Goal: Task Accomplishment & Management: Complete application form

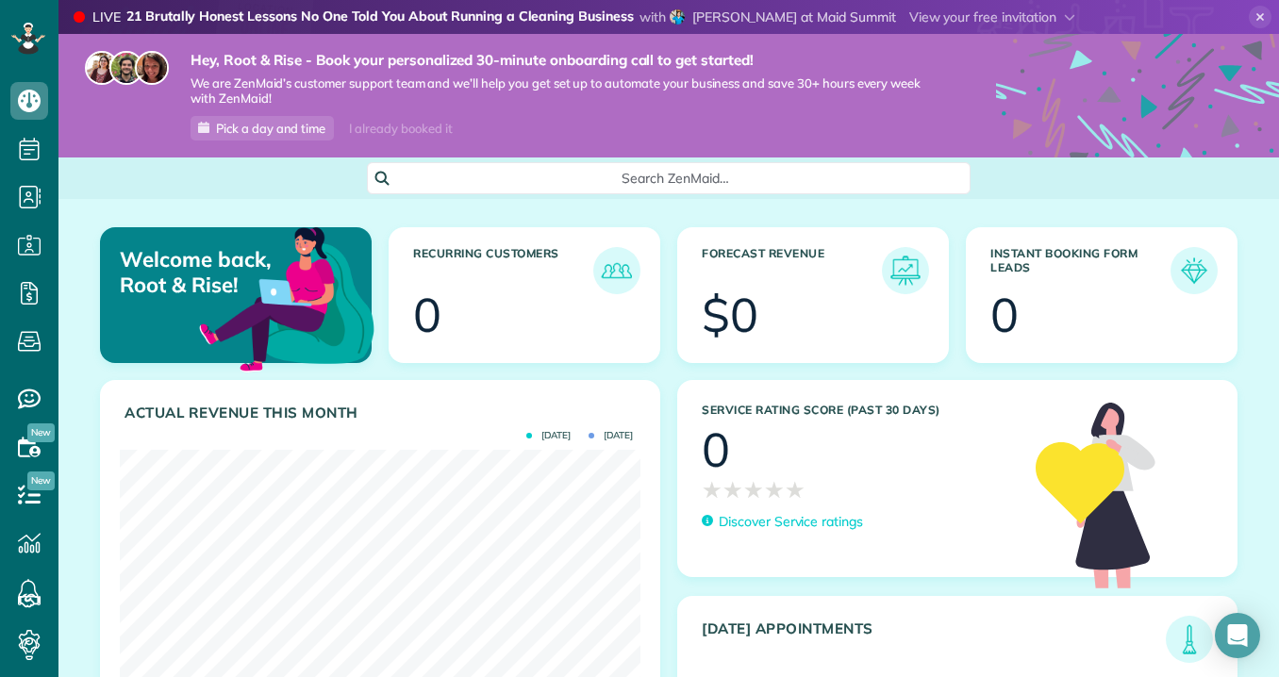
scroll to position [231, 521]
click at [259, 20] on div at bounding box center [263, 32] width 103 height 103
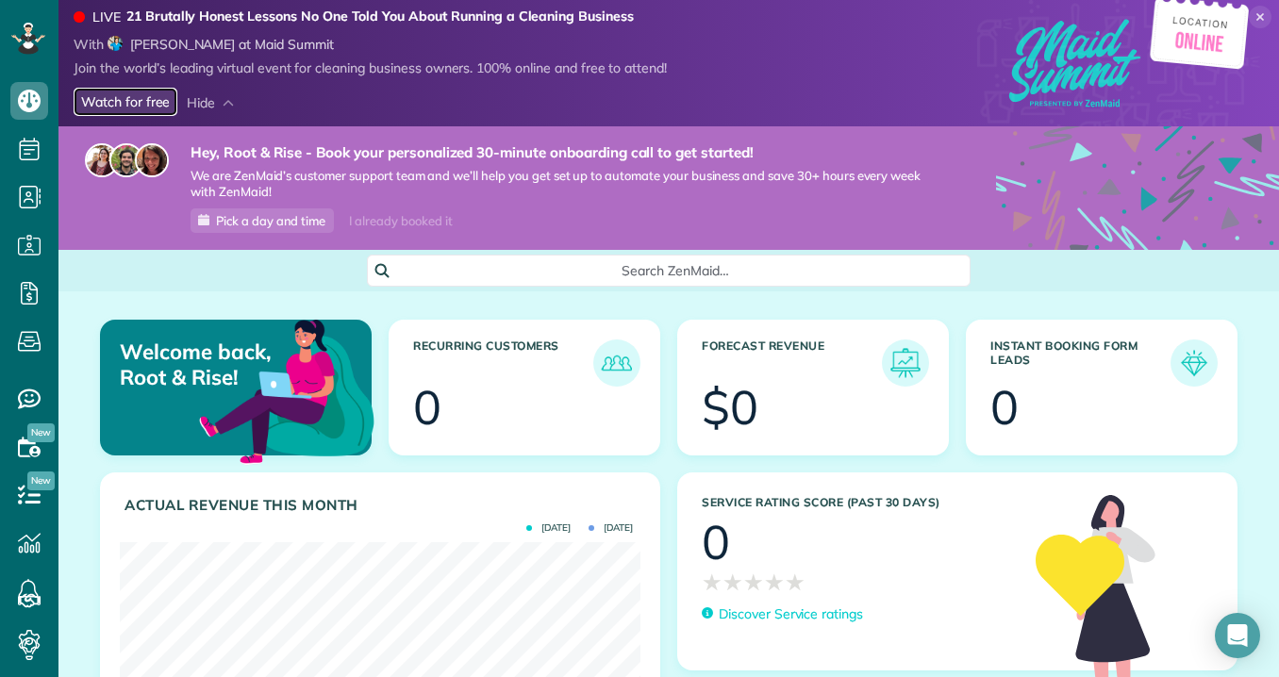
click at [156, 105] on link "Watch for free" at bounding box center [126, 102] width 104 height 29
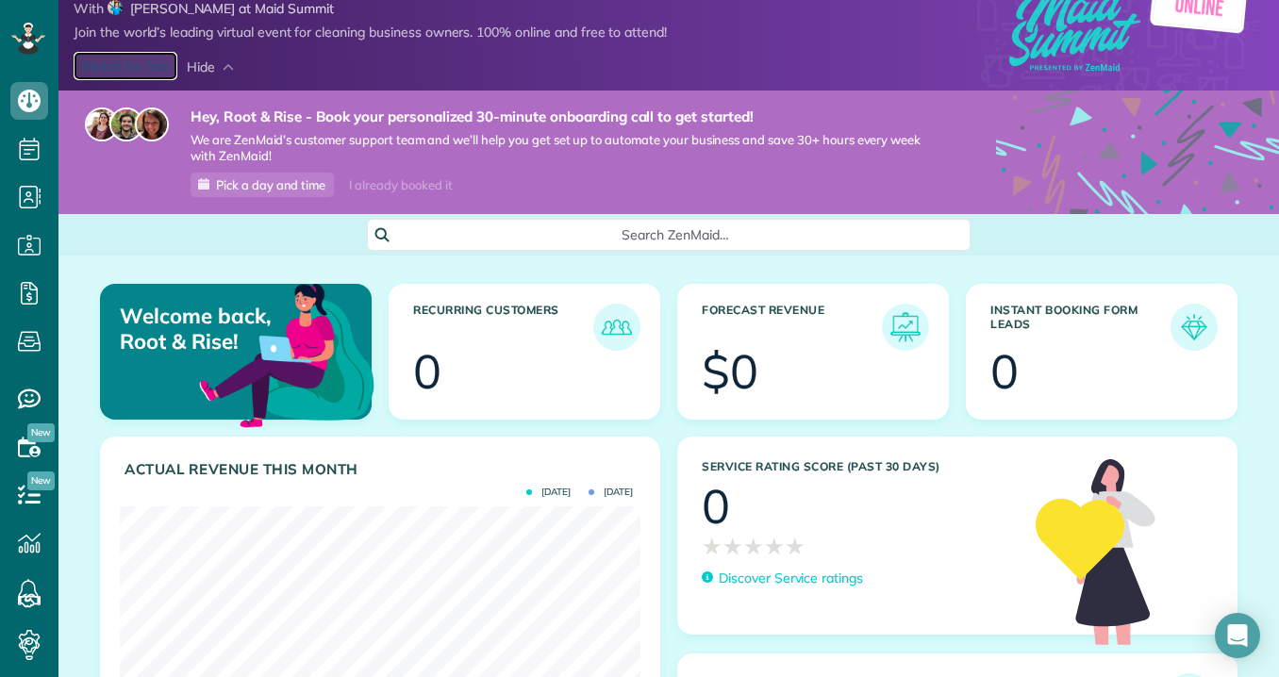
scroll to position [0, 0]
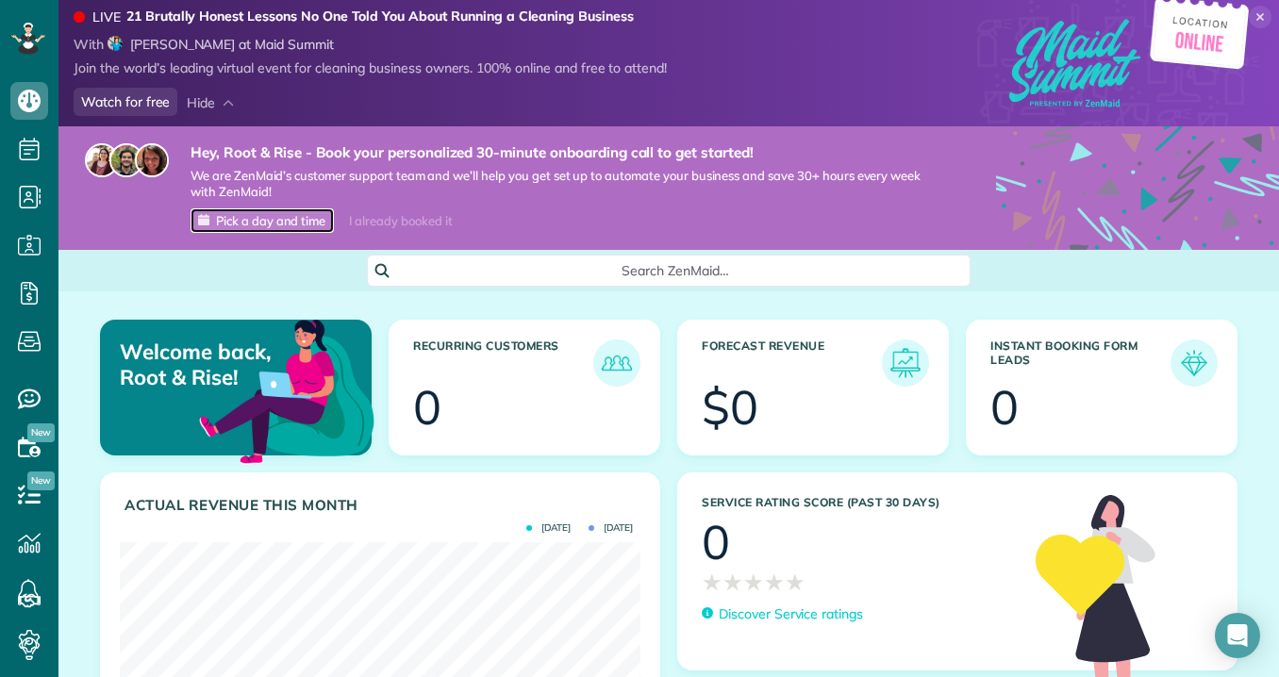
click at [271, 233] on link "Pick a day and time" at bounding box center [261, 220] width 143 height 25
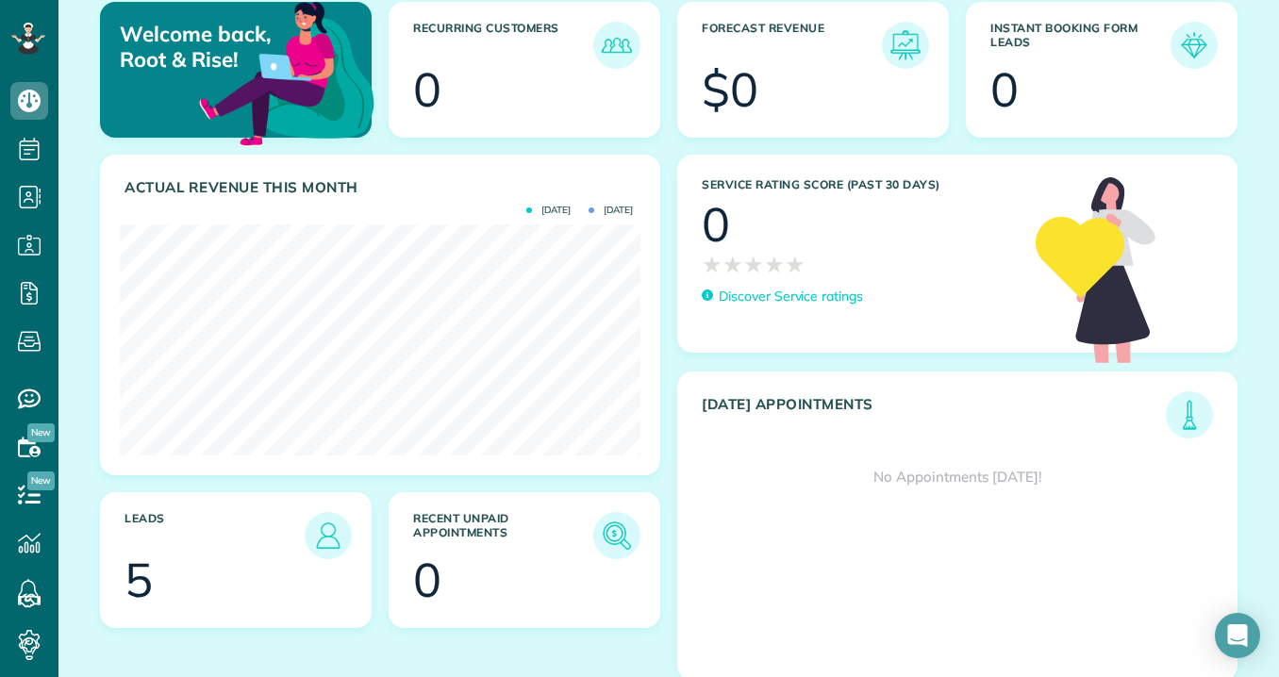
scroll to position [319, 0]
click at [315, 564] on div at bounding box center [253, 581] width 187 height 47
click at [329, 542] on img at bounding box center [327, 534] width 43 height 43
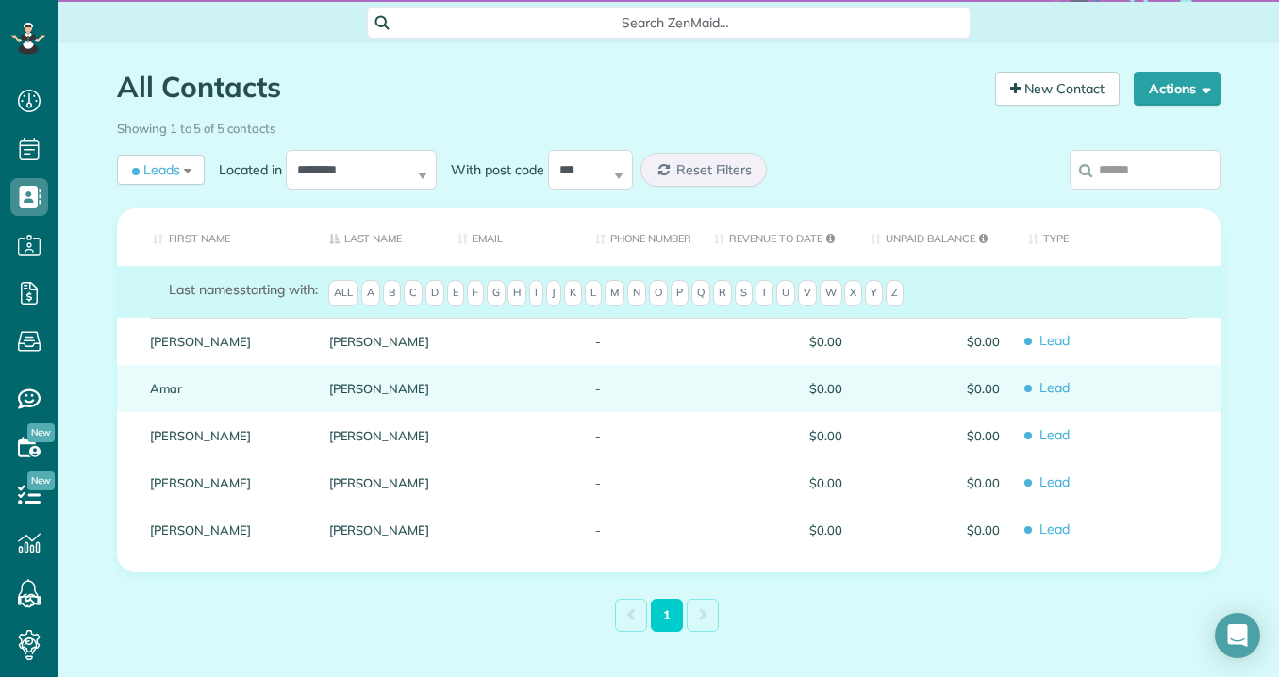
scroll to position [157, 0]
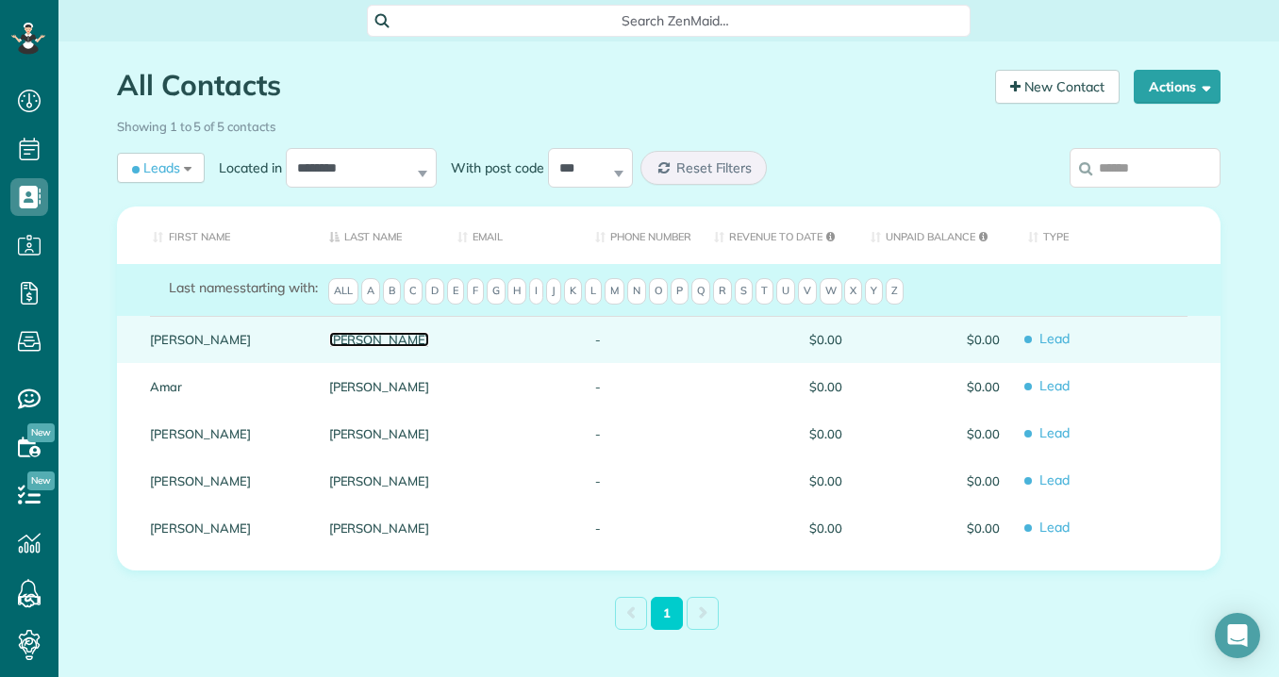
click at [406, 339] on link "Arellano" at bounding box center [379, 339] width 101 height 13
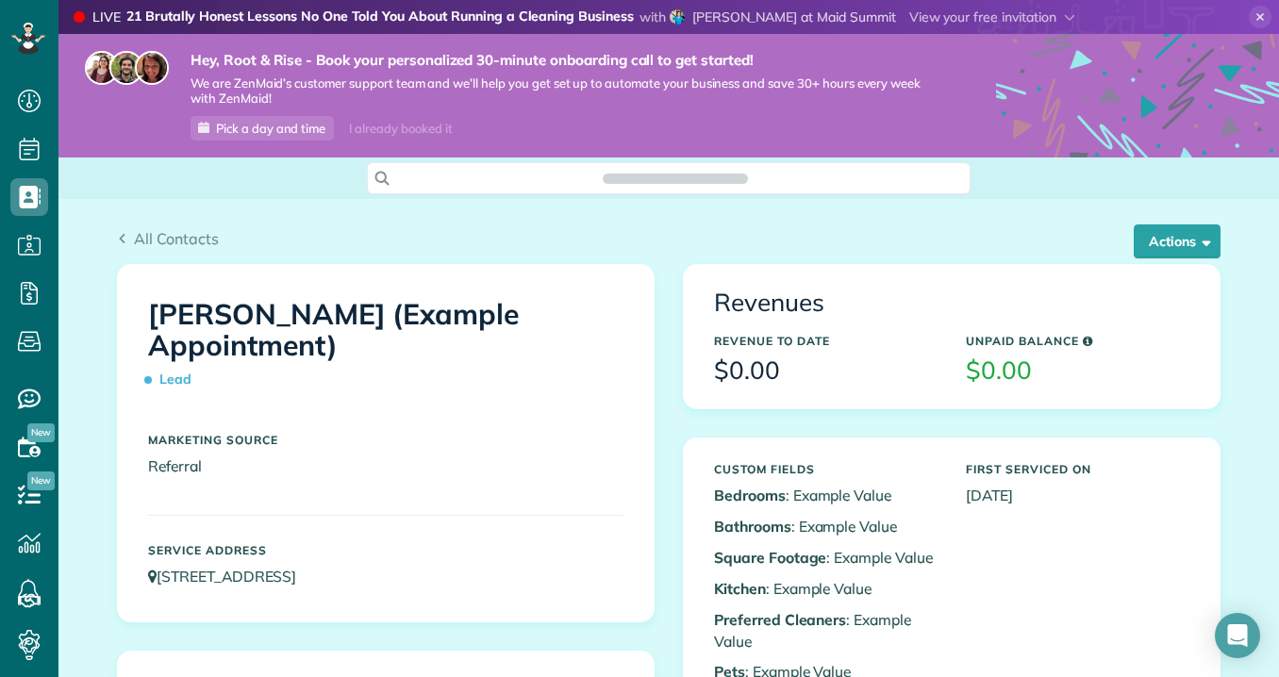
scroll to position [8, 8]
click at [1167, 236] on button "Actions" at bounding box center [1177, 241] width 87 height 34
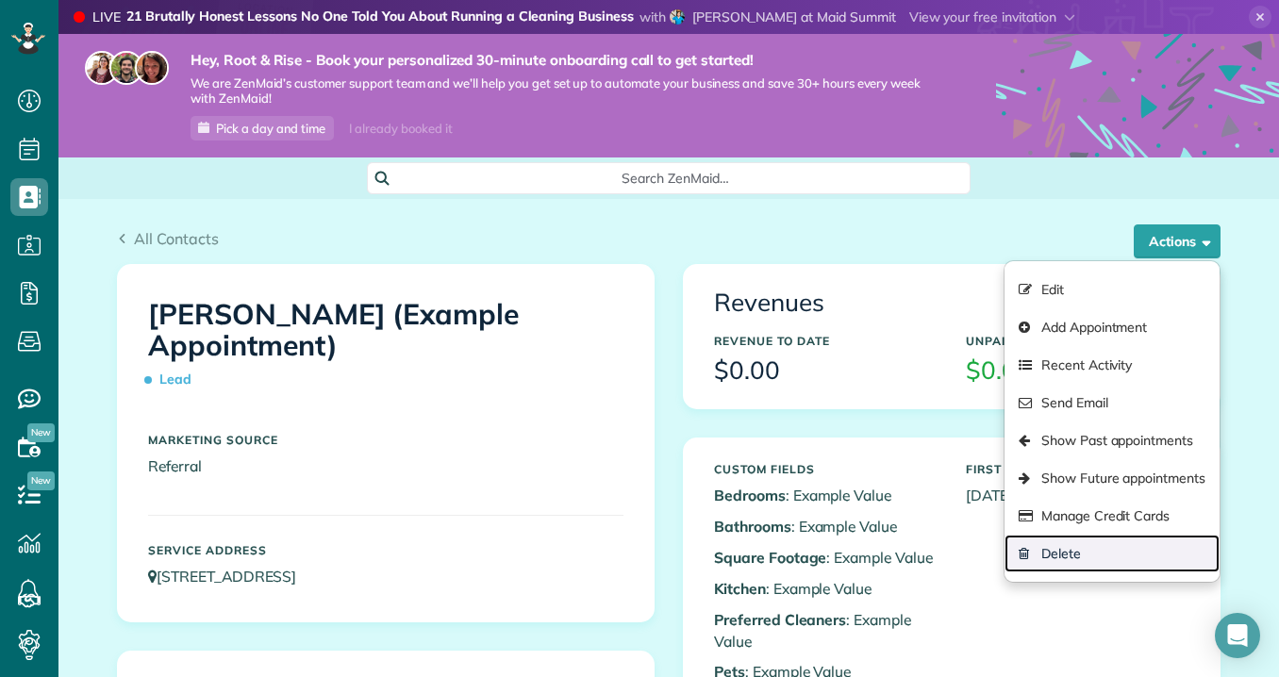
click at [1073, 556] on link "Delete" at bounding box center [1111, 554] width 215 height 38
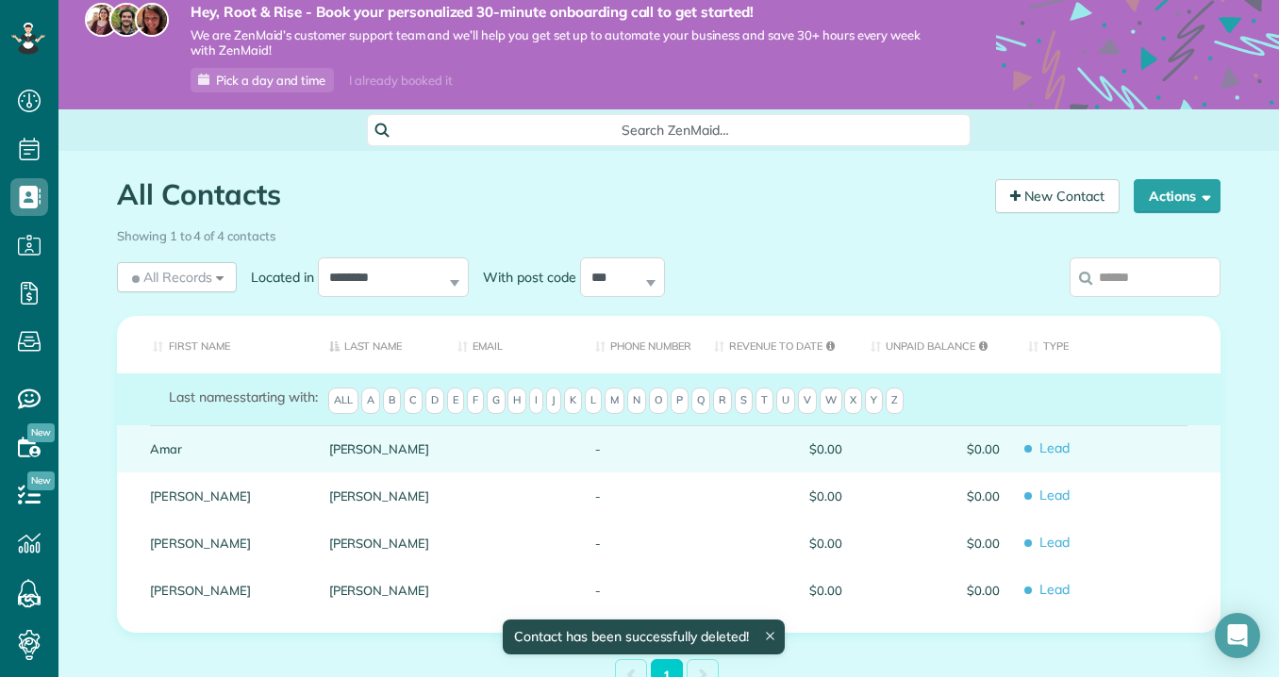
scroll to position [94, 0]
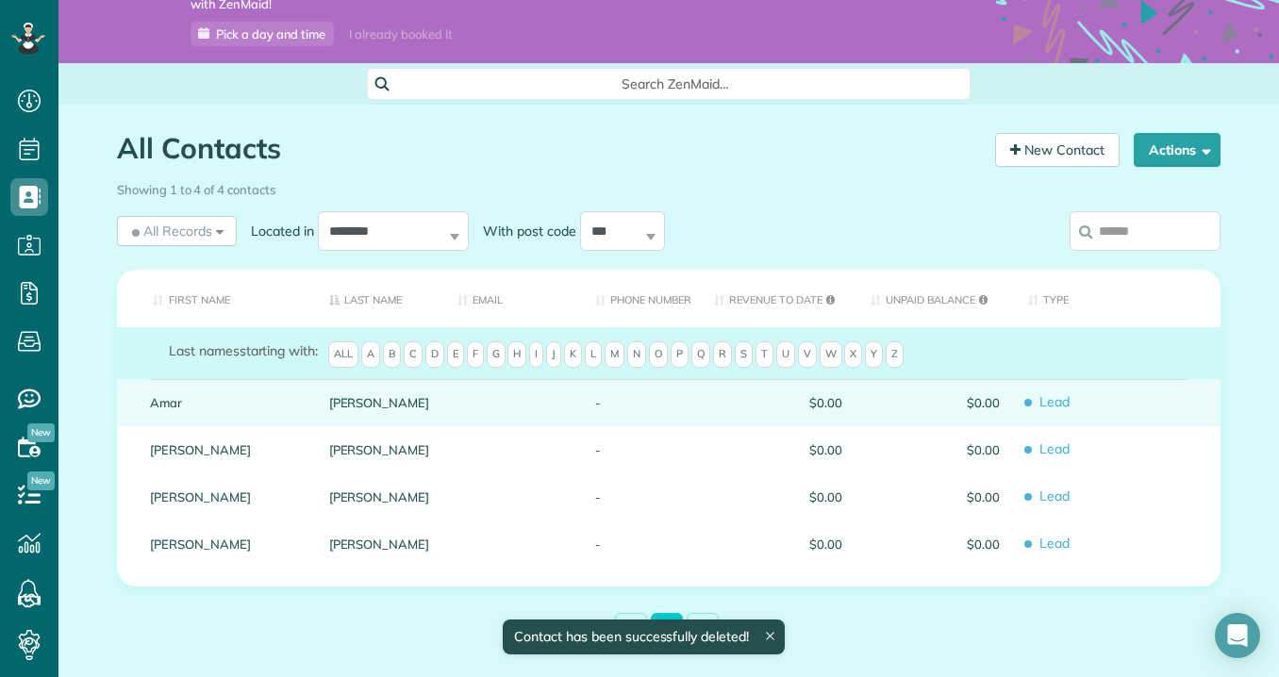
click at [481, 417] on div at bounding box center [512, 402] width 138 height 47
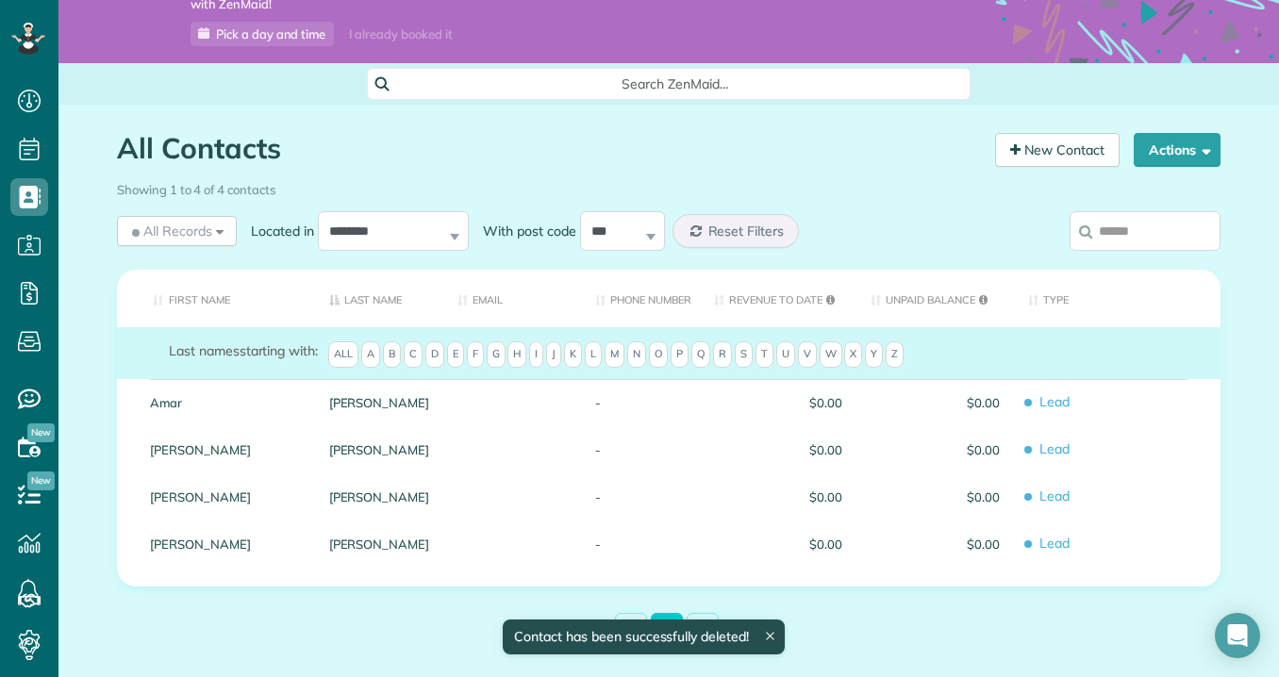
click at [481, 417] on div at bounding box center [512, 402] width 138 height 47
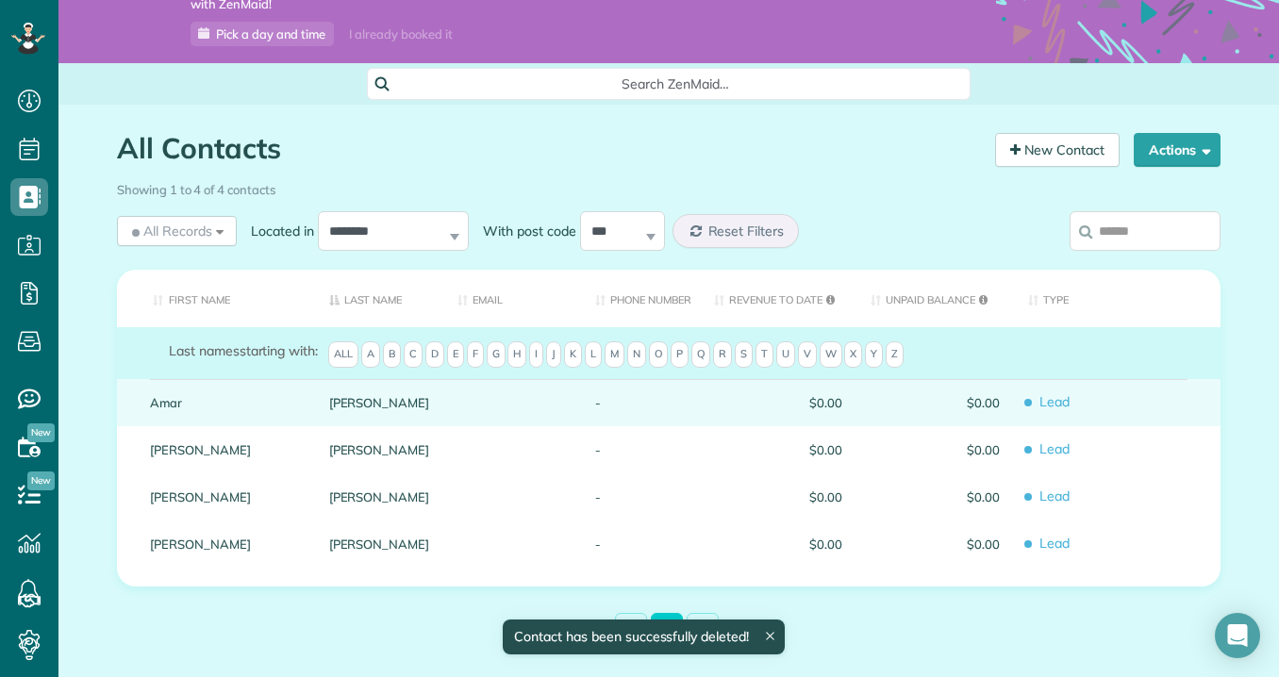
click at [620, 408] on div "-" at bounding box center [640, 402] width 119 height 47
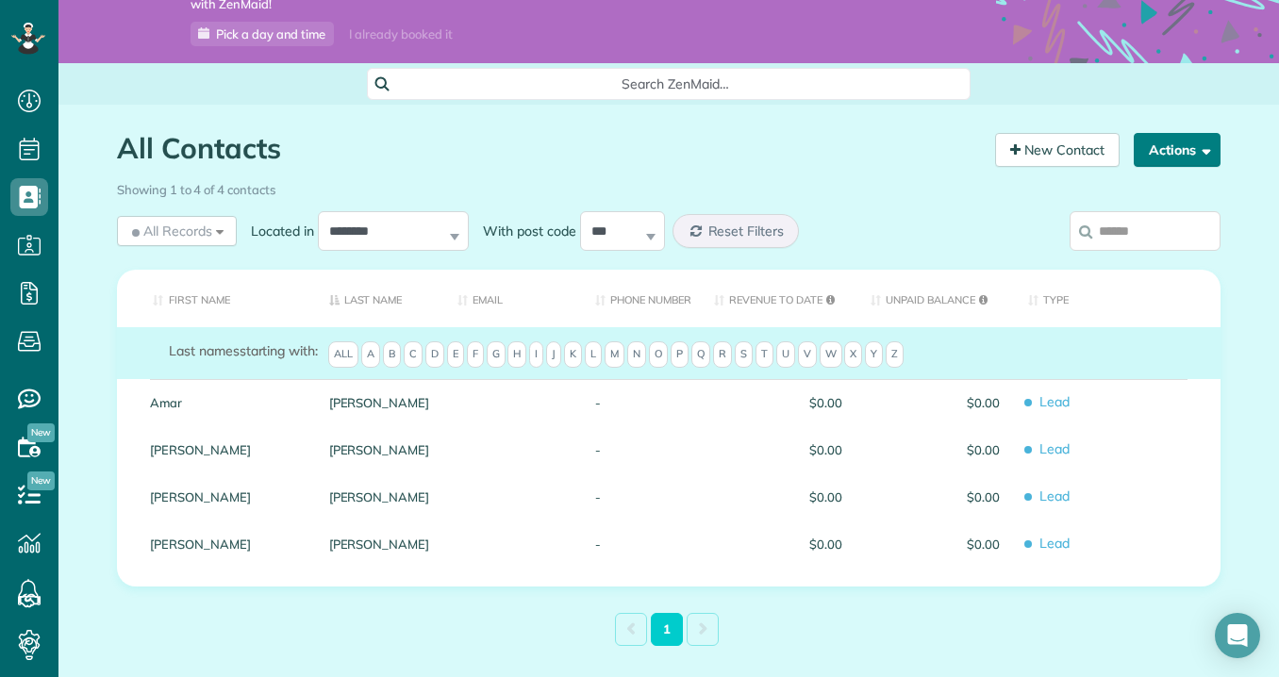
click at [1175, 134] on button "Actions" at bounding box center [1177, 150] width 87 height 34
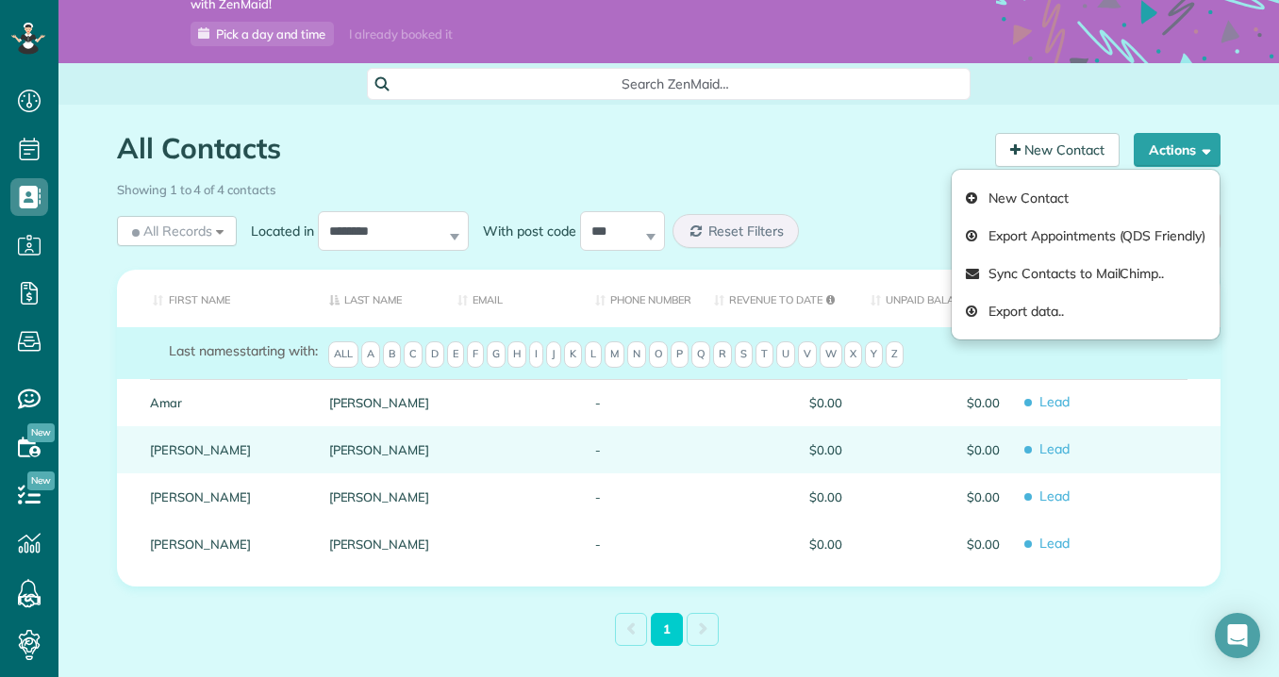
click at [905, 458] on div "$0.00" at bounding box center [934, 449] width 157 height 47
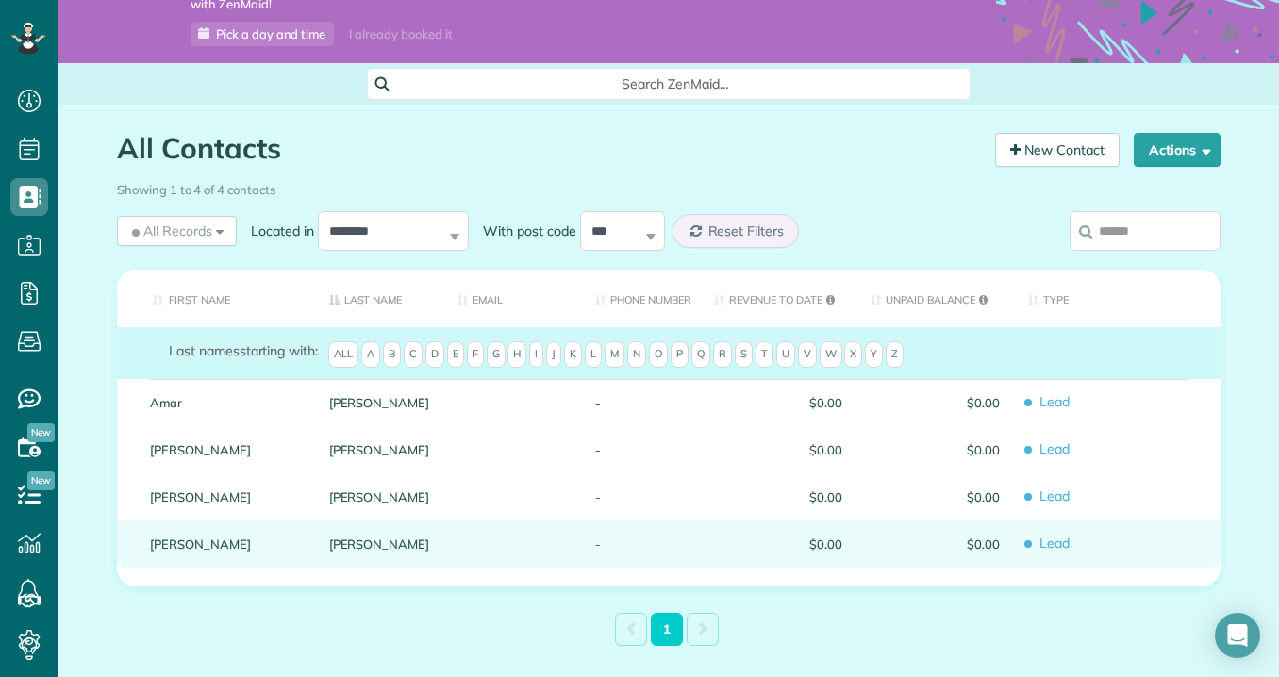
click at [573, 559] on div at bounding box center [512, 544] width 138 height 47
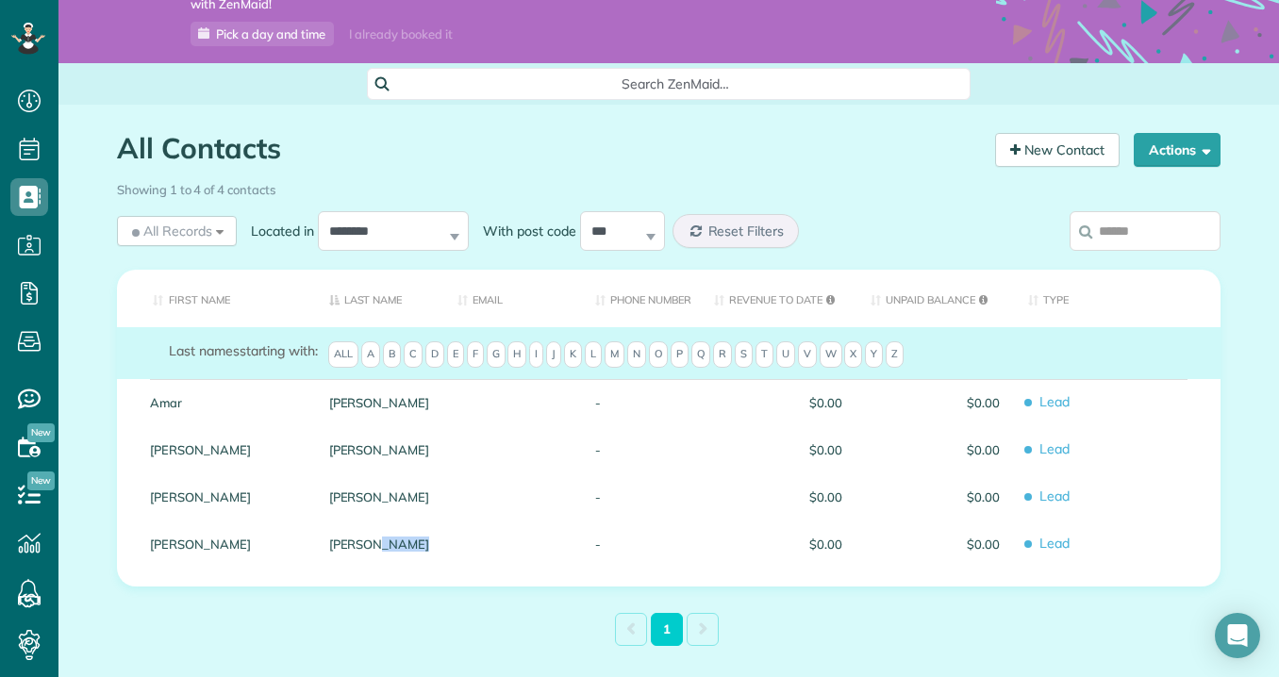
click at [573, 559] on div at bounding box center [512, 544] width 138 height 47
click at [405, 244] on select "**********" at bounding box center [393, 231] width 151 height 40
click at [366, 224] on select "**********" at bounding box center [393, 231] width 151 height 40
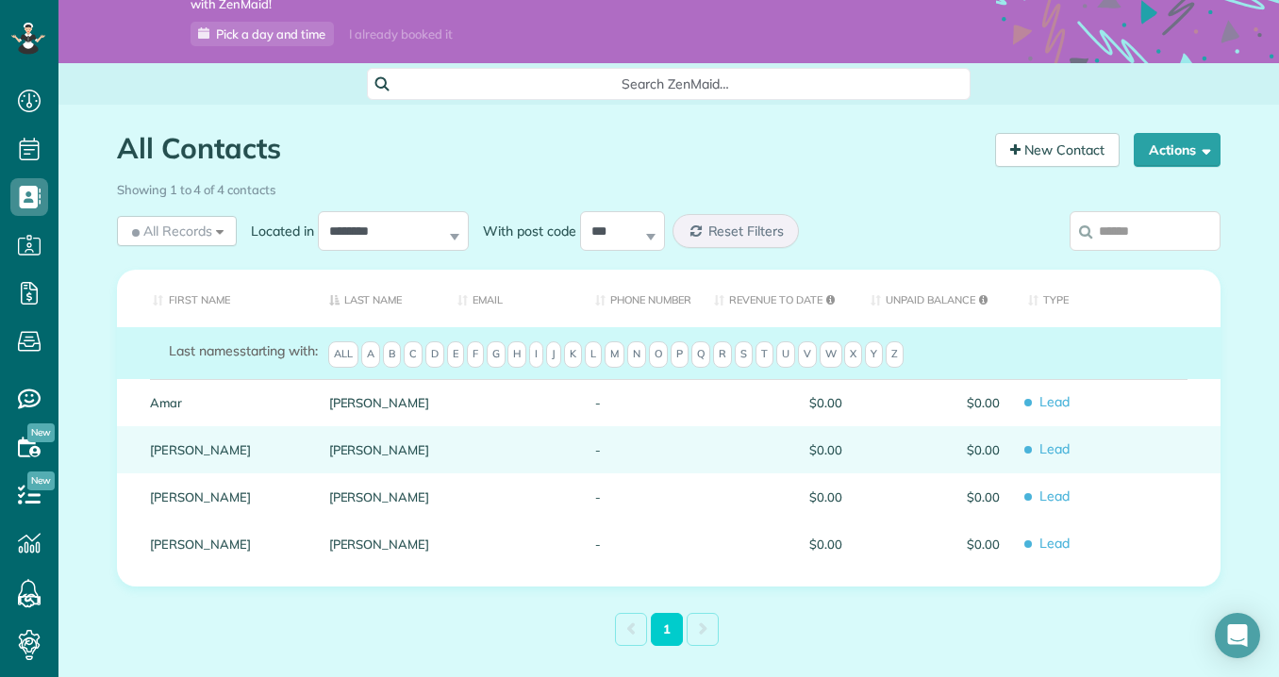
click at [606, 450] on div "-" at bounding box center [640, 449] width 119 height 47
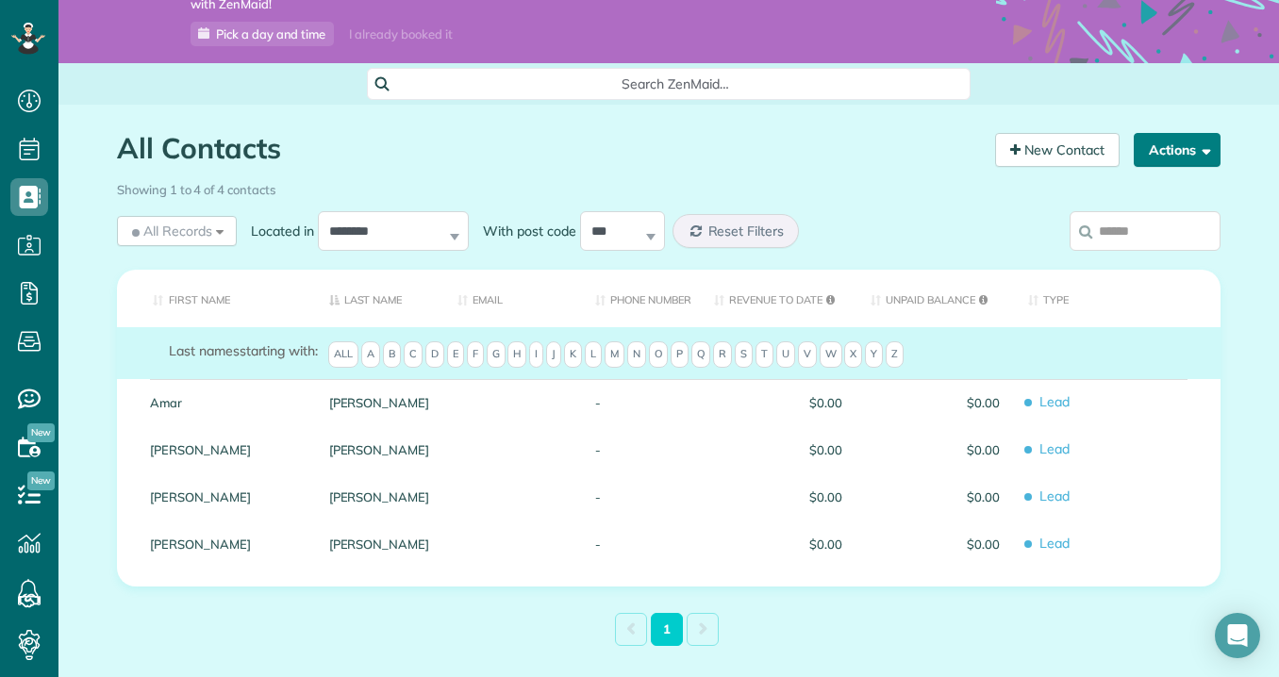
click at [1204, 160] on button "Actions" at bounding box center [1177, 150] width 87 height 34
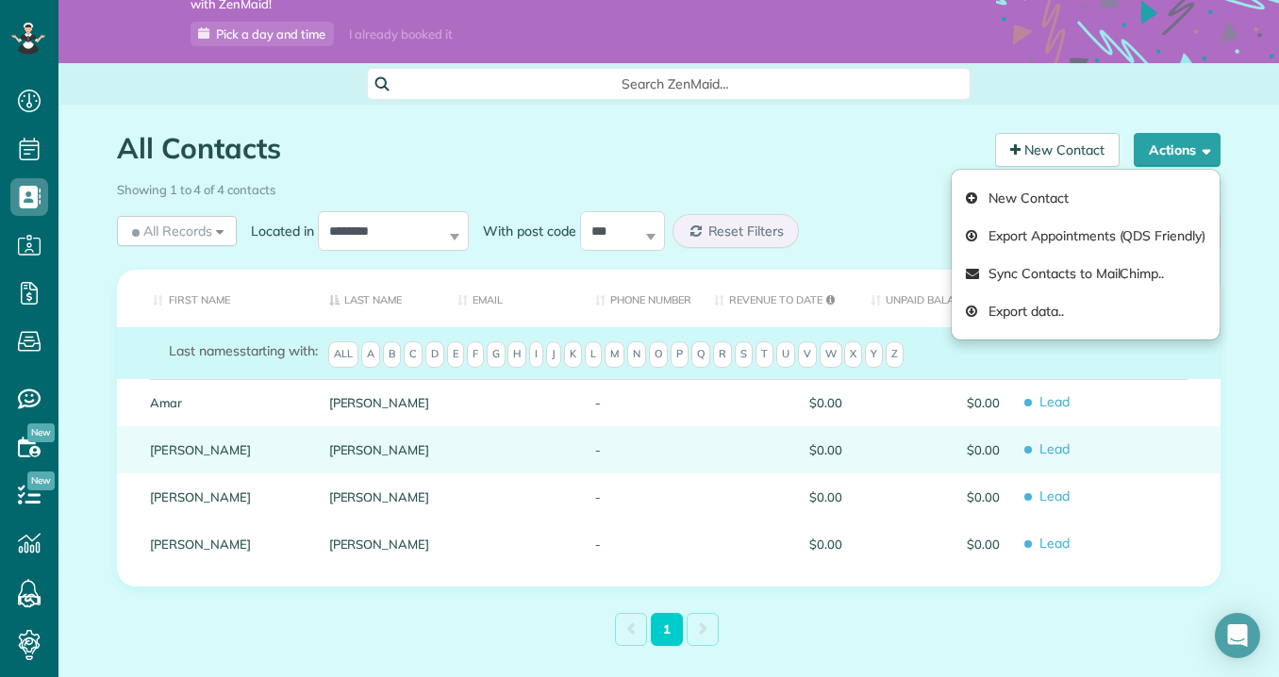
click at [973, 428] on div "$0.00" at bounding box center [934, 449] width 157 height 47
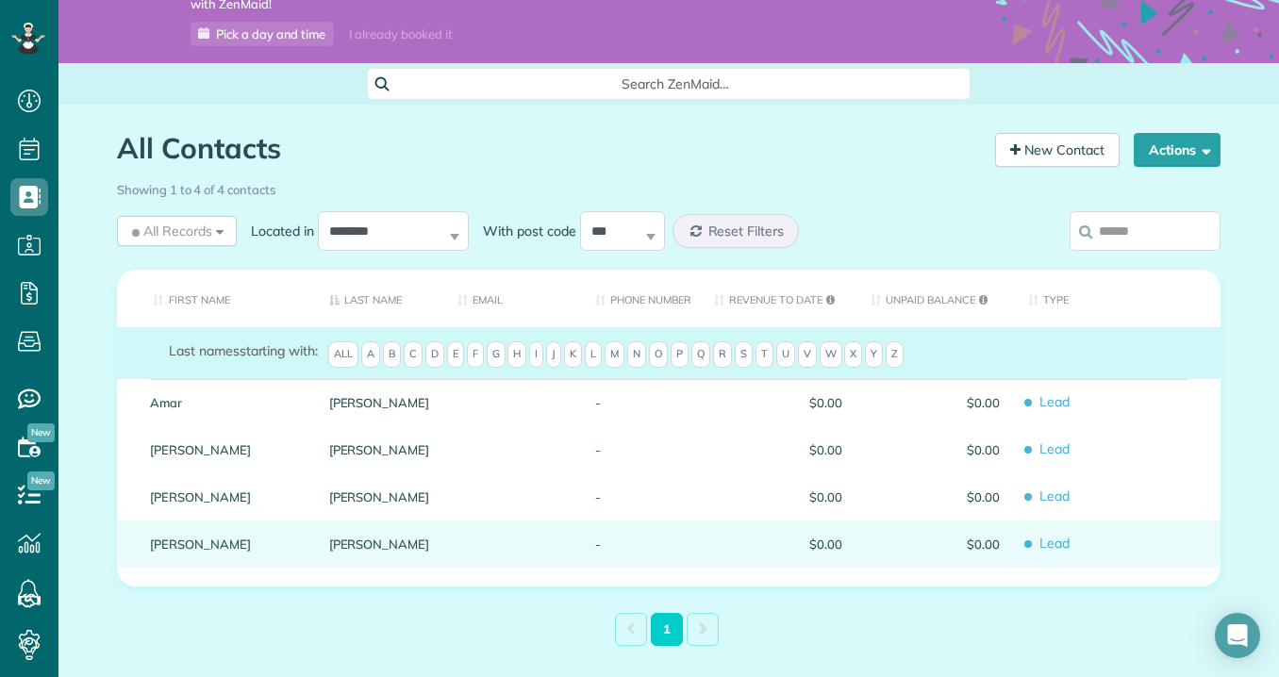
click at [903, 542] on span "$0.00" at bounding box center [934, 544] width 129 height 13
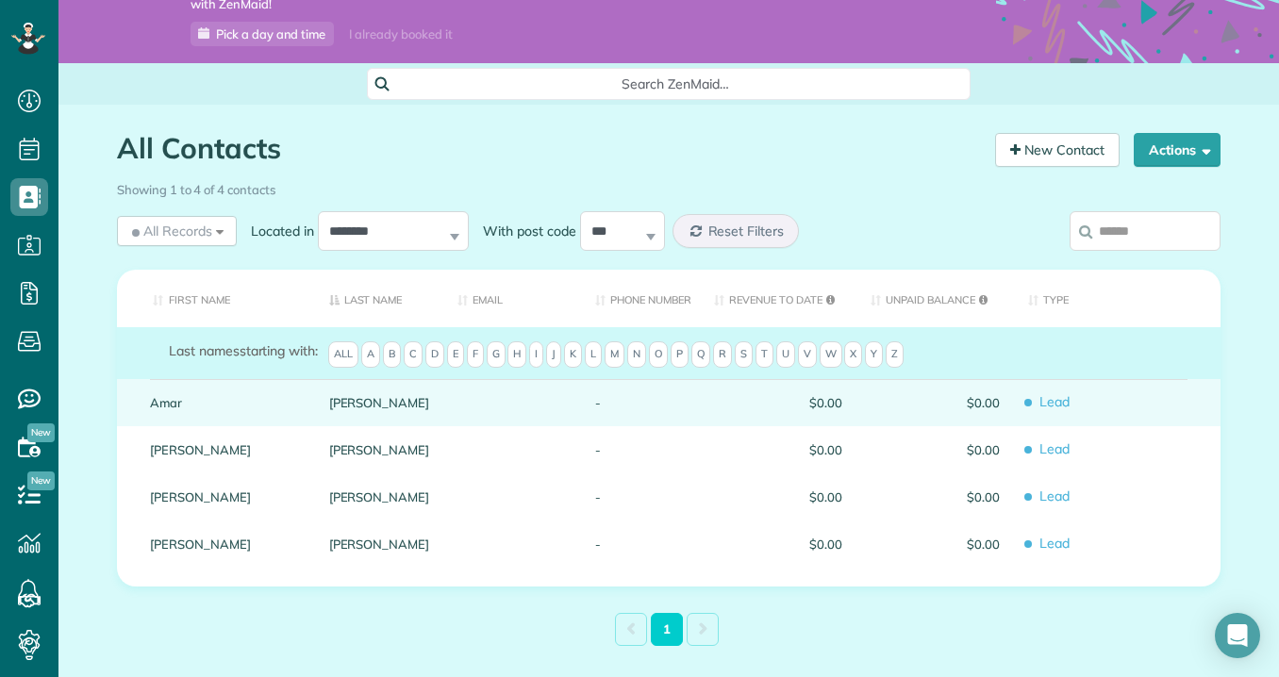
click at [1039, 419] on span "Lead" at bounding box center [1117, 402] width 178 height 33
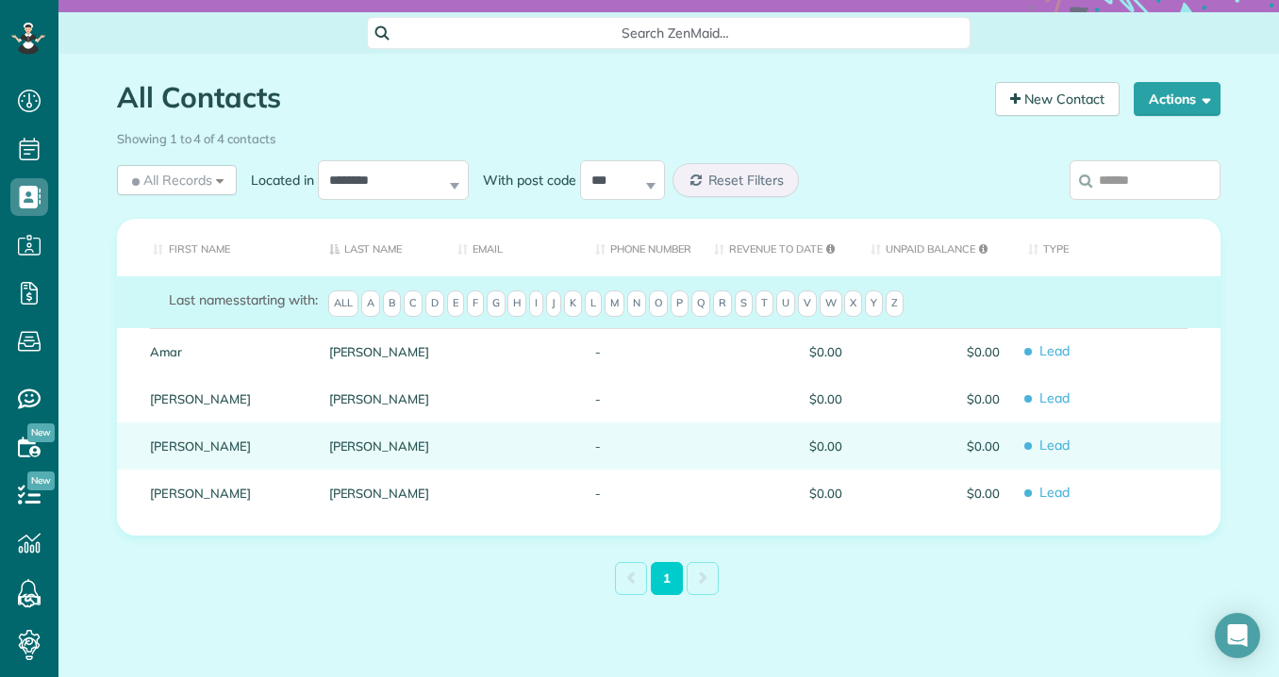
scroll to position [183, 0]
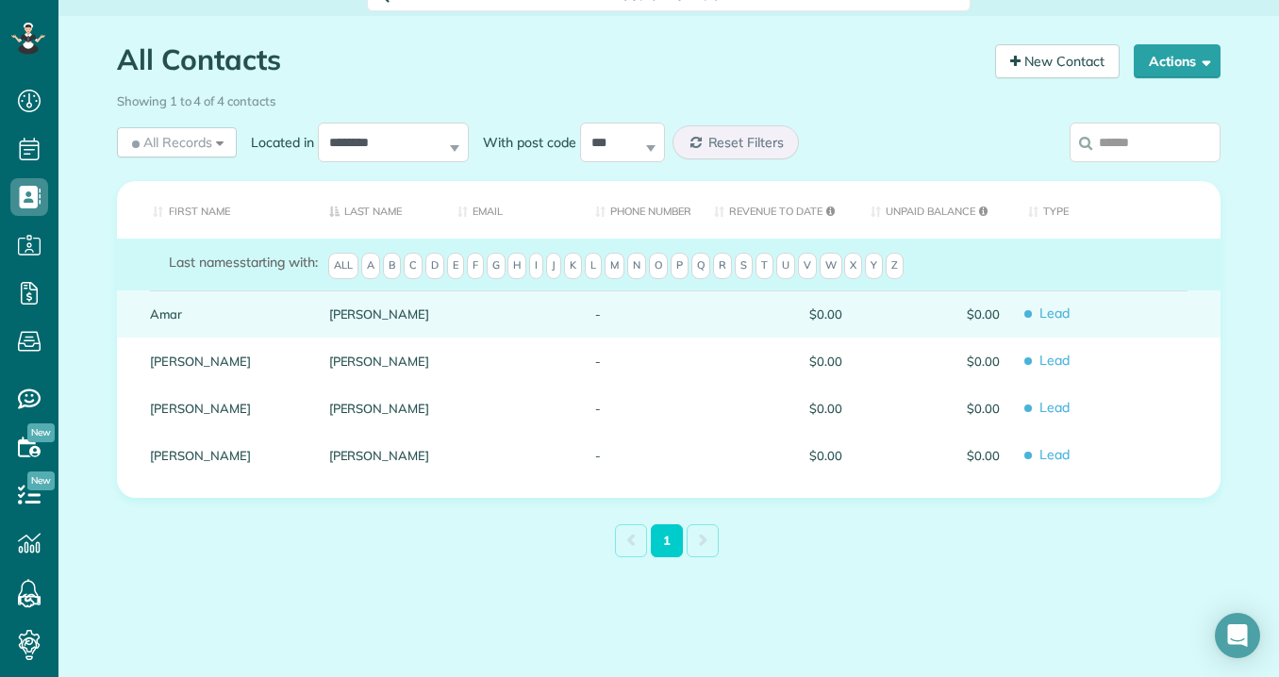
click at [628, 318] on div "-" at bounding box center [640, 313] width 119 height 47
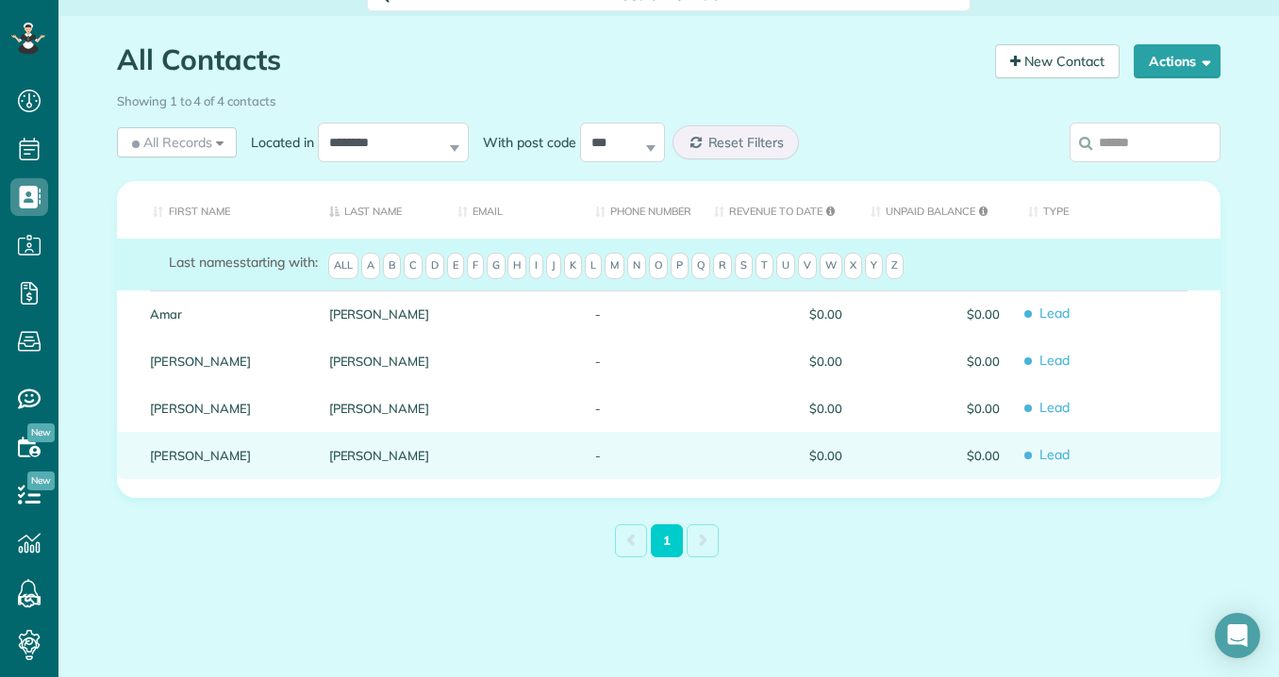
click at [770, 473] on div "$0.00" at bounding box center [778, 455] width 157 height 47
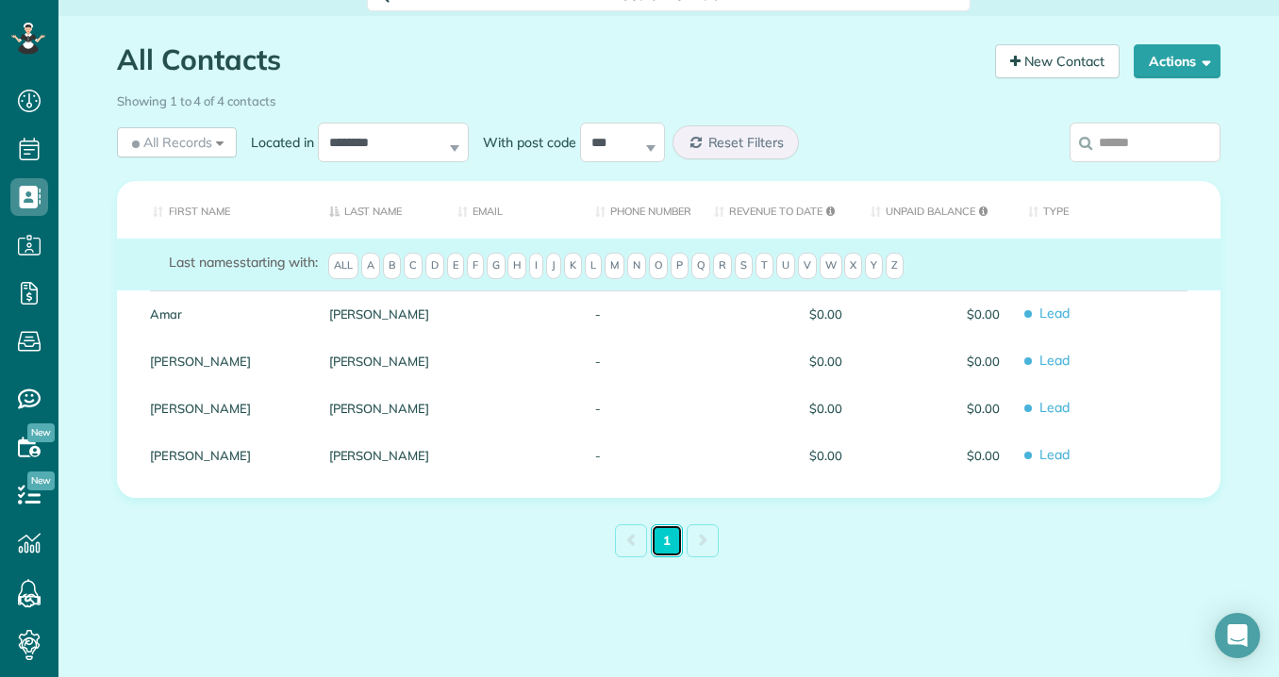
click at [670, 545] on link "1" at bounding box center [667, 540] width 32 height 33
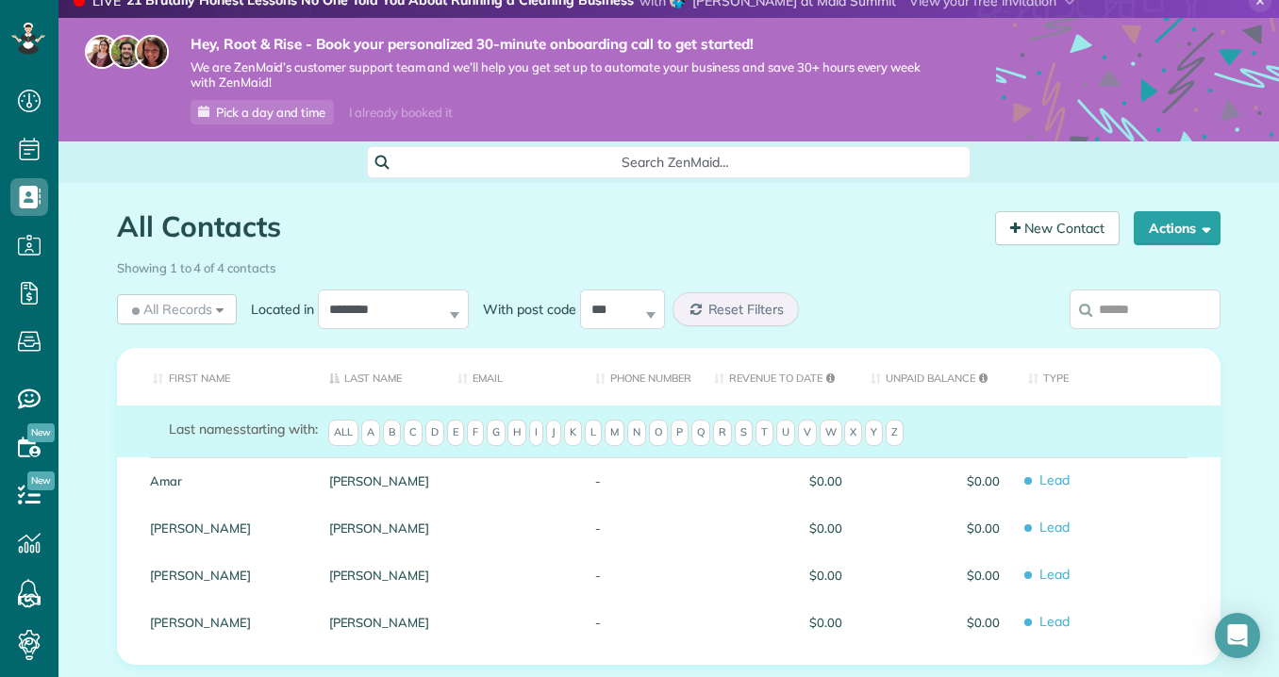
scroll to position [0, 0]
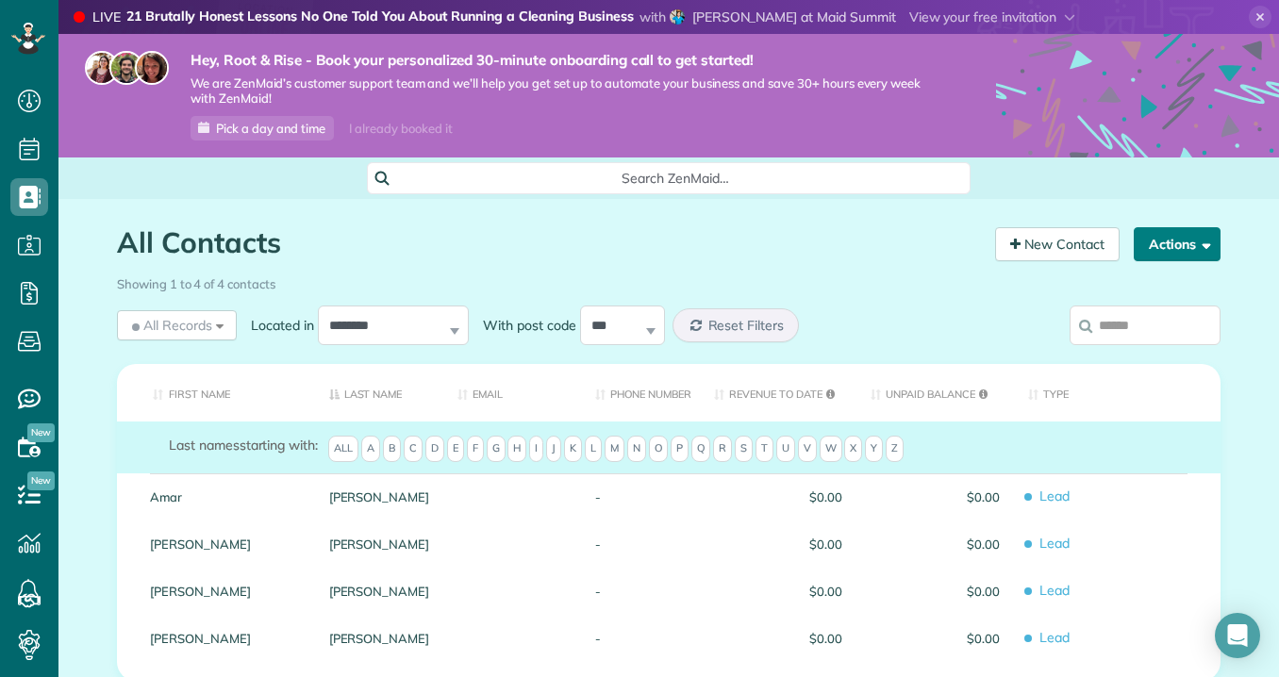
click at [1158, 255] on button "Actions" at bounding box center [1177, 244] width 87 height 34
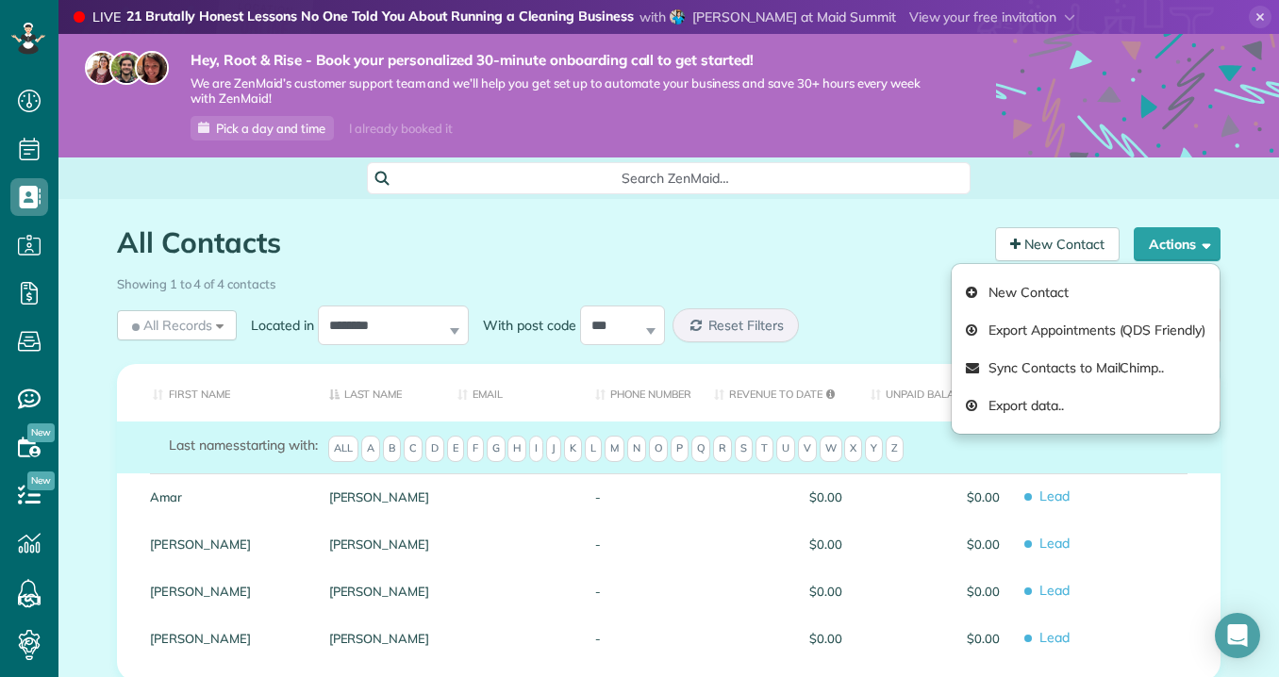
click at [1075, 455] on form "Last names starting with: All A B C D E F G H I J K L M N O P Q R S T U V W X Y…" at bounding box center [692, 451] width 1047 height 31
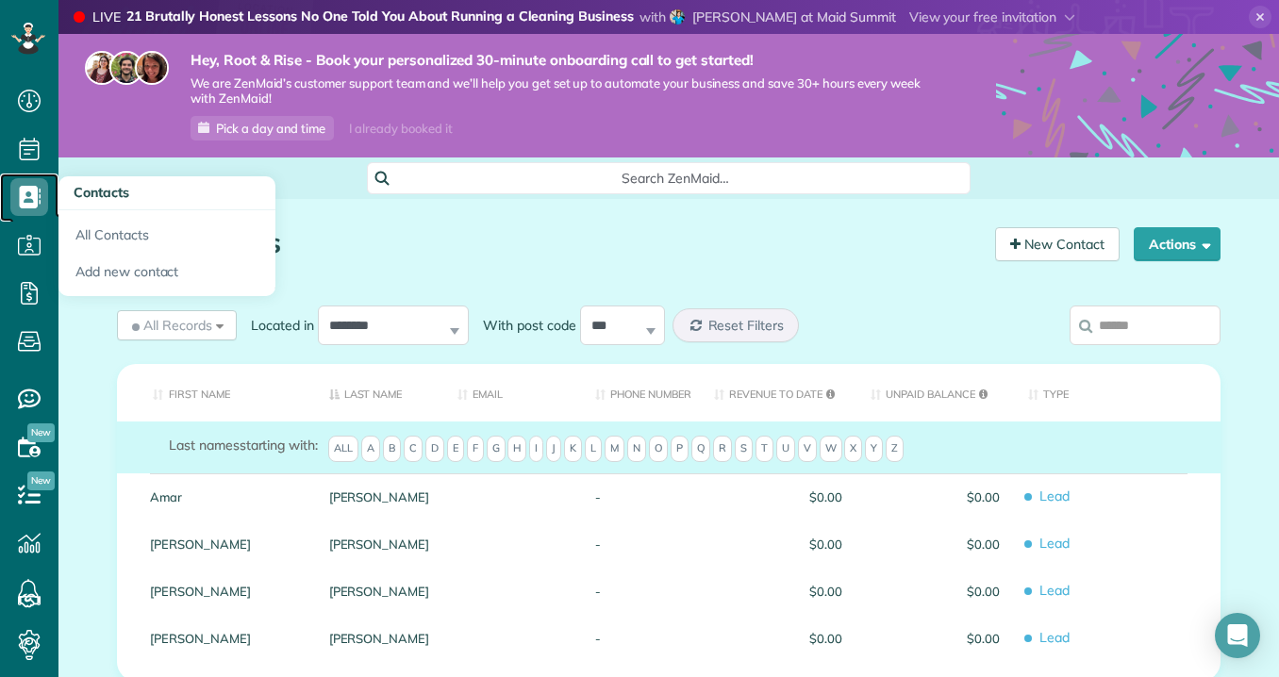
click at [34, 200] on use at bounding box center [31, 197] width 22 height 23
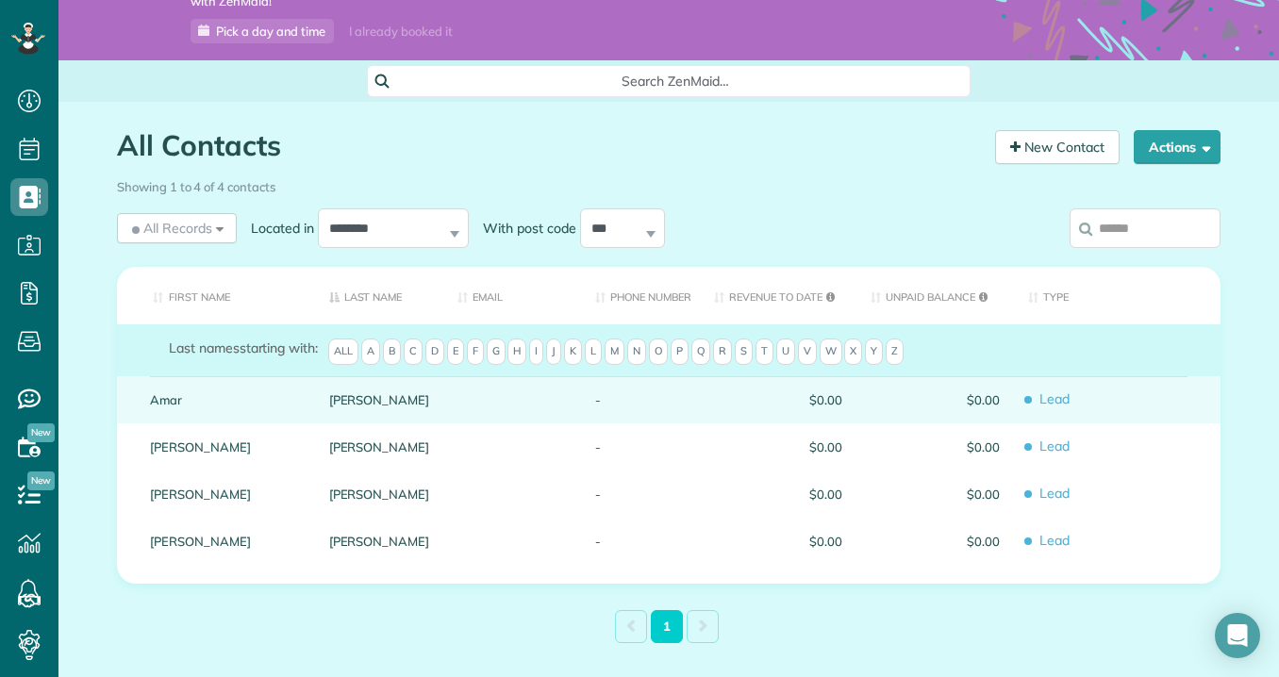
scroll to position [107, 0]
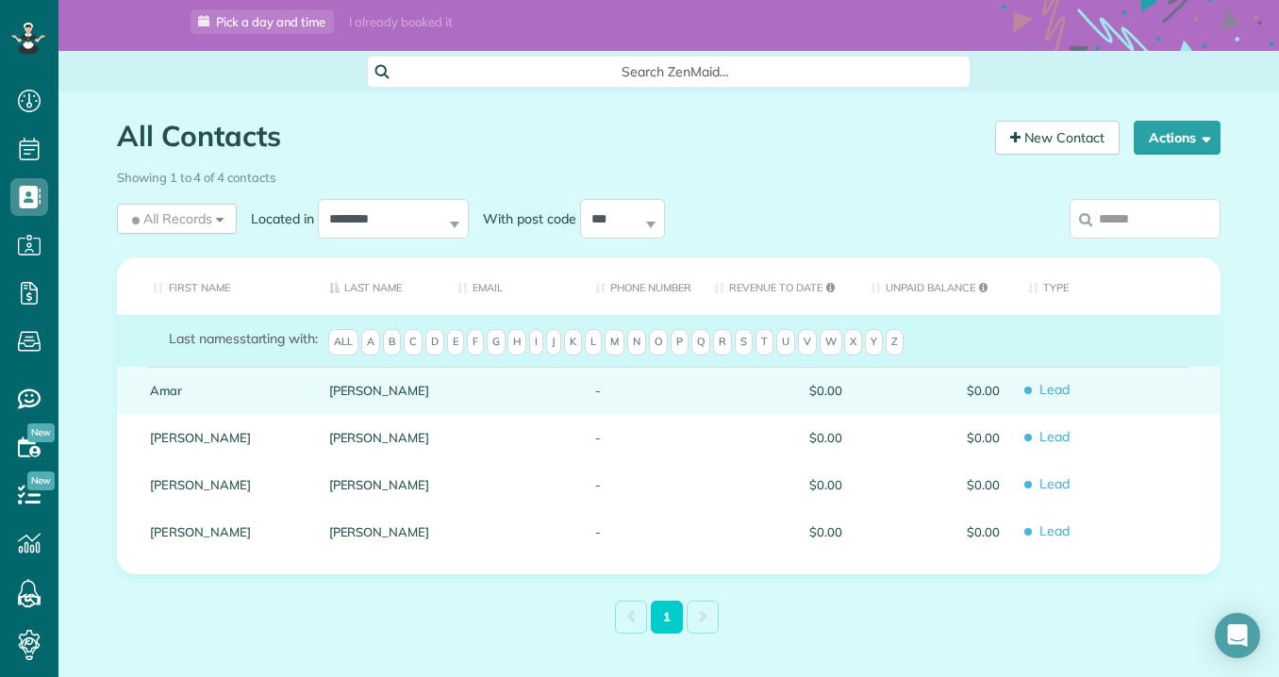
click at [457, 402] on div at bounding box center [512, 390] width 138 height 47
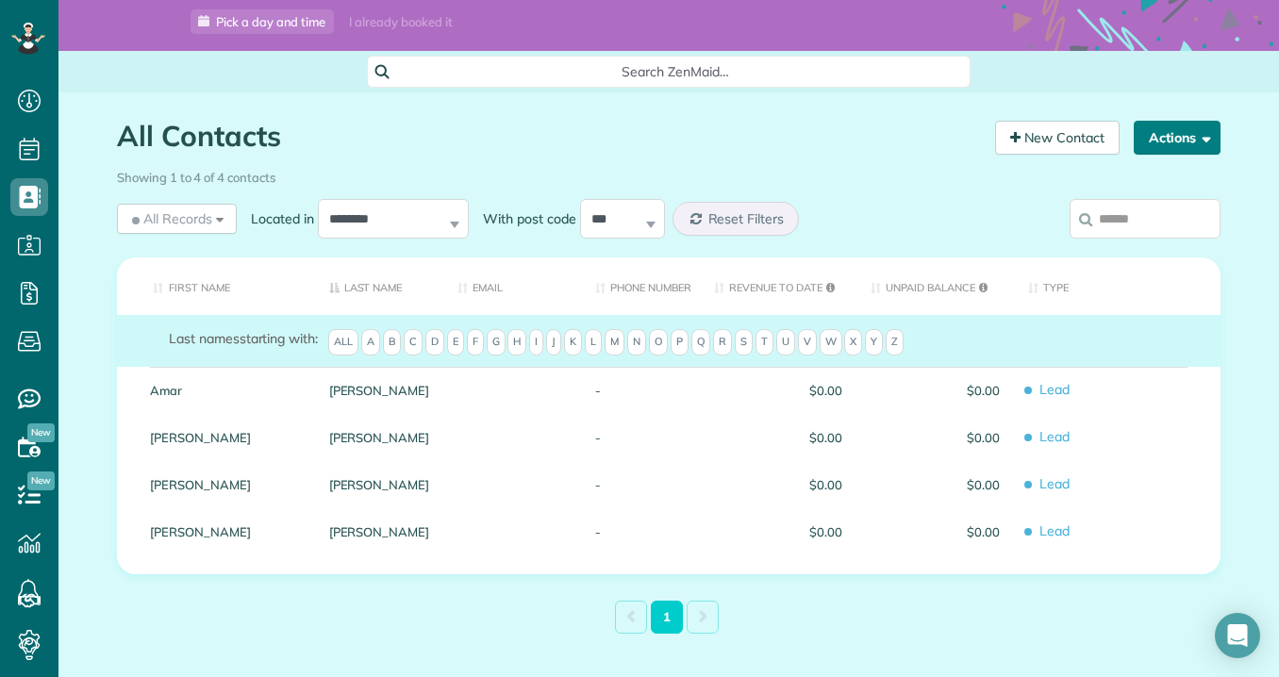
click at [1174, 141] on button "Actions" at bounding box center [1177, 138] width 87 height 34
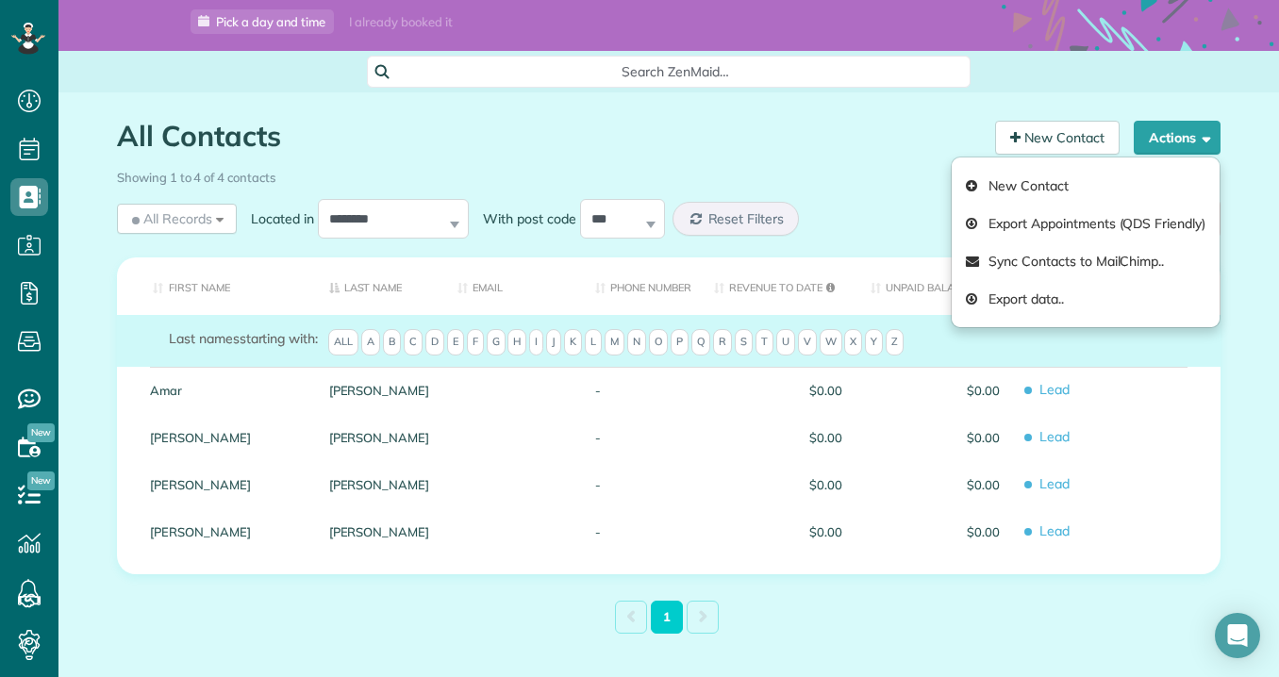
click at [683, 112] on div "All Contacts Contacts in ZenMaid [2 min] New Contact Actions New Contact Export…" at bounding box center [669, 126] width 1132 height 69
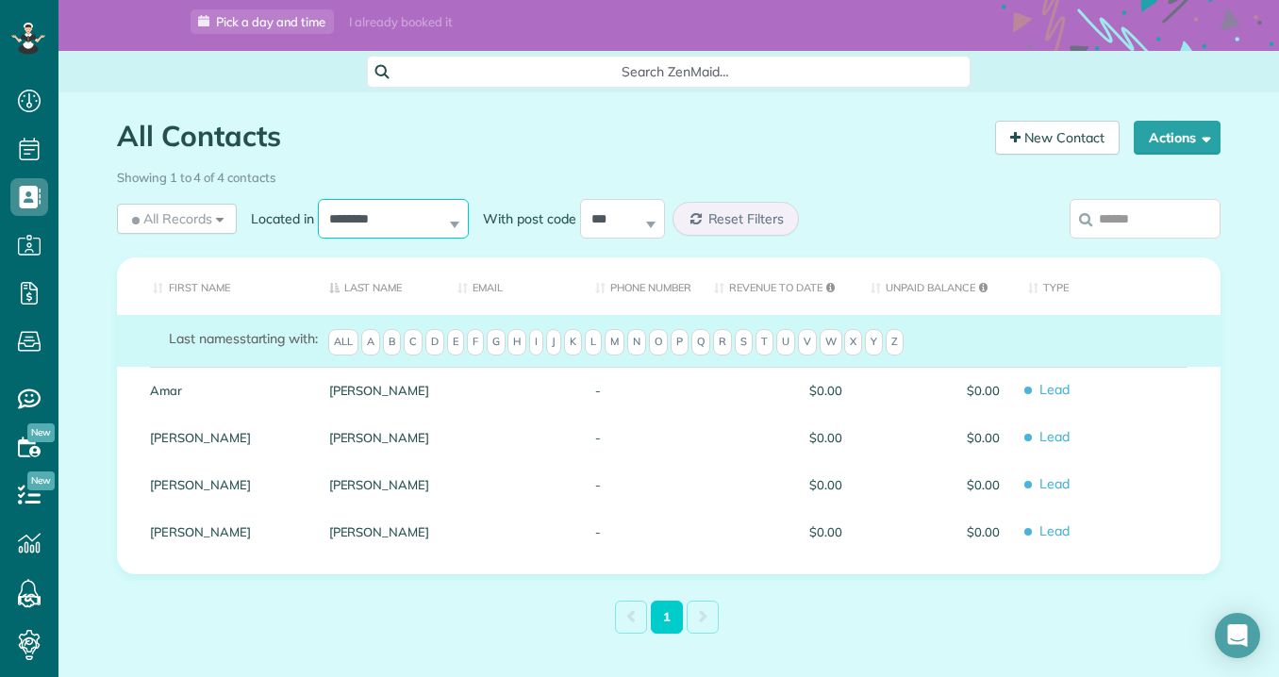
click at [392, 227] on select "**********" at bounding box center [393, 219] width 151 height 40
click at [318, 239] on select "**********" at bounding box center [393, 219] width 151 height 40
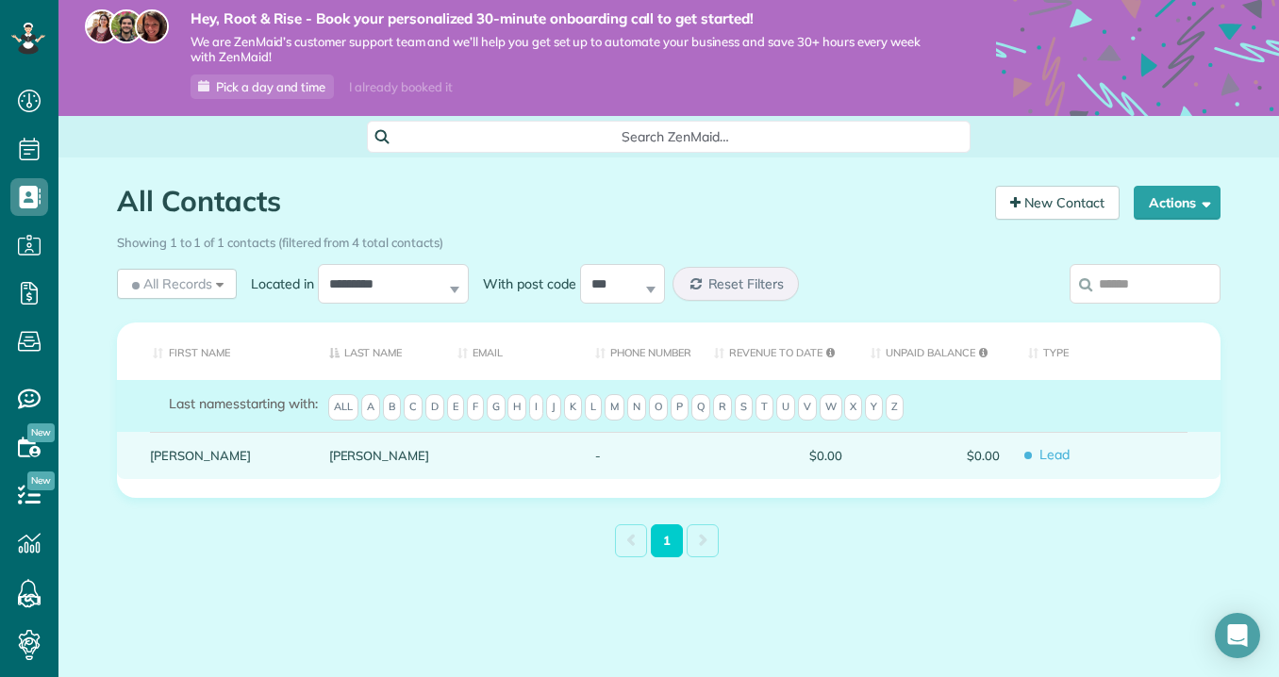
click at [495, 450] on div at bounding box center [512, 455] width 138 height 47
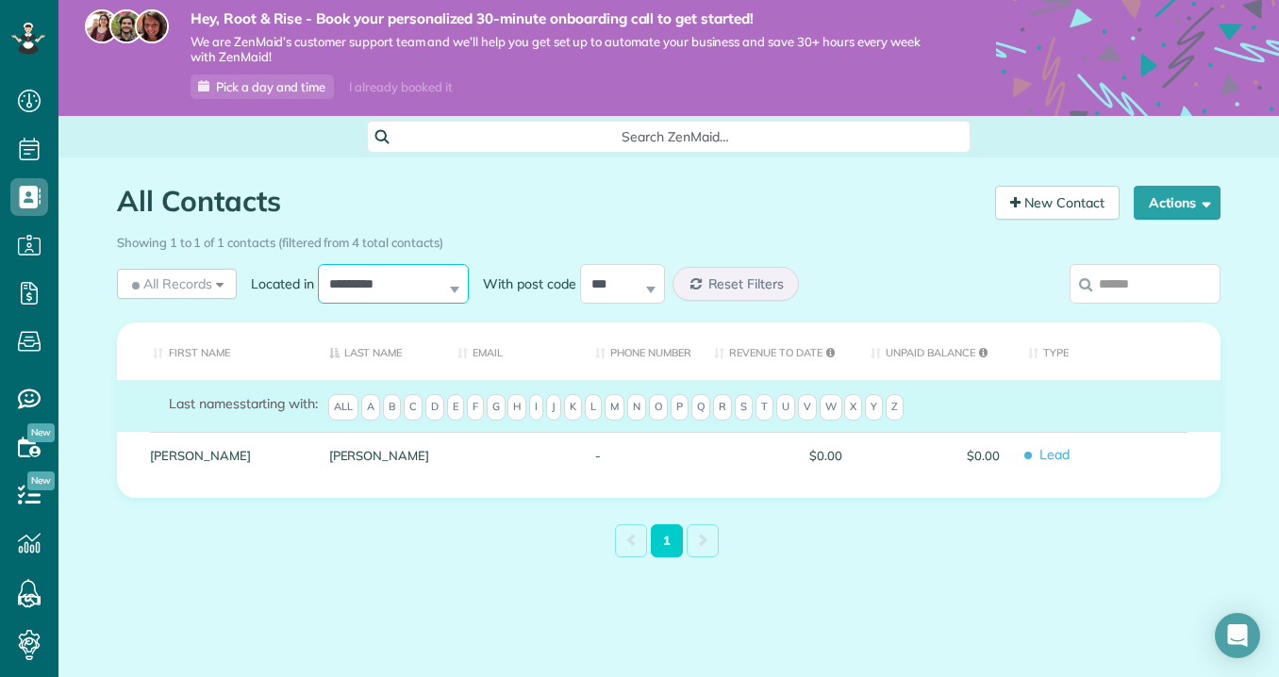
click at [352, 275] on select "**********" at bounding box center [393, 284] width 151 height 40
select select "**********"
click at [318, 264] on select "**********" at bounding box center [393, 284] width 151 height 40
click at [389, 307] on div "**********" at bounding box center [527, 283] width 820 height 49
click at [391, 297] on select "**********" at bounding box center [393, 284] width 151 height 40
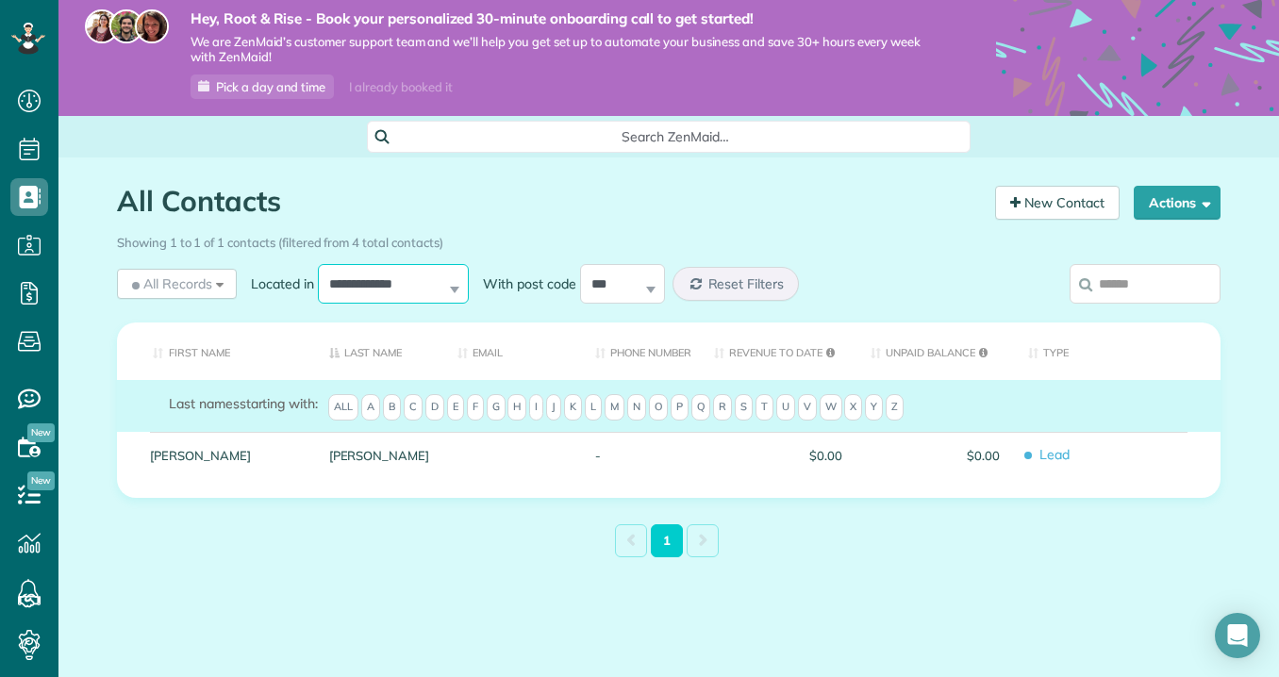
select select
click at [318, 264] on select "**********" at bounding box center [393, 284] width 151 height 40
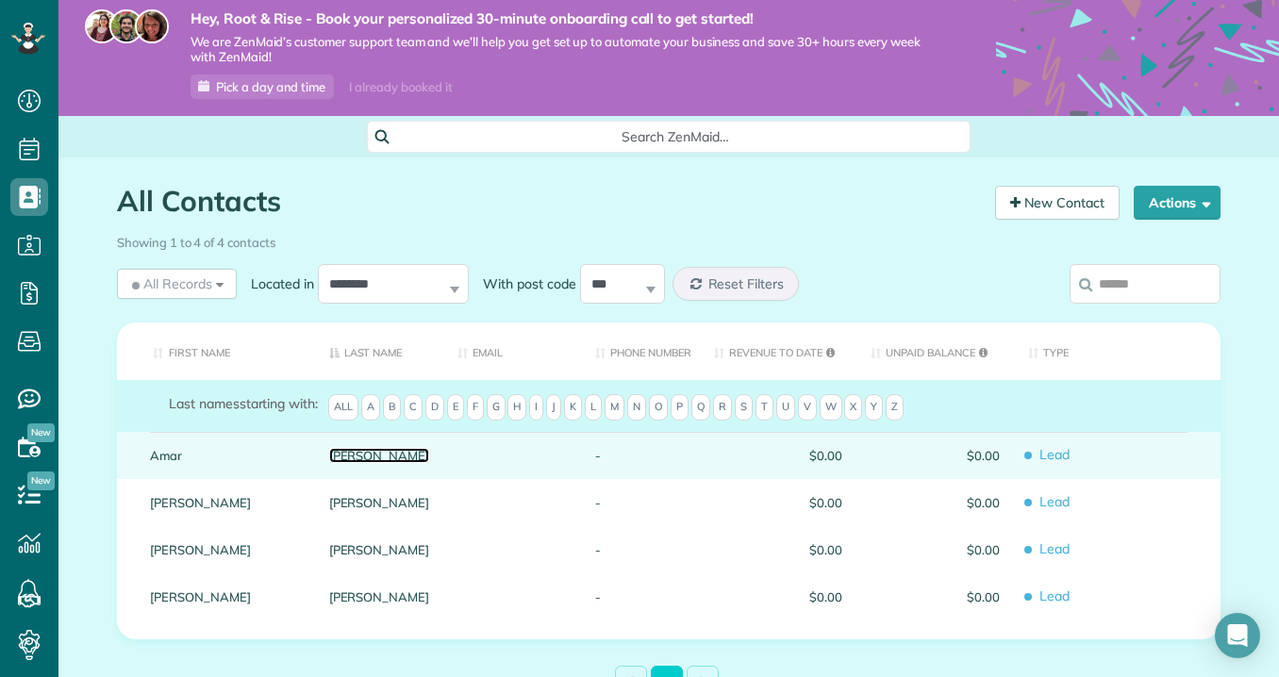
click at [334, 454] on link "Ghose" at bounding box center [379, 455] width 101 height 13
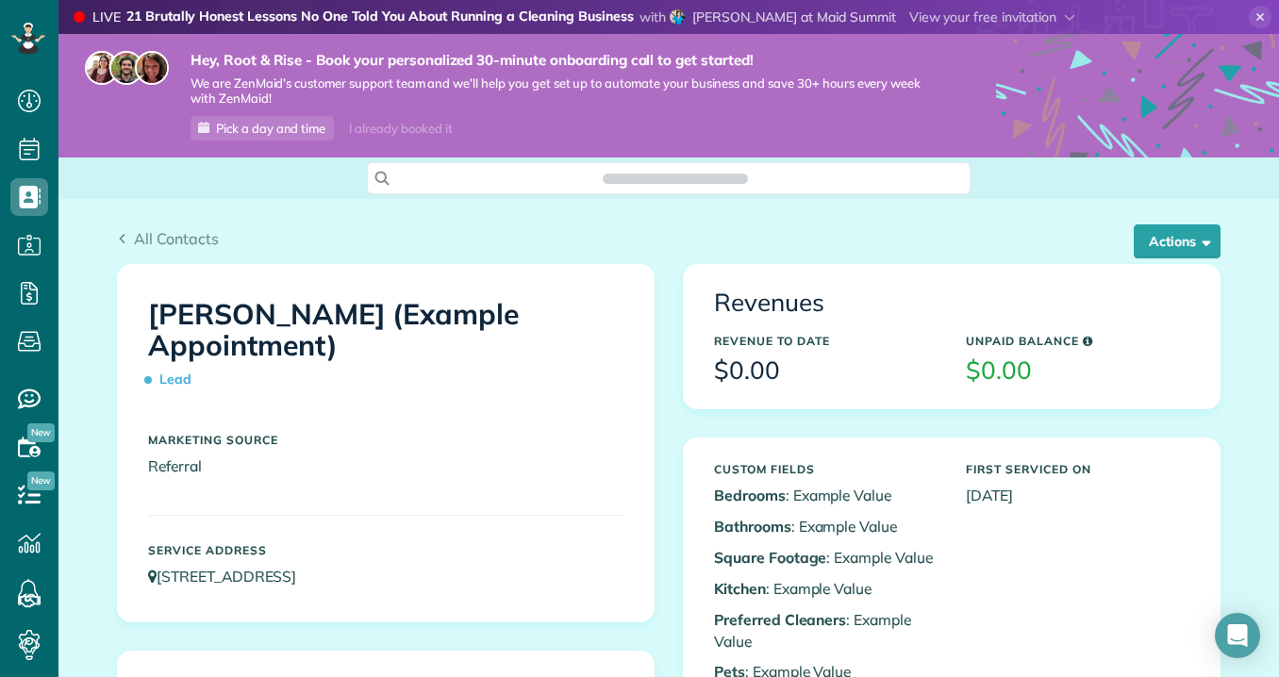
scroll to position [8, 8]
click at [1144, 230] on button "Actions" at bounding box center [1177, 241] width 87 height 34
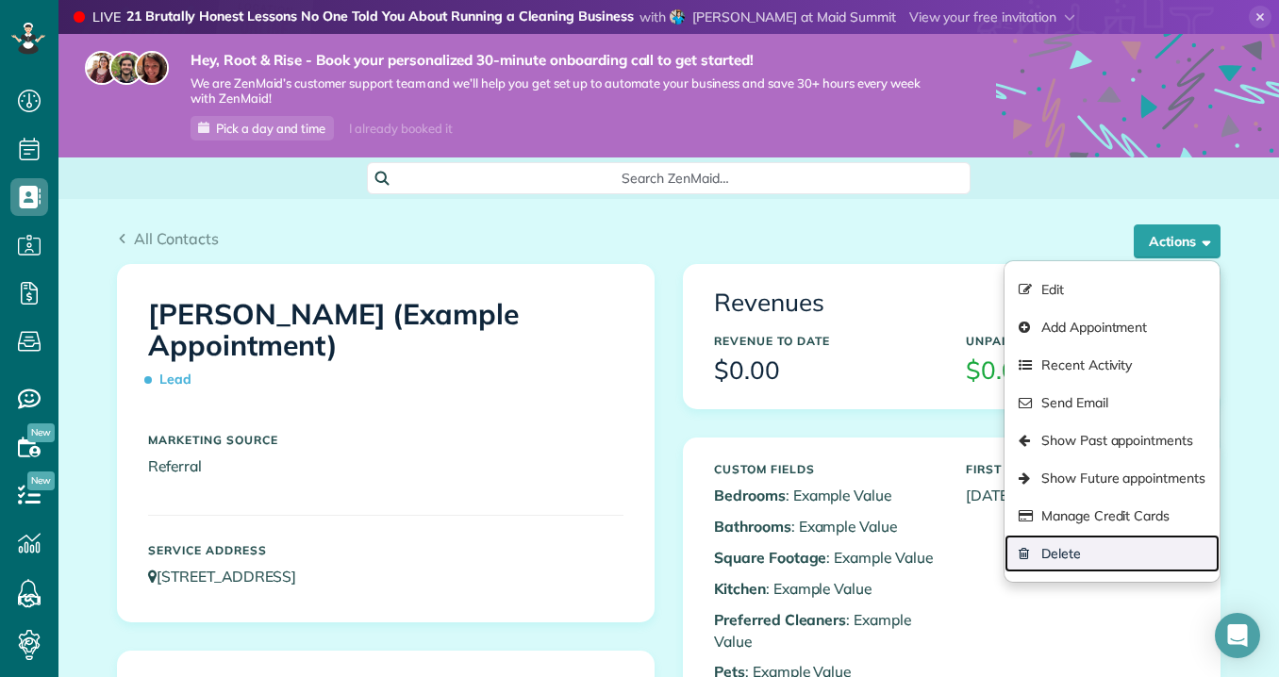
click at [1051, 547] on link "Delete" at bounding box center [1111, 554] width 215 height 38
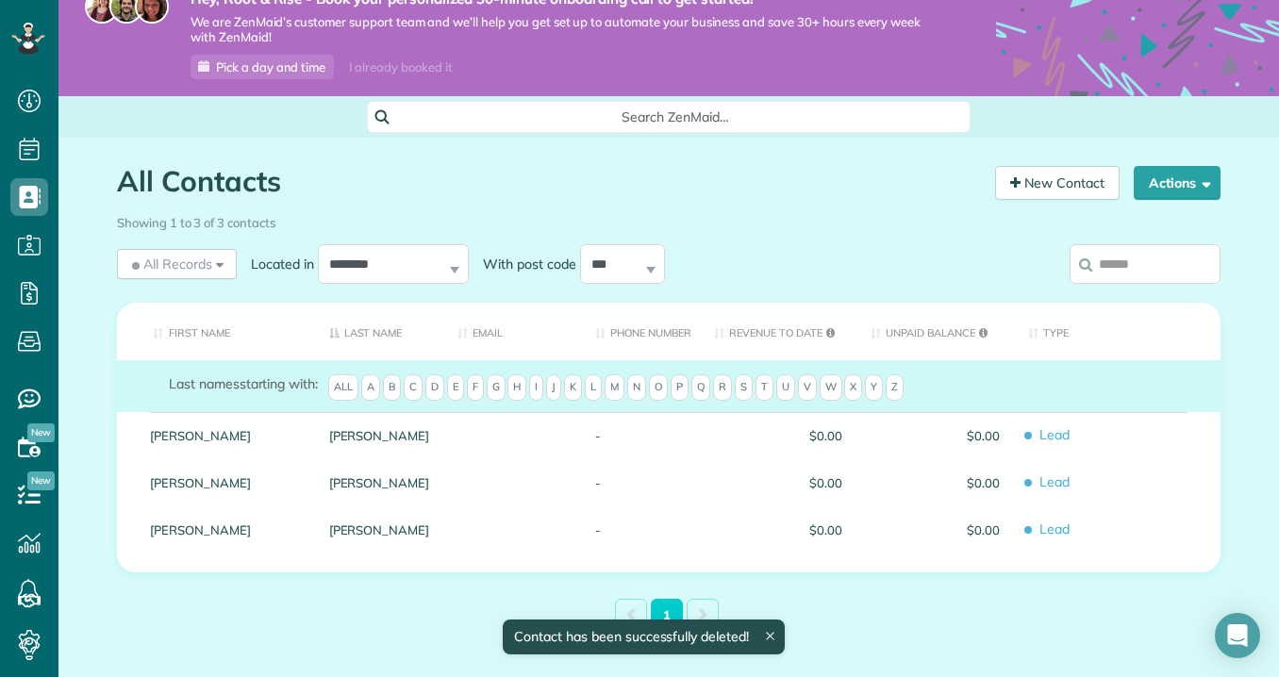
scroll to position [82, 0]
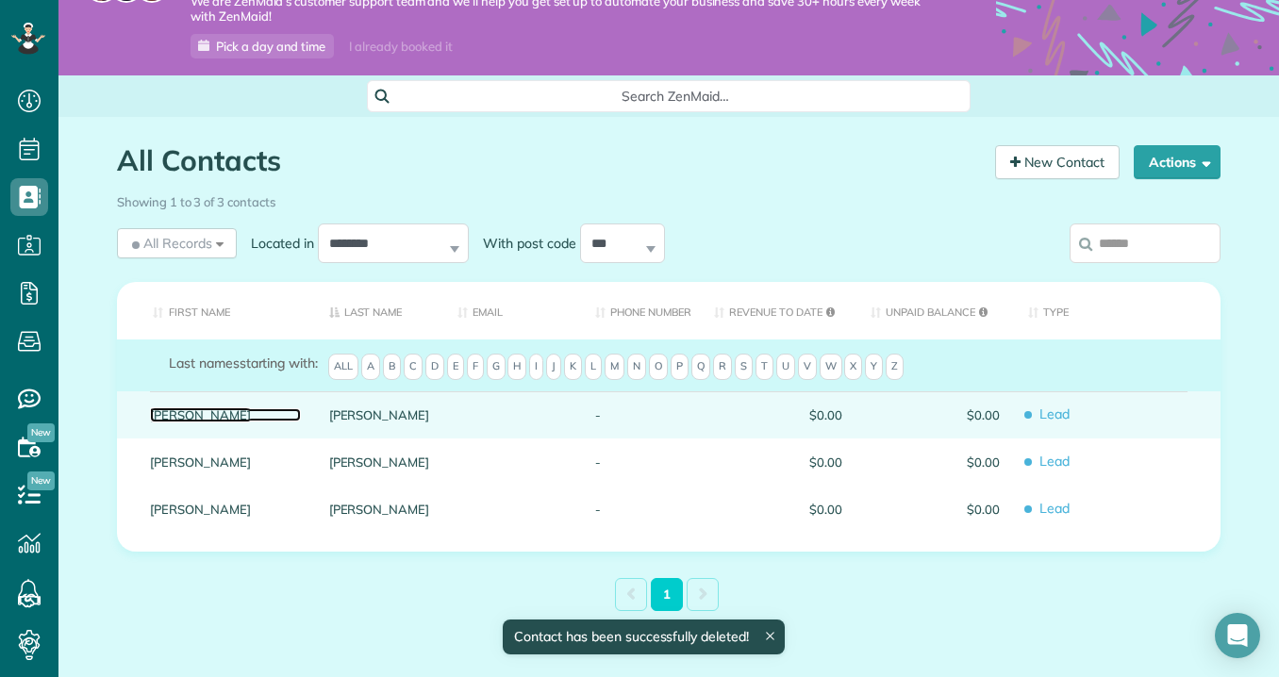
click at [176, 418] on link "[PERSON_NAME]" at bounding box center [225, 414] width 151 height 13
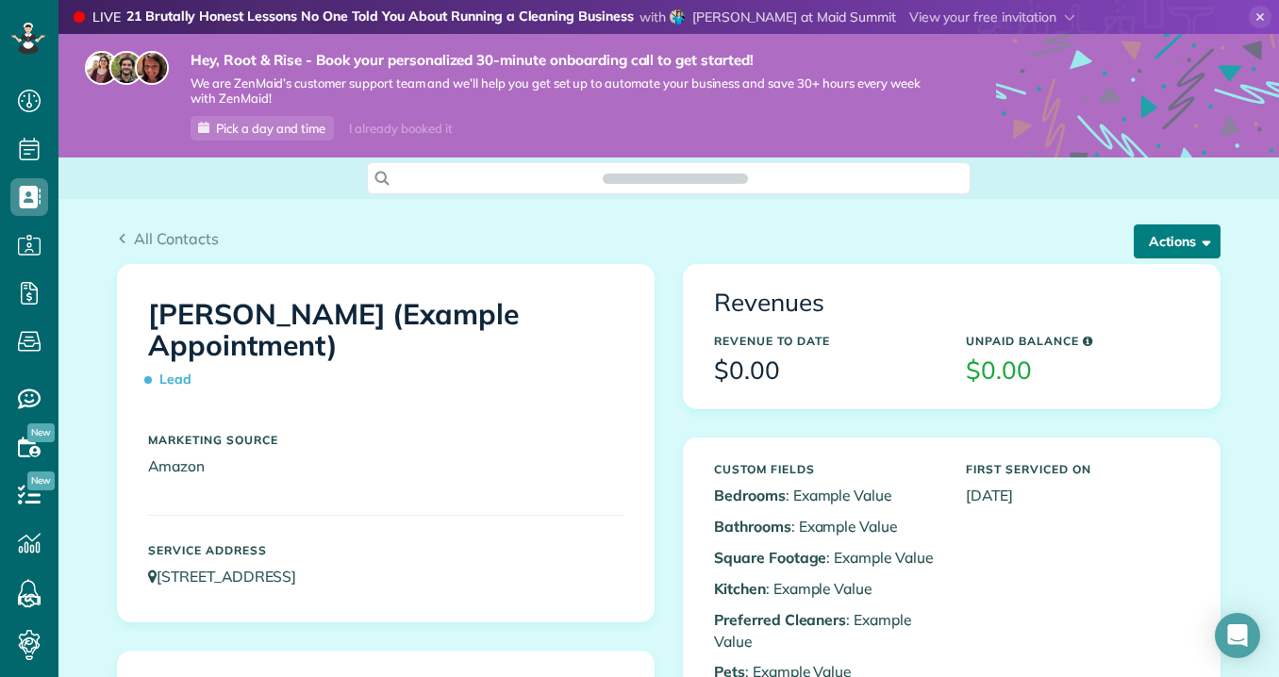
scroll to position [8, 8]
click at [1200, 242] on span "button" at bounding box center [1203, 241] width 14 height 14
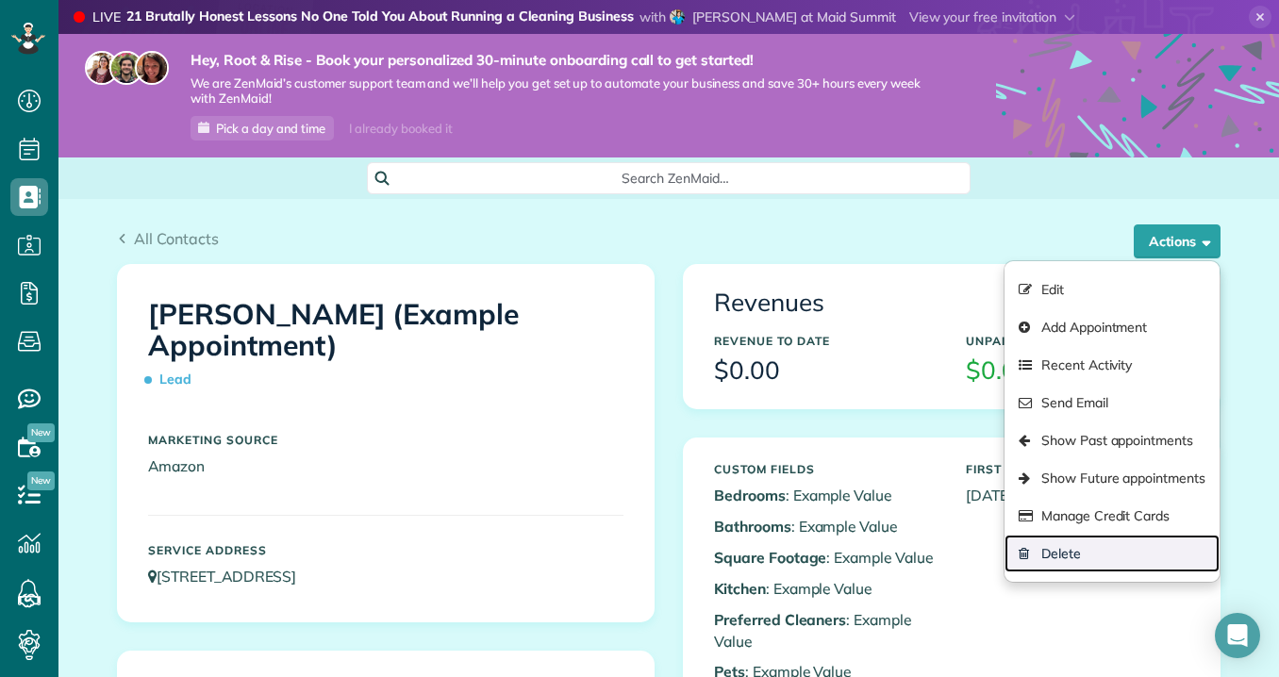
click at [1049, 542] on link "Delete" at bounding box center [1111, 554] width 215 height 38
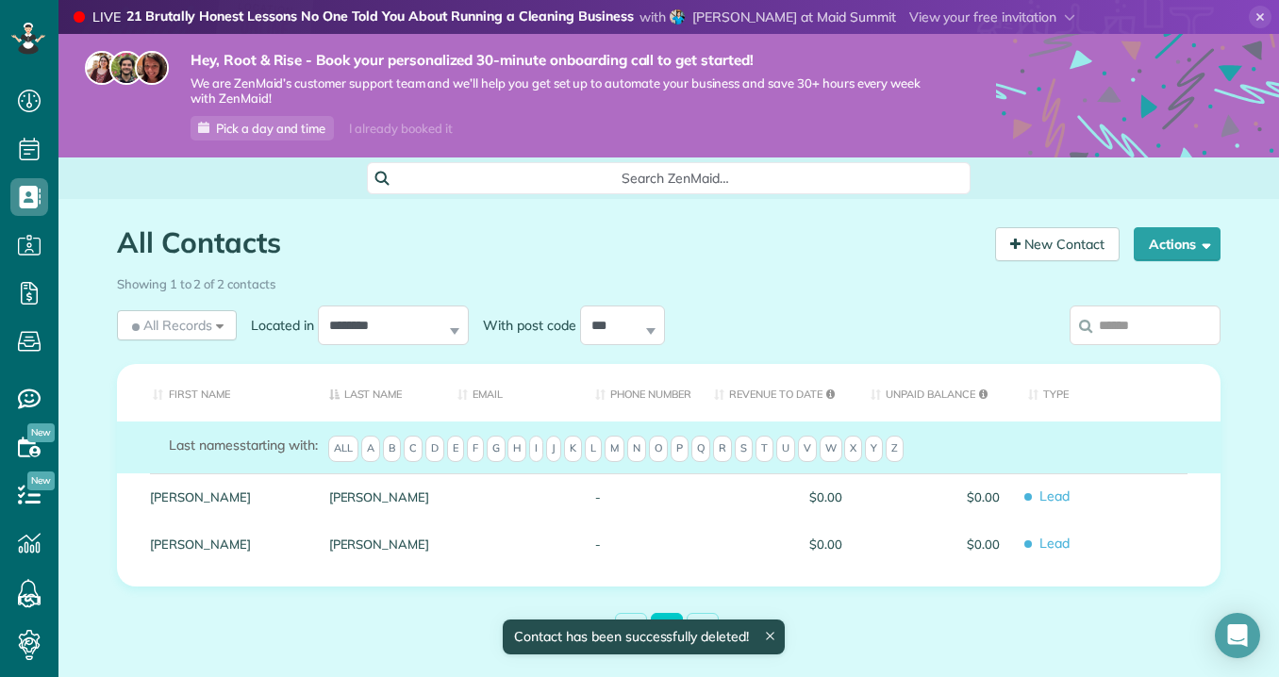
scroll to position [89, 0]
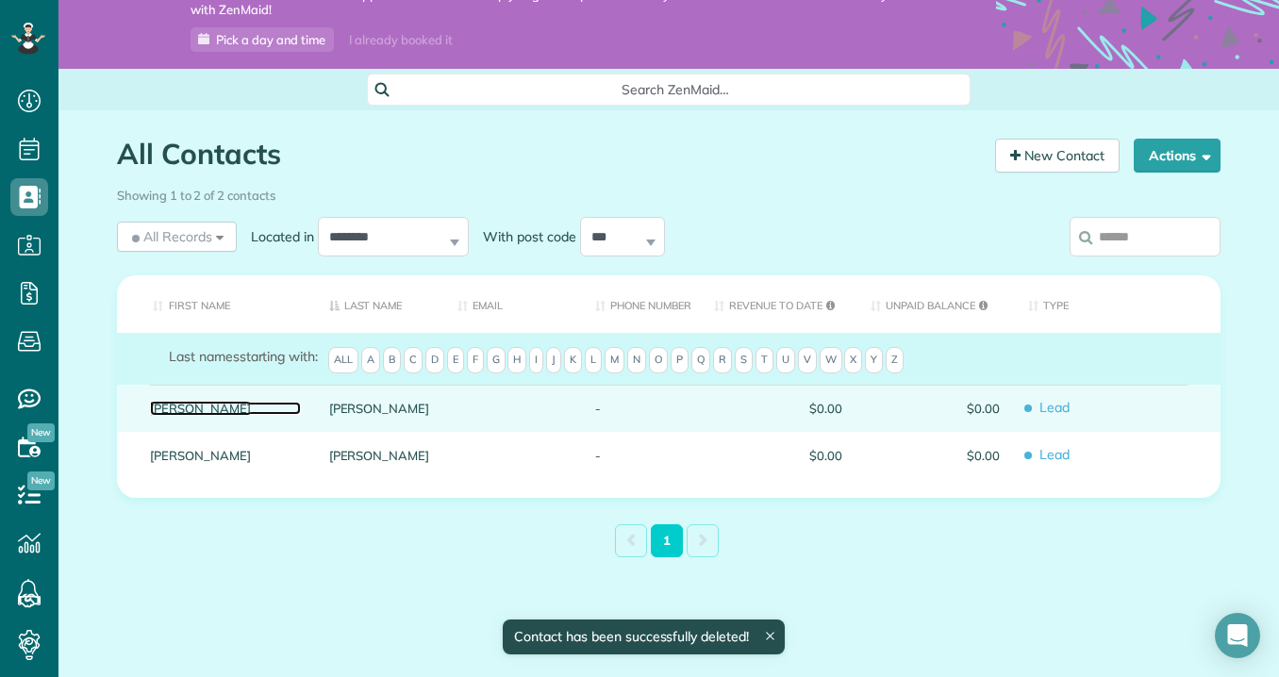
click at [168, 411] on link "Chris" at bounding box center [225, 408] width 151 height 13
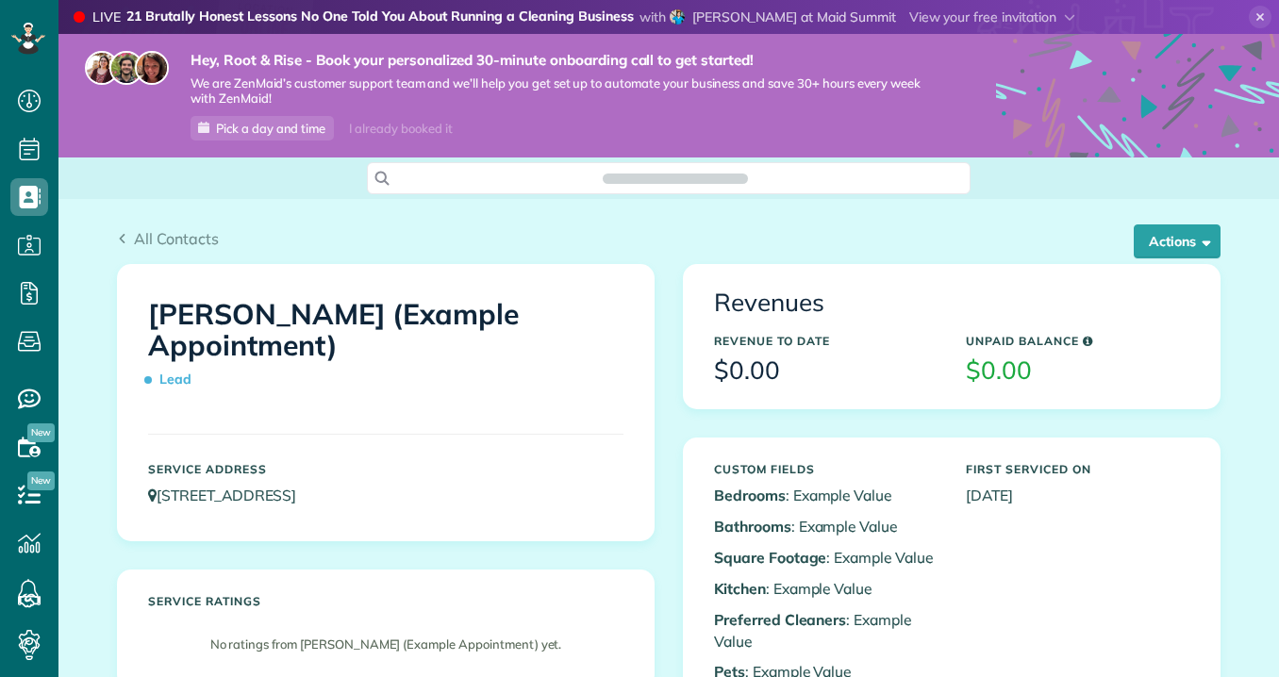
scroll to position [677, 58]
click at [1141, 238] on button "Actions" at bounding box center [1177, 241] width 87 height 34
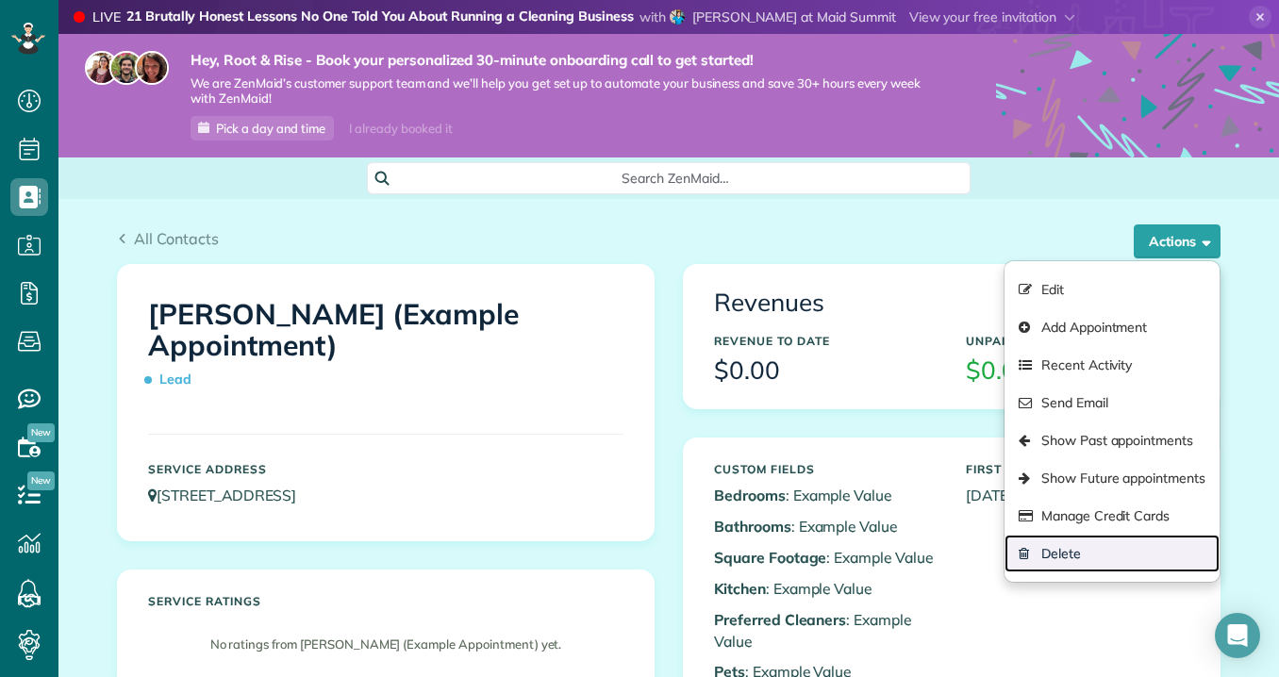
click at [1037, 564] on link "Delete" at bounding box center [1111, 554] width 215 height 38
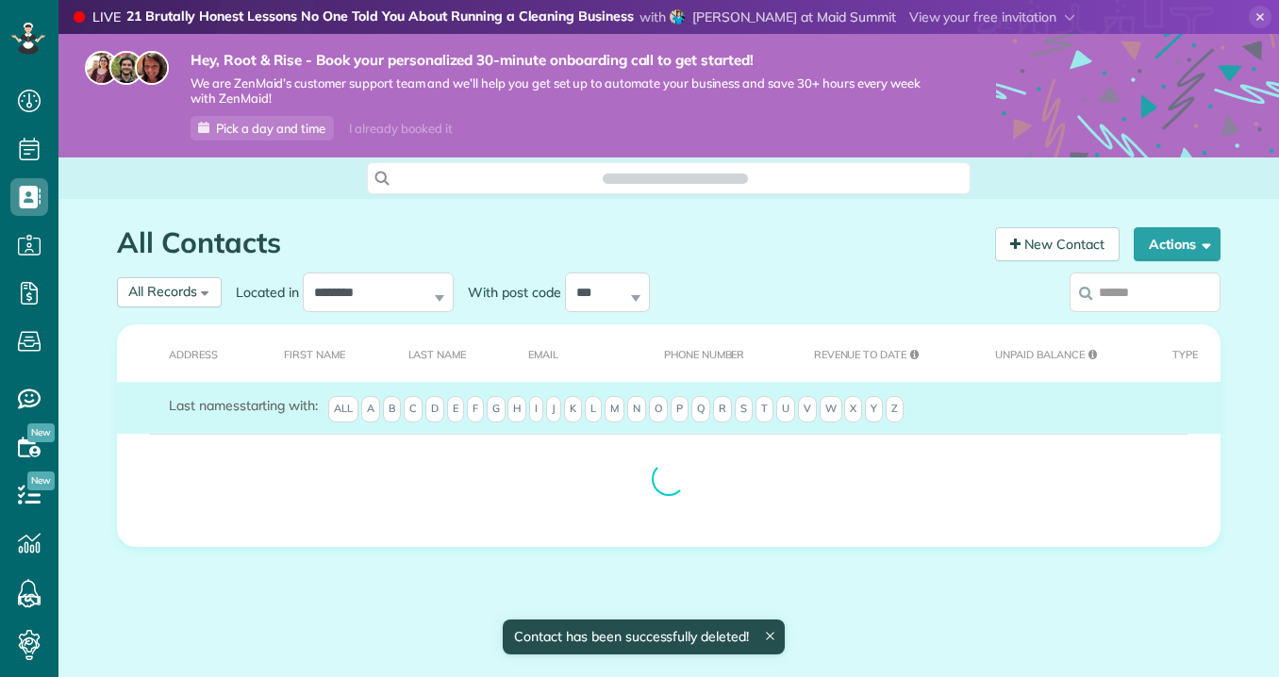
scroll to position [8, 8]
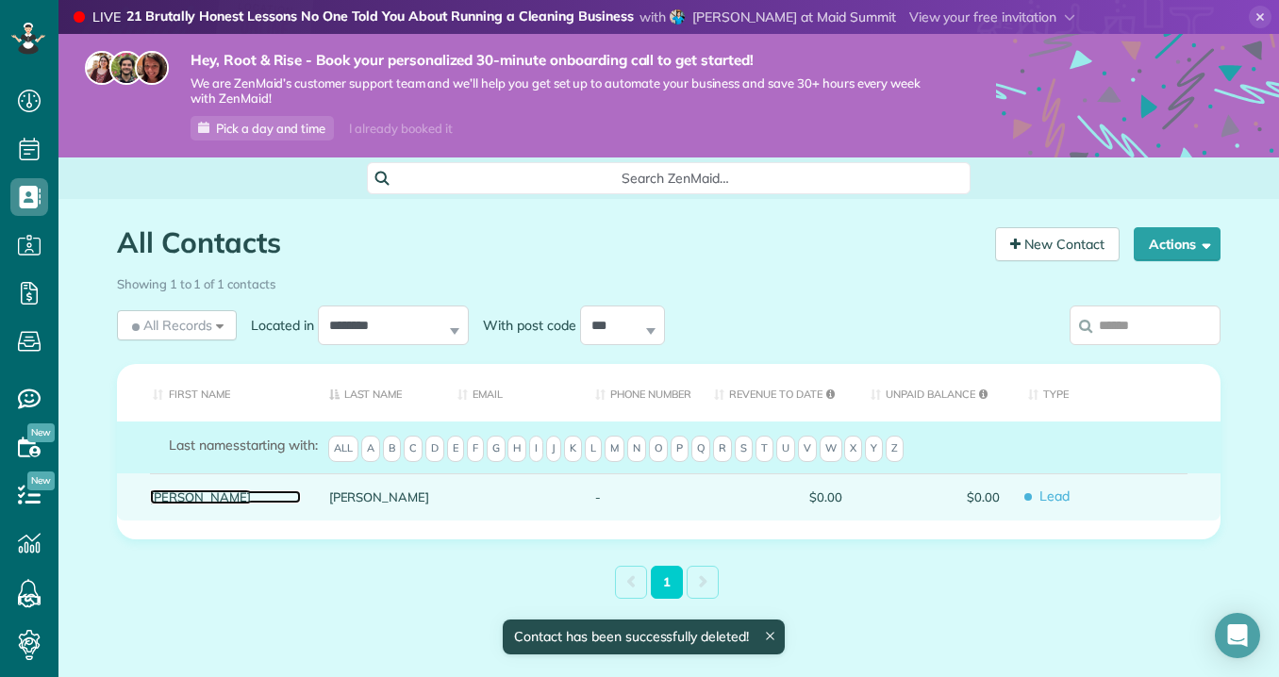
click at [176, 492] on link "[PERSON_NAME]" at bounding box center [225, 496] width 151 height 13
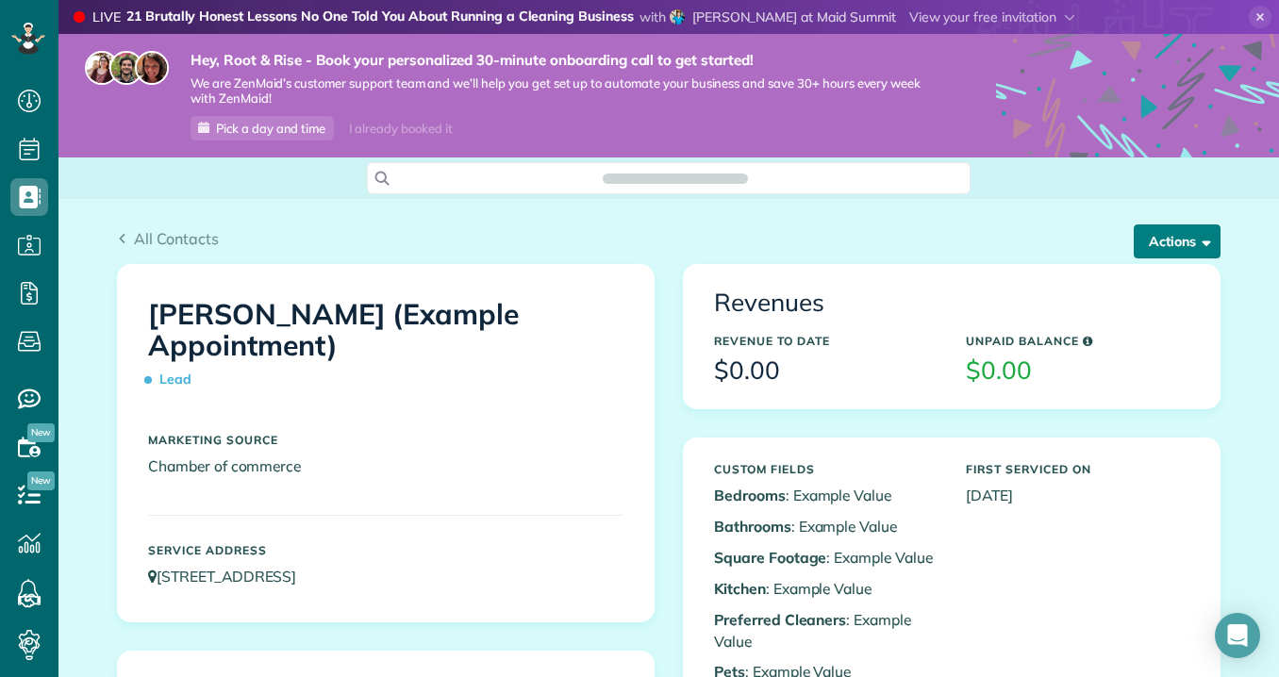
scroll to position [8, 8]
click at [1159, 243] on button "Actions" at bounding box center [1177, 241] width 87 height 34
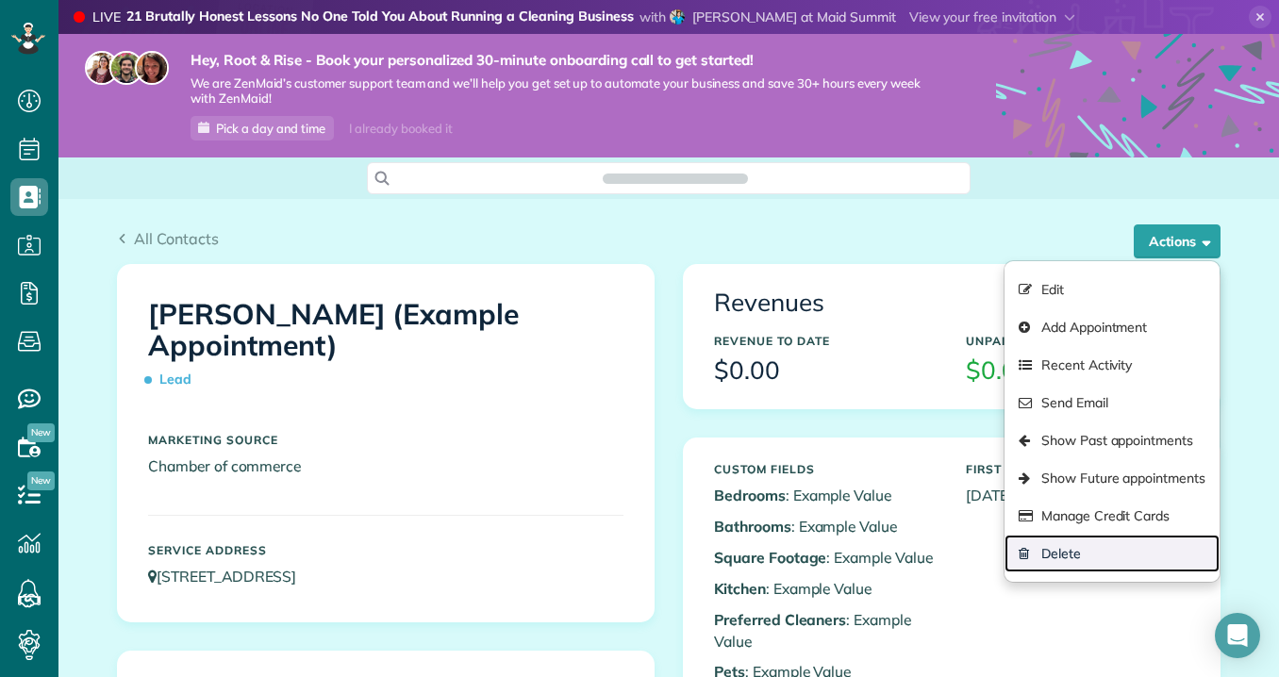
click at [1061, 552] on link "Delete" at bounding box center [1111, 554] width 215 height 38
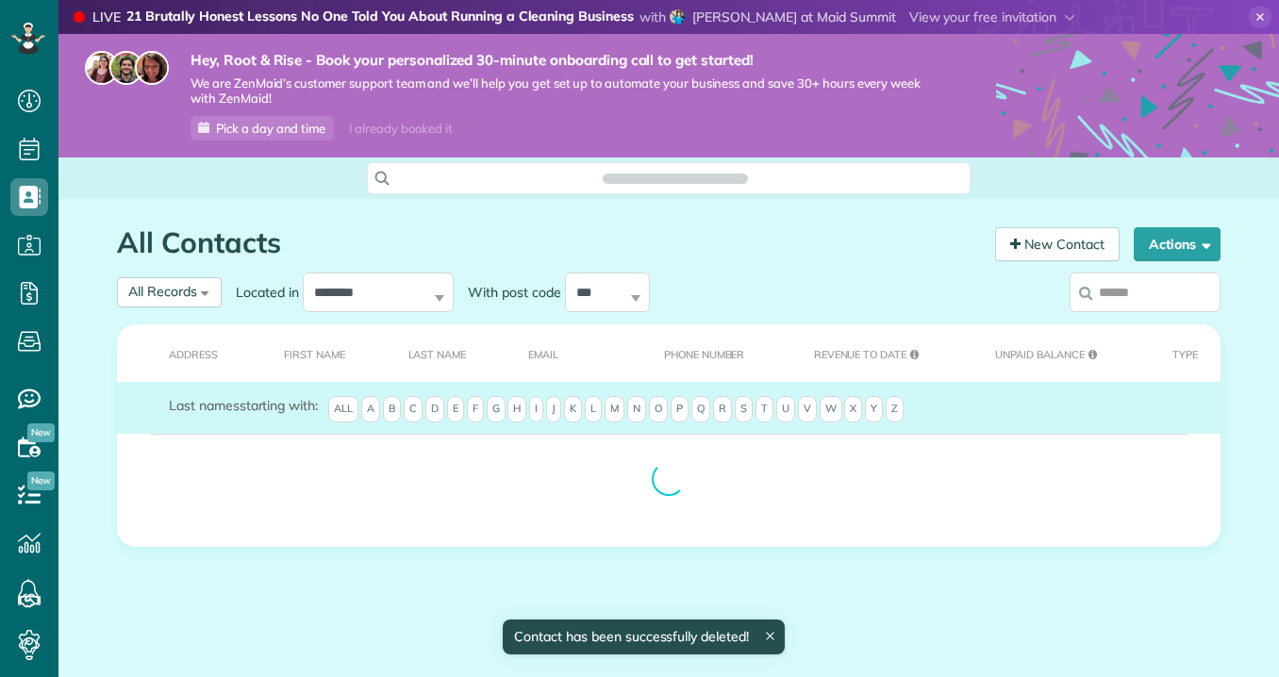
scroll to position [8, 8]
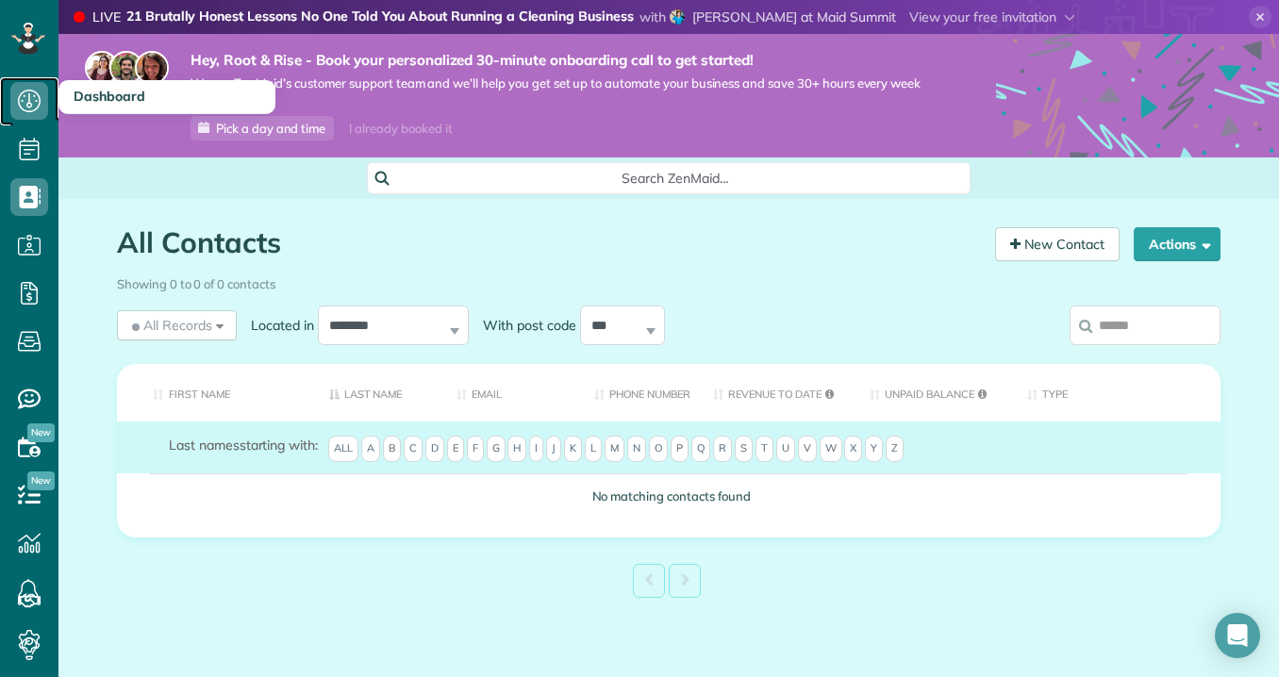
click at [37, 113] on icon at bounding box center [29, 101] width 38 height 38
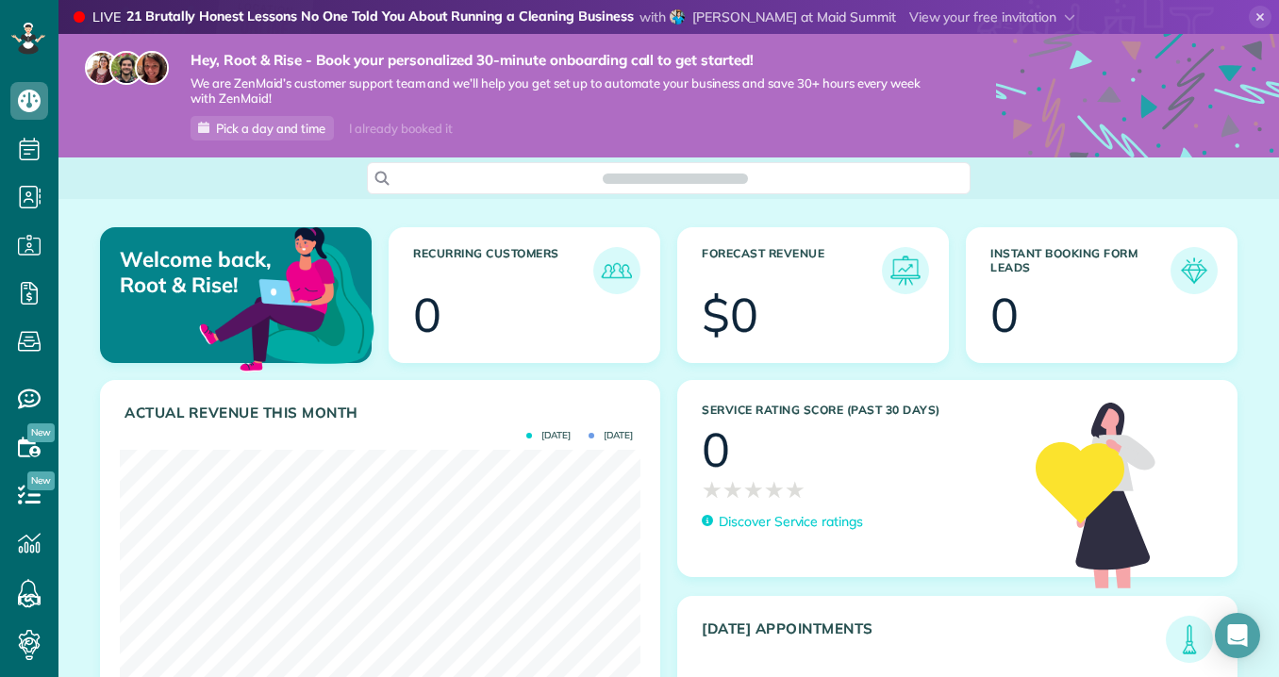
scroll to position [231, 521]
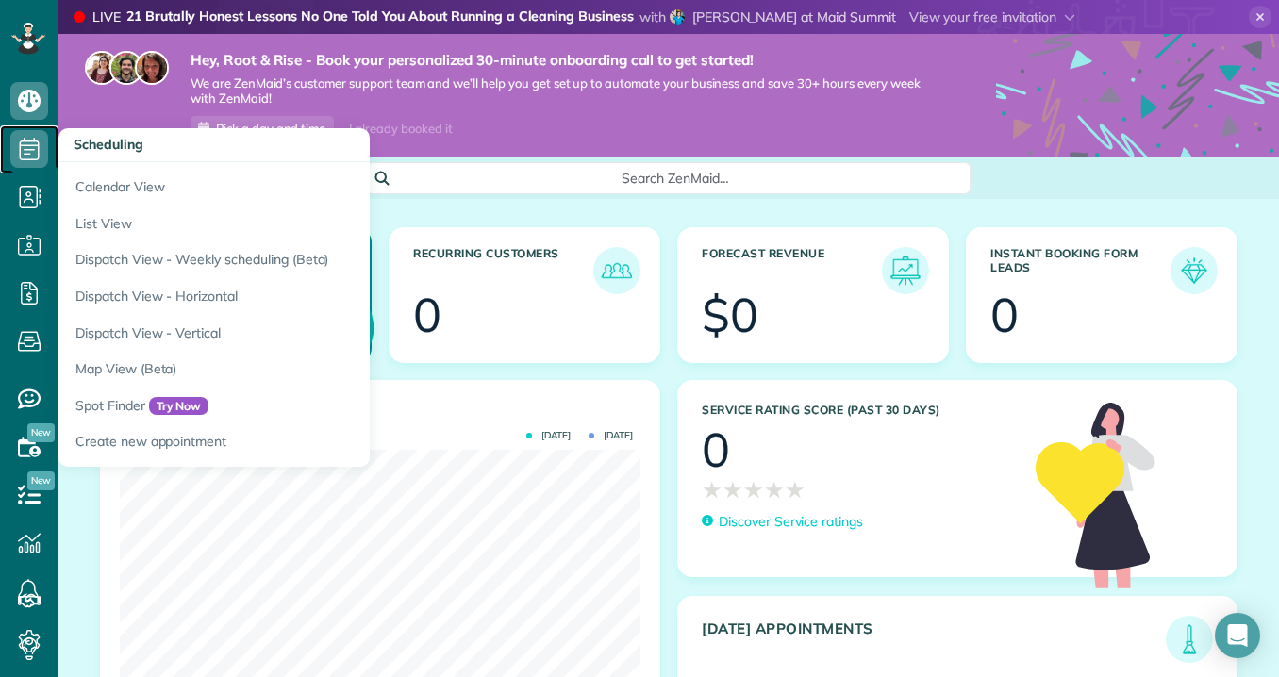
click at [32, 160] on icon at bounding box center [29, 149] width 38 height 38
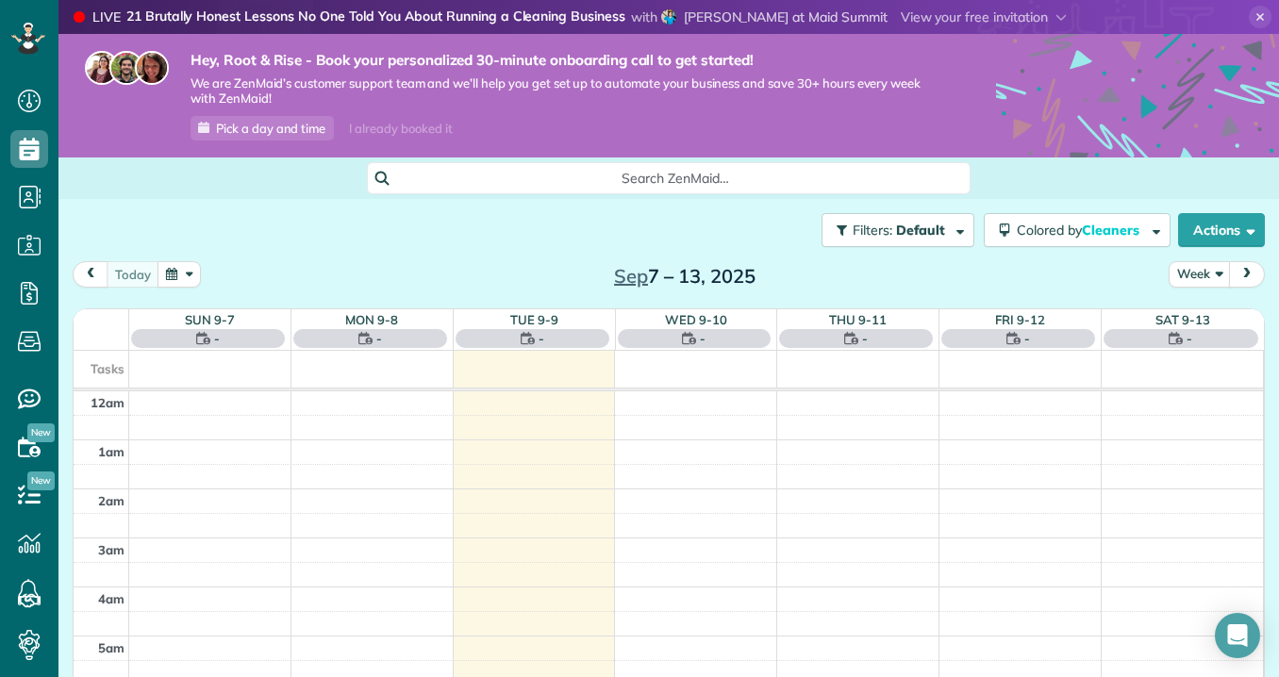
scroll to position [344, 0]
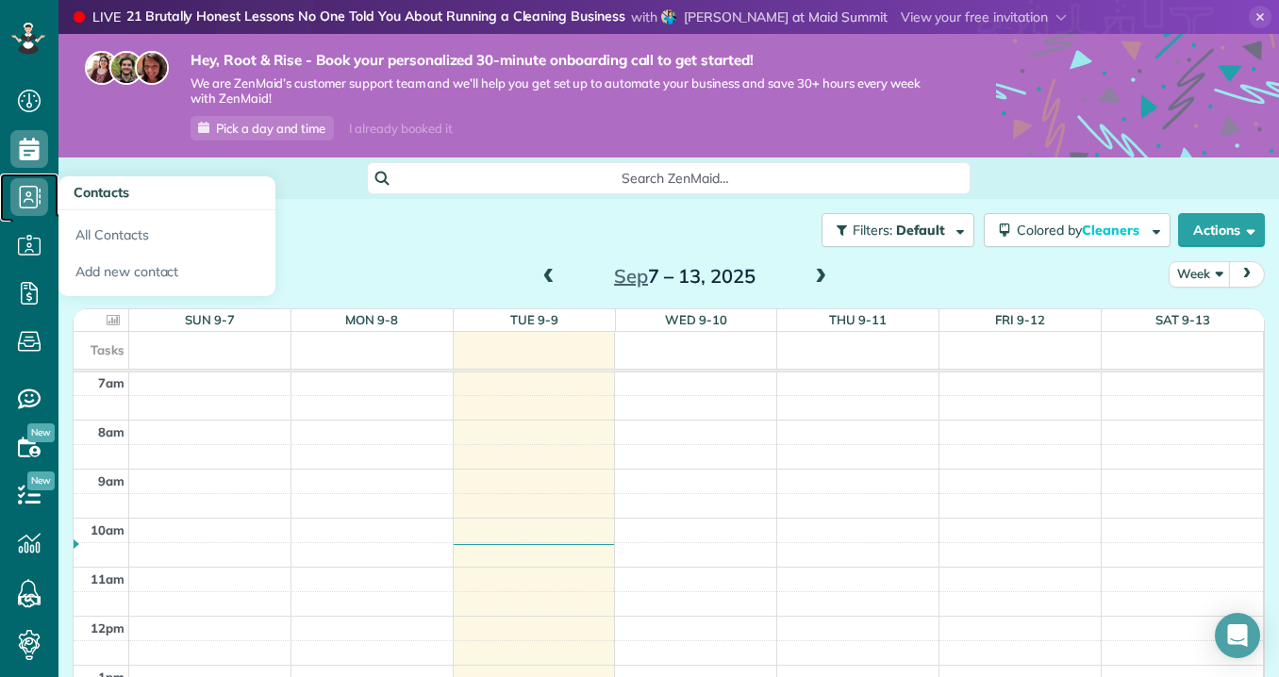
click at [38, 195] on icon at bounding box center [29, 197] width 38 height 38
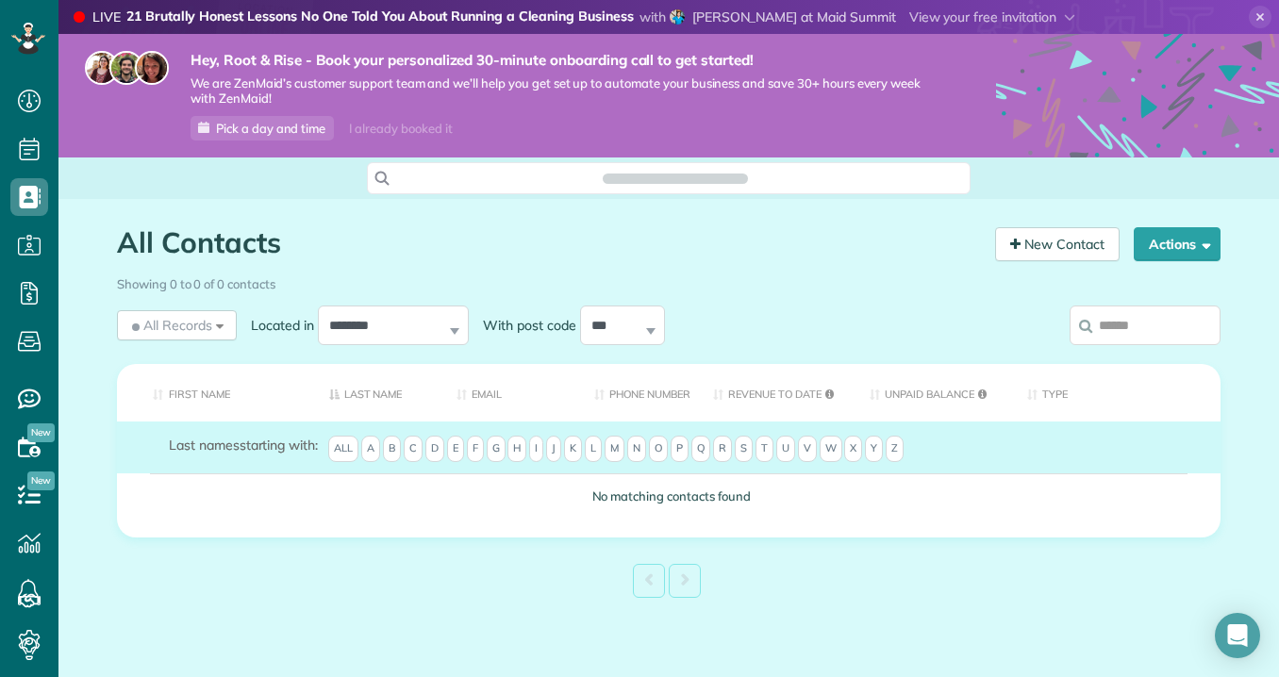
scroll to position [8, 8]
click at [1062, 250] on link "New Contact" at bounding box center [1057, 244] width 124 height 34
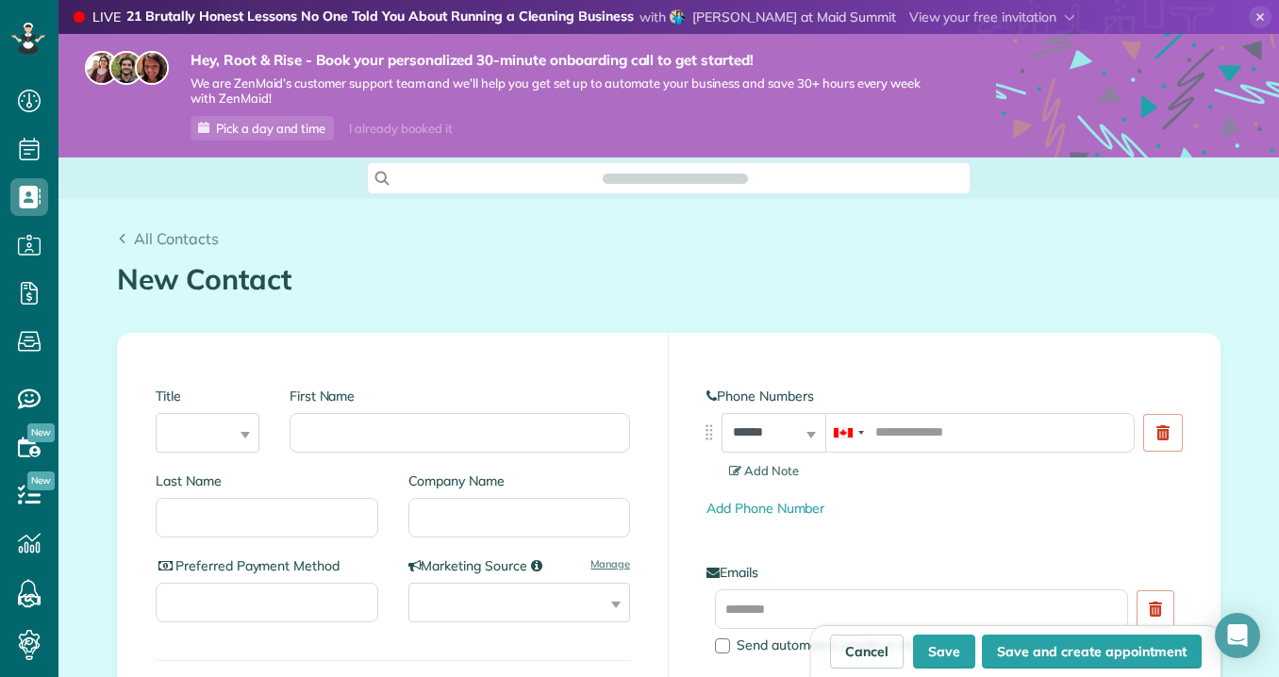
scroll to position [8, 8]
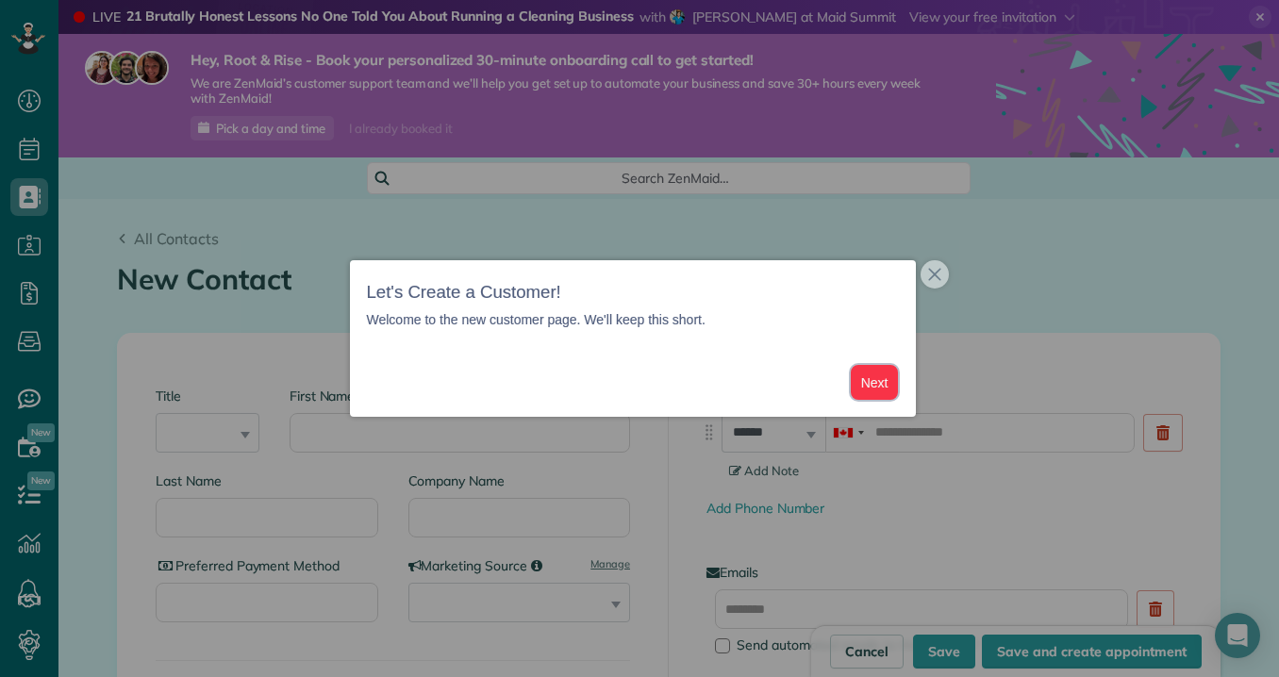
click at [881, 377] on button "Next" at bounding box center [875, 382] width 48 height 35
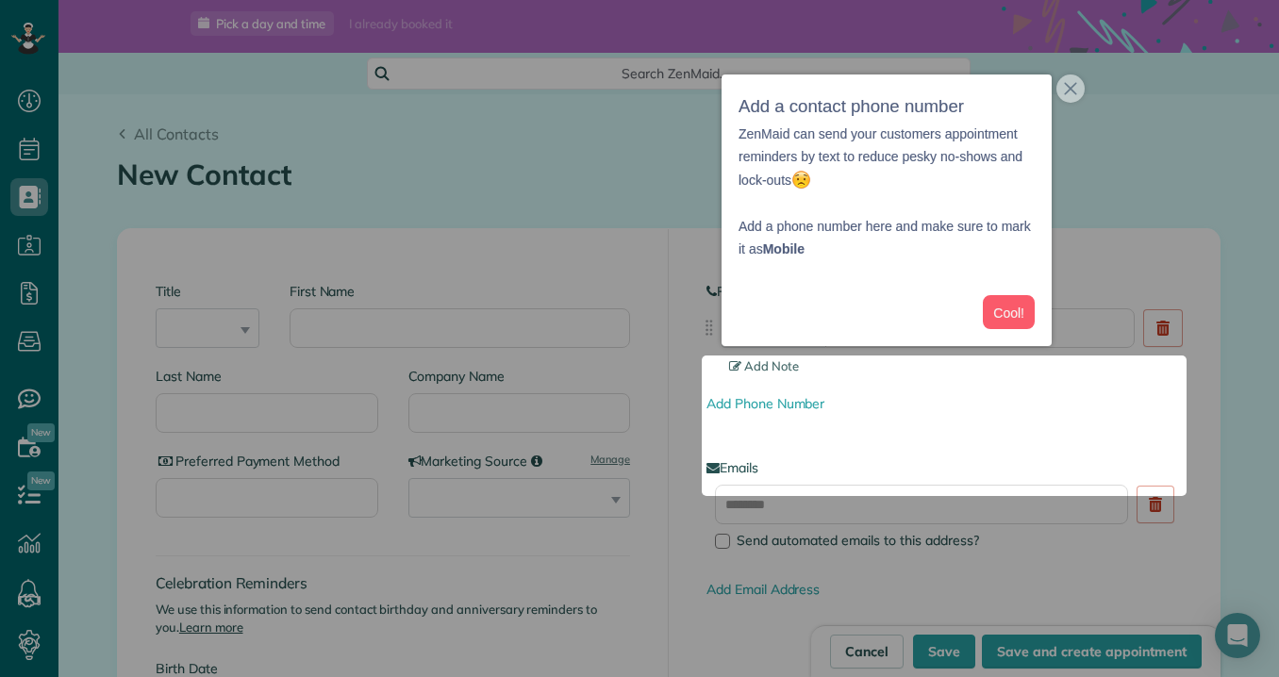
scroll to position [113, 0]
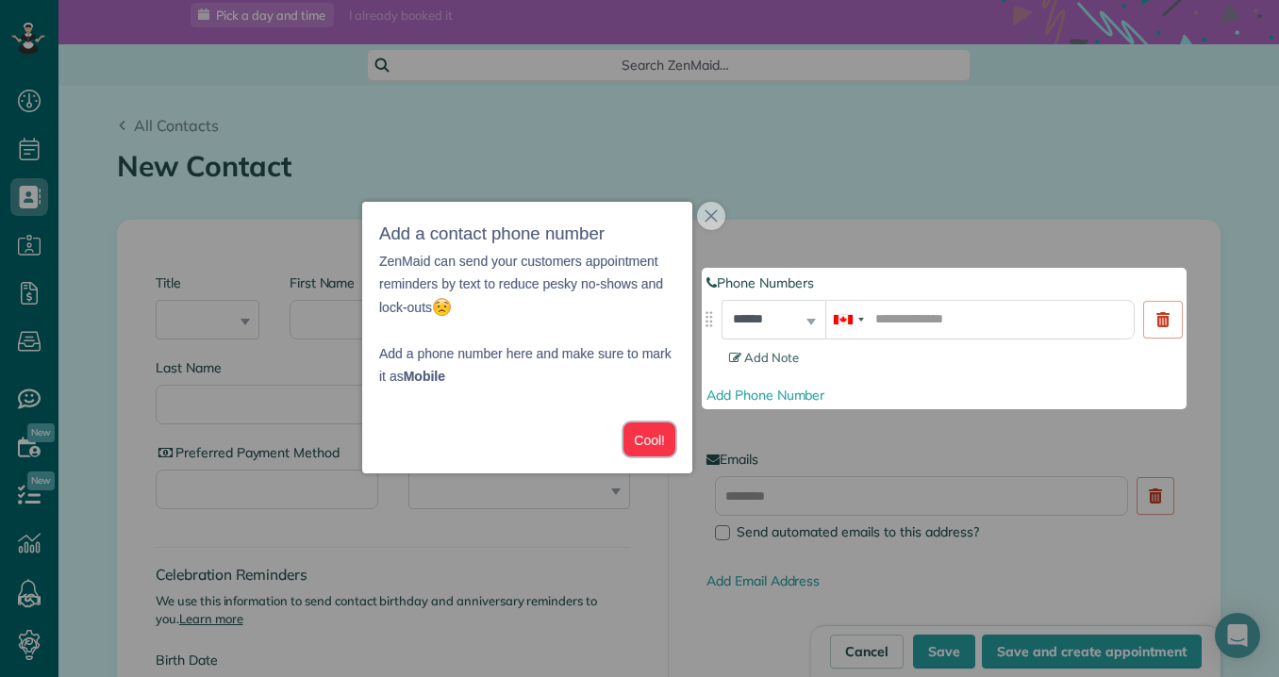
click at [638, 442] on button "Cool!" at bounding box center [649, 439] width 52 height 35
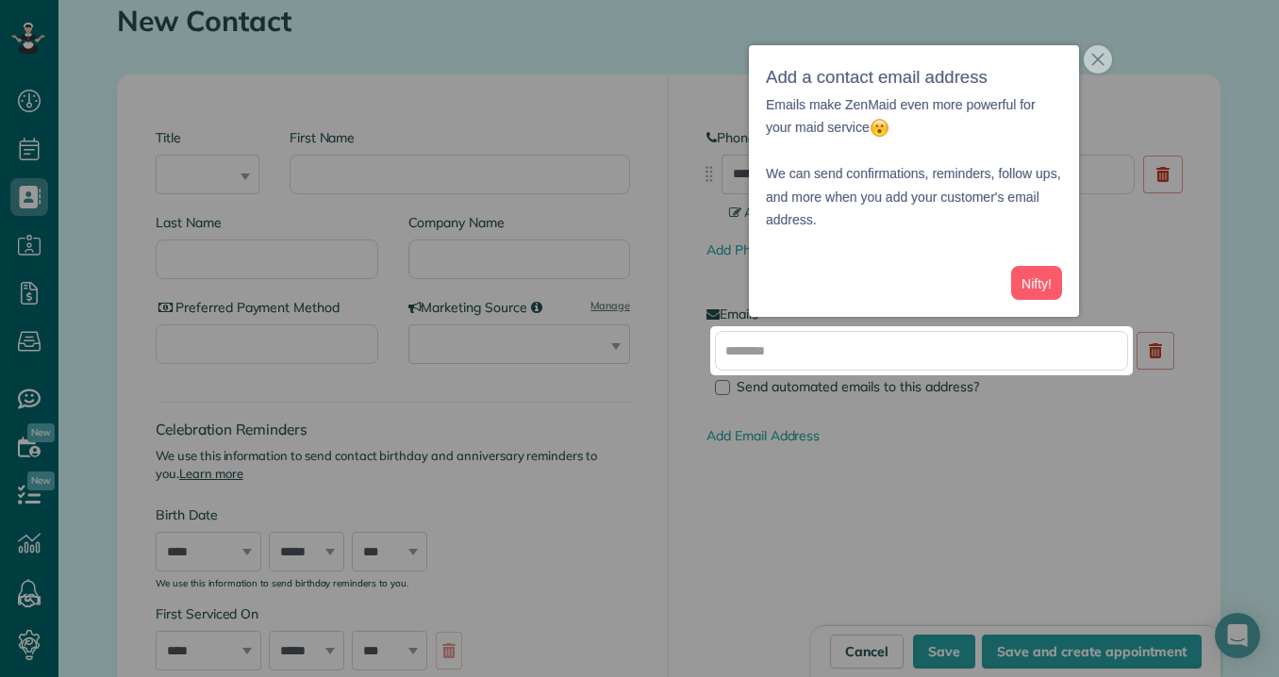
scroll to position [271, 0]
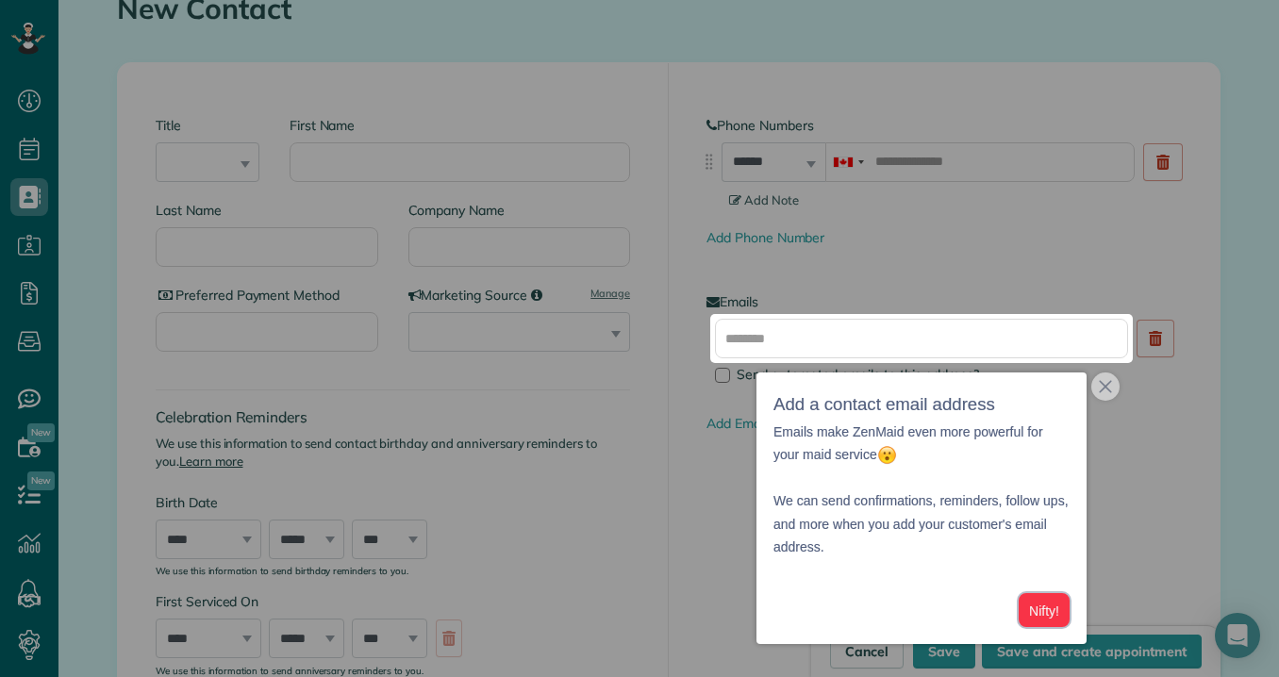
click at [1051, 607] on button "Nifty!" at bounding box center [1043, 610] width 51 height 35
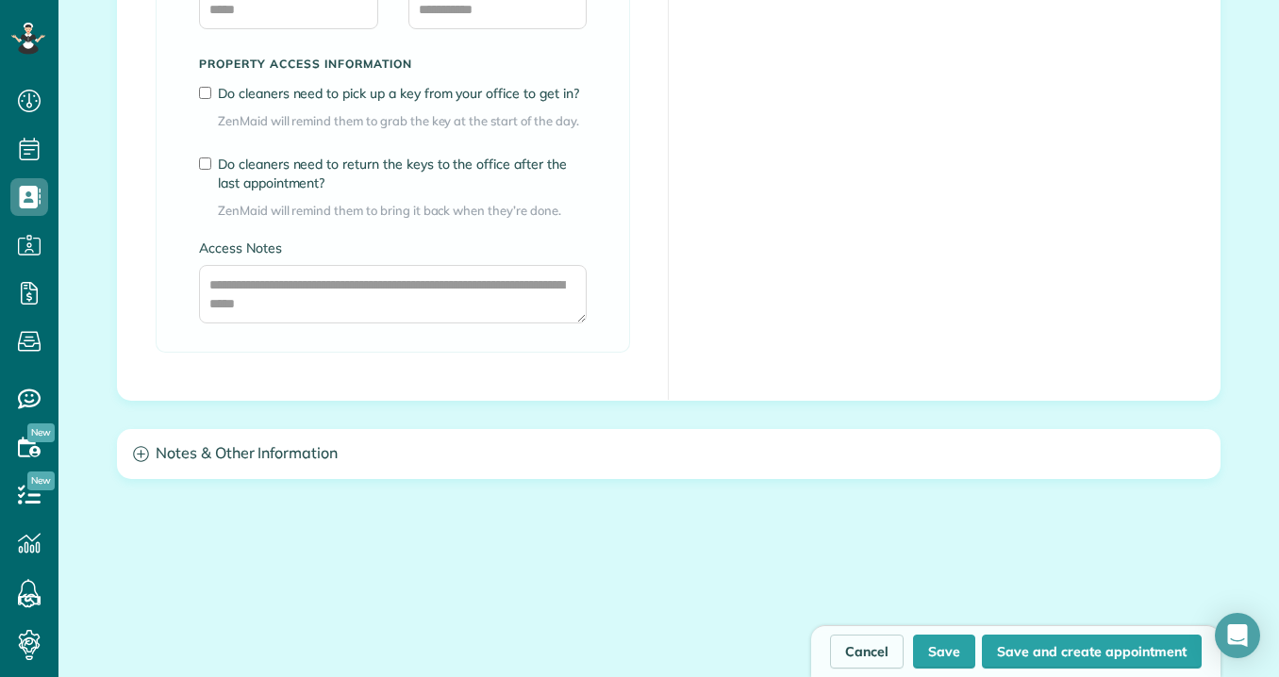
scroll to position [1697, 0]
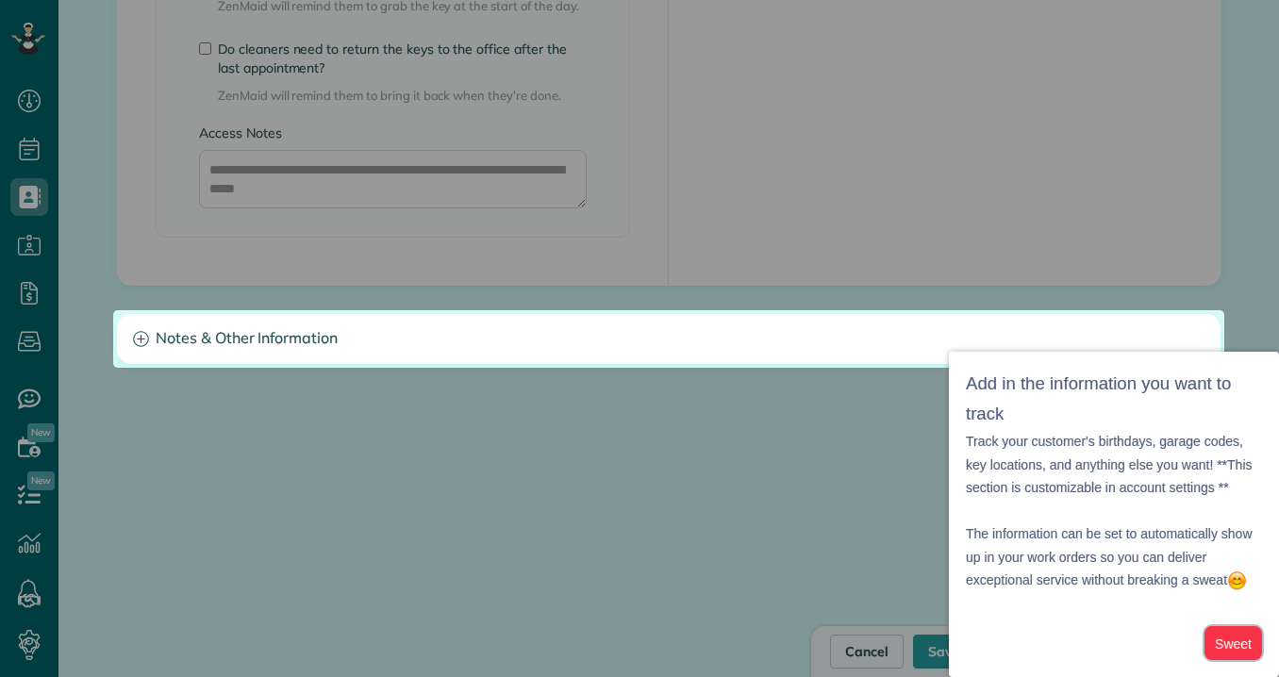
click at [1221, 643] on button "Sweet" at bounding box center [1233, 643] width 58 height 35
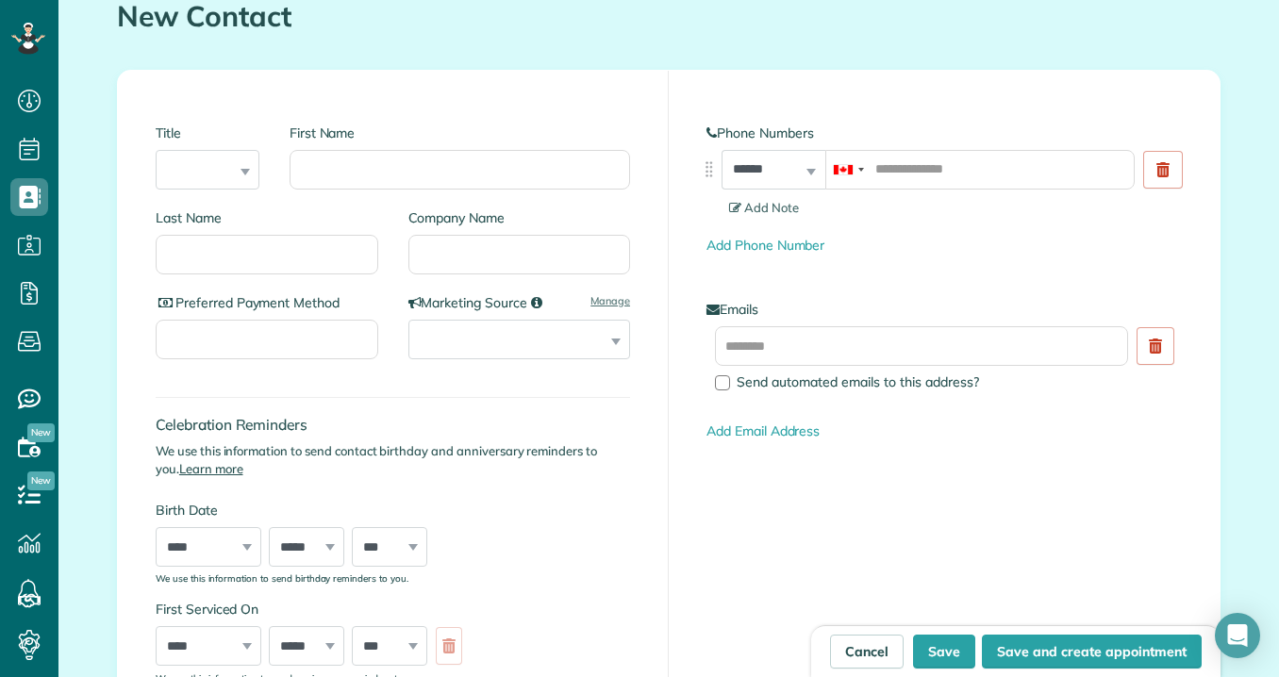
scroll to position [268, 0]
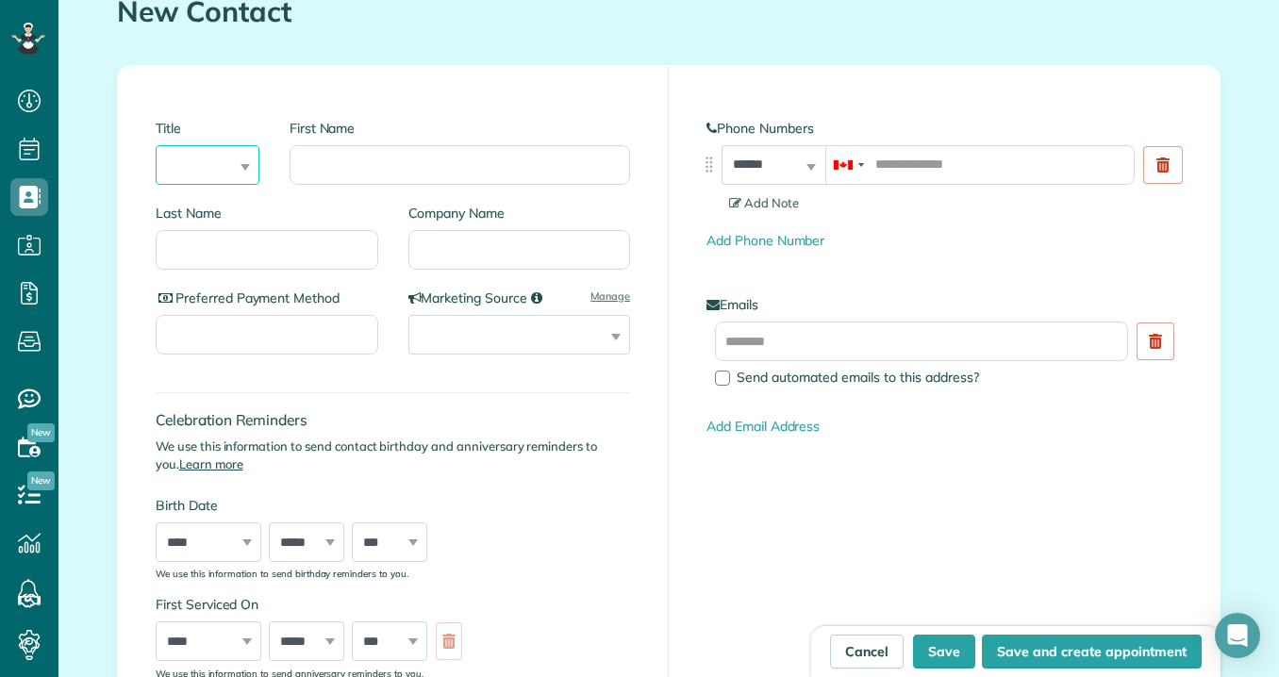
click at [200, 168] on select "*** **** *** ***" at bounding box center [208, 165] width 104 height 40
click at [257, 241] on input "Last Name" at bounding box center [267, 250] width 223 height 40
click at [397, 246] on div "Company Name" at bounding box center [512, 246] width 238 height 85
click at [425, 246] on input "Company Name" at bounding box center [519, 250] width 223 height 40
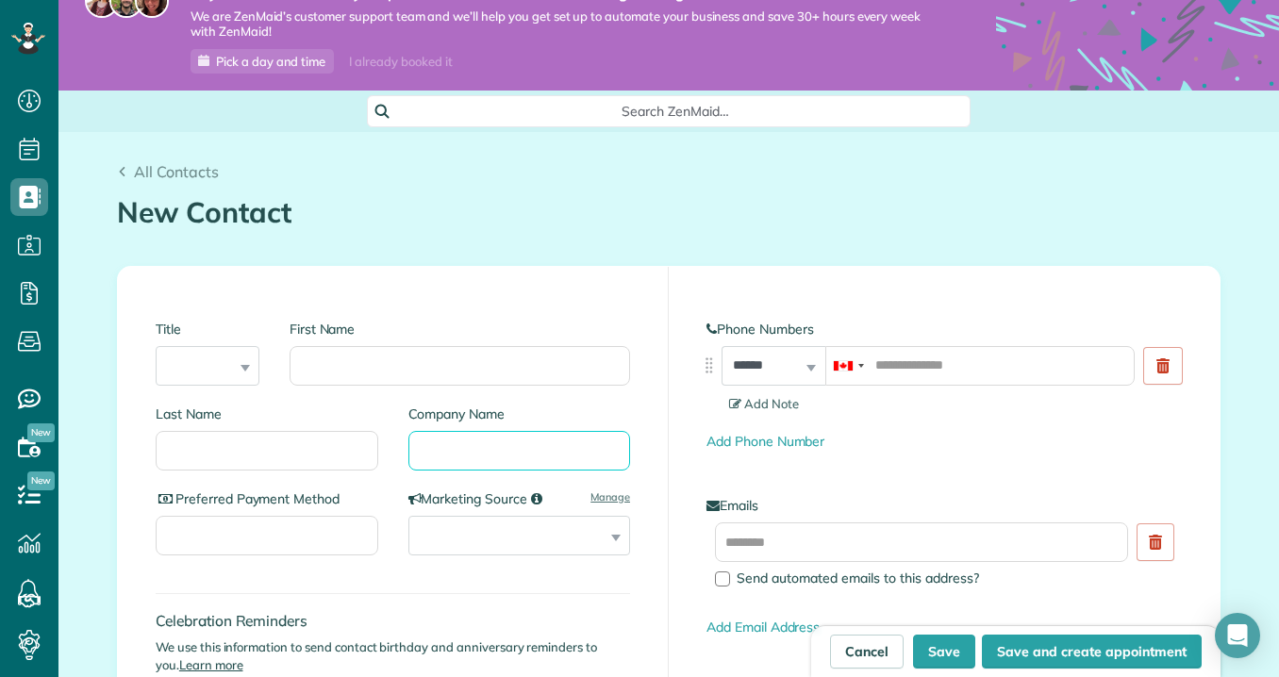
scroll to position [0, 0]
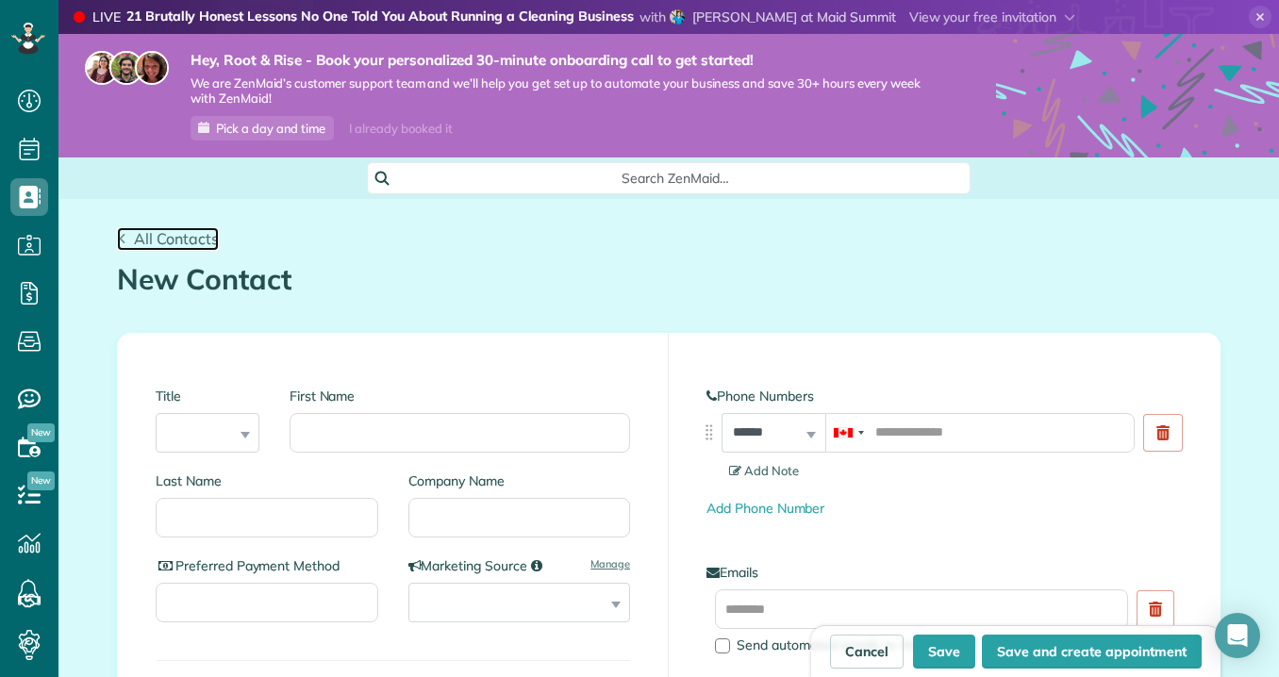
click at [192, 247] on span "All Contacts" at bounding box center [176, 238] width 85 height 19
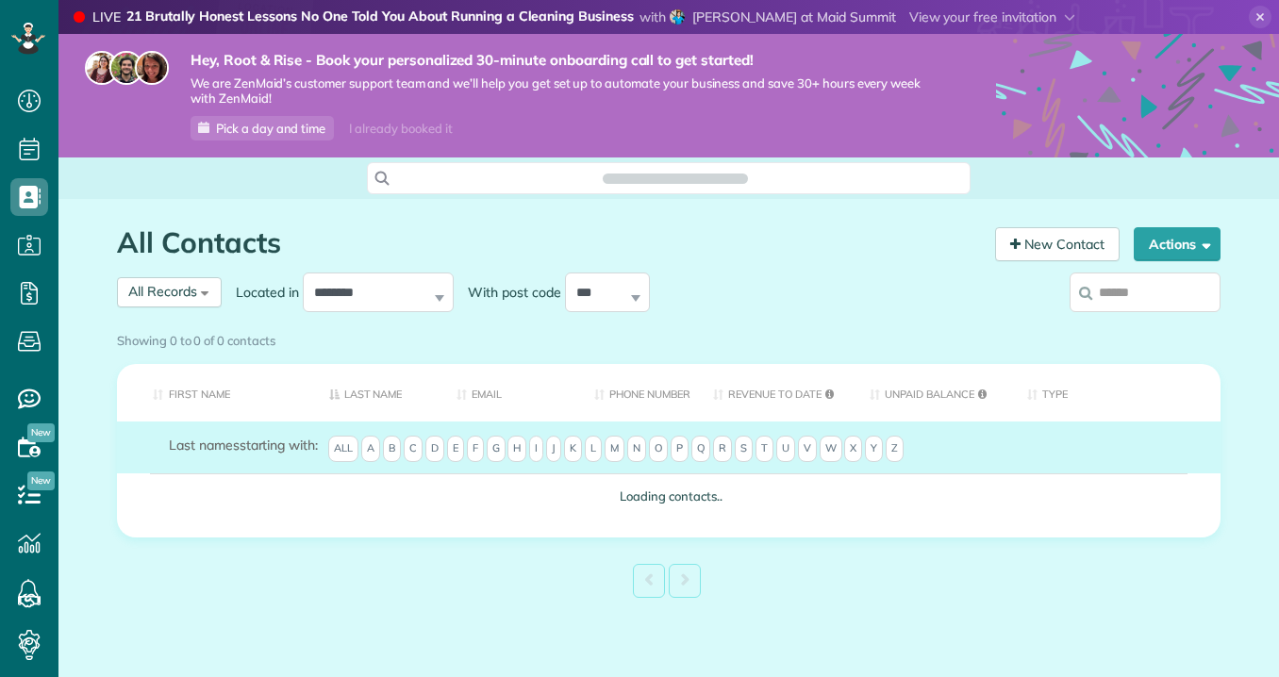
scroll to position [8, 8]
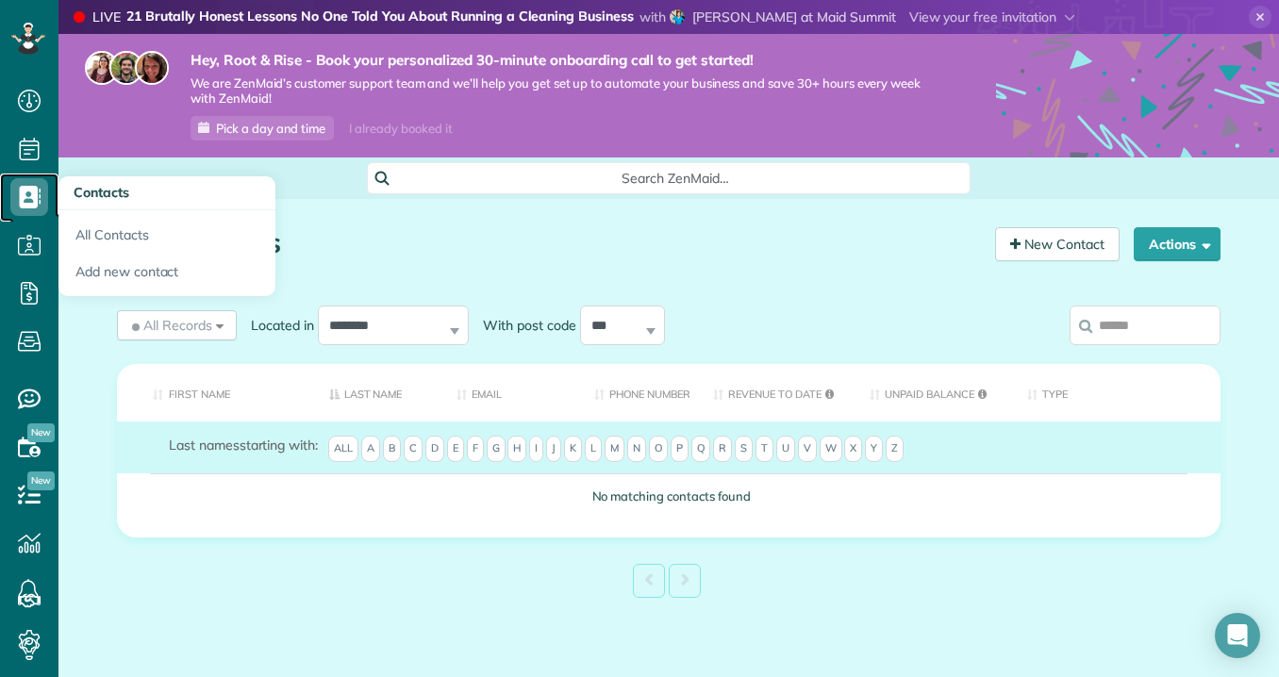
click at [34, 206] on use at bounding box center [31, 197] width 22 height 23
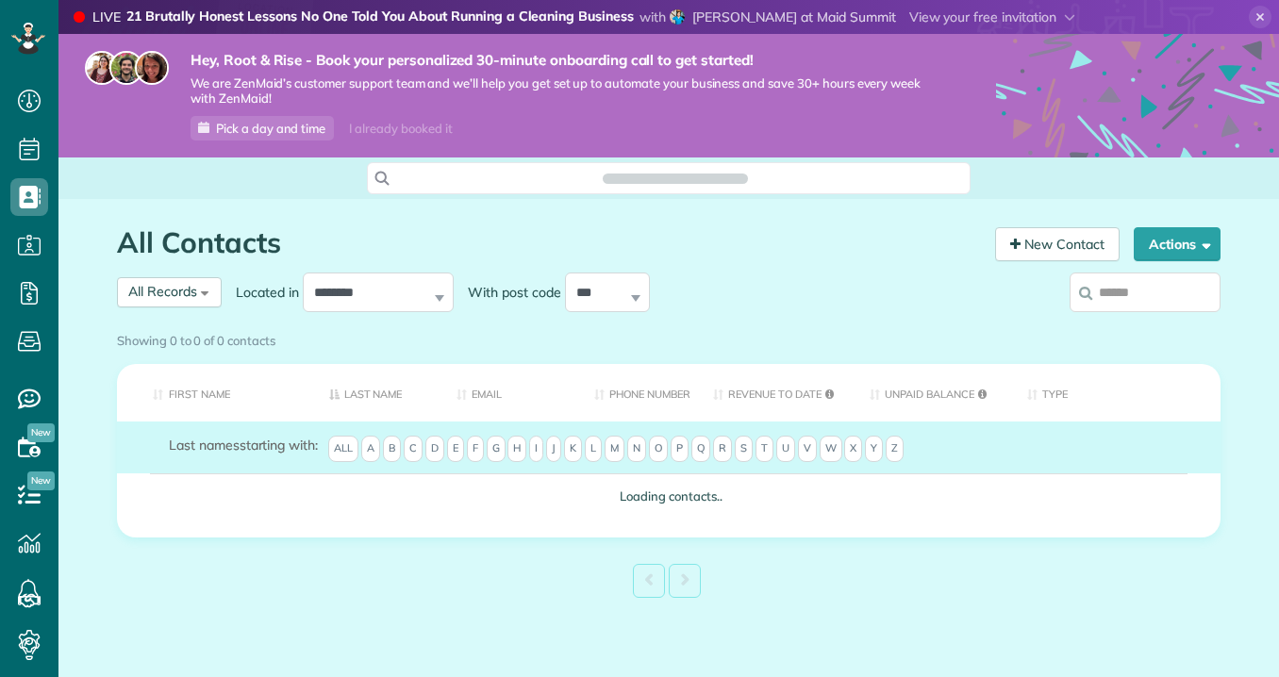
scroll to position [8, 8]
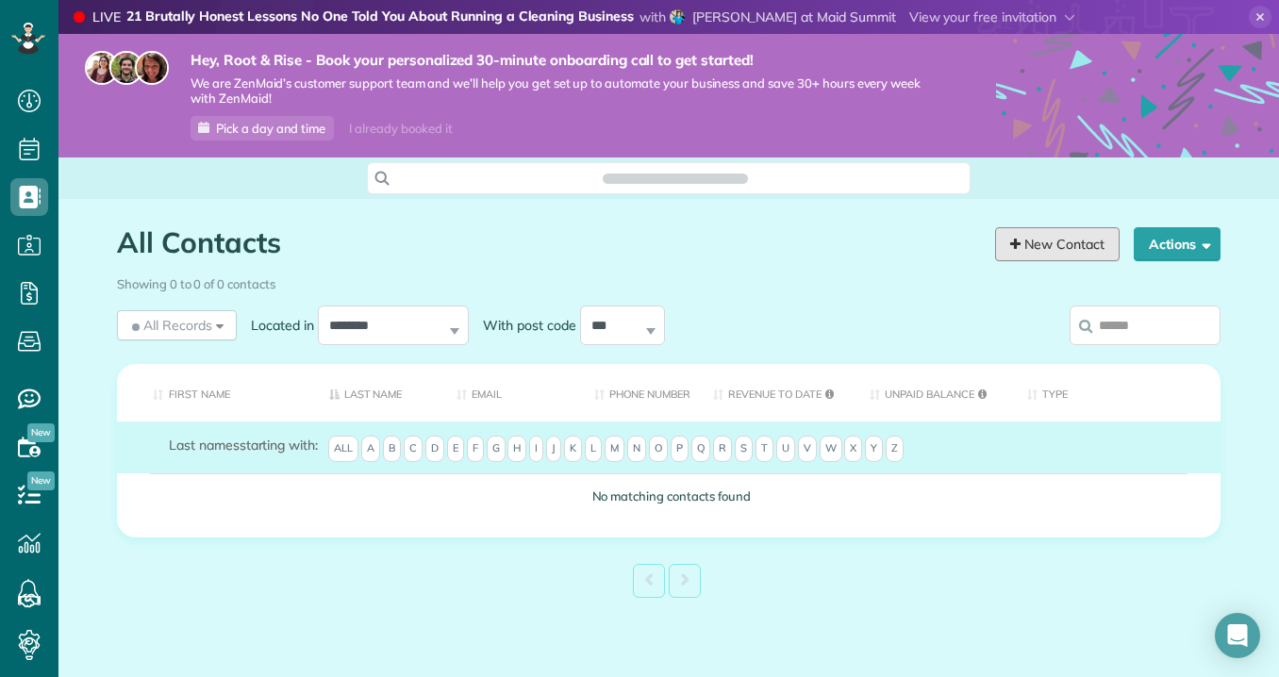
click at [1083, 253] on link "New Contact" at bounding box center [1057, 244] width 124 height 34
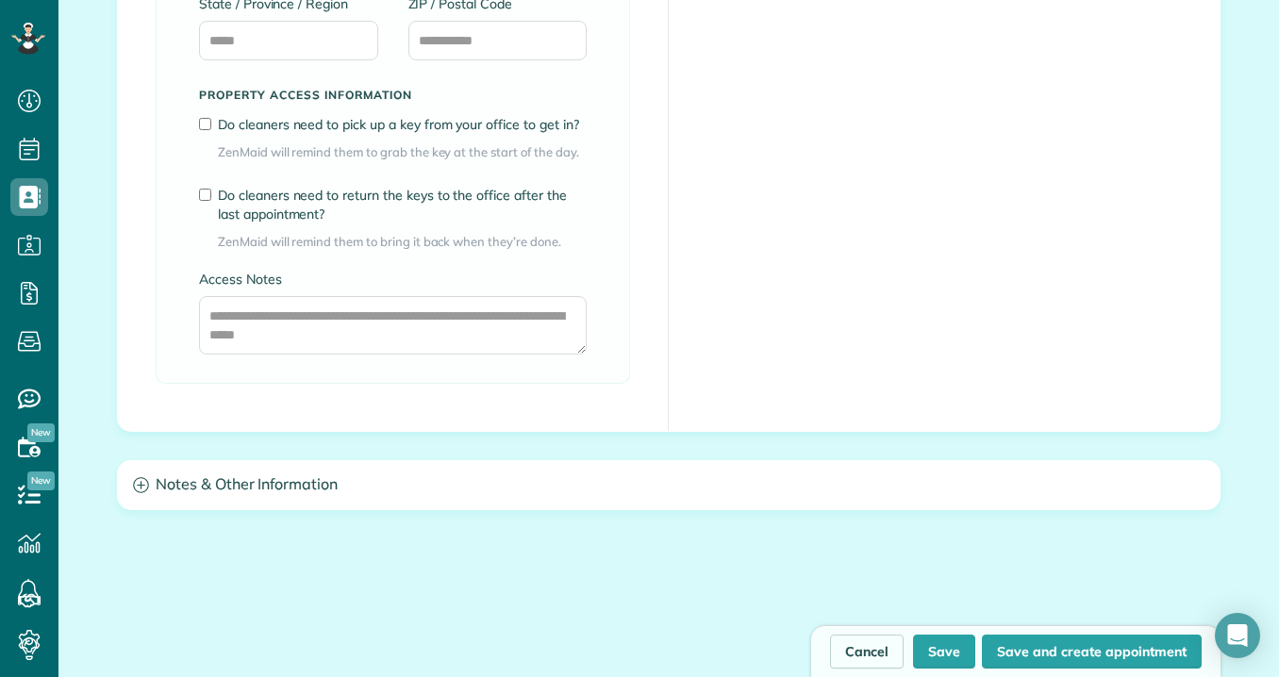
scroll to position [1555, 0]
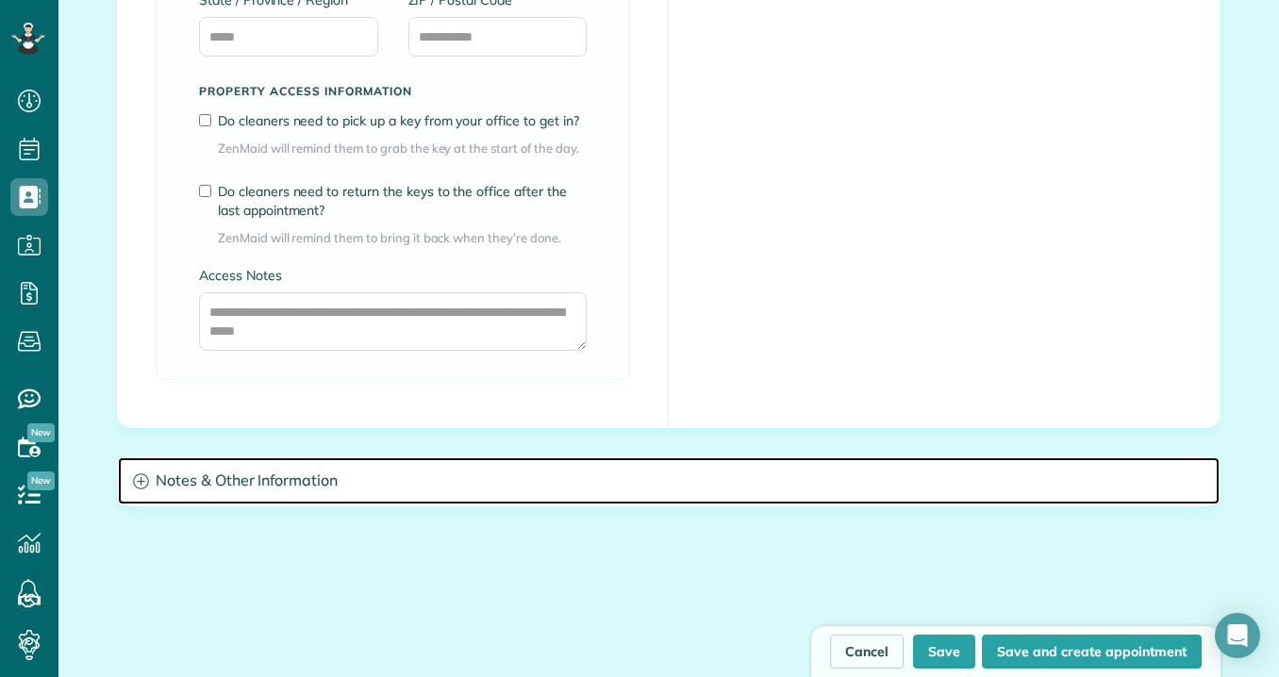
click at [440, 468] on h3 "Notes & Other Information" at bounding box center [668, 481] width 1101 height 48
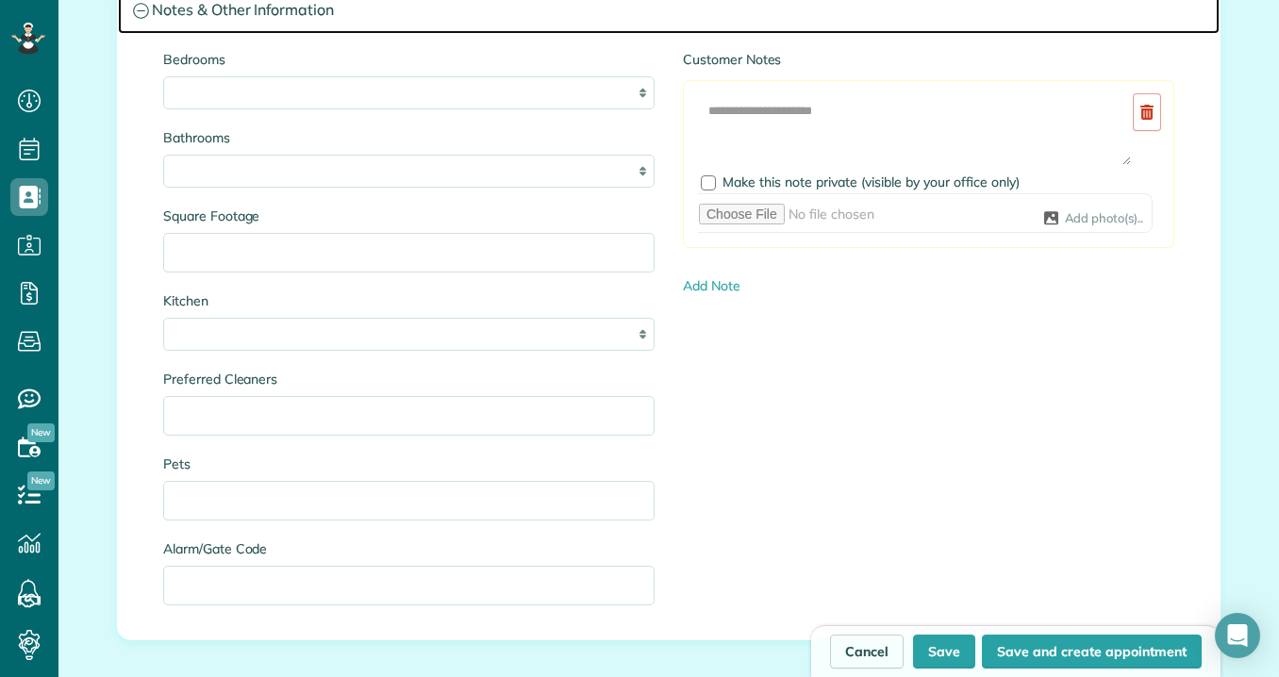
scroll to position [2007, 0]
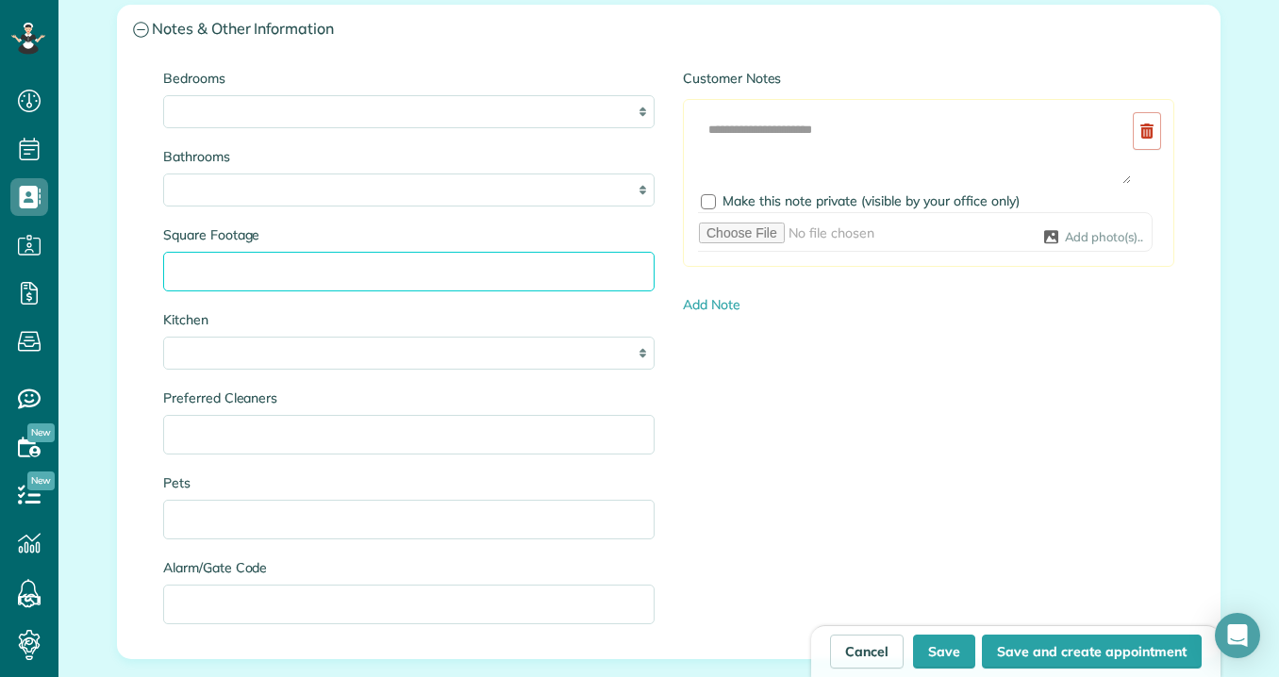
click at [420, 285] on input "Square Footage" at bounding box center [408, 272] width 491 height 40
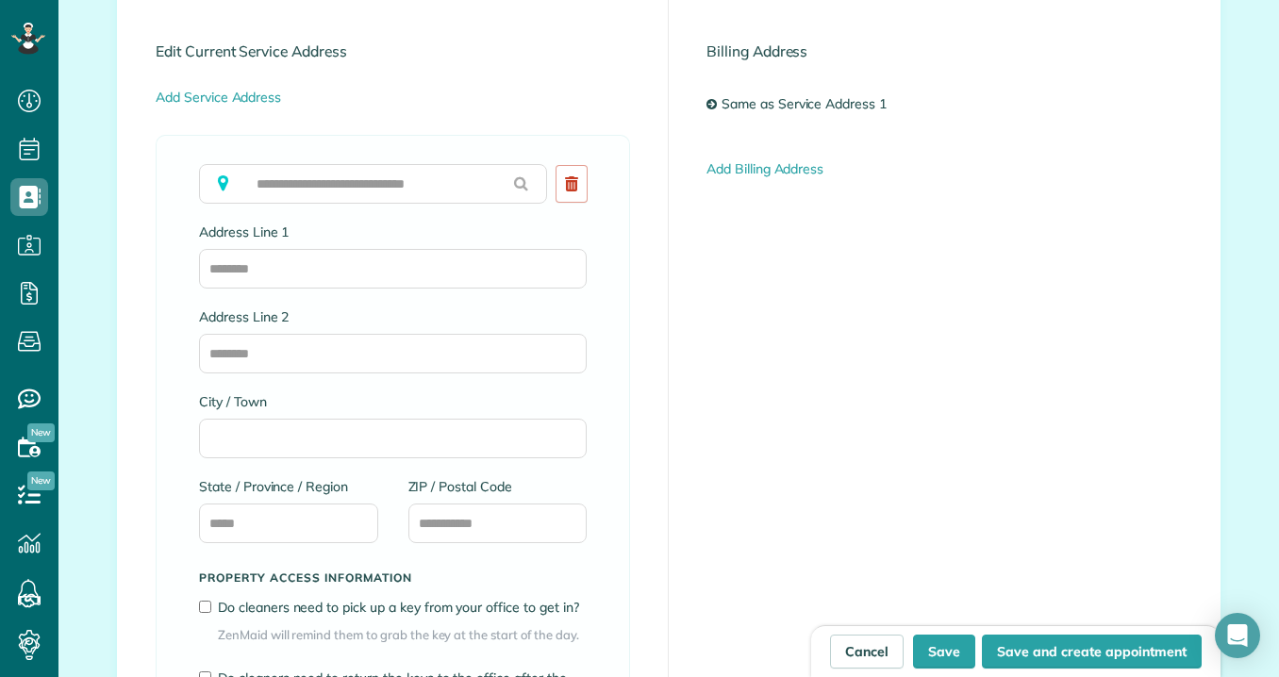
scroll to position [1068, 0]
click at [406, 281] on input "Address Line 1" at bounding box center [393, 270] width 388 height 40
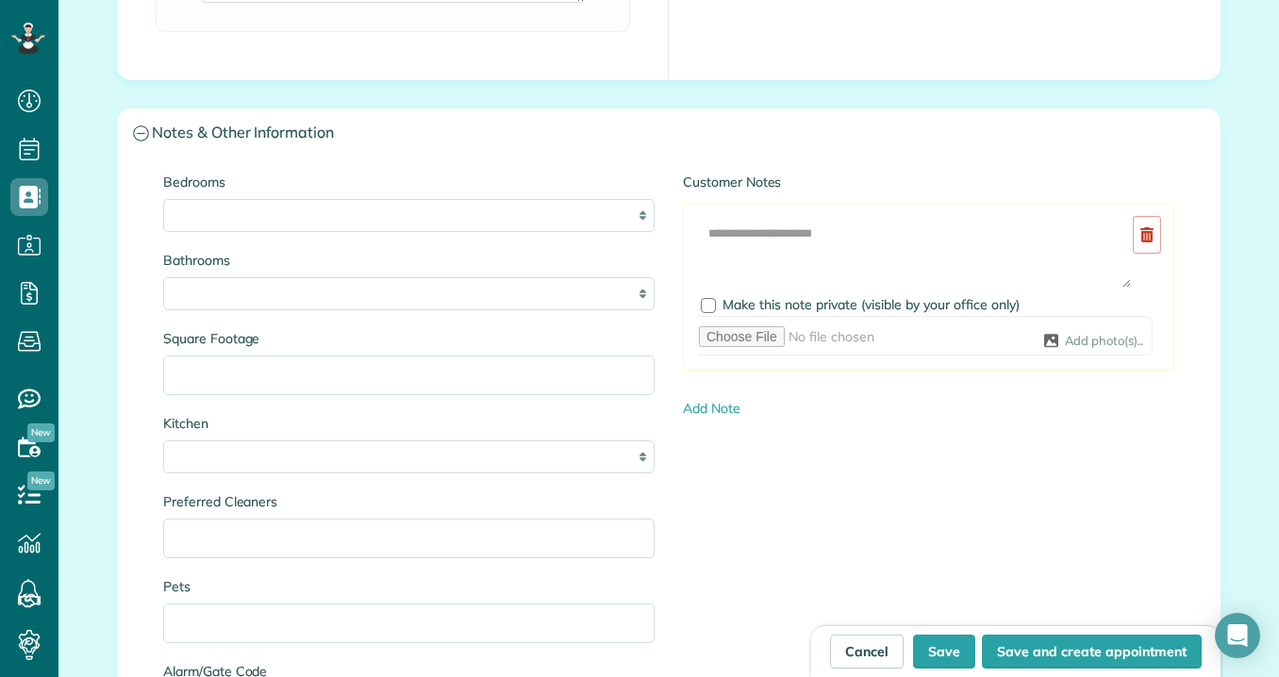
scroll to position [1949, 0]
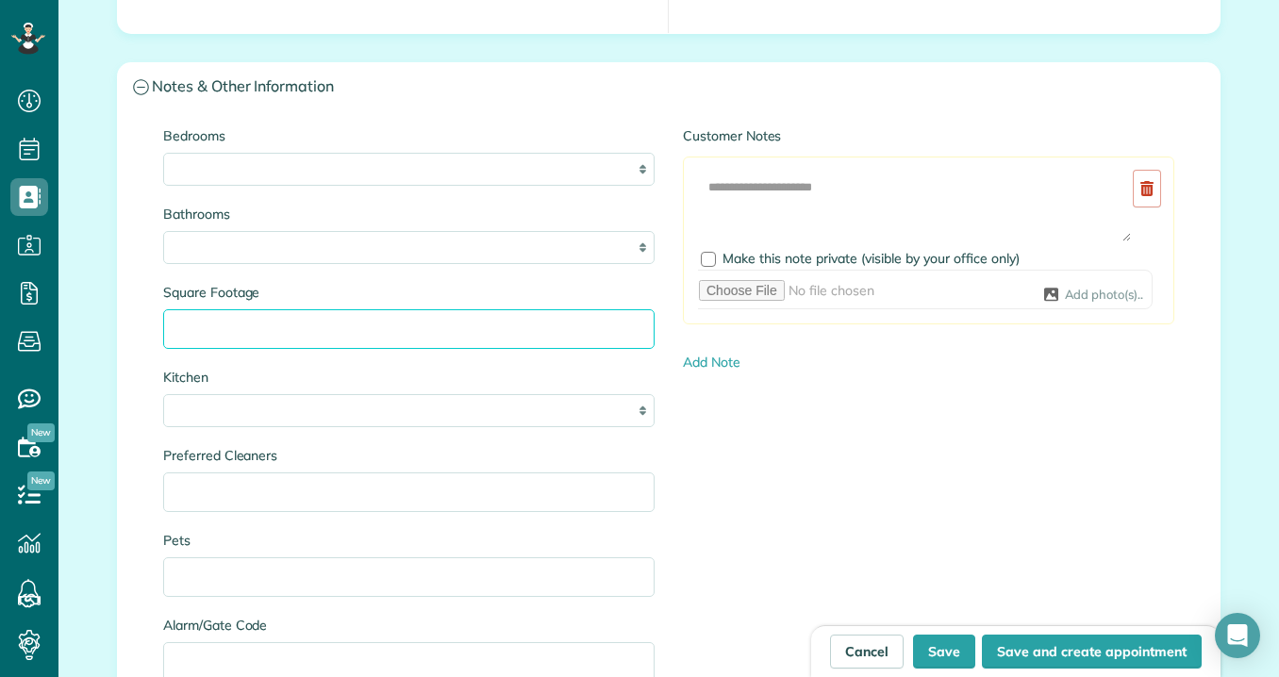
click at [393, 318] on input "Square Footage" at bounding box center [408, 329] width 491 height 40
type input "*"
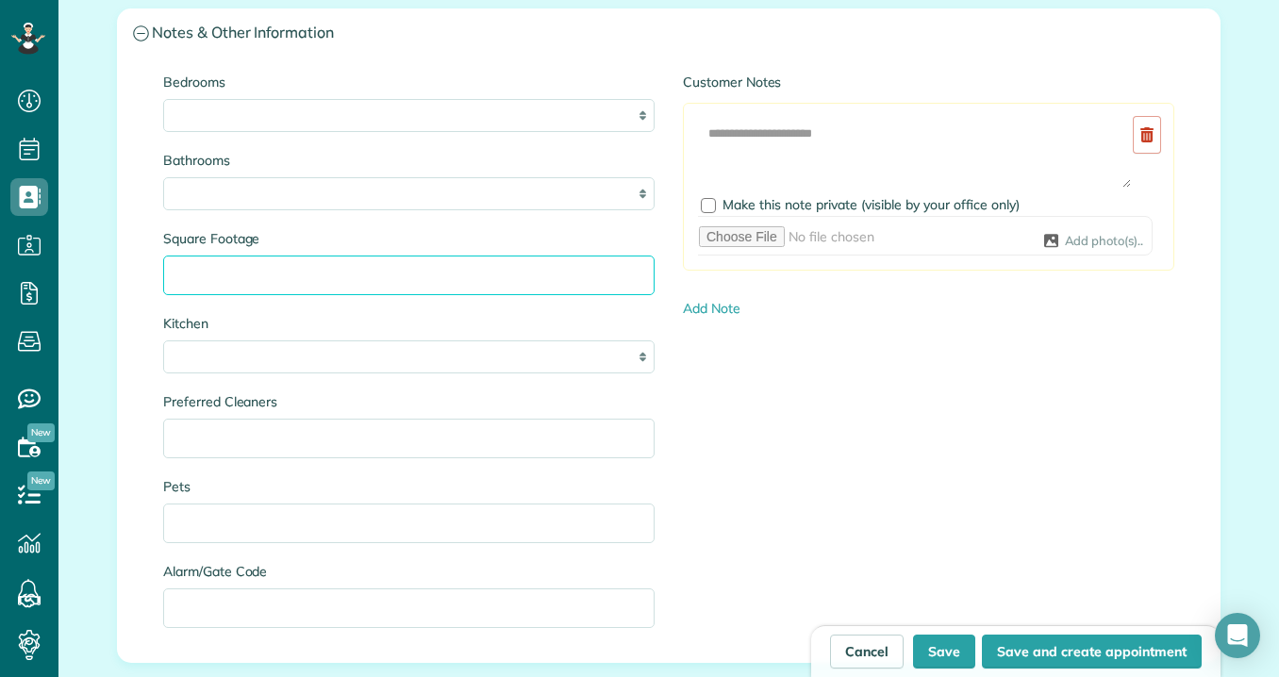
scroll to position [2011, 0]
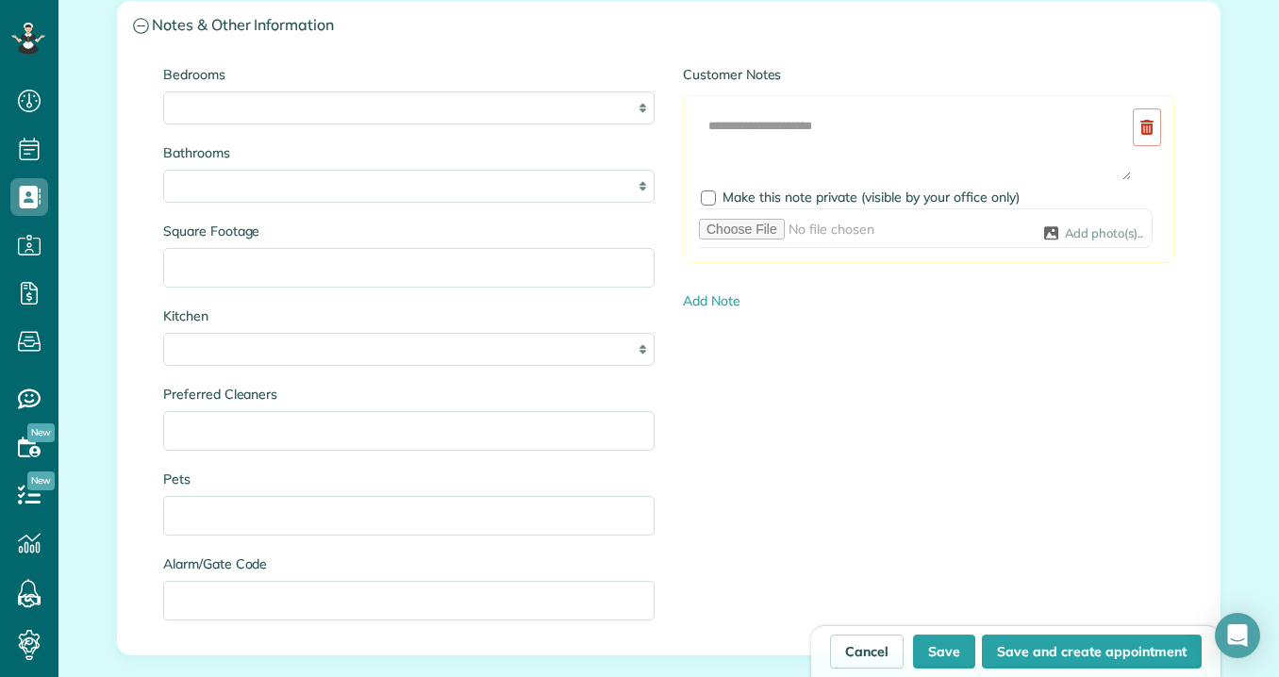
click at [639, 398] on label "Preferred Cleaners" at bounding box center [408, 394] width 491 height 19
click at [639, 411] on input "Preferred Cleaners" at bounding box center [408, 431] width 491 height 40
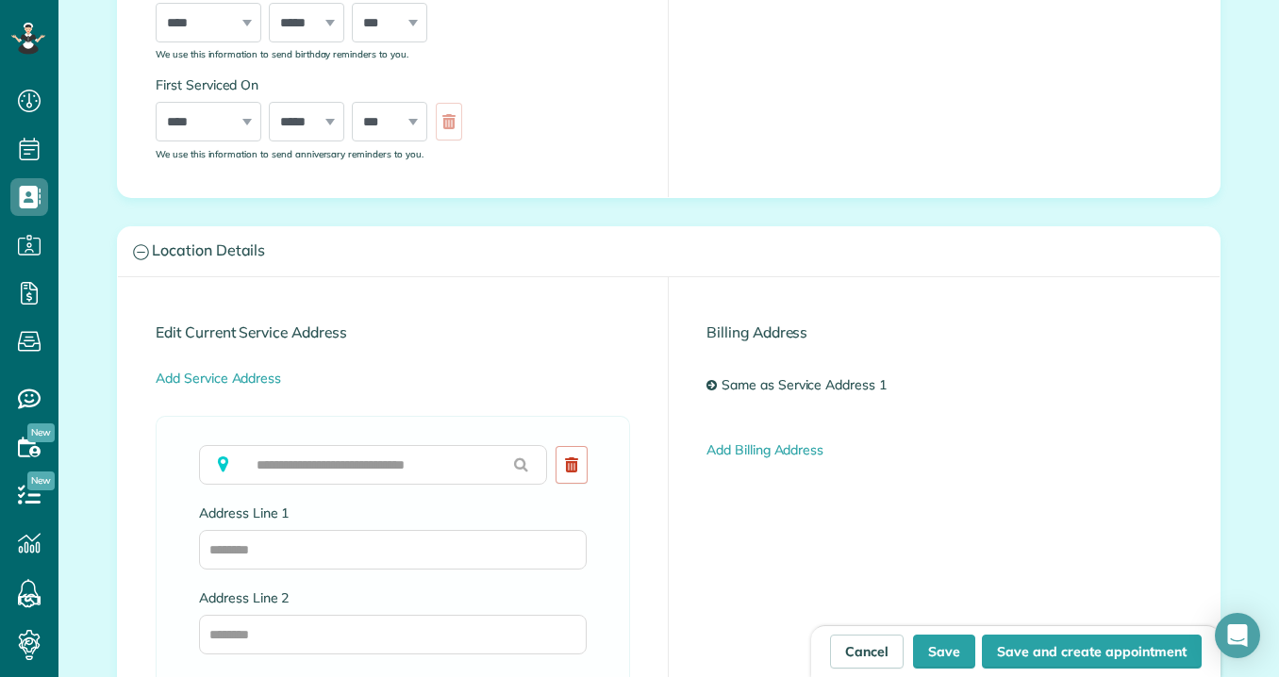
scroll to position [792, 0]
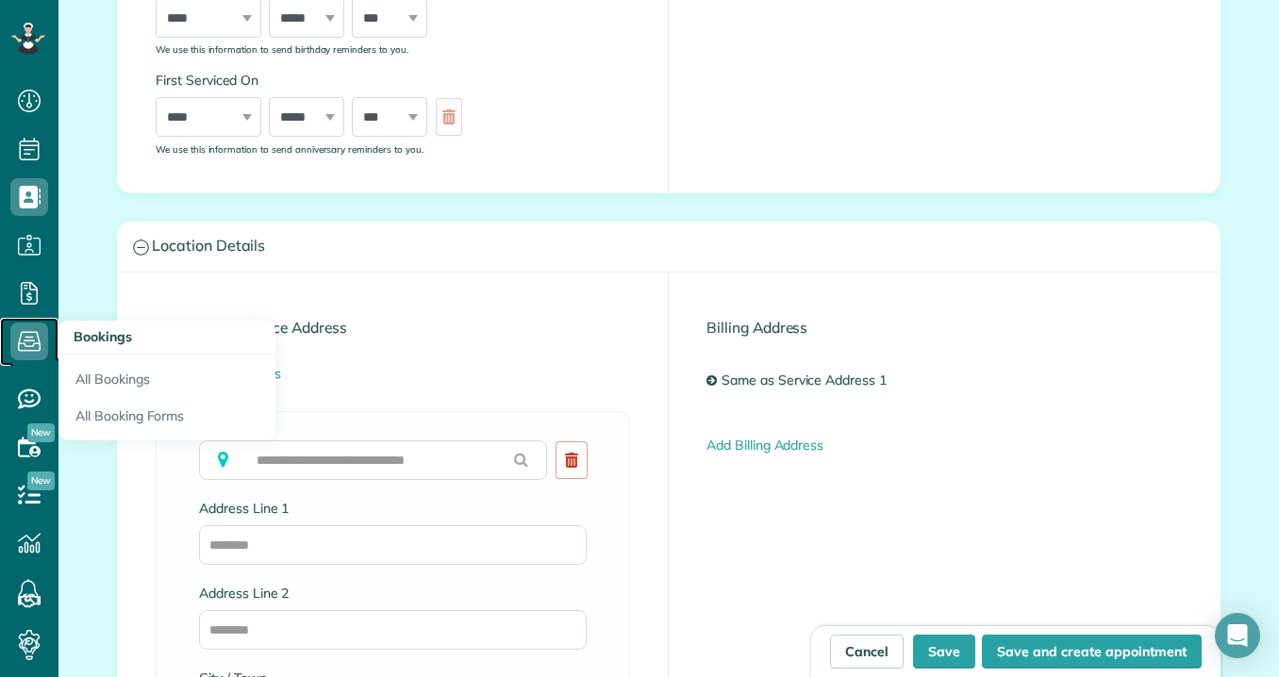
click at [17, 347] on icon at bounding box center [29, 342] width 38 height 38
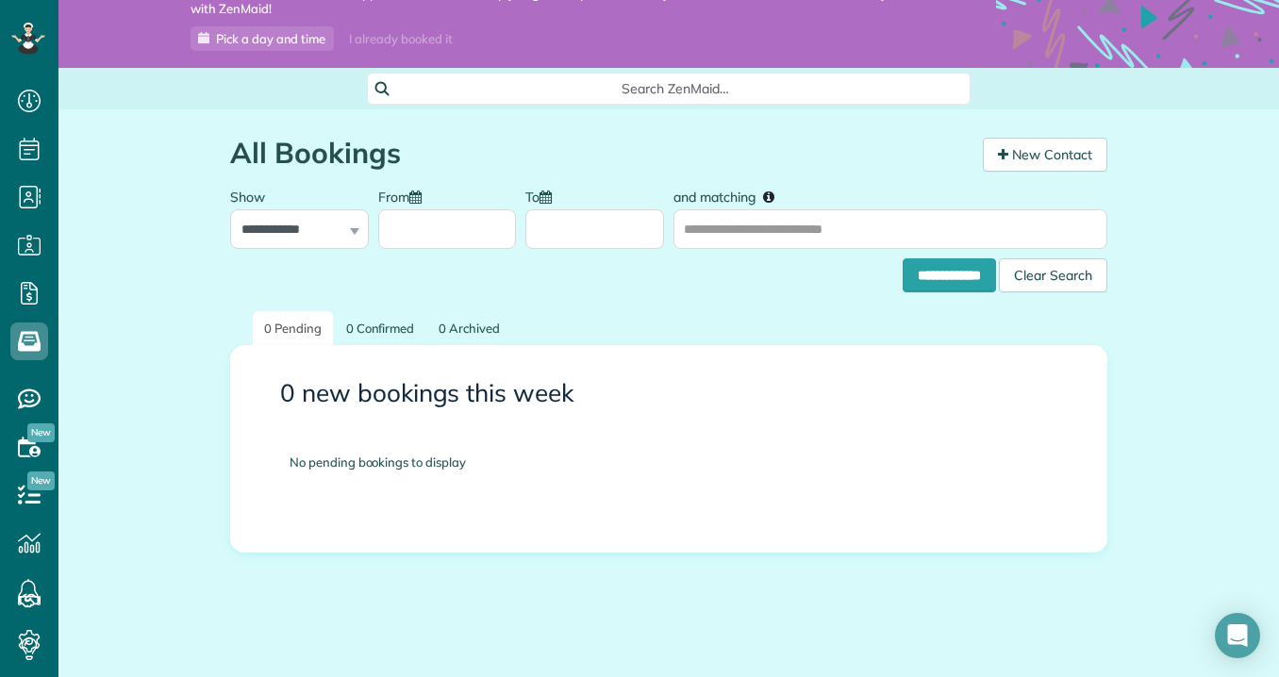
scroll to position [106, 0]
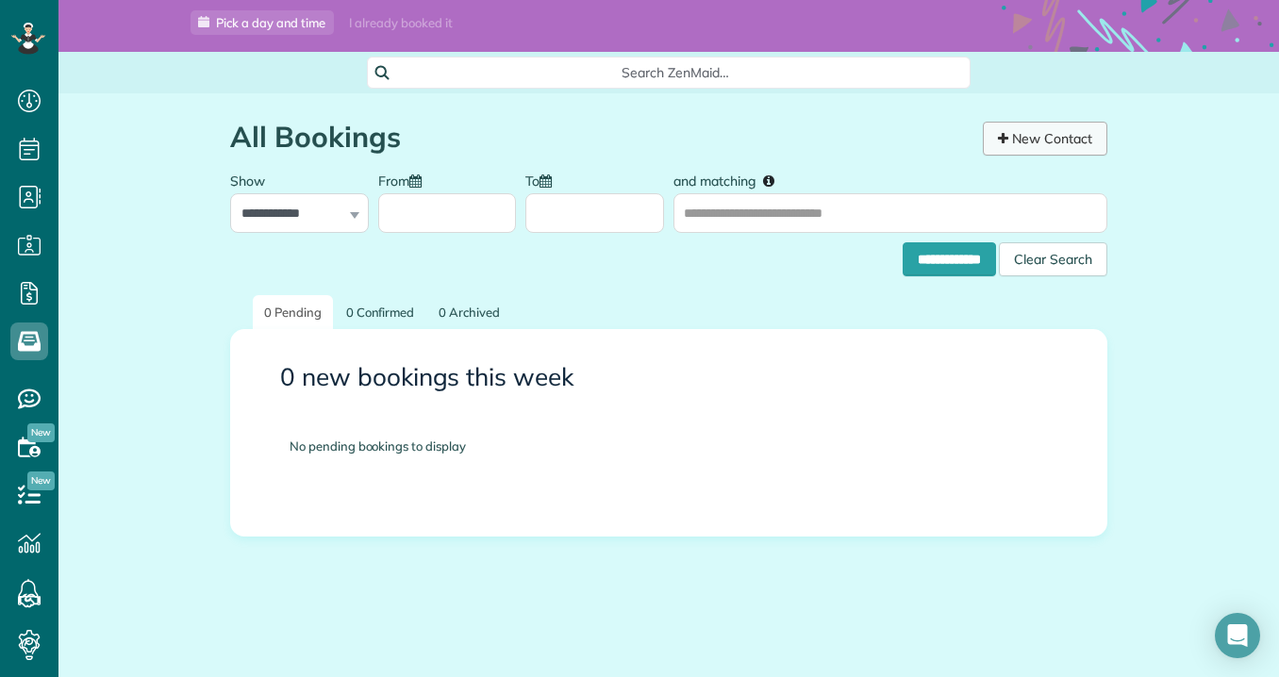
click at [997, 152] on link "New Contact" at bounding box center [1045, 139] width 124 height 34
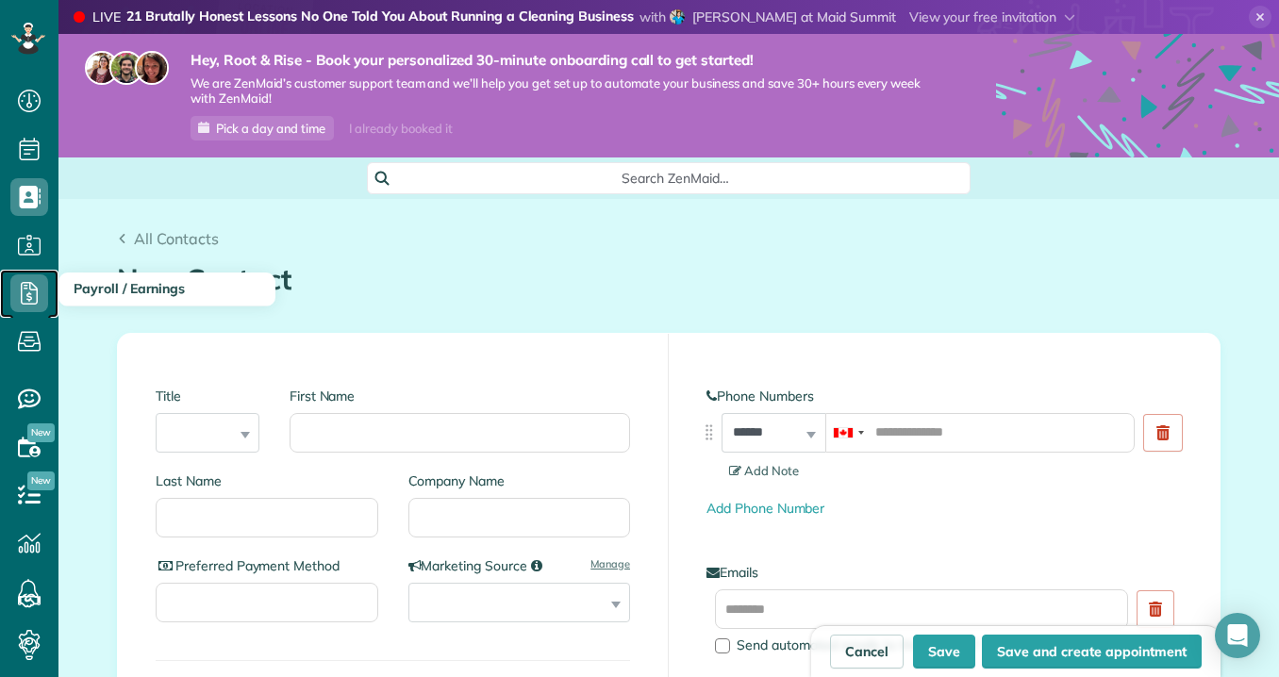
click at [36, 299] on icon at bounding box center [29, 293] width 38 height 38
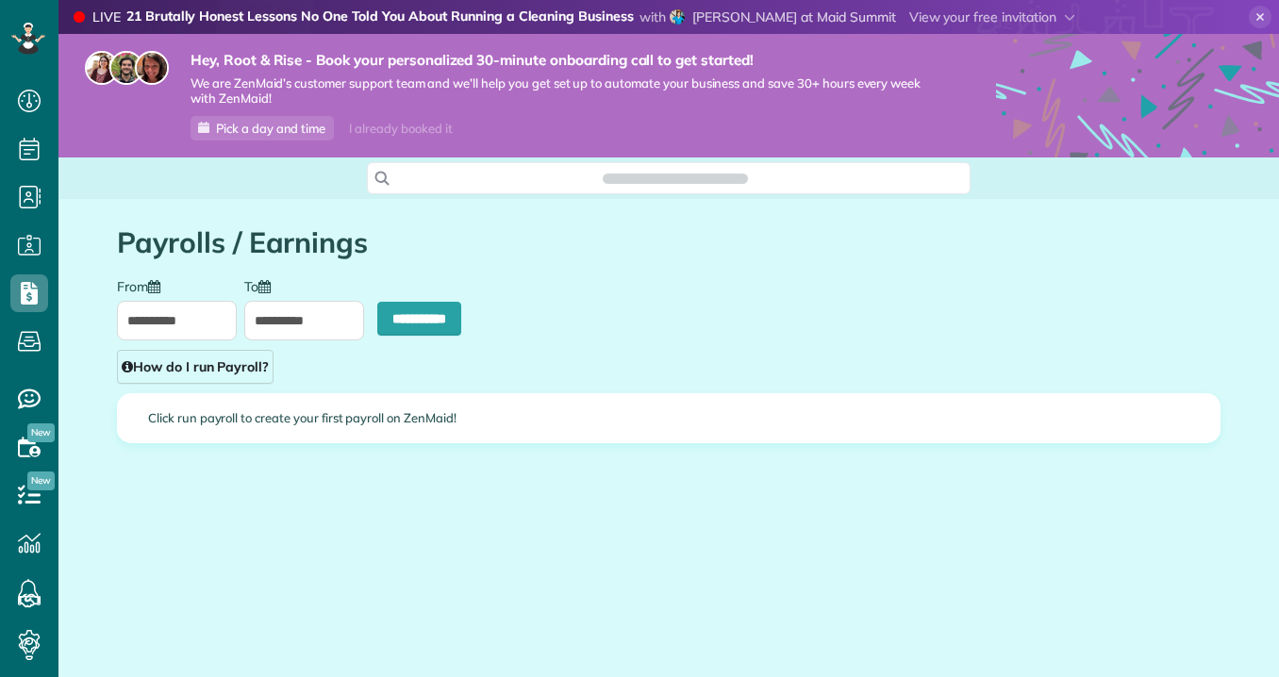
scroll to position [8, 8]
type input "**********"
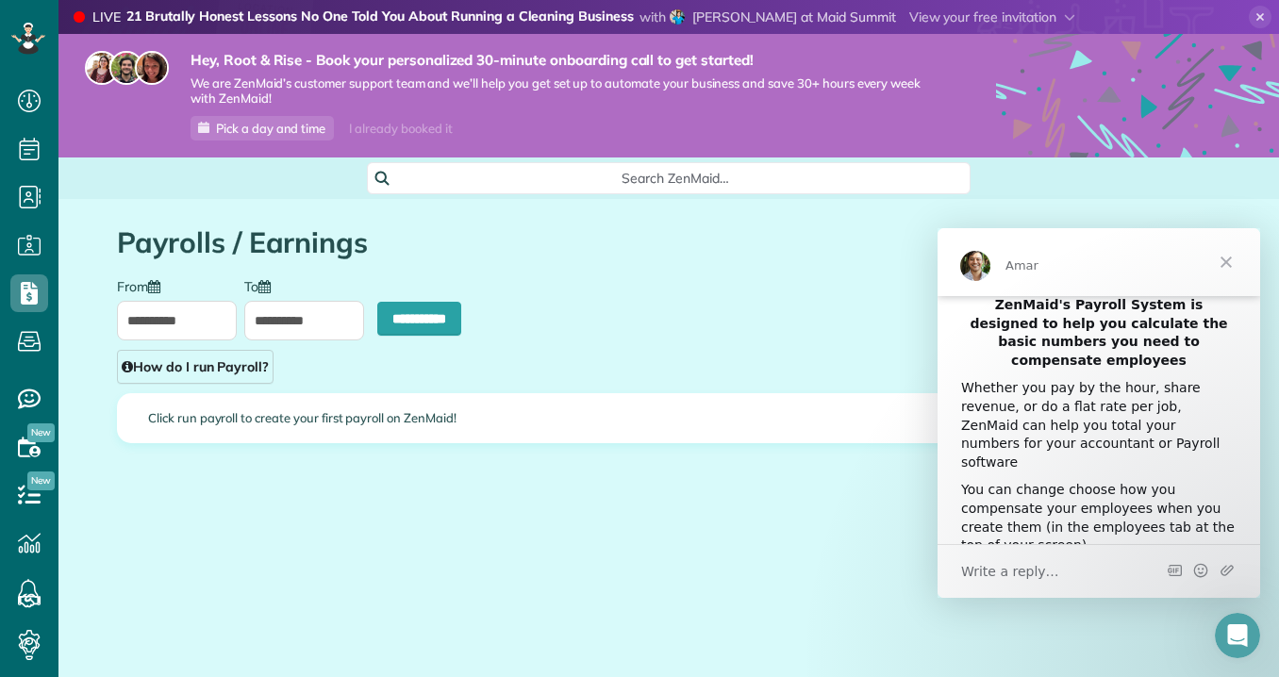
scroll to position [34, 0]
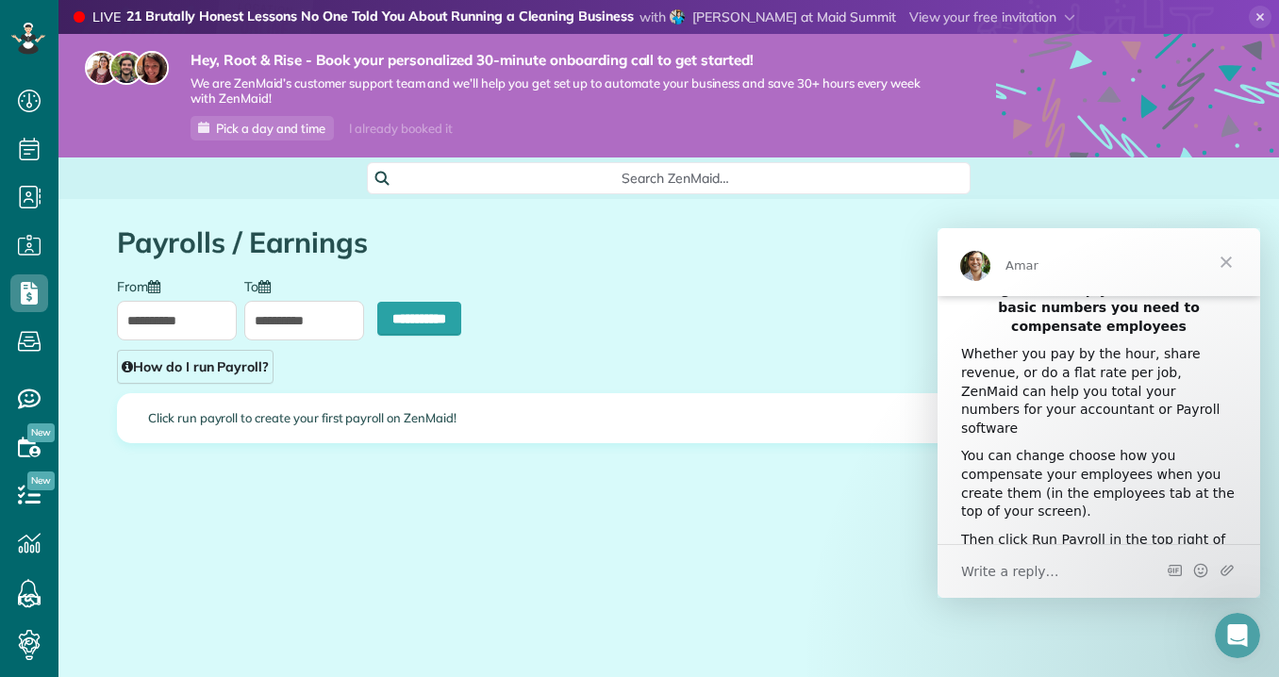
click at [1217, 273] on span "Close" at bounding box center [1226, 262] width 68 height 68
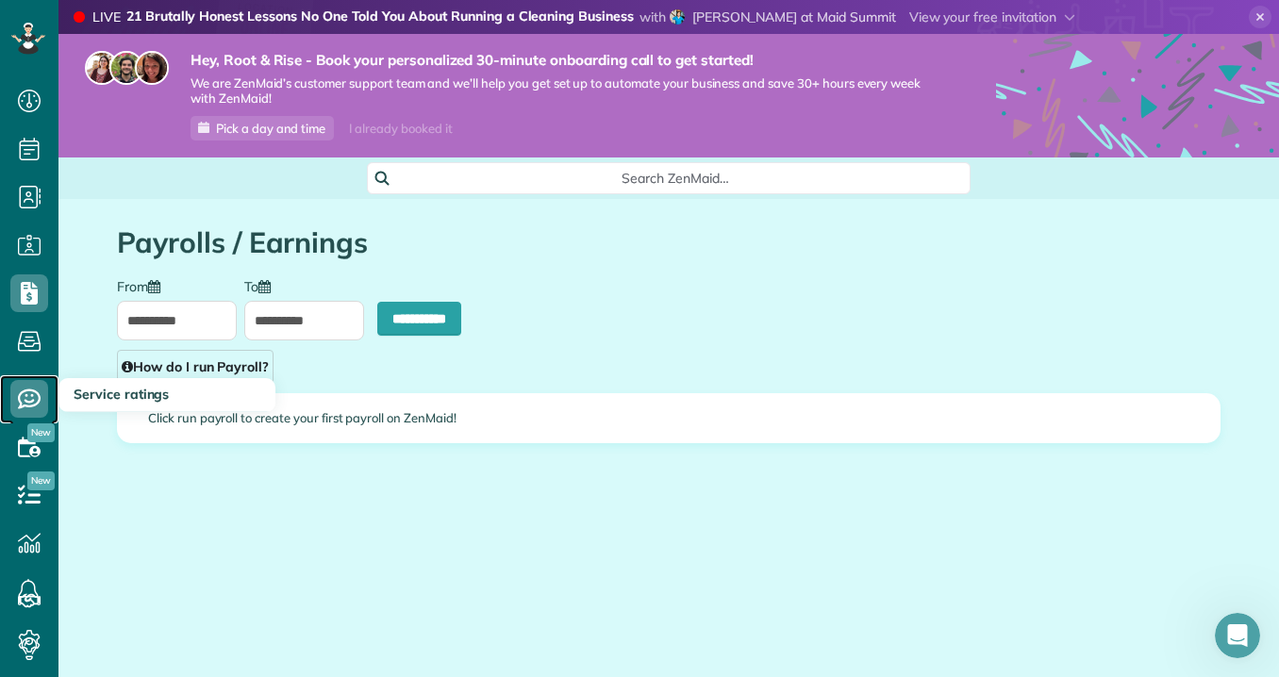
click at [31, 381] on icon at bounding box center [29, 399] width 38 height 38
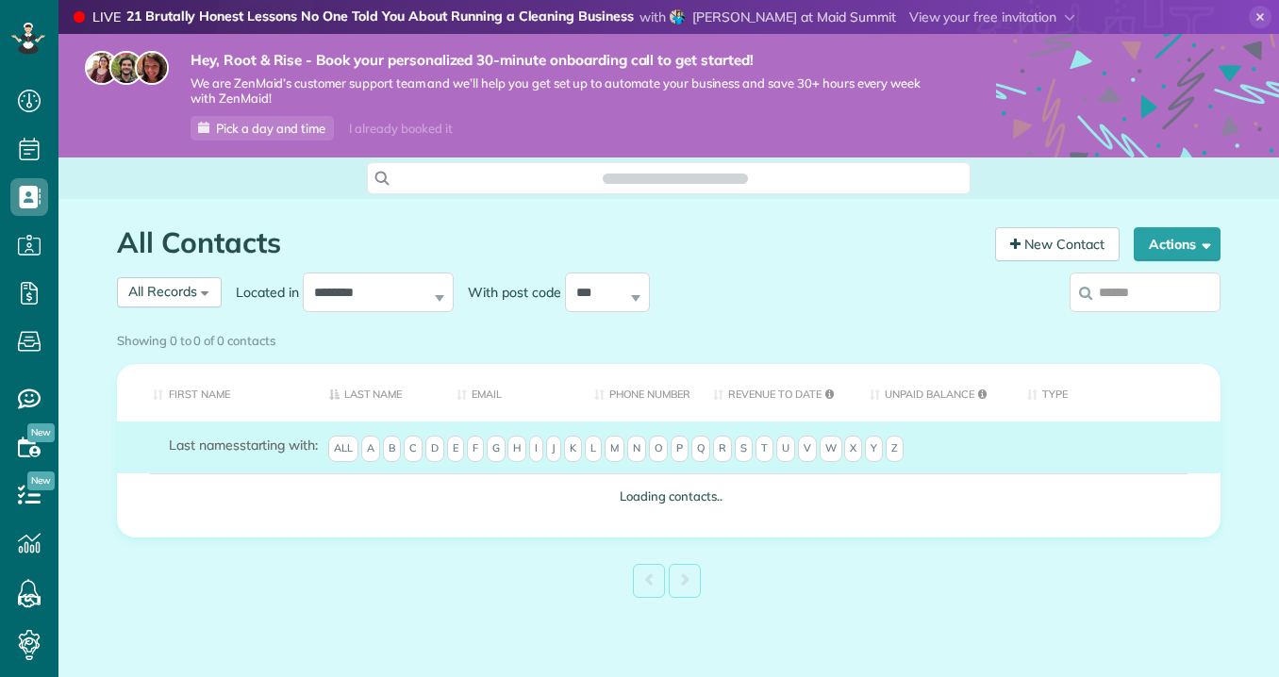
scroll to position [8, 8]
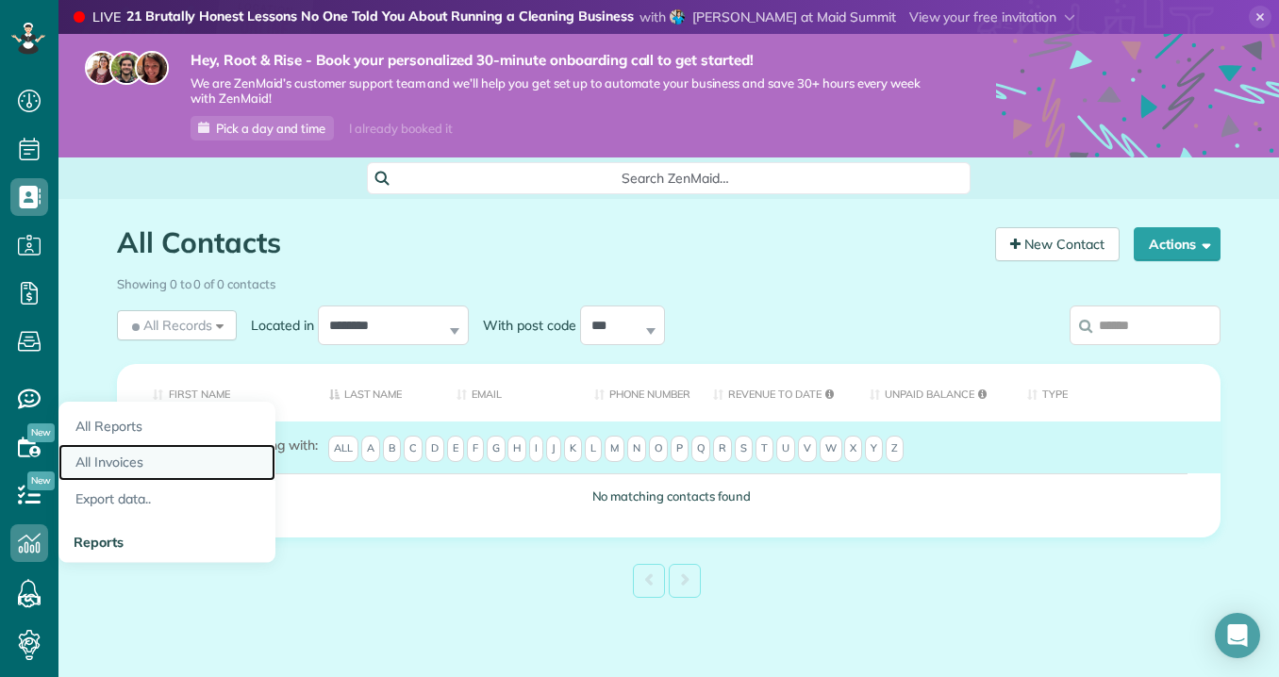
click at [121, 463] on link "All Invoices" at bounding box center [166, 462] width 217 height 37
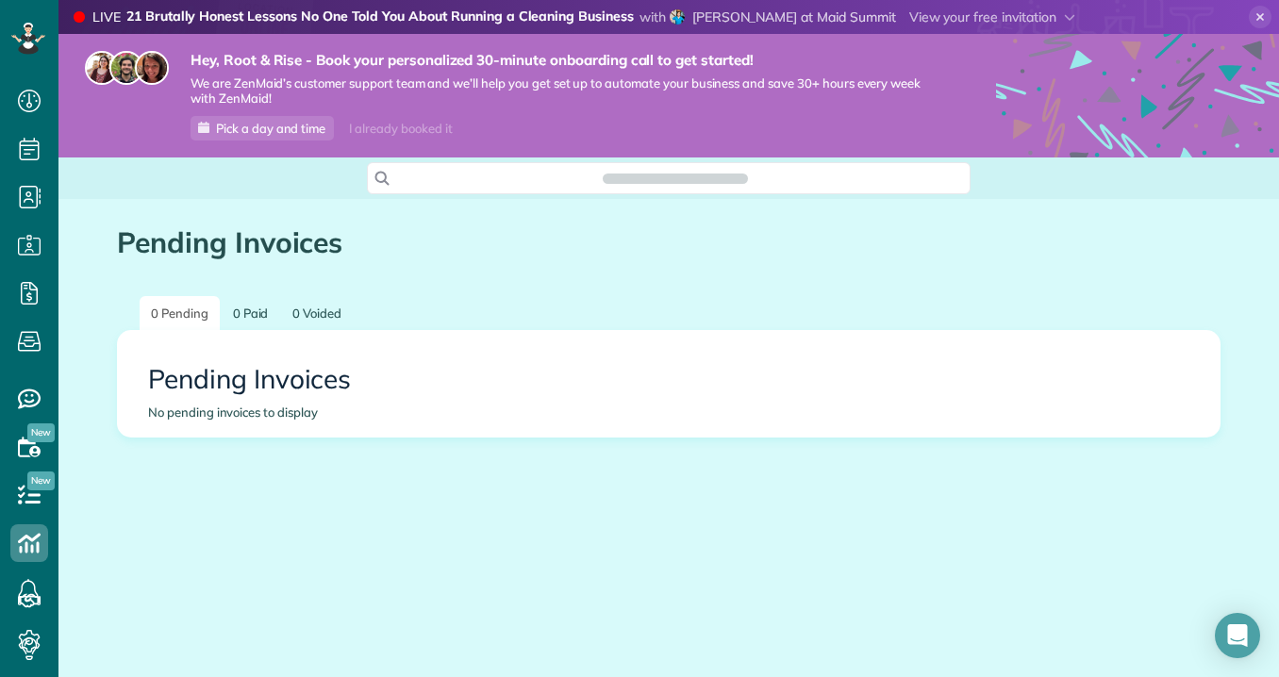
scroll to position [8, 8]
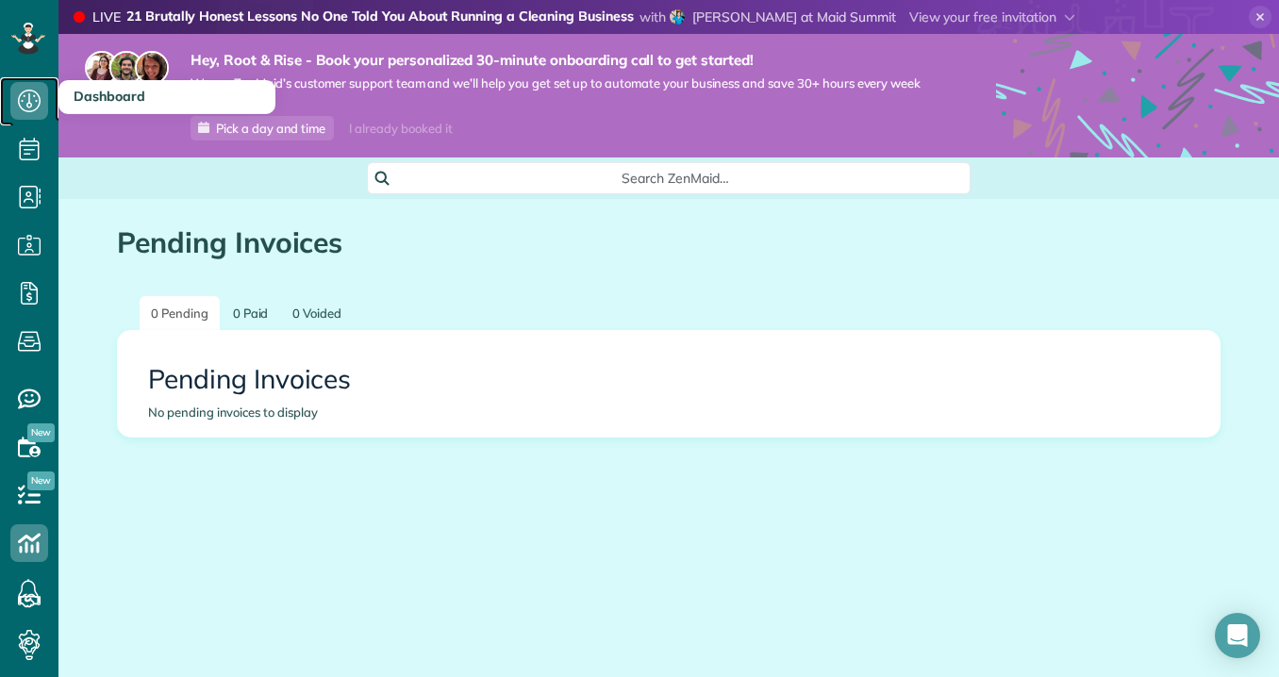
click at [19, 110] on icon at bounding box center [29, 101] width 38 height 38
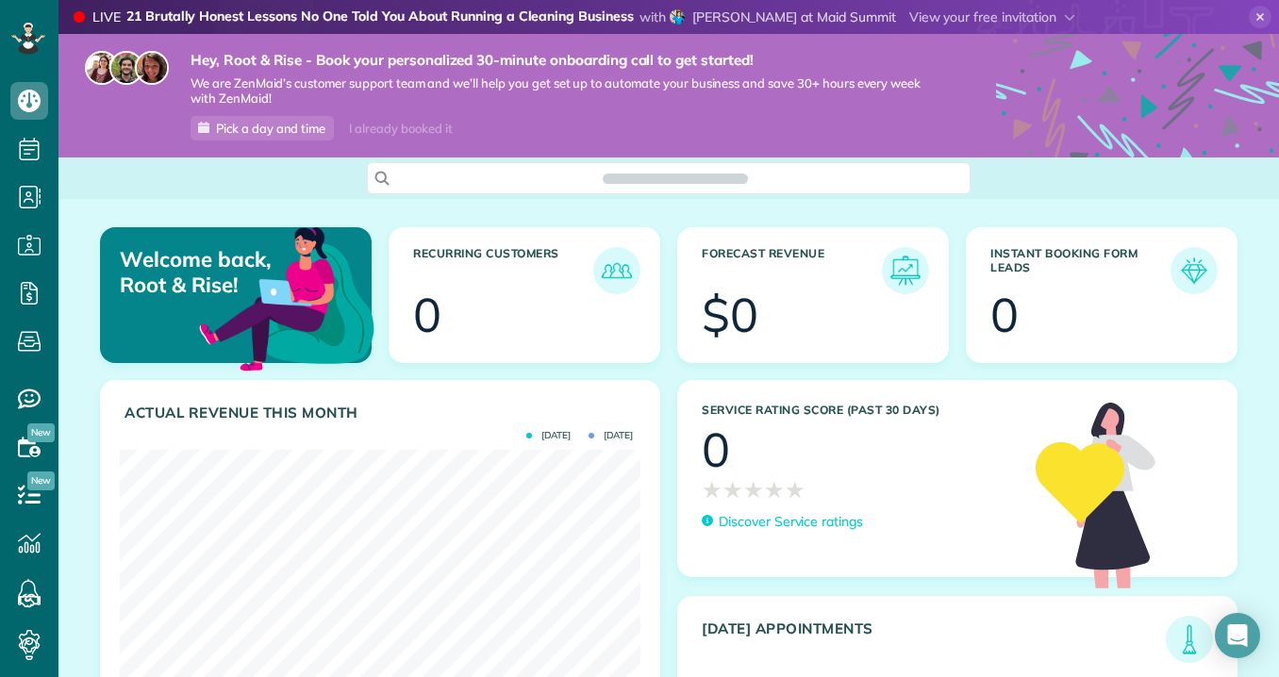
scroll to position [231, 521]
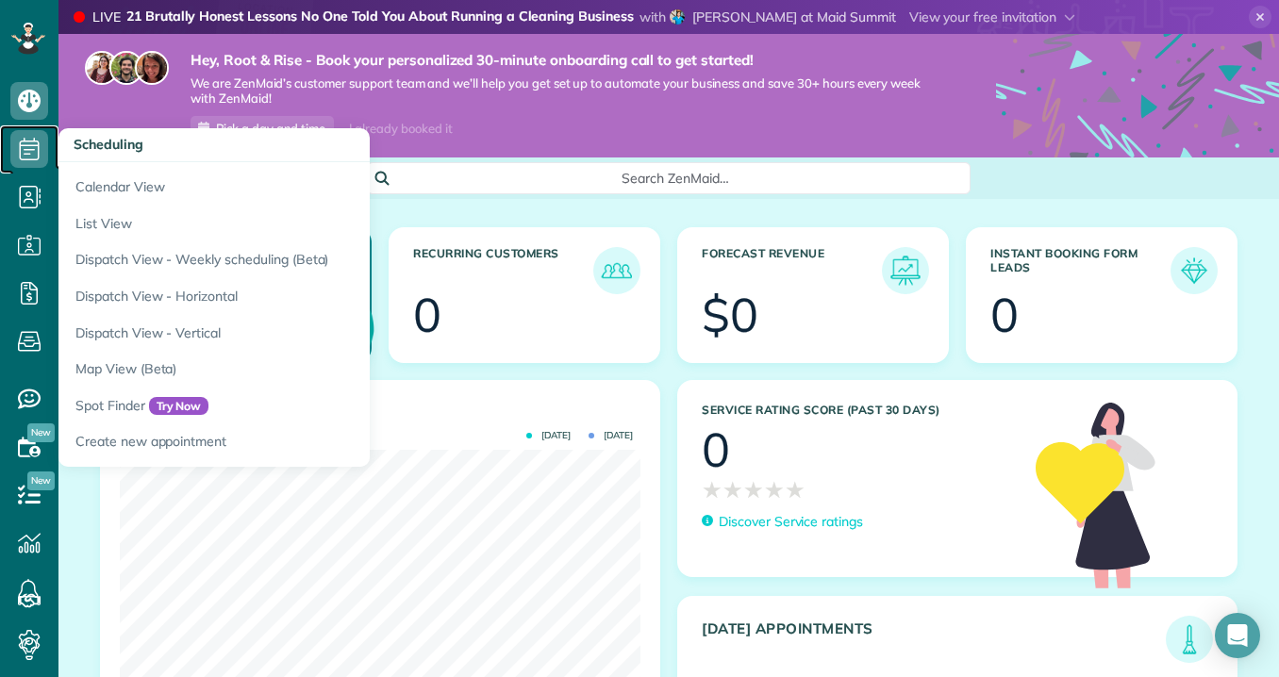
click at [34, 157] on icon at bounding box center [29, 149] width 38 height 38
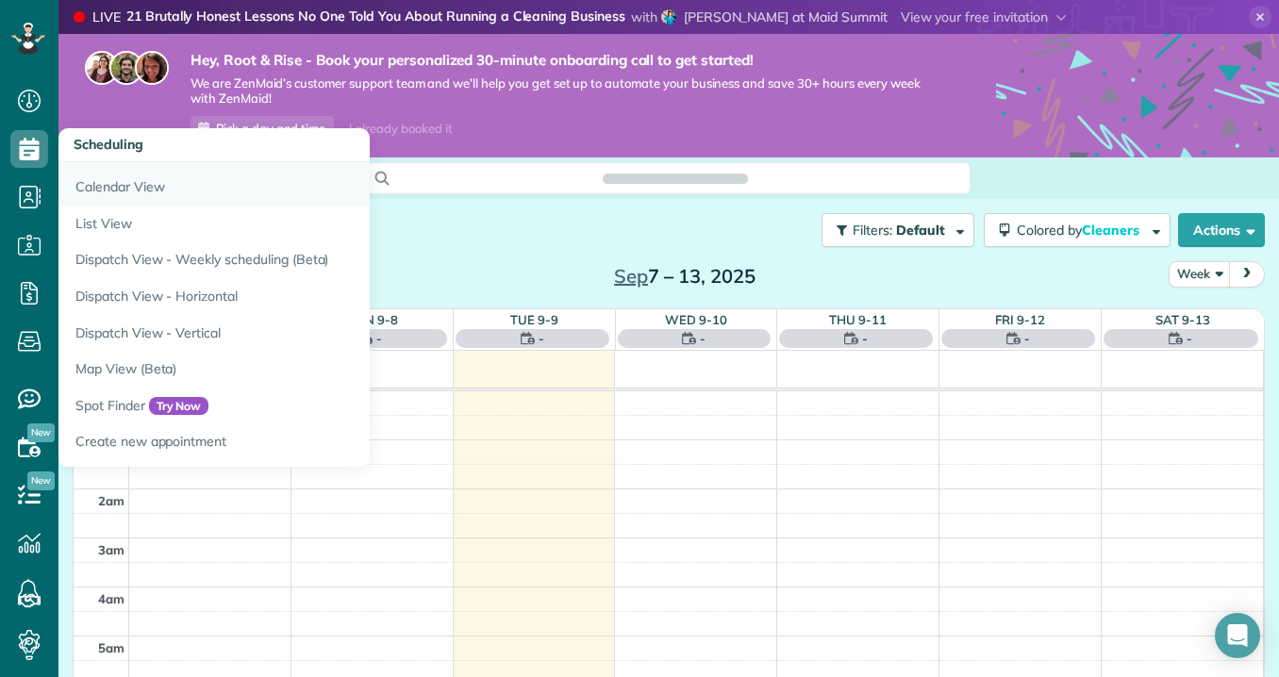
scroll to position [344, 0]
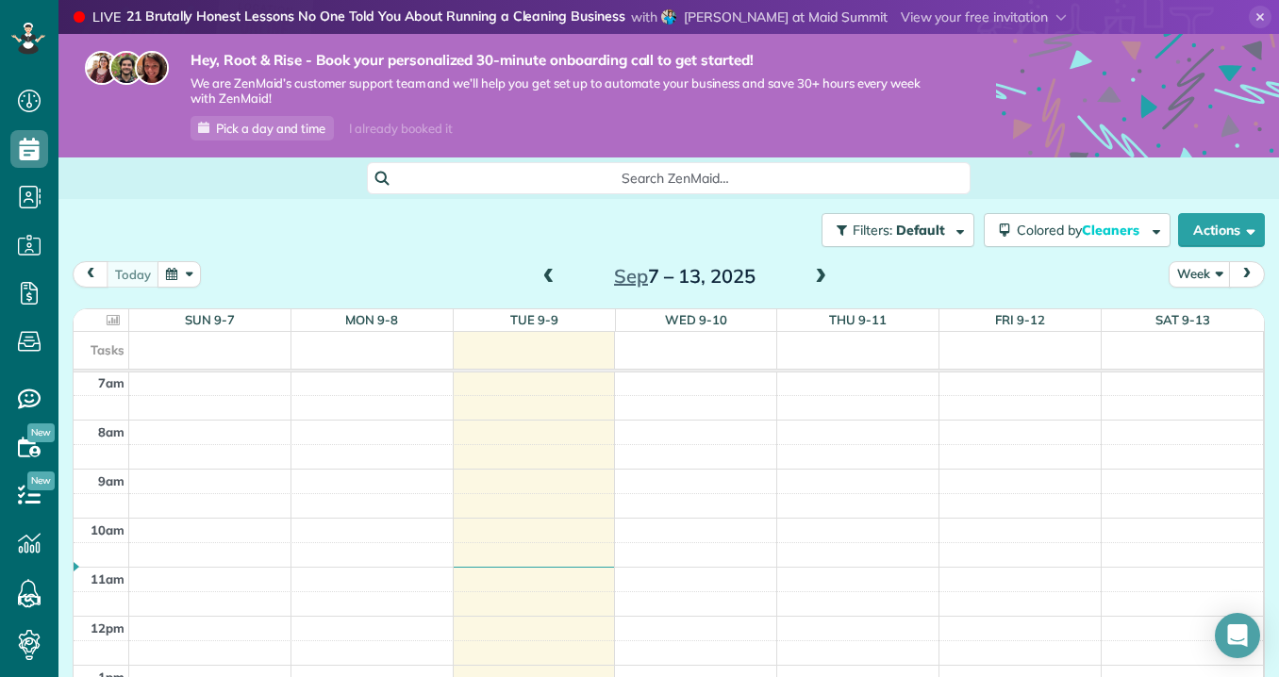
click at [433, 219] on div "Filters: Default Colored by Cleaners Color by Cleaner Color by Team Color by St…" at bounding box center [668, 230] width 1220 height 62
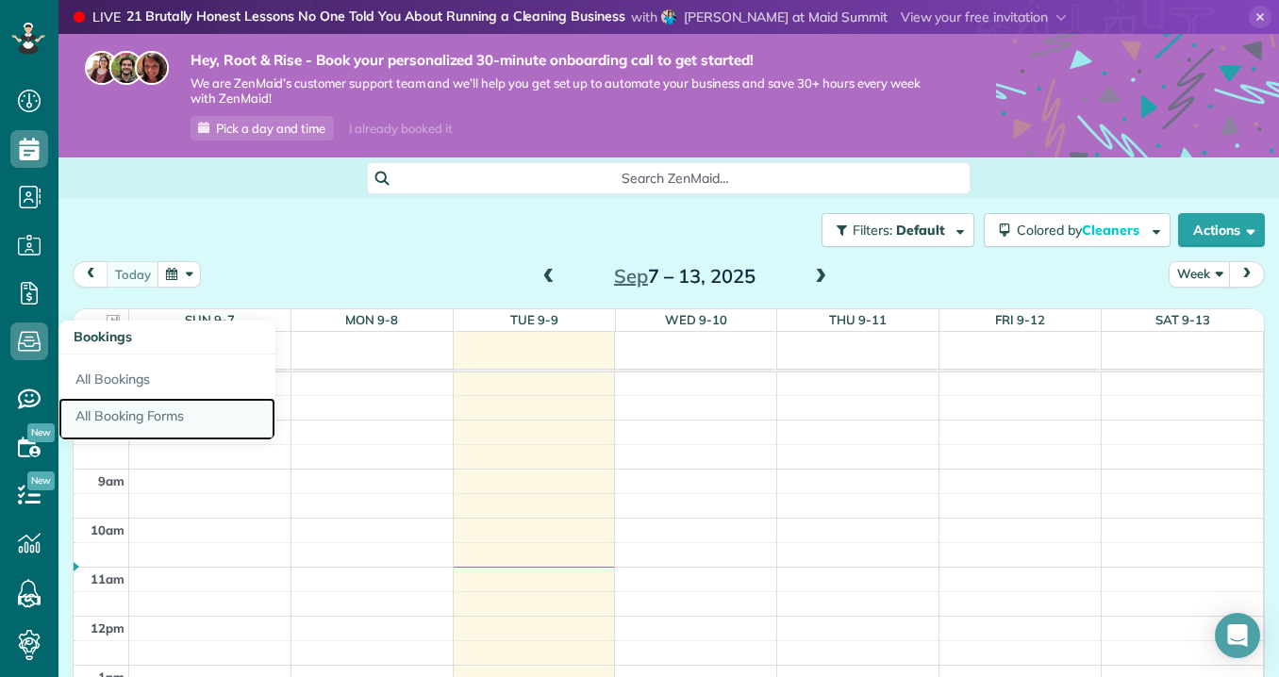
click at [123, 405] on link "All Booking Forms" at bounding box center [166, 419] width 217 height 43
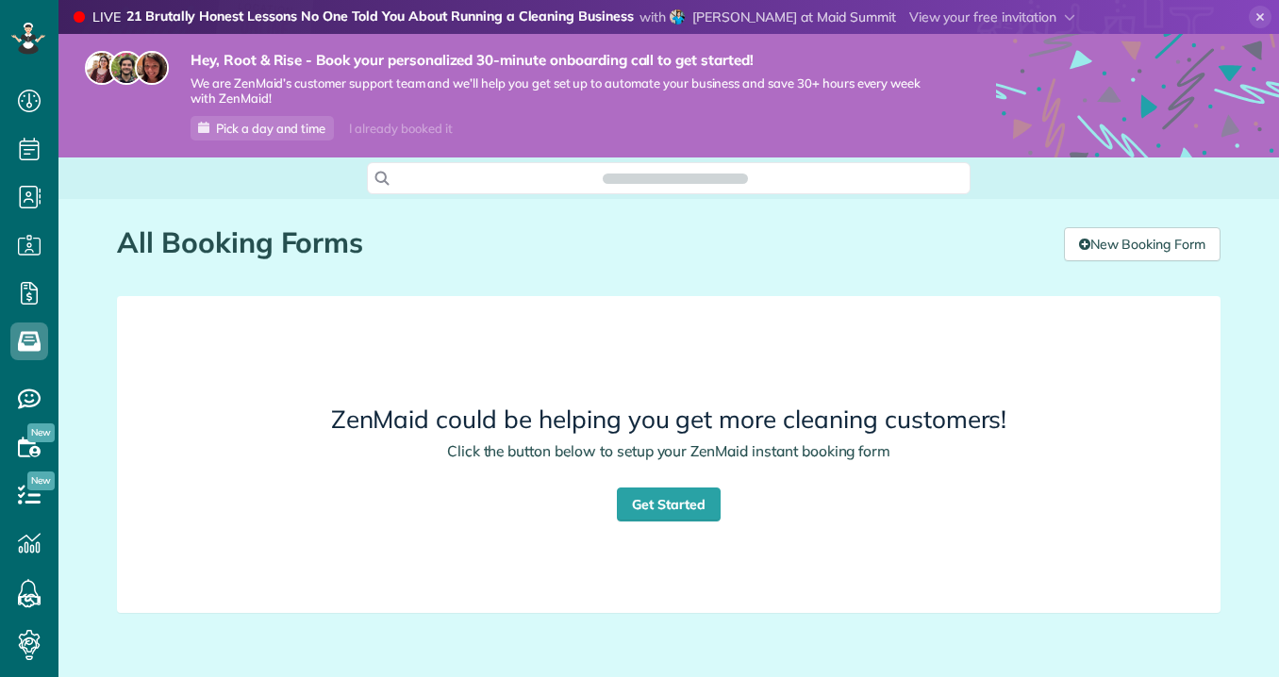
scroll to position [8, 8]
click at [663, 505] on link "Get Started" at bounding box center [669, 505] width 104 height 34
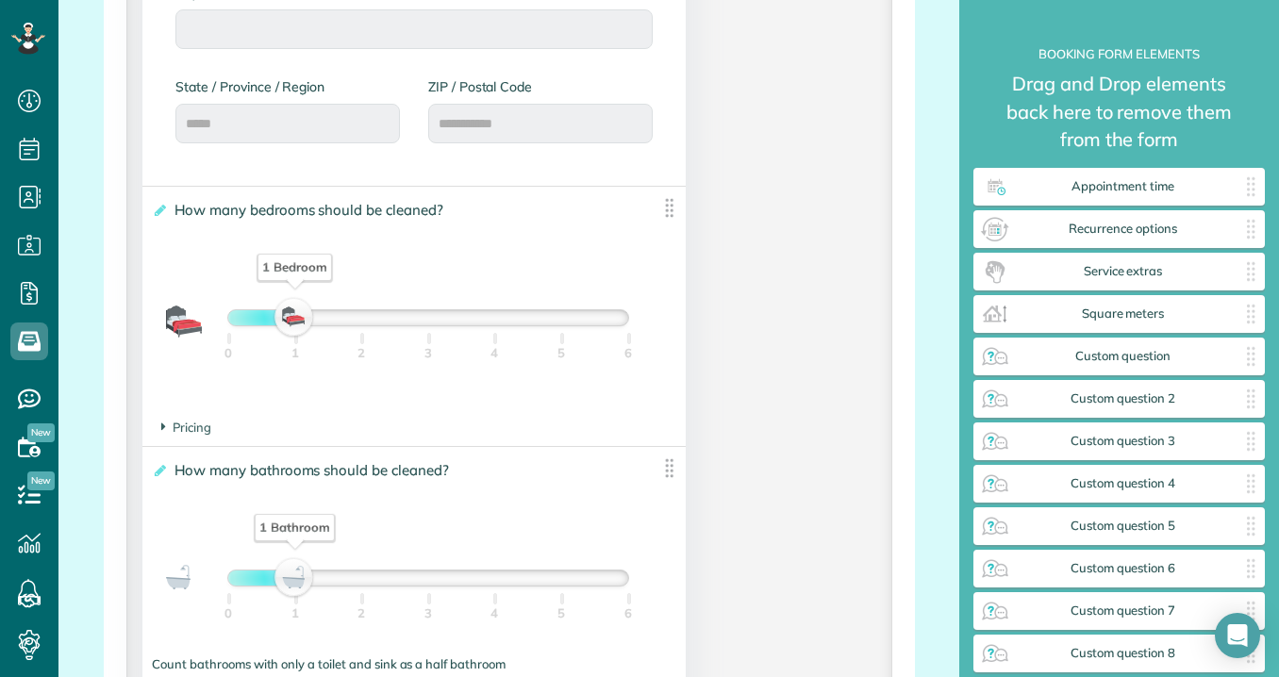
scroll to position [1224, 0]
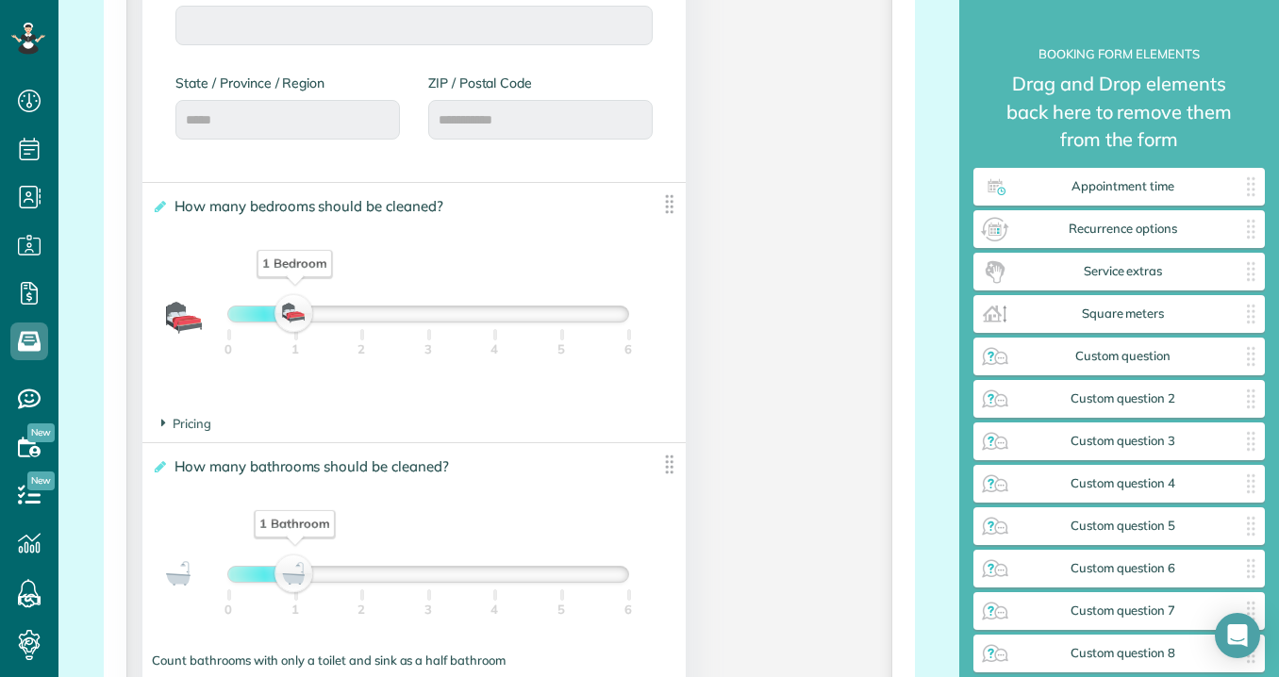
click at [671, 206] on img at bounding box center [669, 204] width 24 height 24
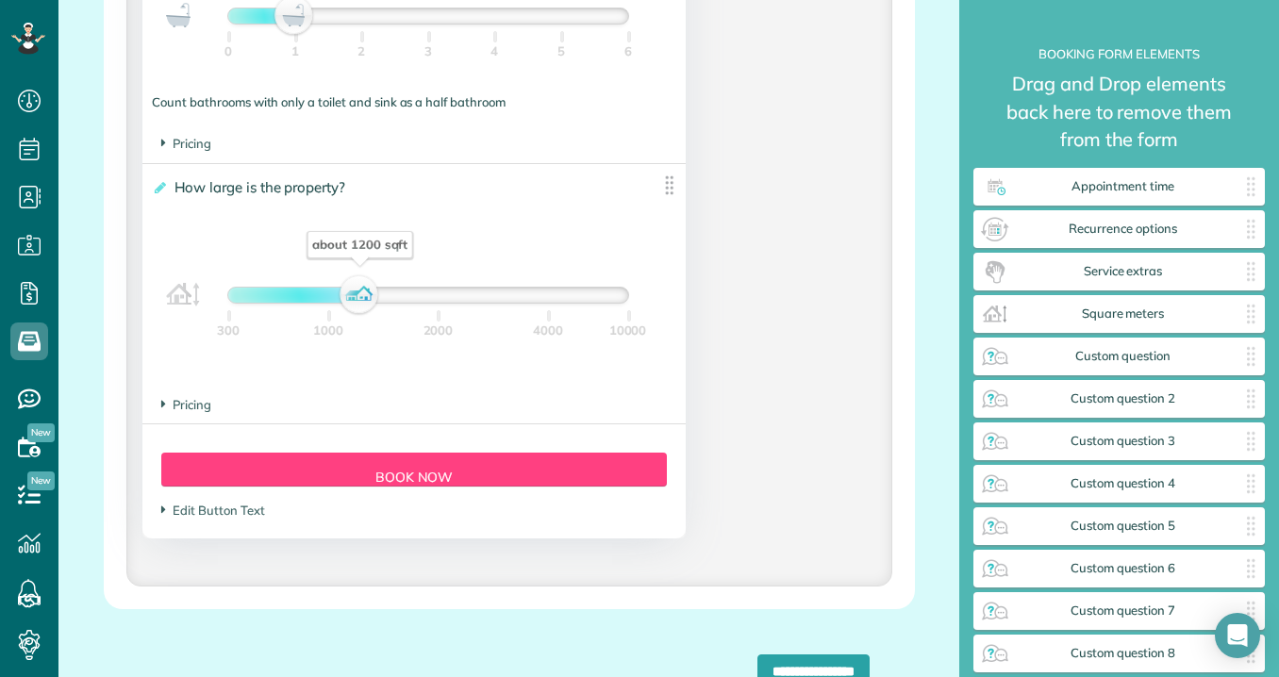
scroll to position [1783, 0]
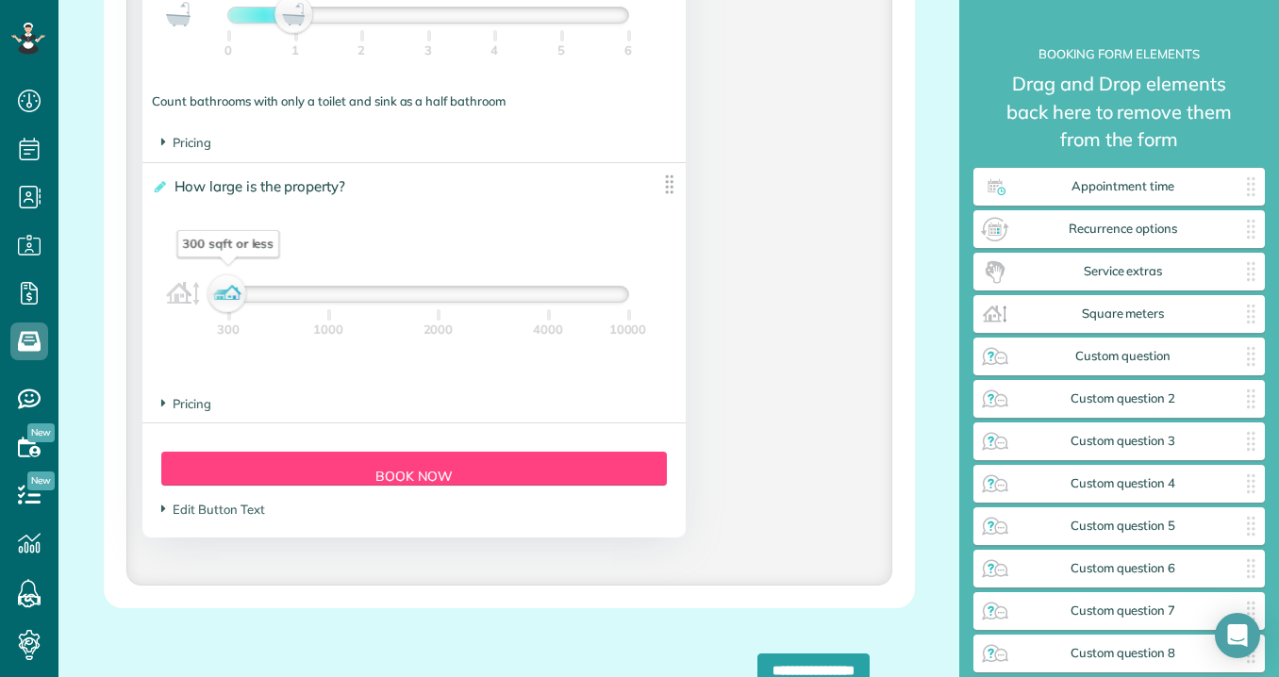
drag, startPoint x: 367, startPoint y: 297, endPoint x: 221, endPoint y: 356, distance: 157.4
click at [221, 356] on div "**********" at bounding box center [413, 274] width 542 height 223
click at [195, 408] on span "Pricing" at bounding box center [186, 403] width 50 height 15
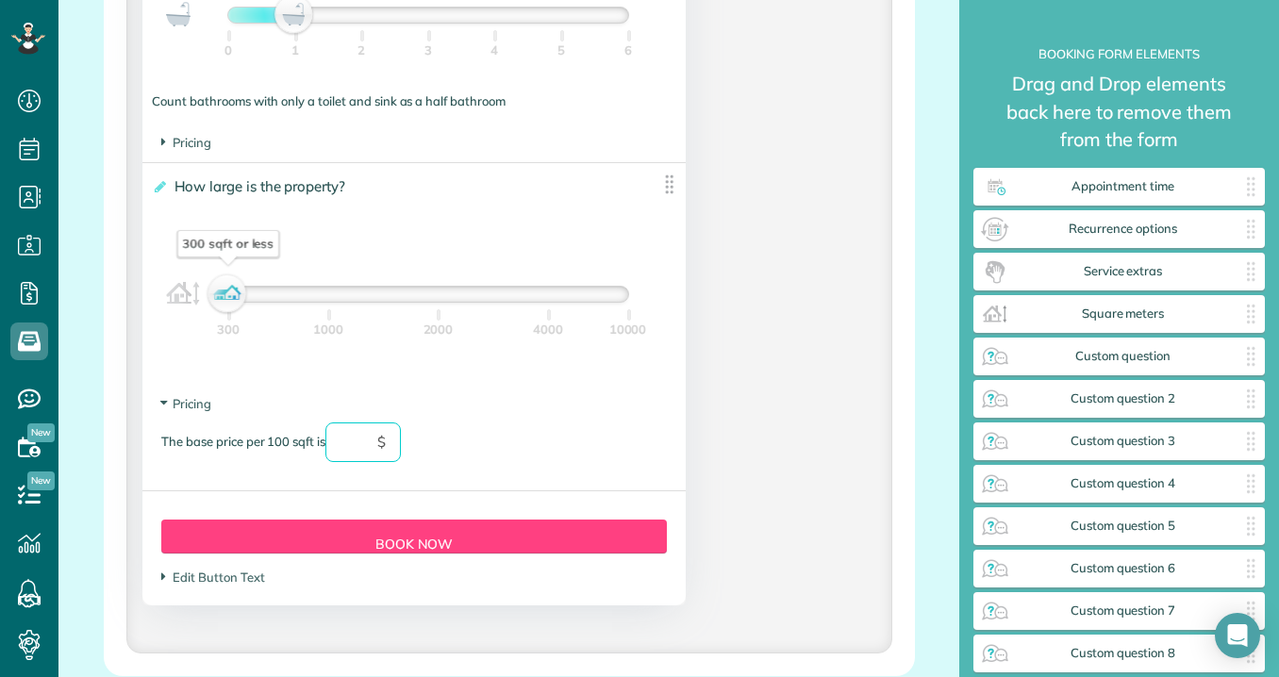
click at [341, 447] on input "text" at bounding box center [362, 442] width 75 height 40
click at [486, 396] on footer "Pricing The base price per 100 sqft is *** $" at bounding box center [413, 438] width 542 height 105
click at [669, 189] on img at bounding box center [669, 185] width 24 height 24
type input "***"
click at [236, 287] on div "300 sqft or less" at bounding box center [228, 294] width 32 height 26
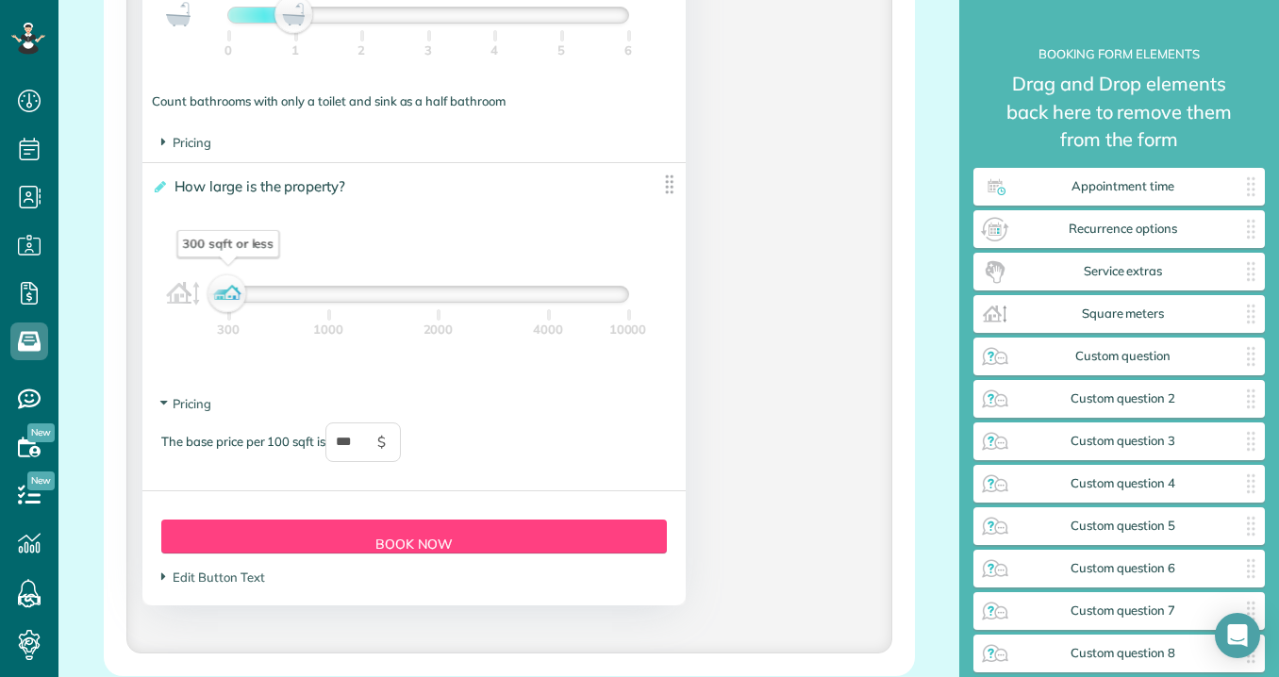
drag, startPoint x: 235, startPoint y: 295, endPoint x: 216, endPoint y: 305, distance: 21.1
click at [216, 305] on div "300 sqft or less" at bounding box center [228, 294] width 32 height 26
click at [372, 454] on input "***" at bounding box center [362, 442] width 75 height 40
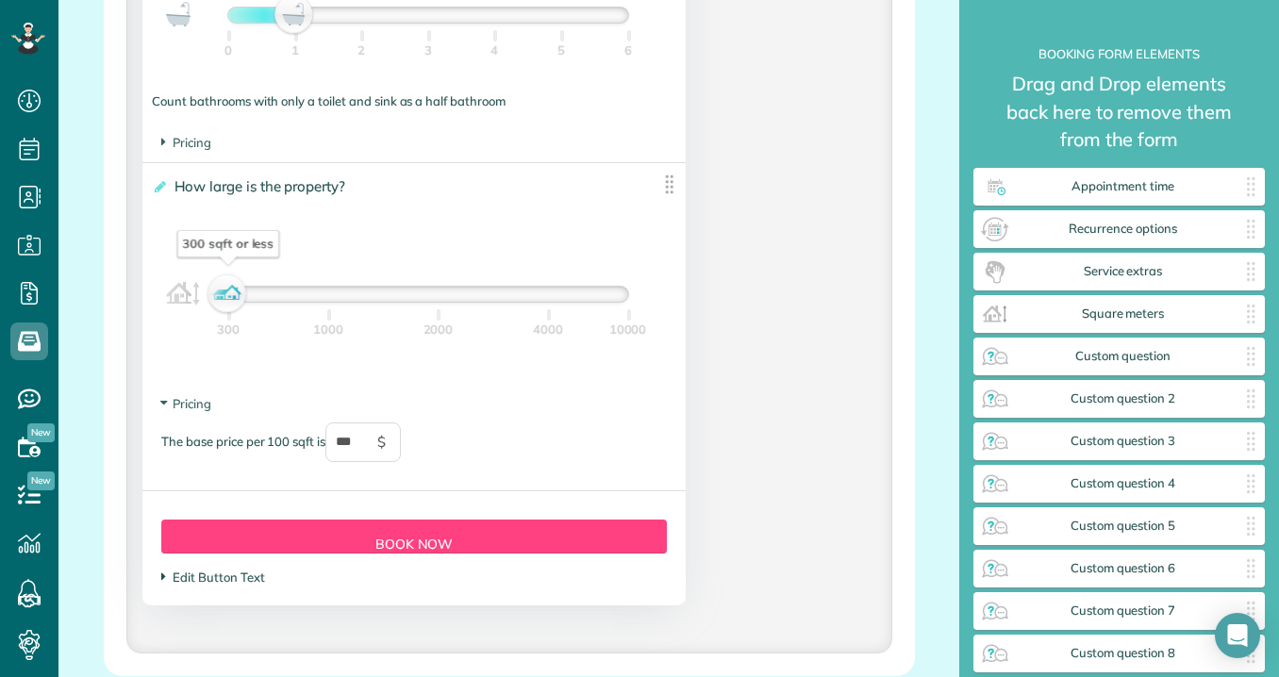
click at [205, 582] on span "Edit Button Text" at bounding box center [212, 577] width 103 height 15
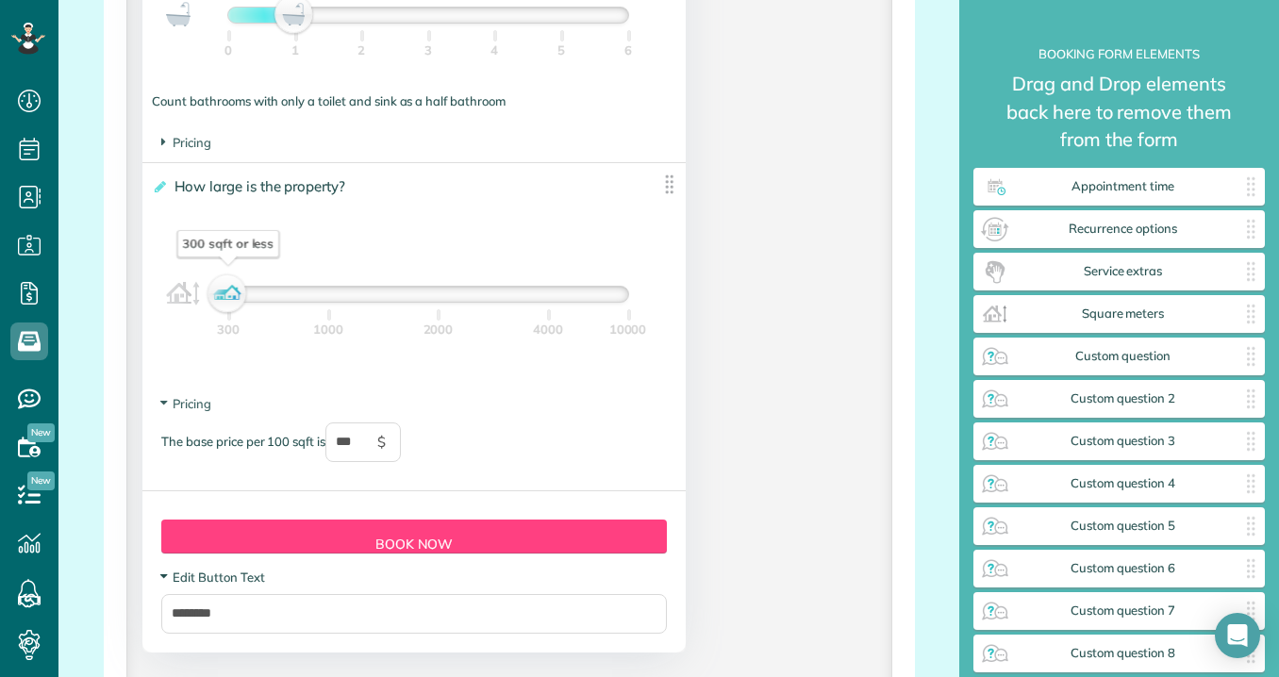
click at [206, 582] on span "Edit Button Text" at bounding box center [212, 577] width 103 height 15
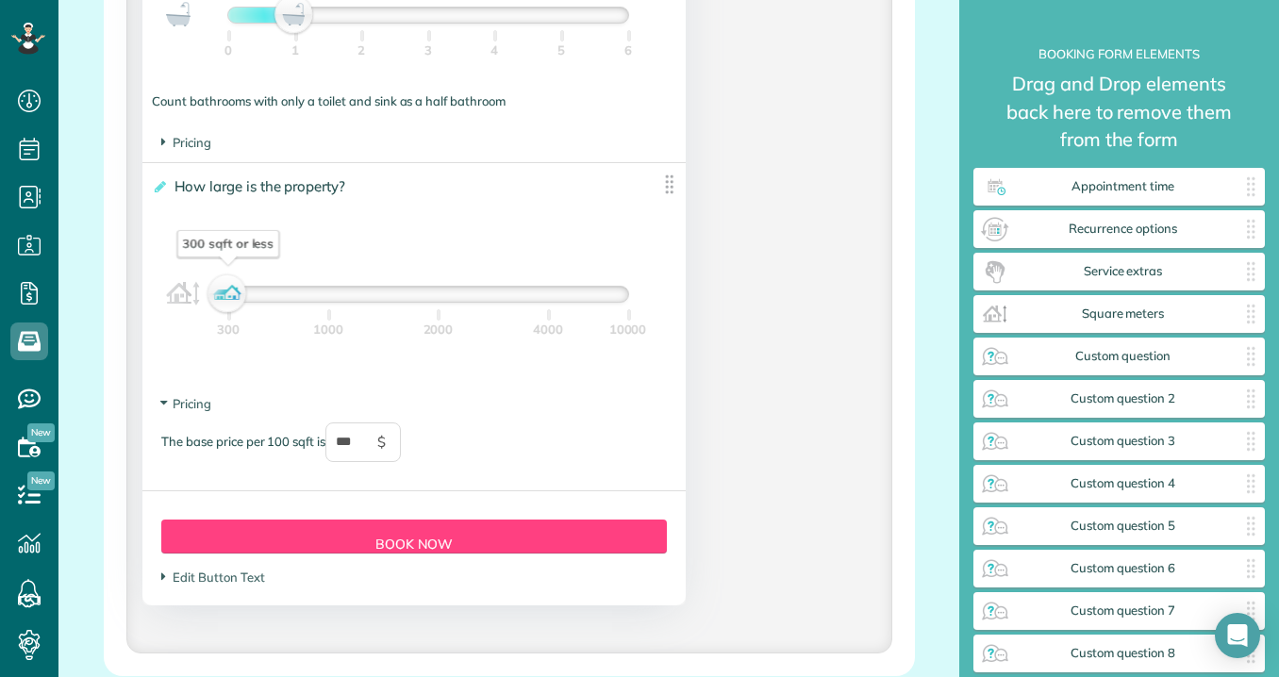
drag, startPoint x: 223, startPoint y: 306, endPoint x: 455, endPoint y: 306, distance: 232.9
click at [244, 306] on div "300 sqft or less" at bounding box center [228, 294] width 32 height 26
click at [156, 193] on icon at bounding box center [159, 186] width 14 height 13
click at [0, 0] on input "**********" at bounding box center [0, 0] width 0 height 0
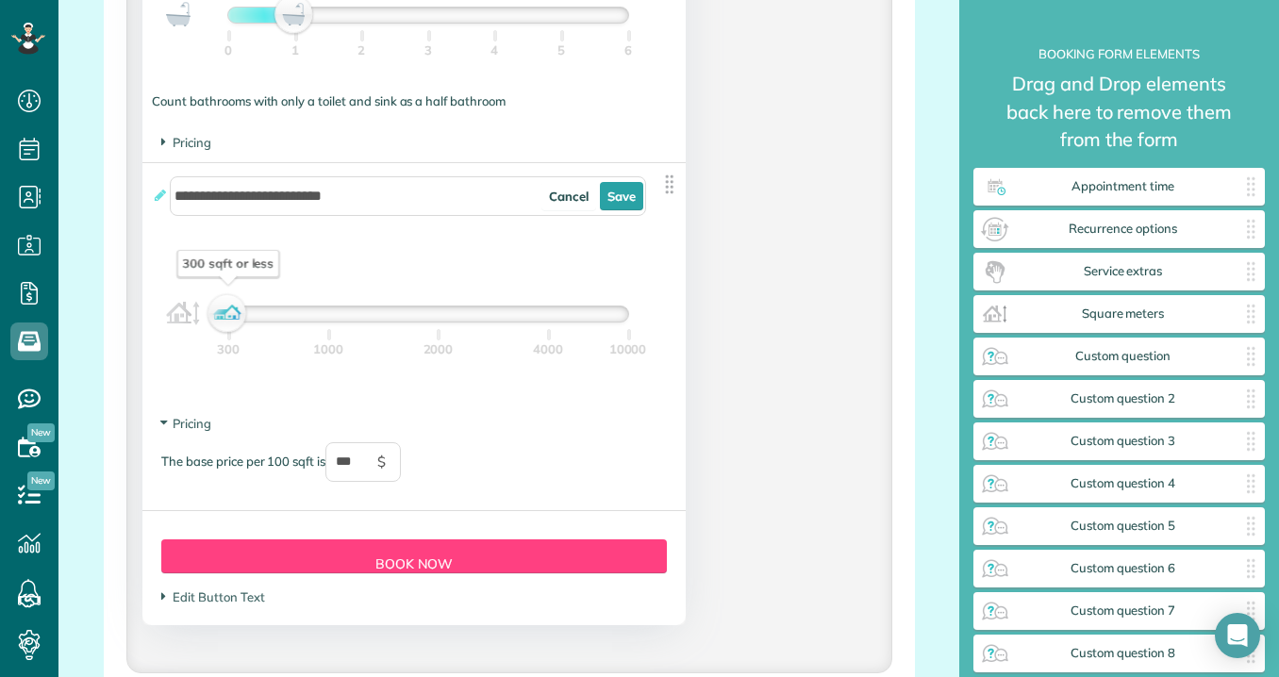
drag, startPoint x: 227, startPoint y: 323, endPoint x: 244, endPoint y: 323, distance: 17.0
click at [243, 322] on div "300 sqft or less" at bounding box center [427, 313] width 399 height 15
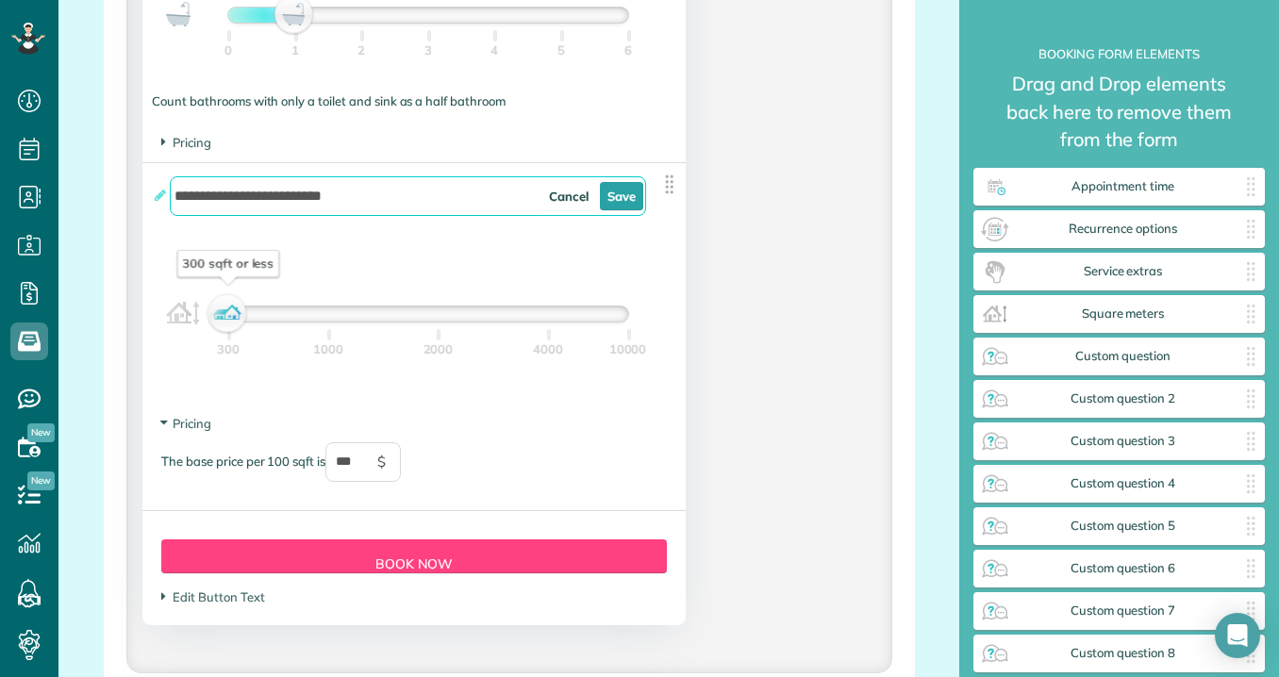
click at [362, 205] on input "**********" at bounding box center [408, 196] width 476 height 40
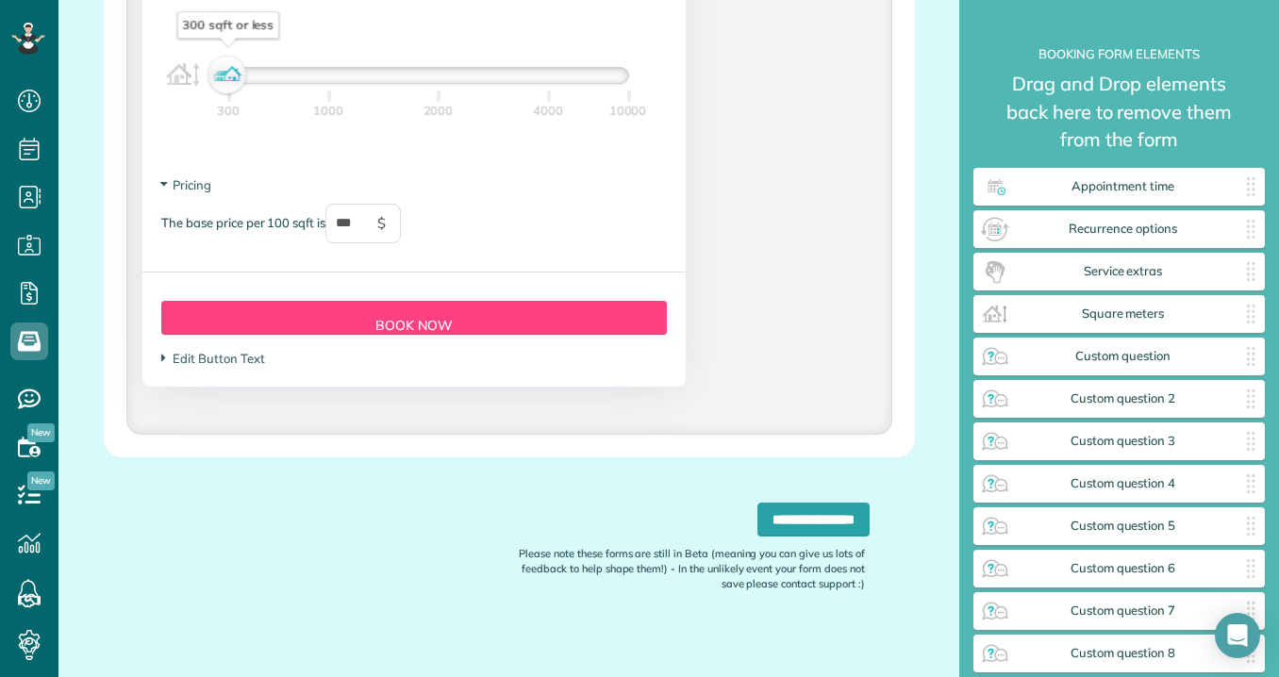
scroll to position [2041, 0]
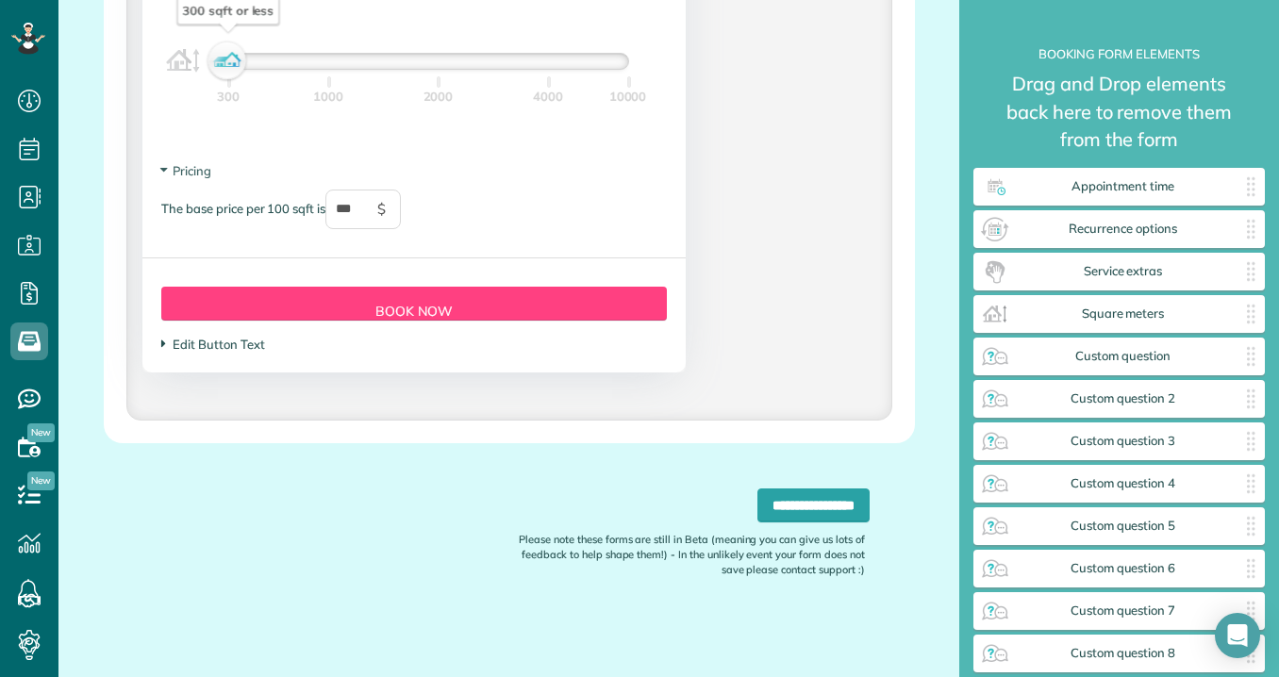
click at [188, 351] on span "Edit Button Text" at bounding box center [212, 344] width 103 height 15
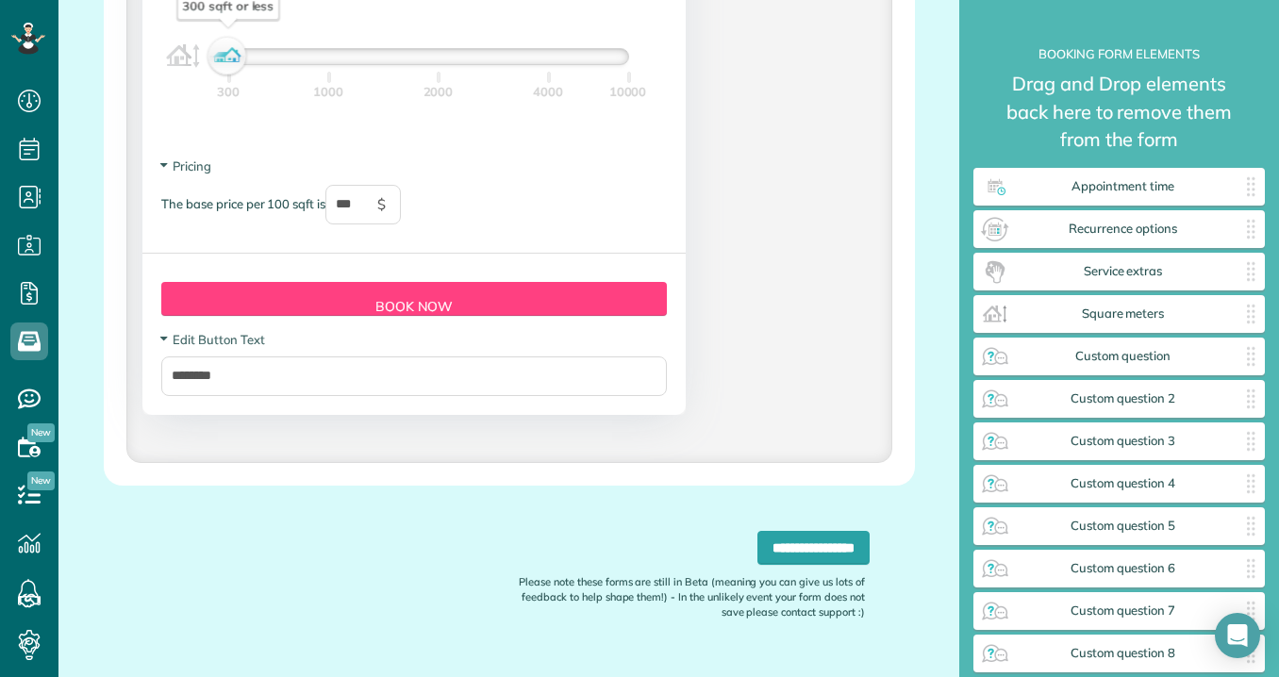
click at [429, 218] on div "The base price per 100 sqft is *** $" at bounding box center [413, 214] width 505 height 58
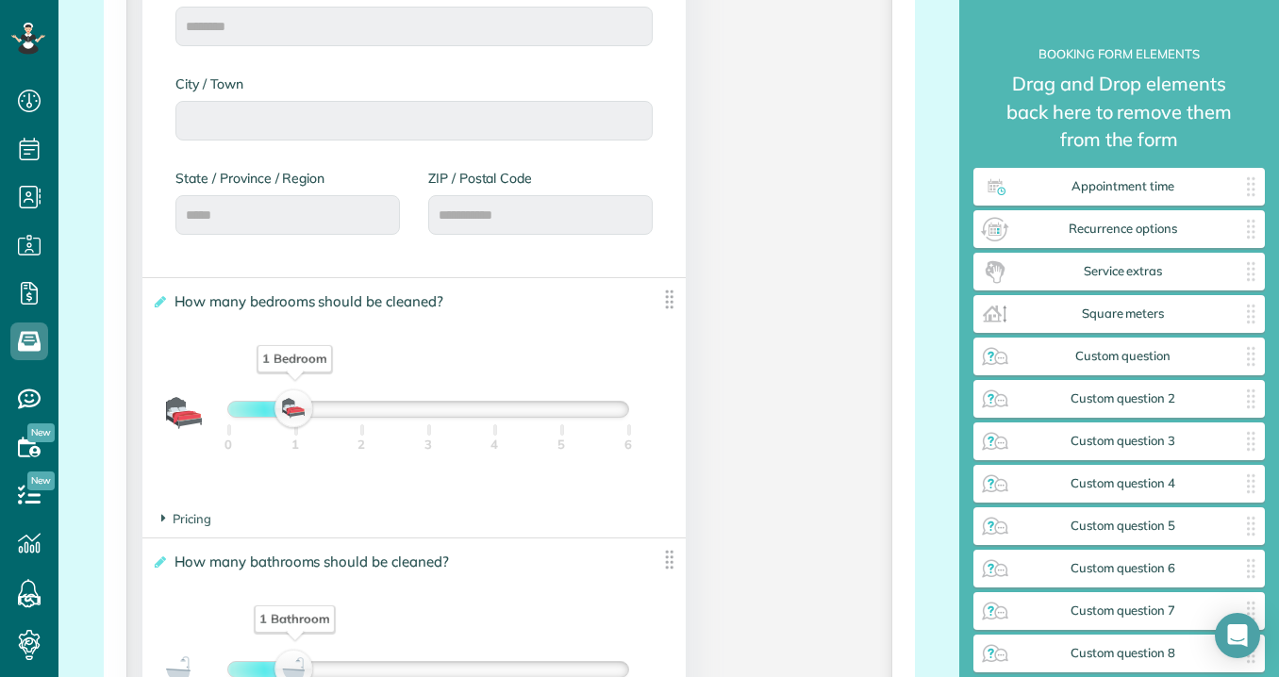
scroll to position [1128, 0]
click at [673, 301] on img at bounding box center [669, 301] width 24 height 24
click at [672, 306] on img at bounding box center [669, 301] width 24 height 24
click at [669, 306] on img at bounding box center [669, 301] width 24 height 24
click at [187, 521] on span "Pricing" at bounding box center [186, 519] width 50 height 15
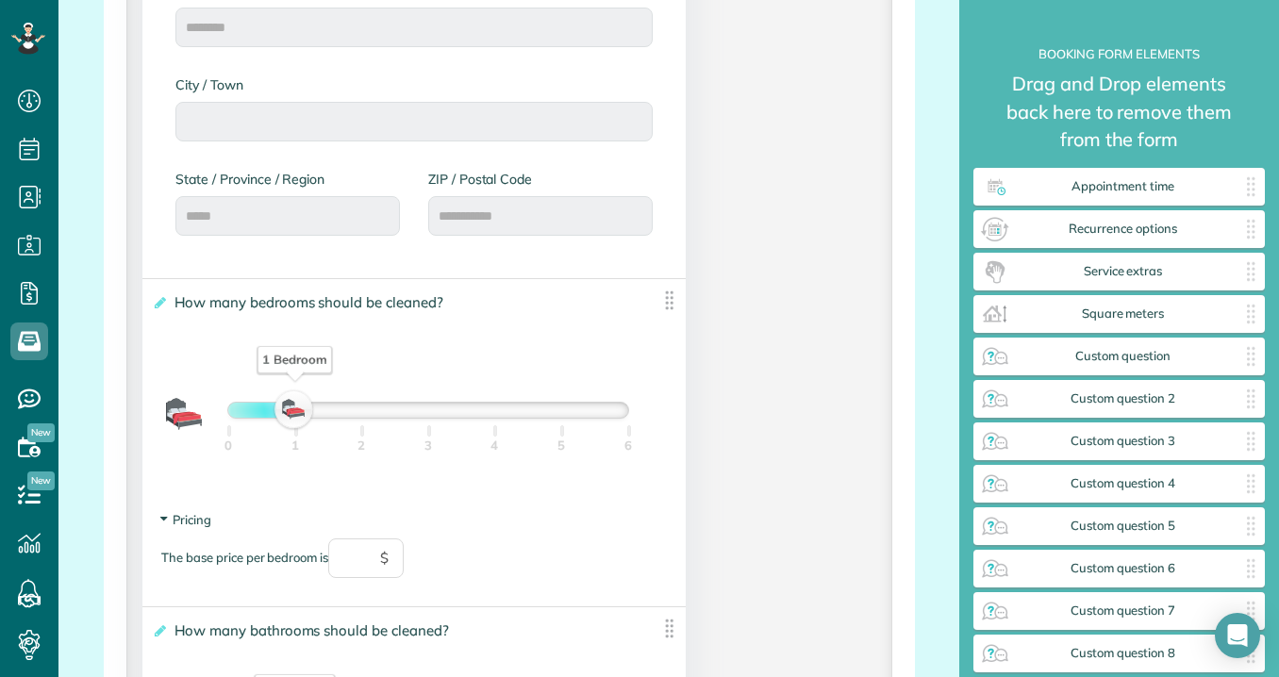
click at [187, 521] on span "Pricing" at bounding box center [186, 519] width 50 height 15
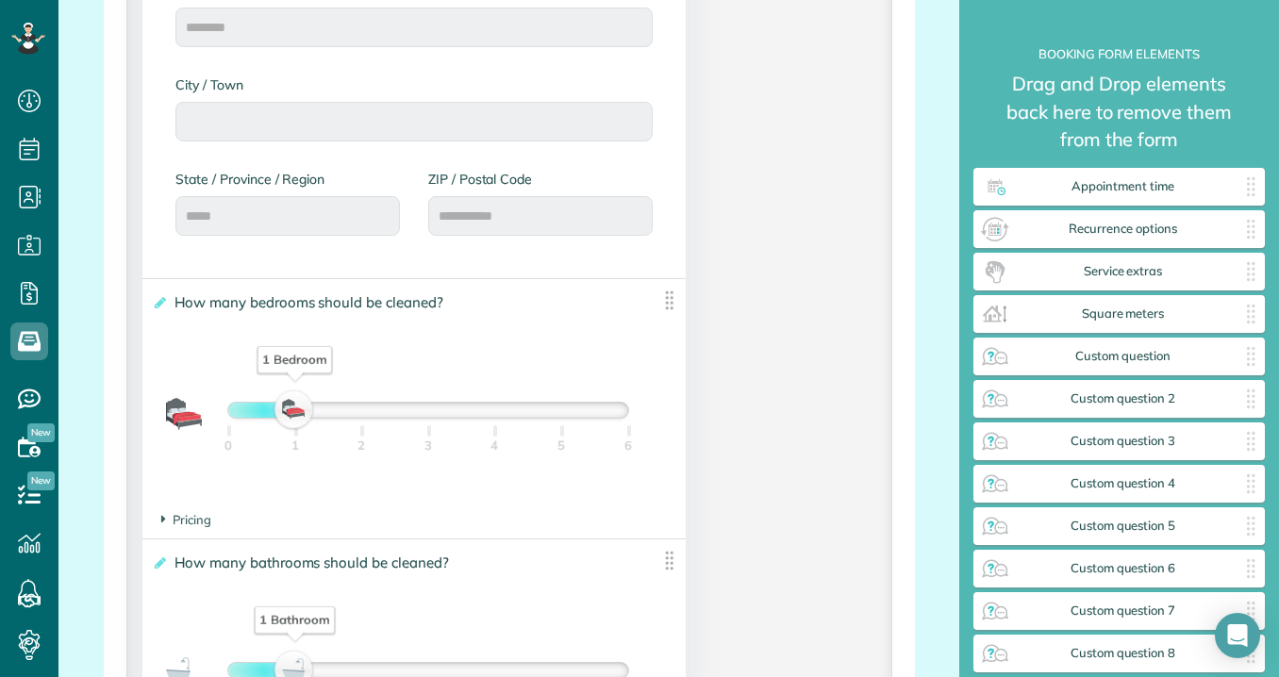
click at [671, 304] on img at bounding box center [669, 301] width 24 height 24
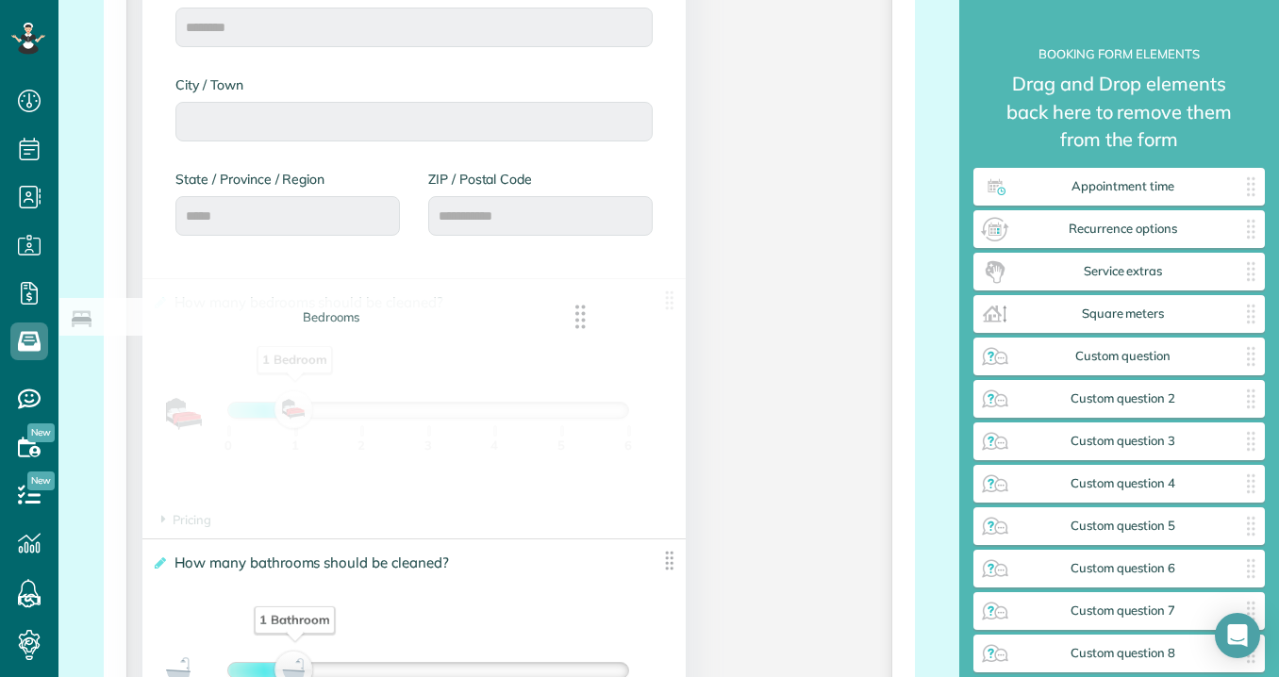
drag, startPoint x: 671, startPoint y: 304, endPoint x: 588, endPoint y: 321, distance: 85.6
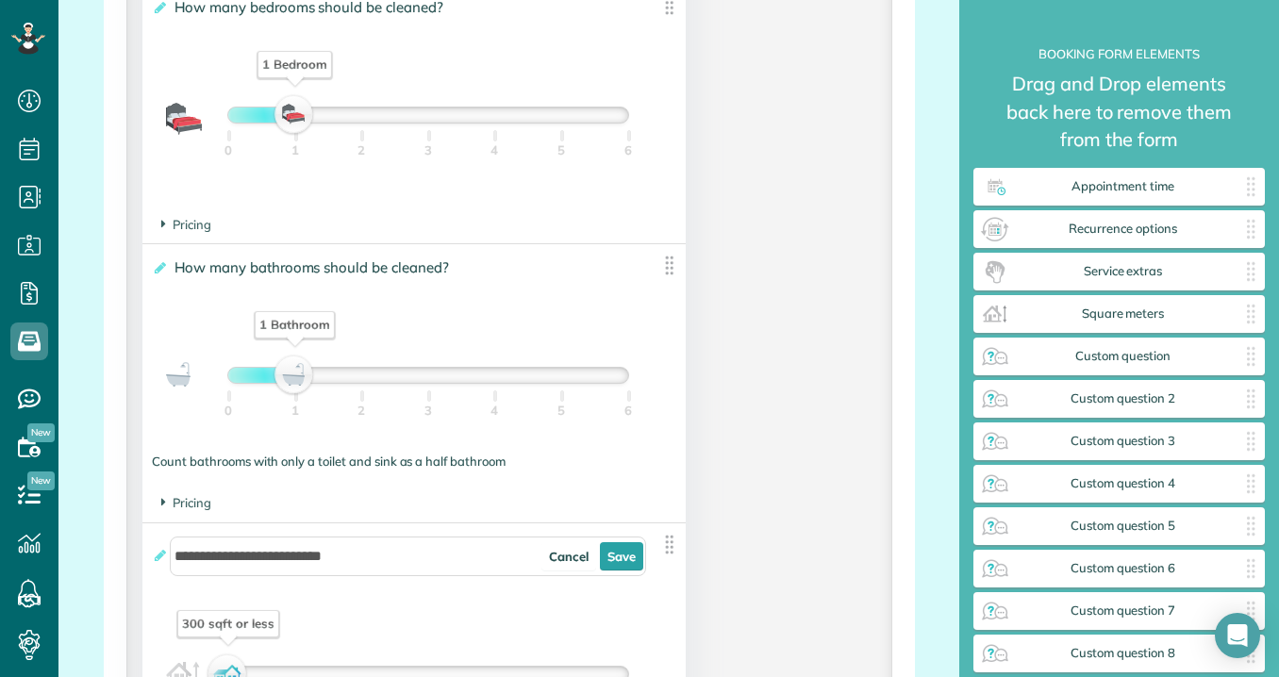
scroll to position [1428, 0]
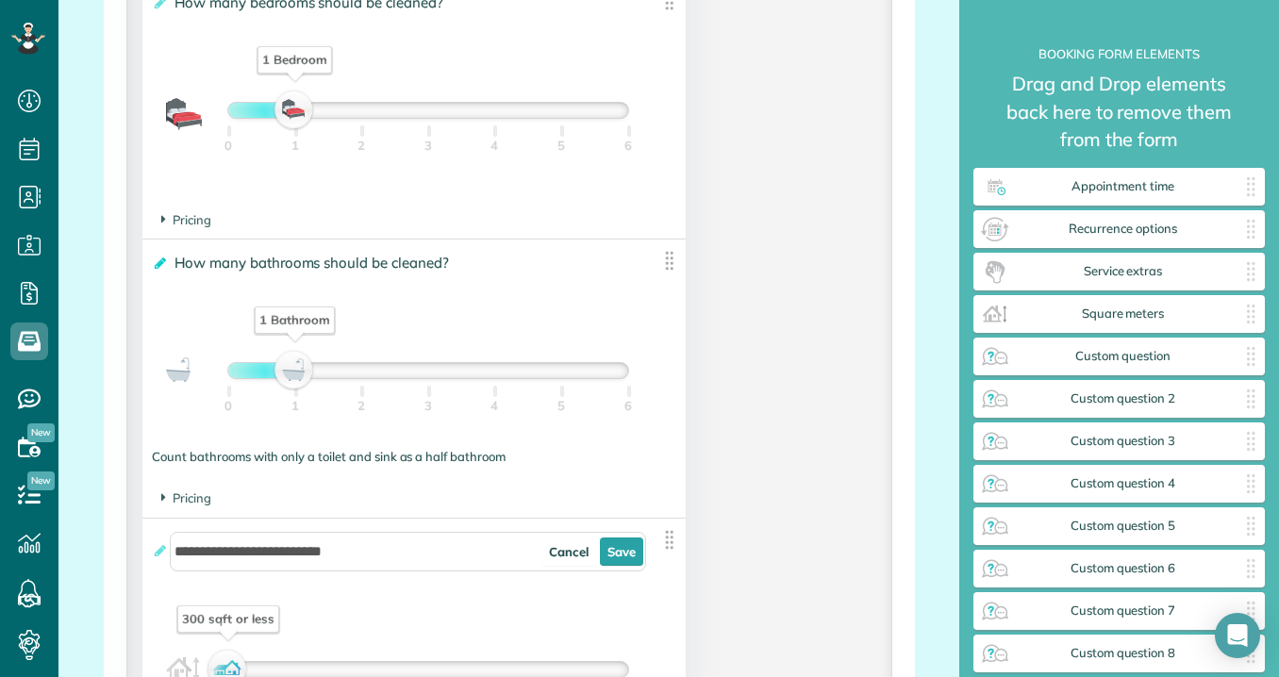
click at [161, 270] on icon at bounding box center [159, 263] width 14 height 13
click at [0, 0] on input "**********" at bounding box center [0, 0] width 0 height 0
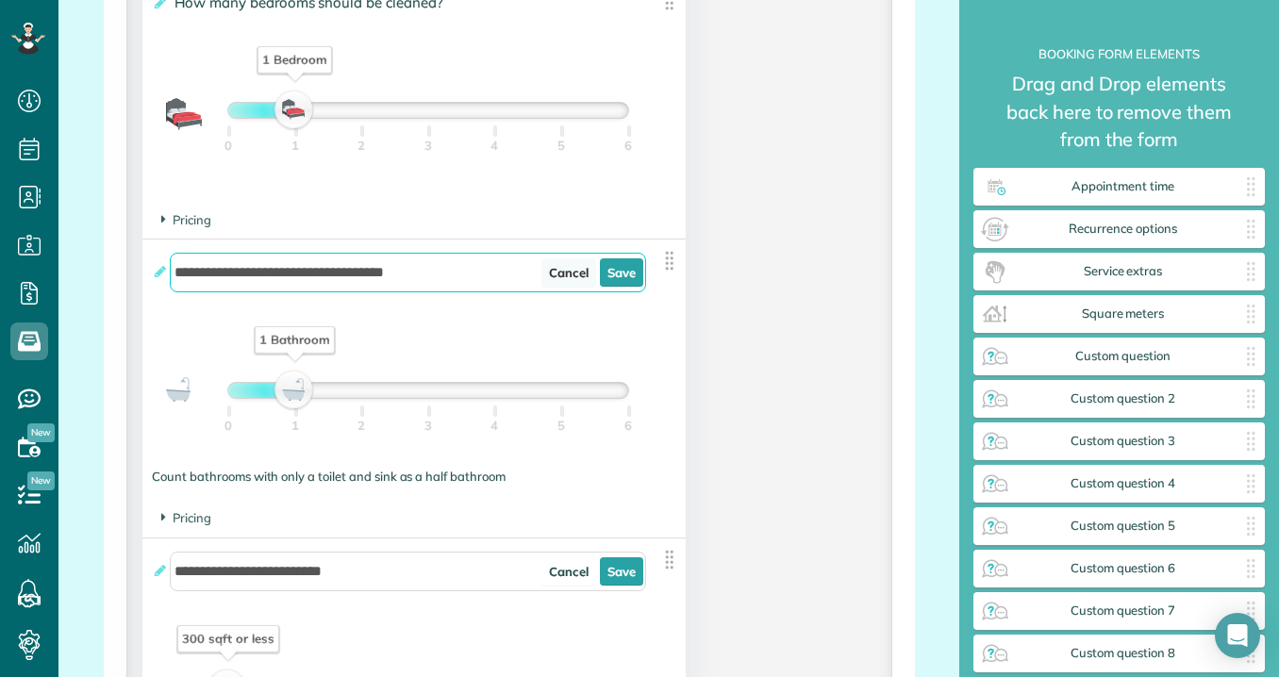
click at [563, 279] on link "Cancel" at bounding box center [568, 272] width 55 height 28
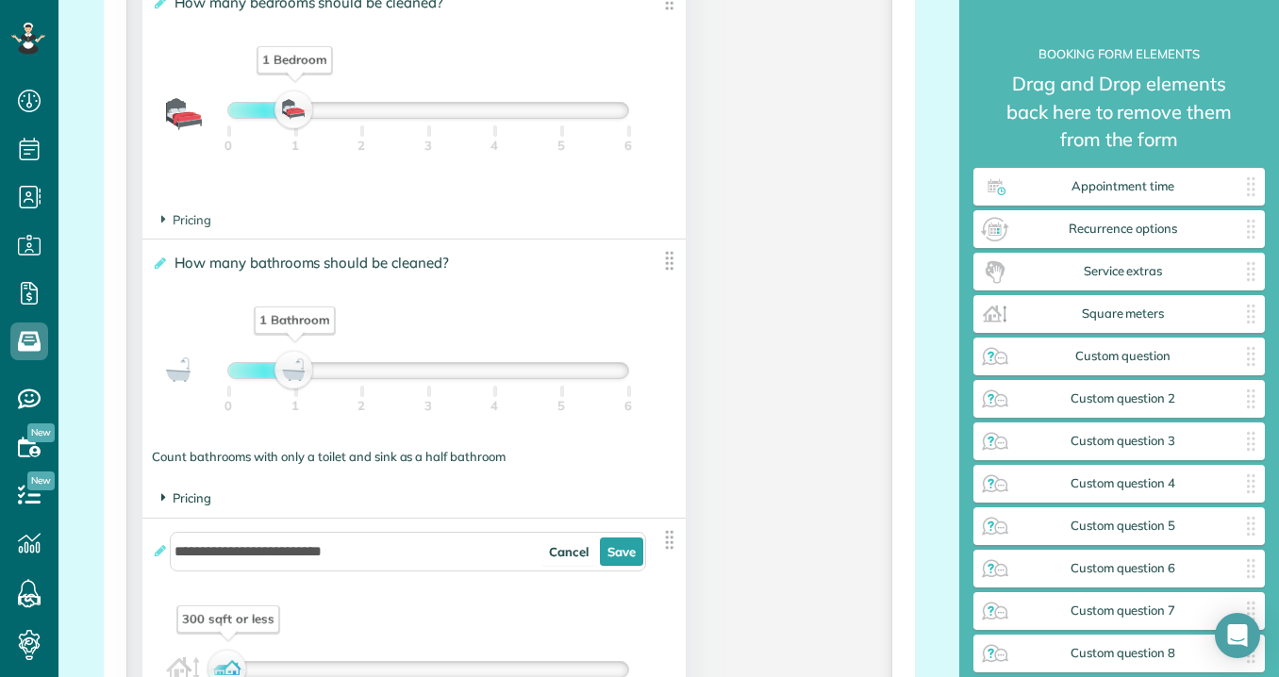
click at [174, 505] on span "Pricing" at bounding box center [186, 497] width 50 height 15
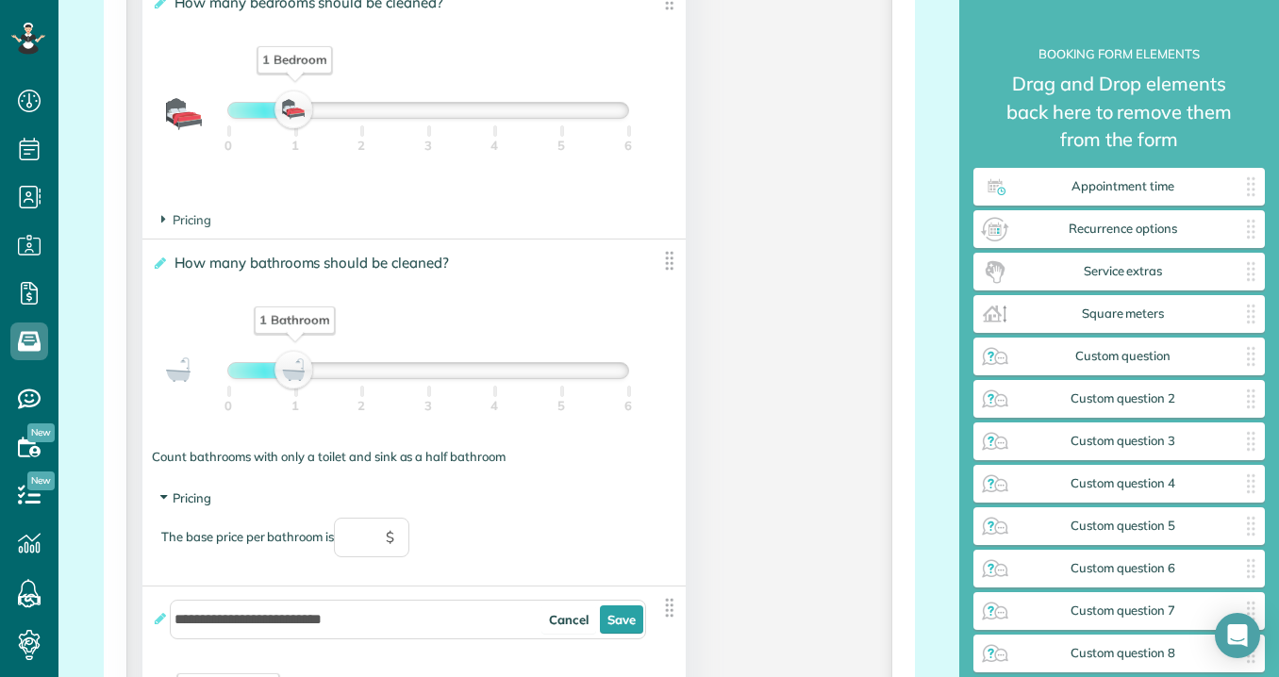
click at [174, 505] on span "Pricing" at bounding box center [186, 497] width 50 height 15
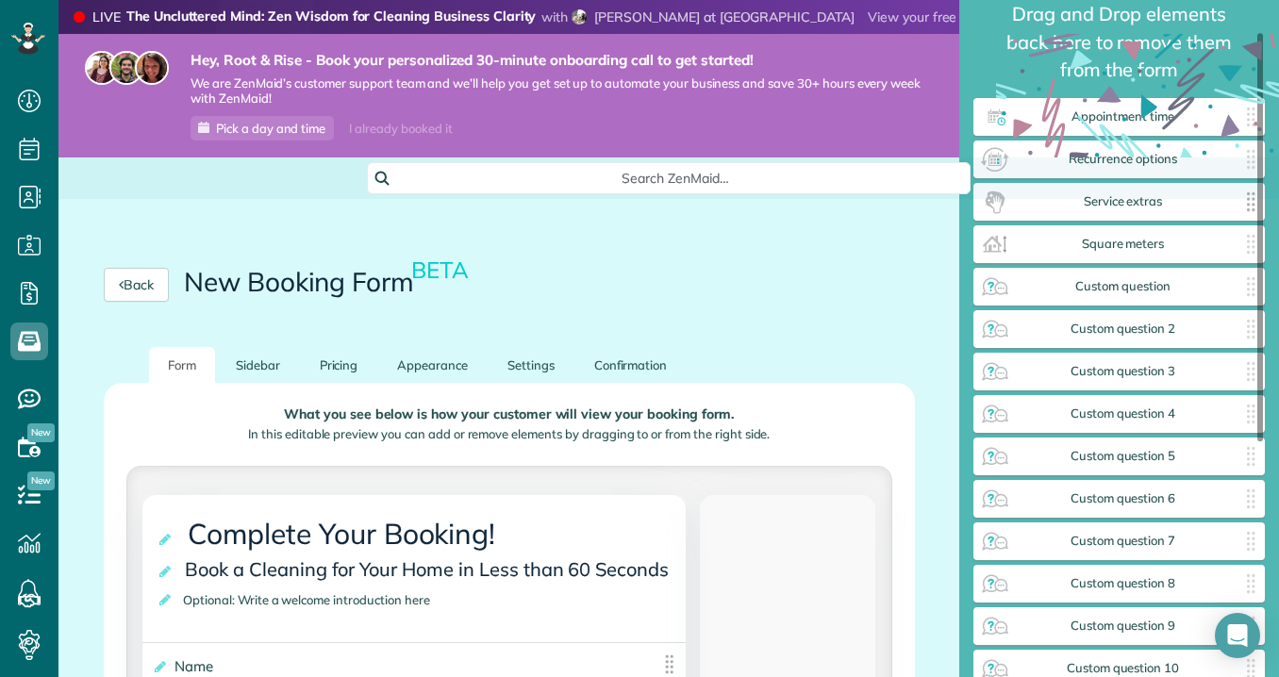
scroll to position [0, 0]
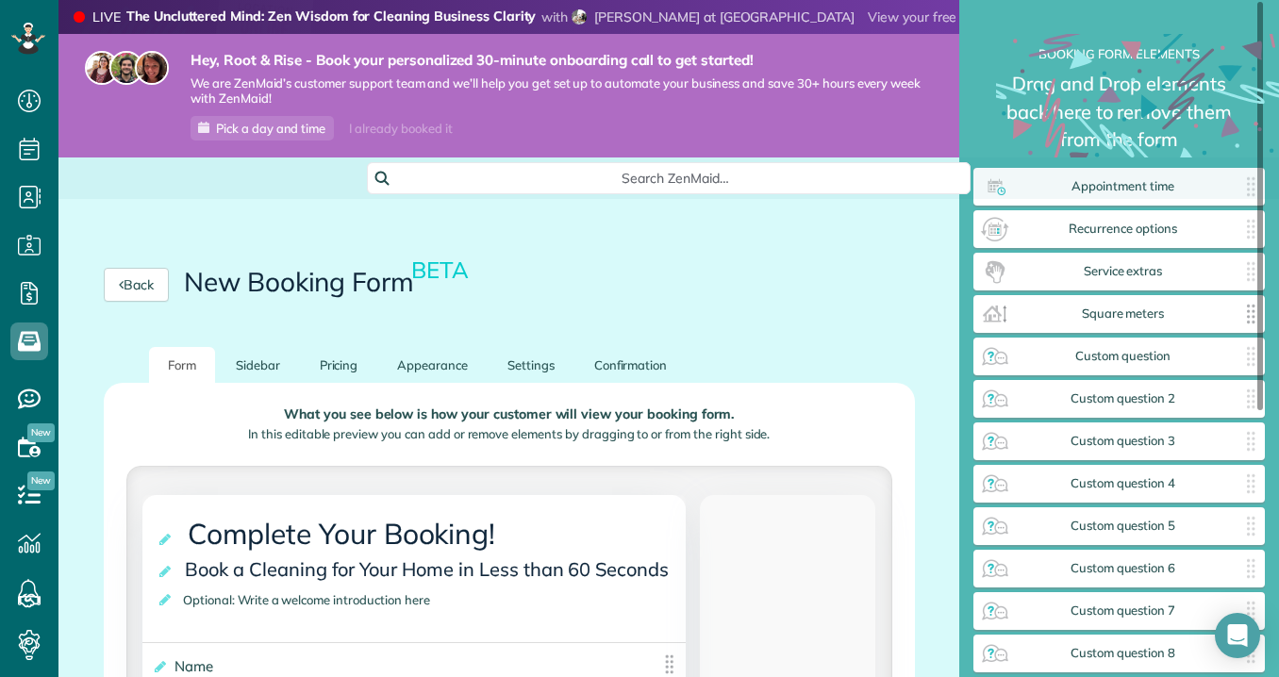
click at [1073, 313] on span "Square meters" at bounding box center [1122, 313] width 225 height 15
click at [1075, 318] on span "Square meters" at bounding box center [1122, 313] width 225 height 15
click at [1257, 315] on div at bounding box center [1260, 206] width 6 height 408
click at [1257, 316] on div at bounding box center [1260, 206] width 6 height 408
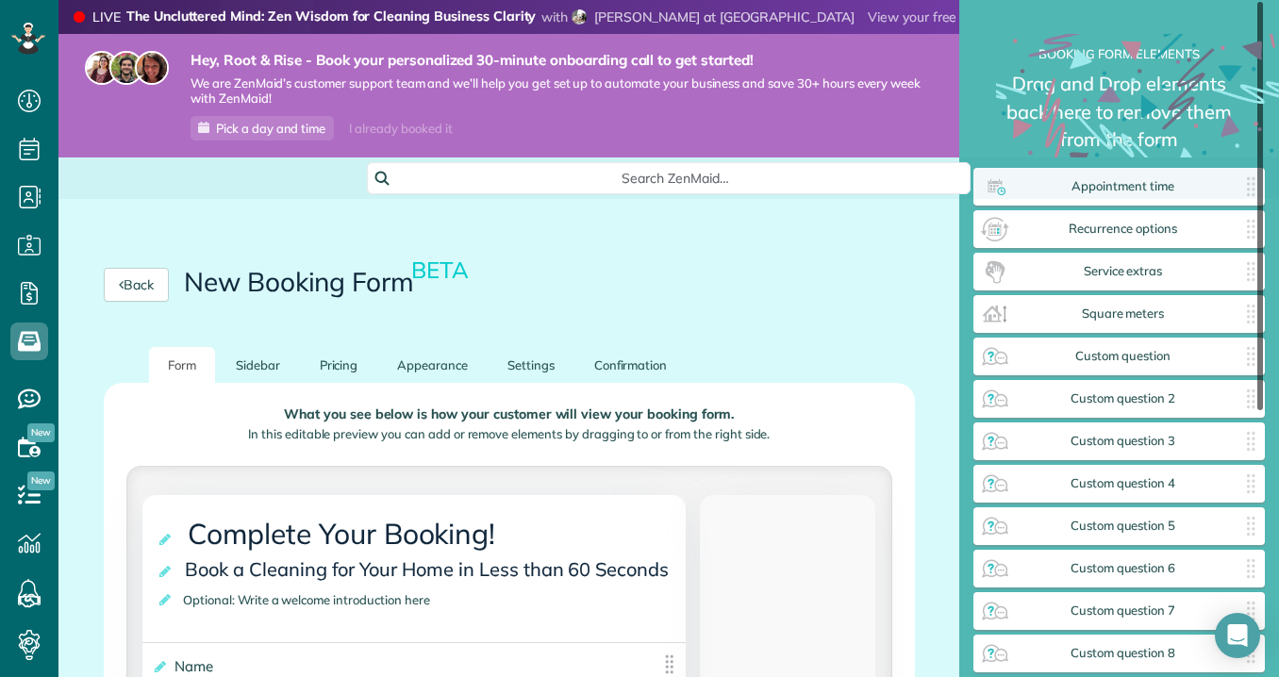
click at [1257, 316] on div at bounding box center [1260, 206] width 6 height 408
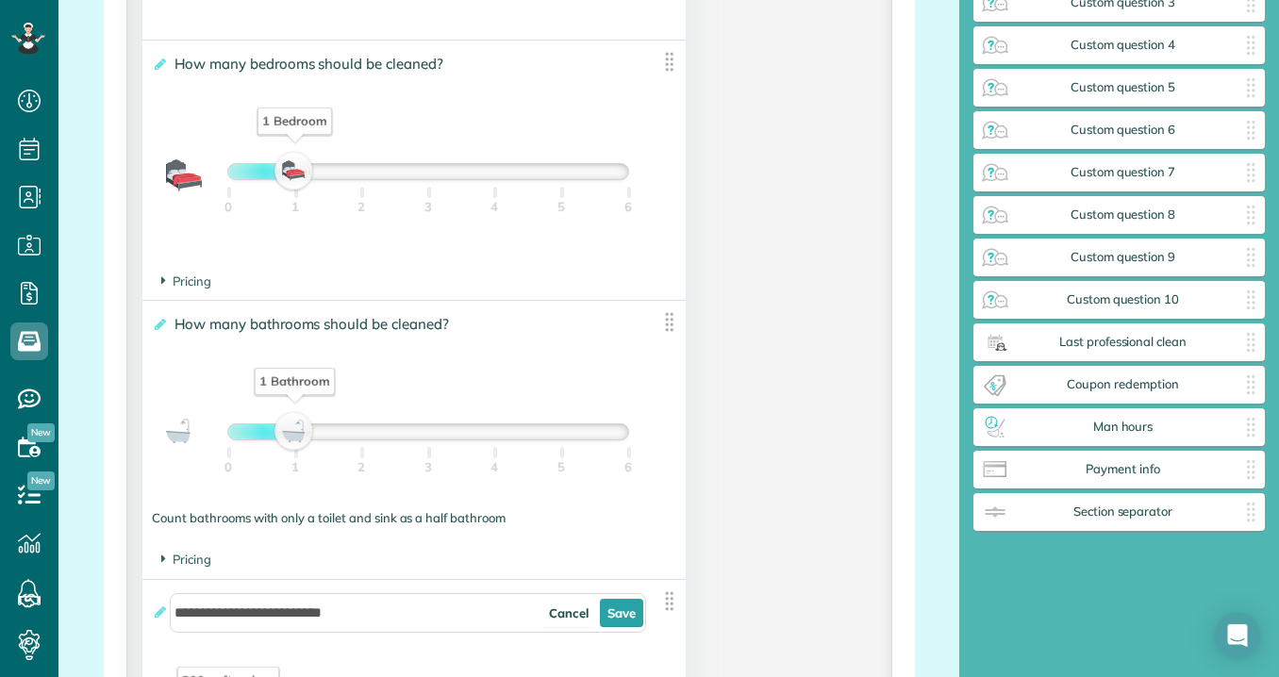
scroll to position [1481, 0]
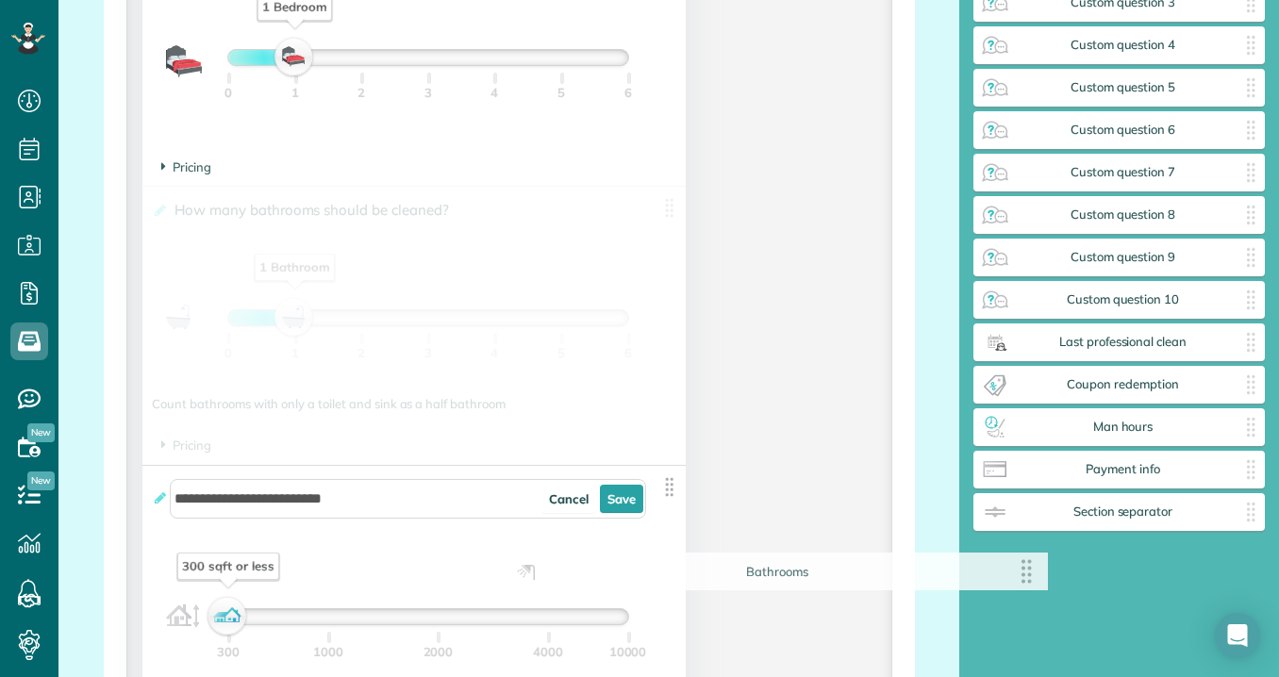
drag, startPoint x: 667, startPoint y: 210, endPoint x: 1032, endPoint y: 573, distance: 514.8
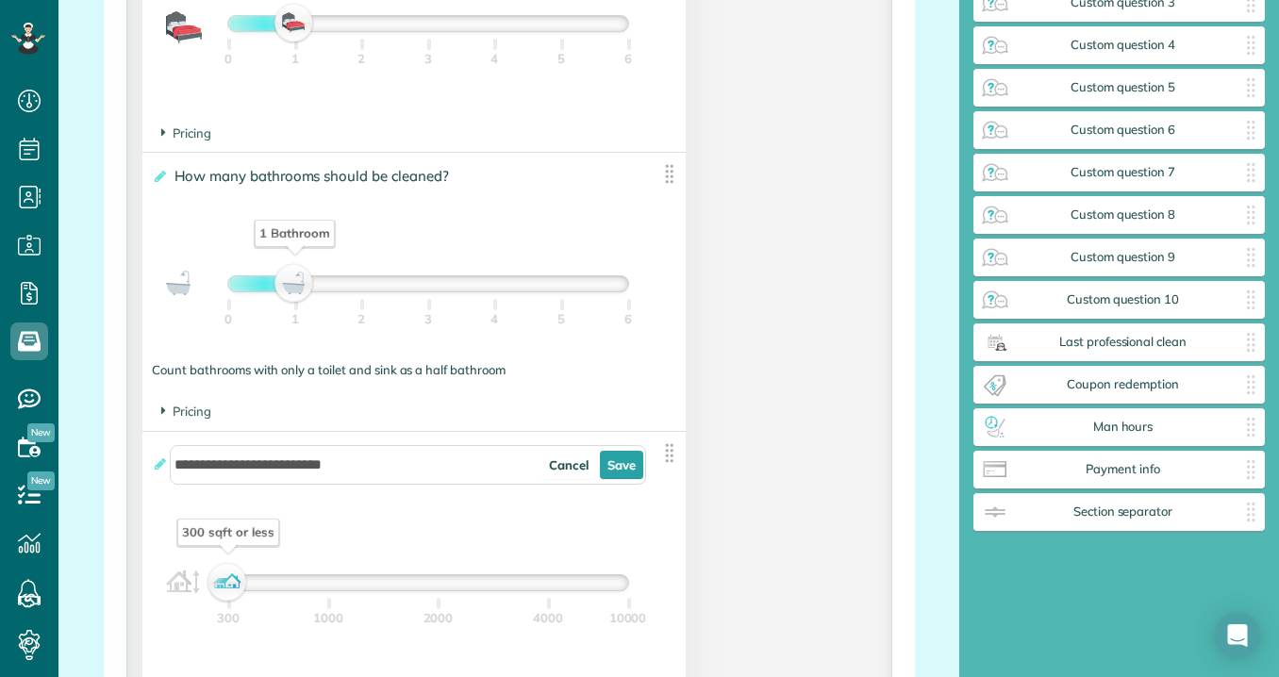
scroll to position [1519, 0]
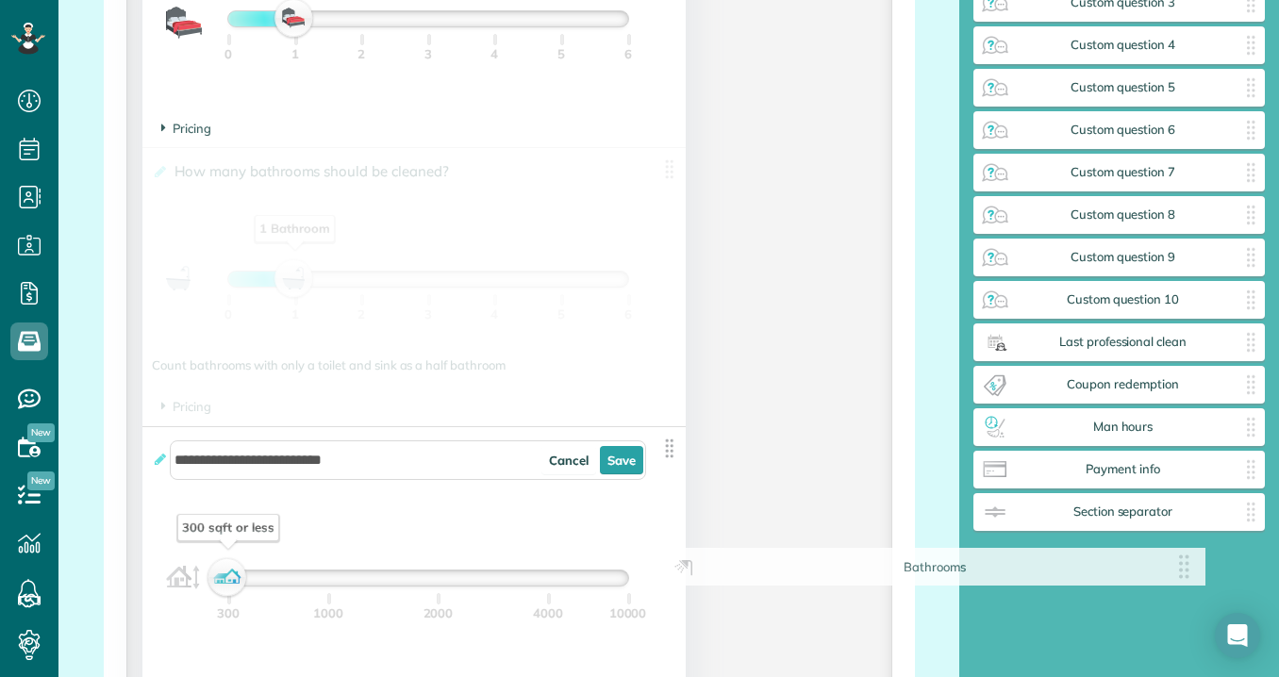
drag, startPoint x: 666, startPoint y: 173, endPoint x: 1187, endPoint y: 569, distance: 654.9
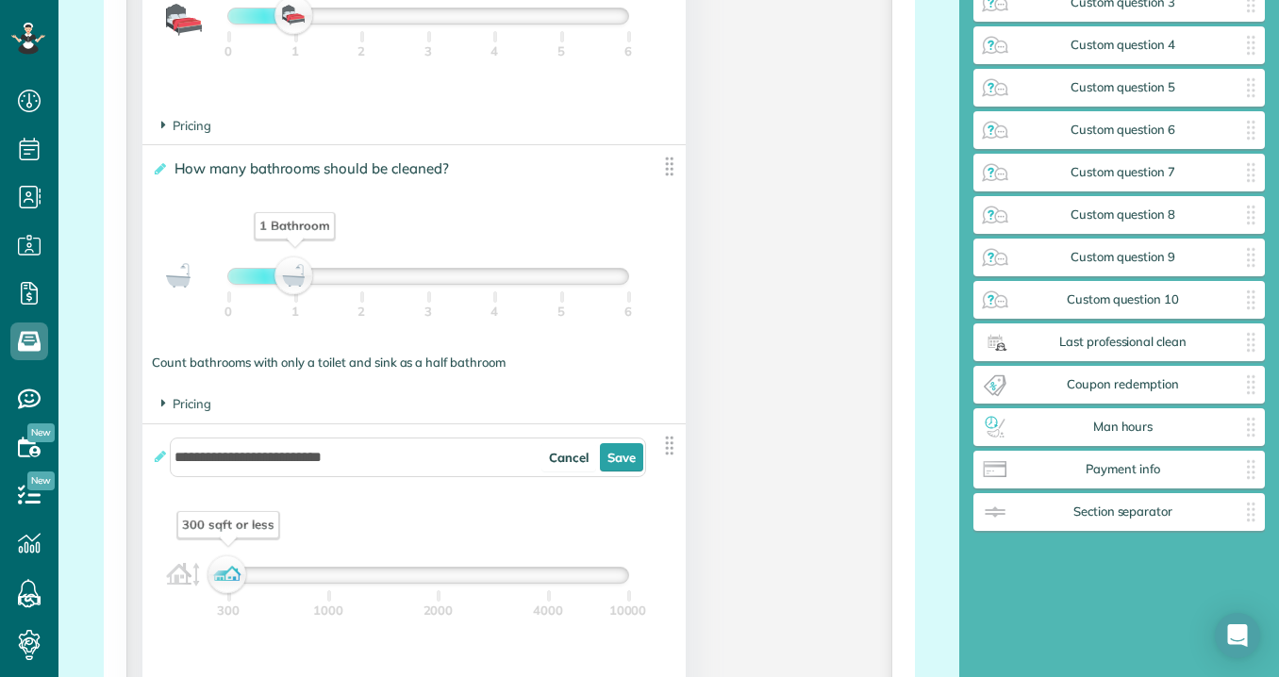
scroll to position [1495, 0]
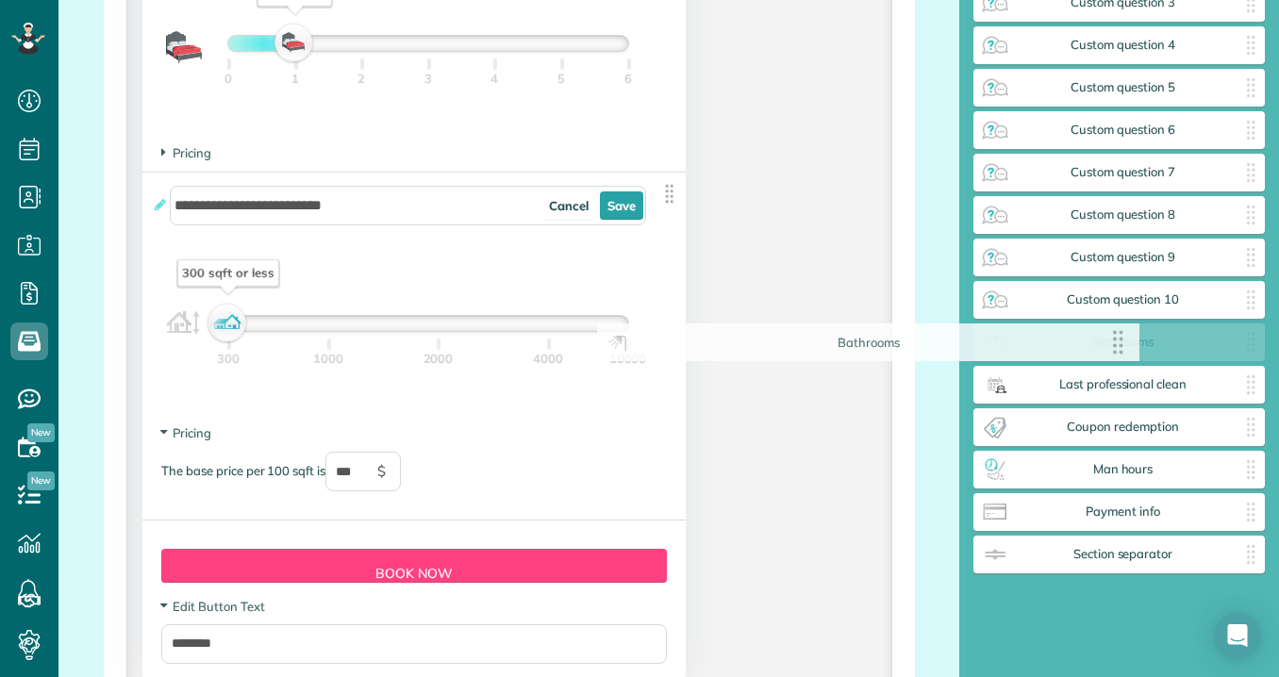
drag, startPoint x: 666, startPoint y: 203, endPoint x: 1124, endPoint y: 351, distance: 481.6
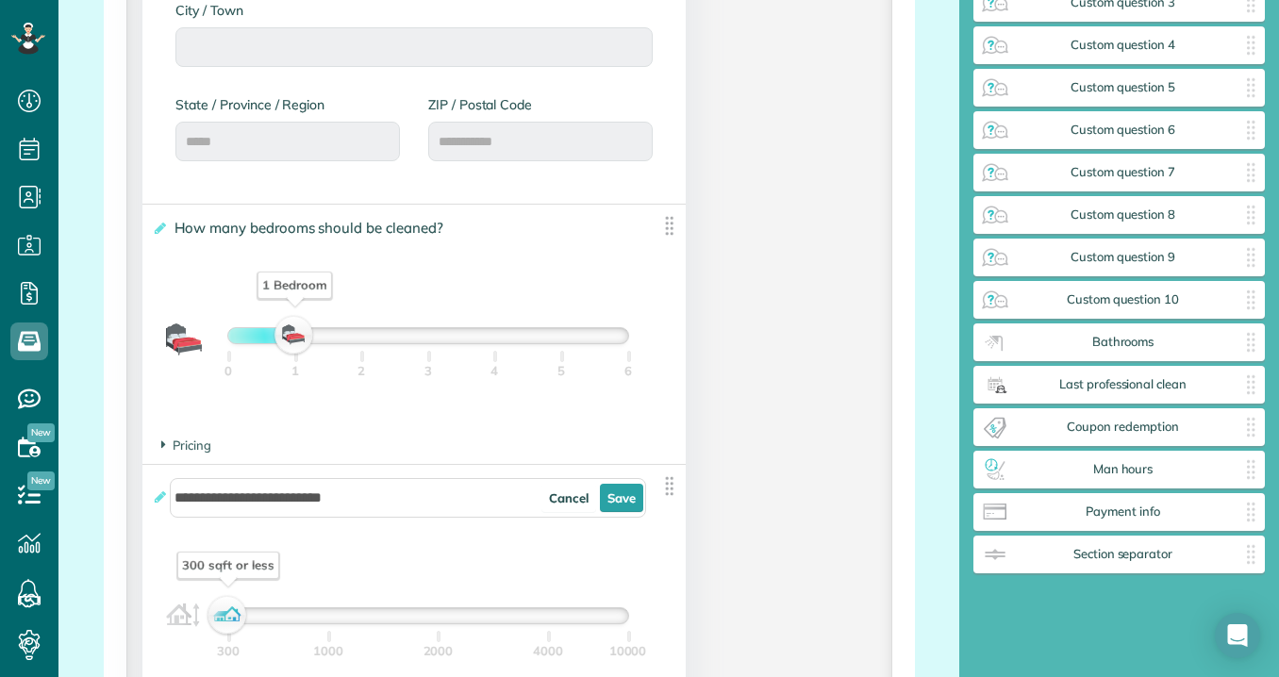
scroll to position [1122, 0]
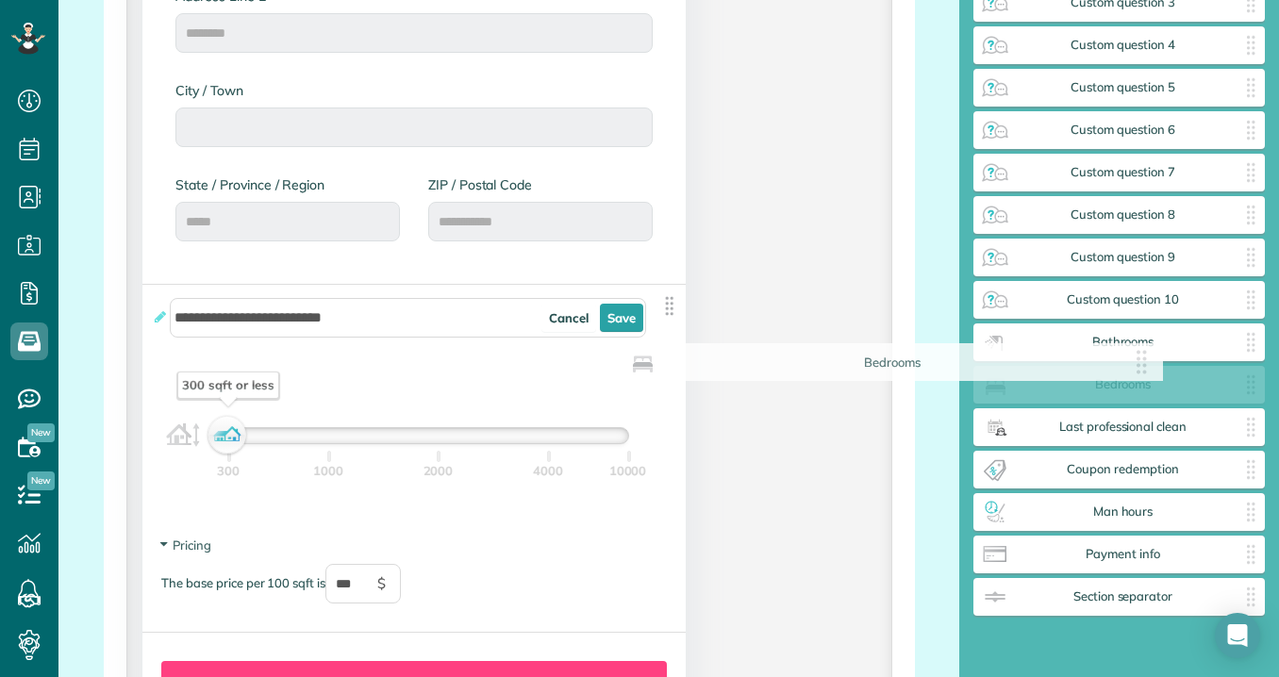
drag, startPoint x: 670, startPoint y: 313, endPoint x: 1150, endPoint y: 372, distance: 483.5
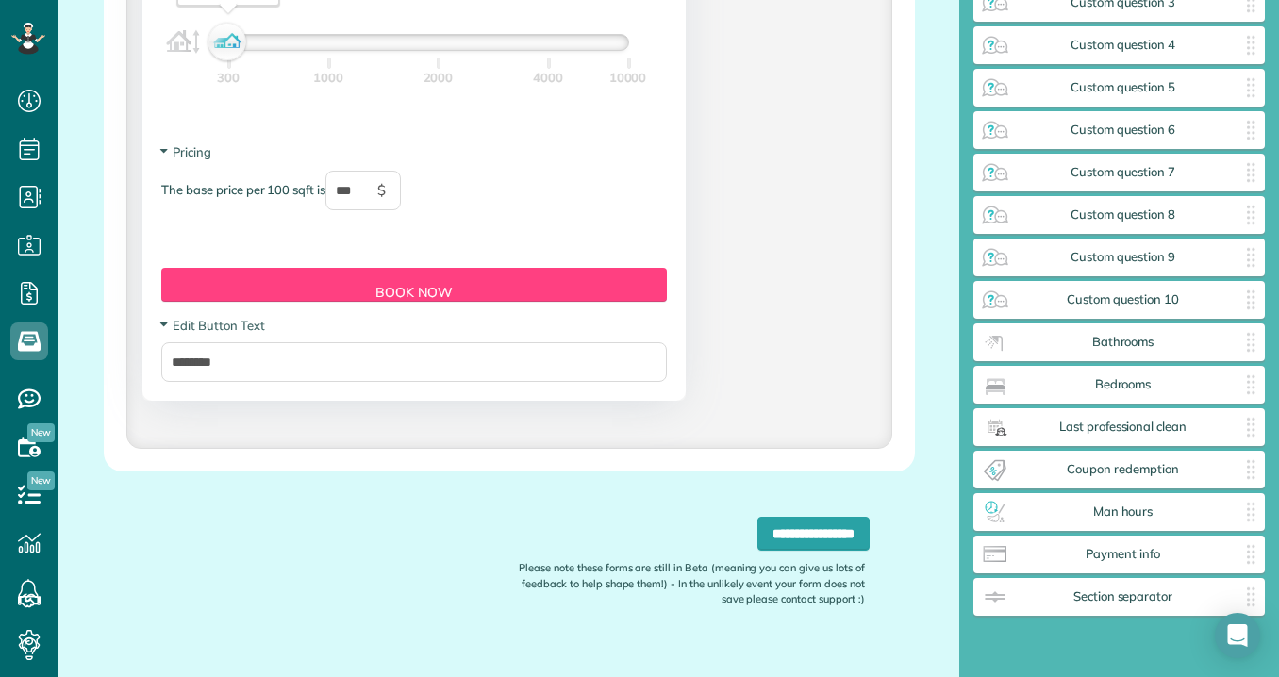
scroll to position [1520, 0]
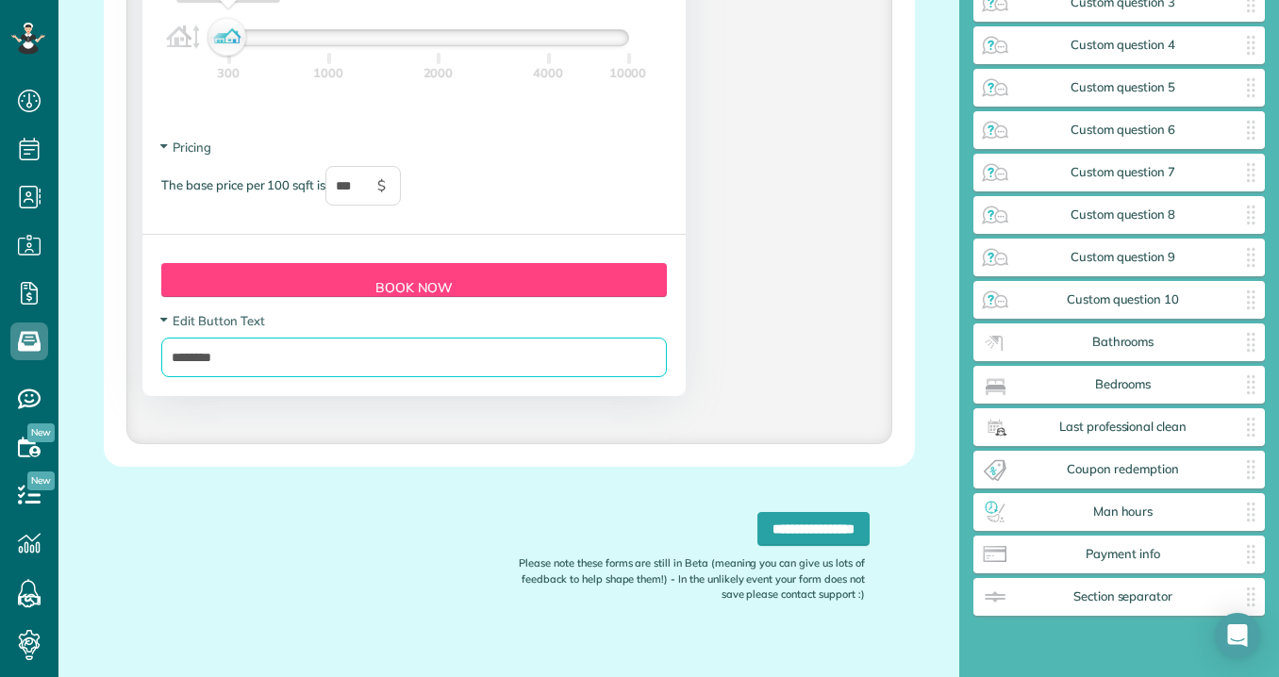
click at [338, 370] on input "********" at bounding box center [413, 358] width 505 height 40
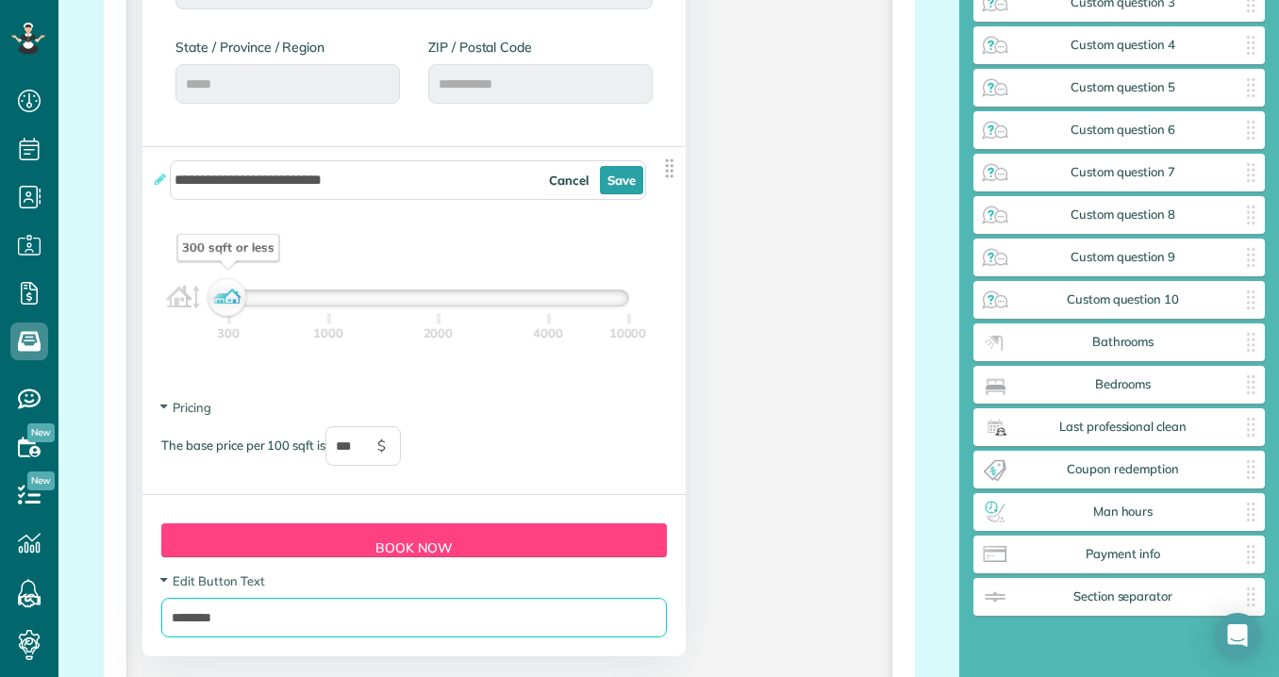
scroll to position [1240, 0]
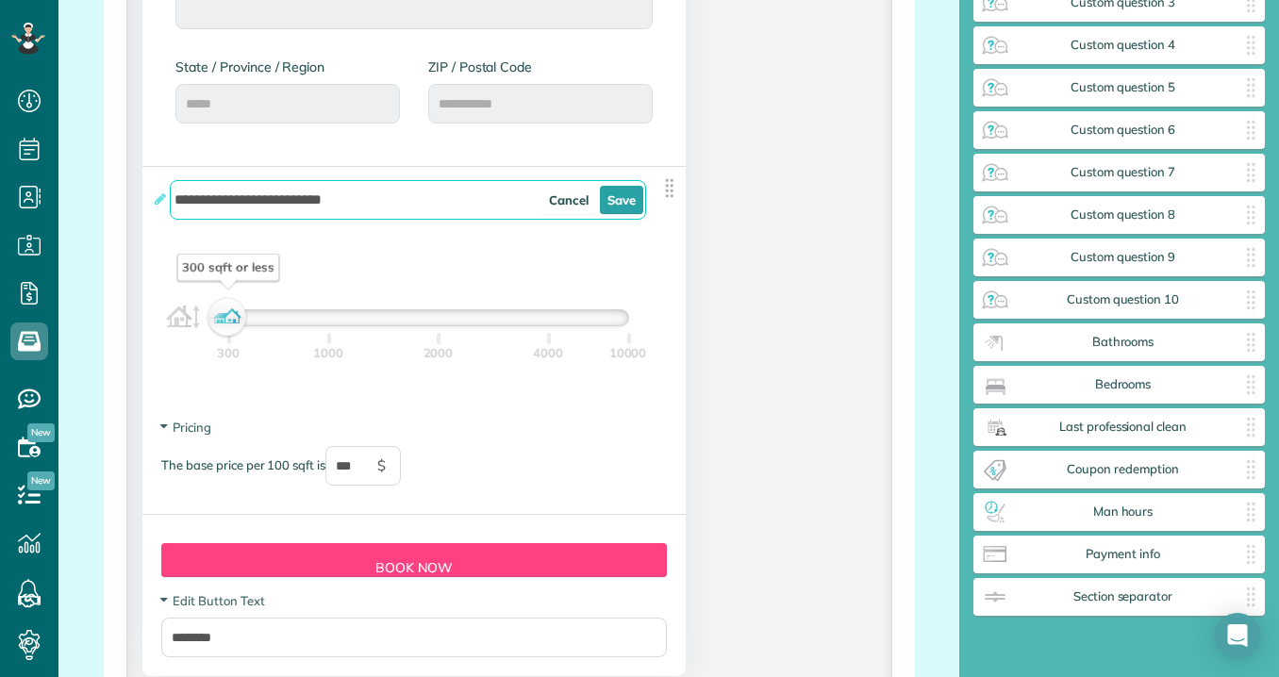
click at [377, 192] on input "**********" at bounding box center [408, 200] width 476 height 40
click at [373, 207] on input "**********" at bounding box center [408, 200] width 476 height 40
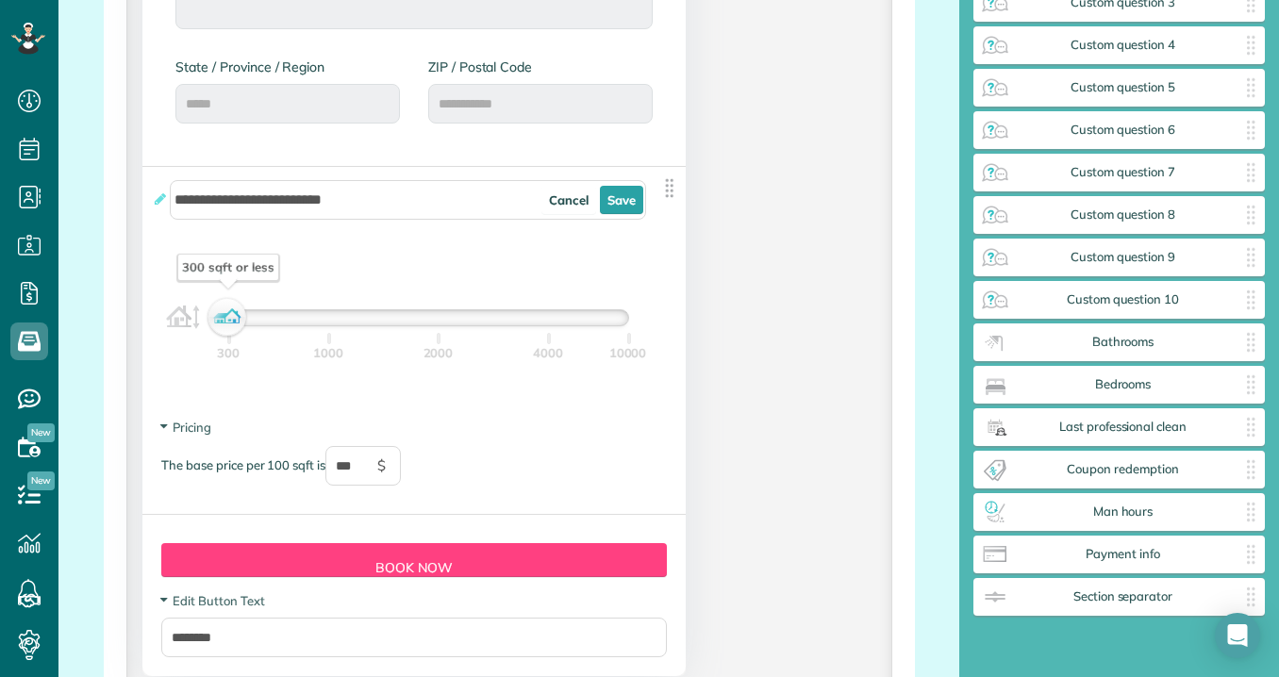
drag, startPoint x: 233, startPoint y: 323, endPoint x: 197, endPoint y: 341, distance: 40.5
click at [197, 341] on div "300 sqft or less 300 1000 2000 4000 10000" at bounding box center [413, 322] width 523 height 55
click at [190, 429] on span "Pricing" at bounding box center [186, 427] width 50 height 15
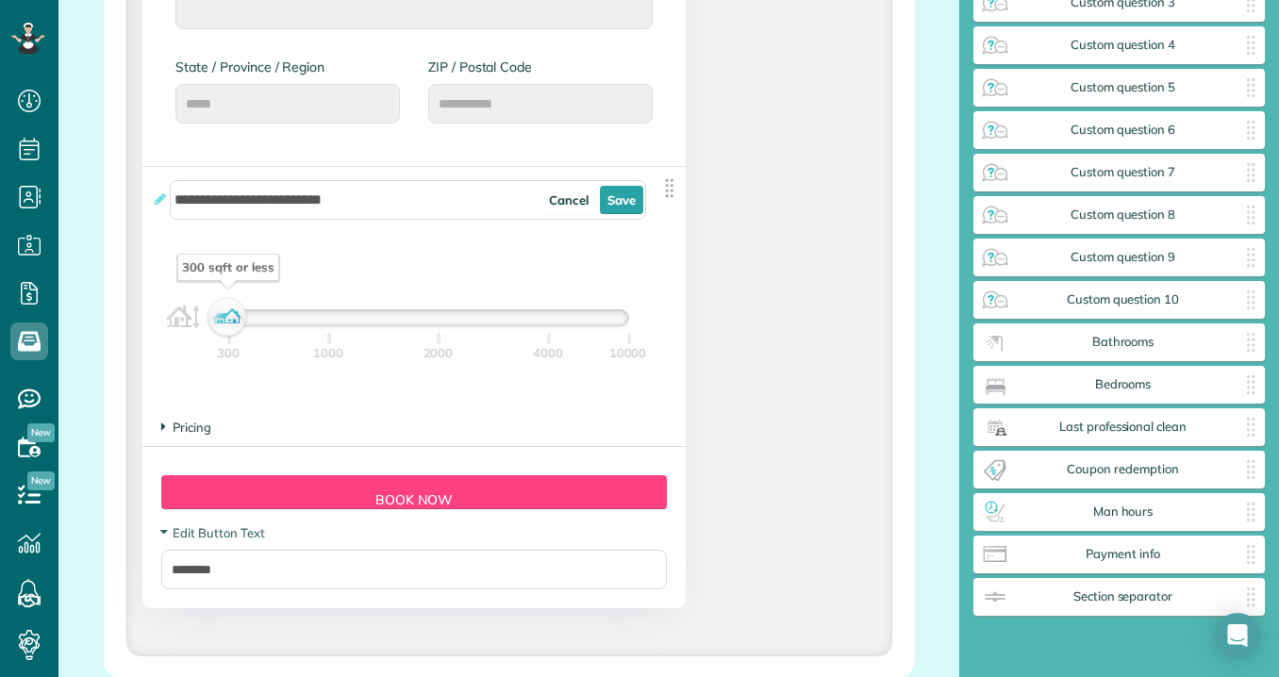
click at [190, 429] on span "Pricing" at bounding box center [186, 427] width 50 height 15
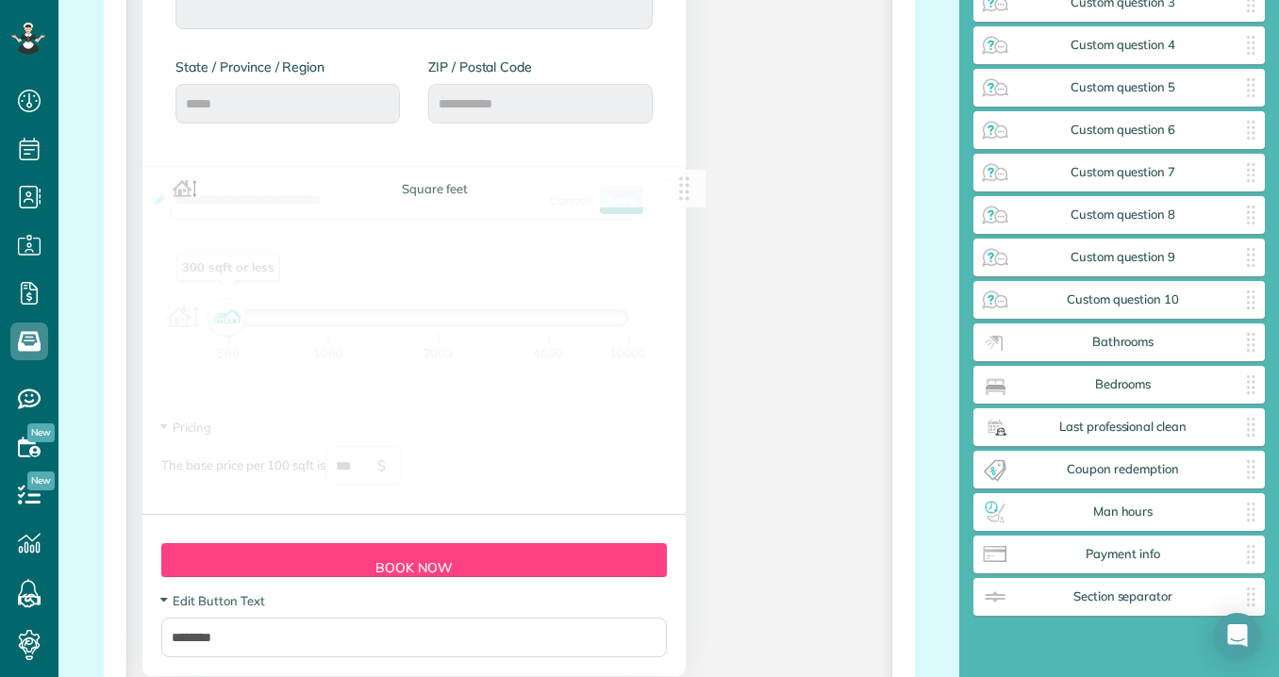
drag, startPoint x: 230, startPoint y: 340, endPoint x: 249, endPoint y: 341, distance: 18.9
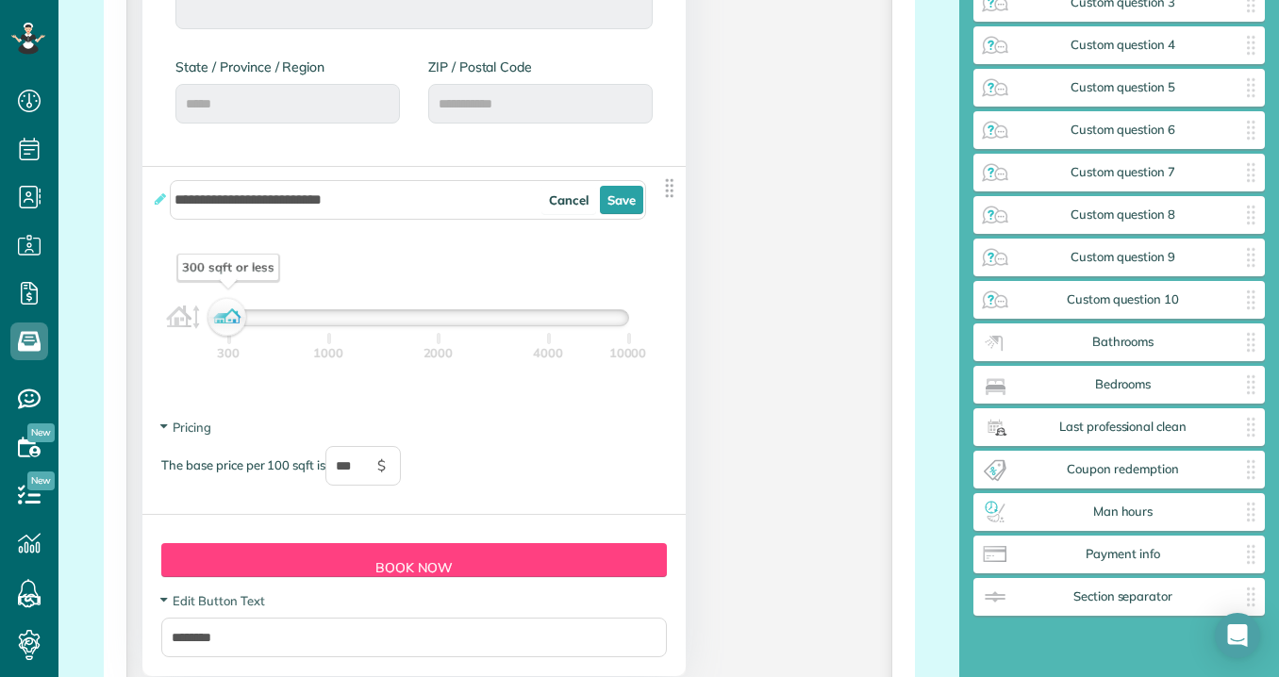
click at [667, 194] on img at bounding box center [669, 188] width 24 height 24
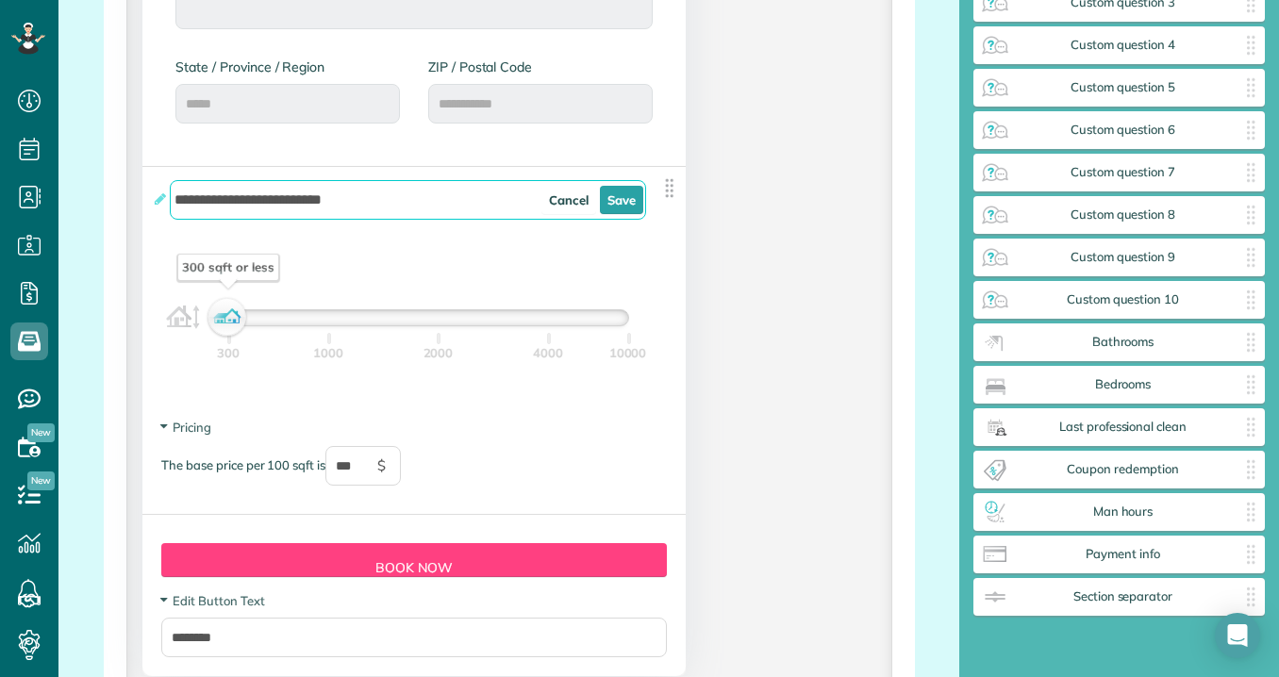
click at [433, 212] on input "**********" at bounding box center [408, 200] width 476 height 40
click at [428, 220] on input "**********" at bounding box center [408, 200] width 476 height 40
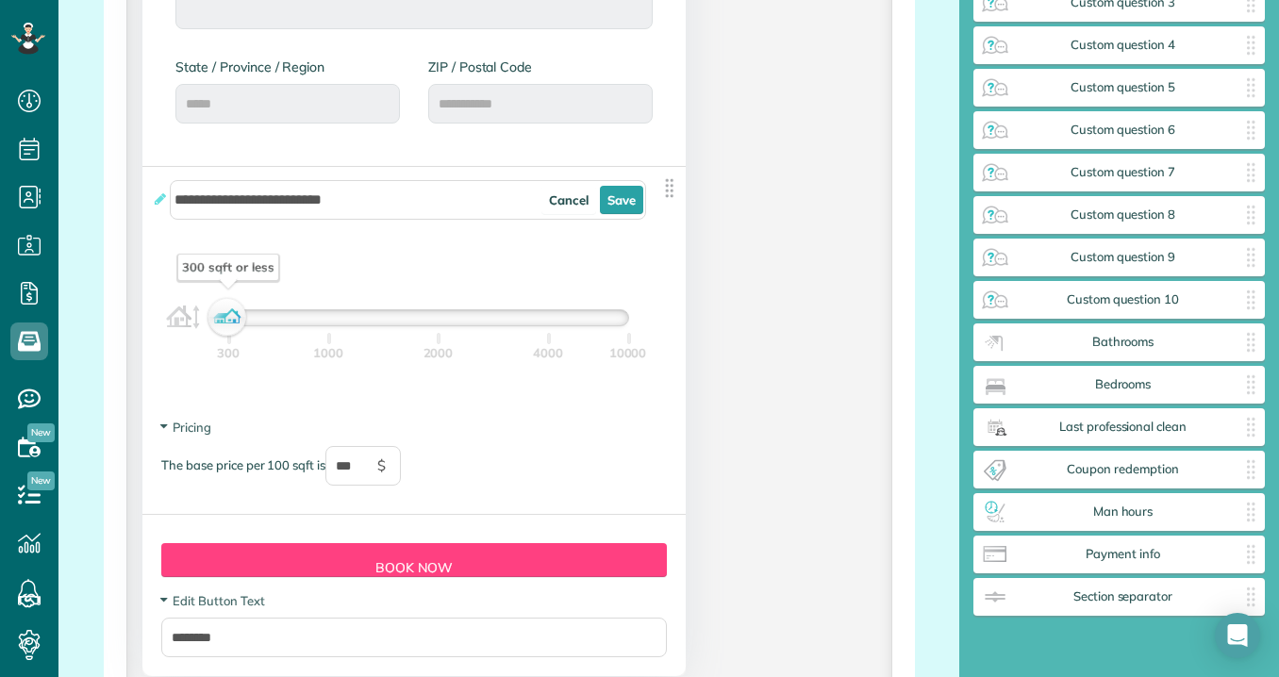
drag, startPoint x: 222, startPoint y: 322, endPoint x: 453, endPoint y: 356, distance: 233.7
click at [453, 326] on div "about 2400 sqft 300 1000 2000 4000 10000" at bounding box center [427, 317] width 401 height 17
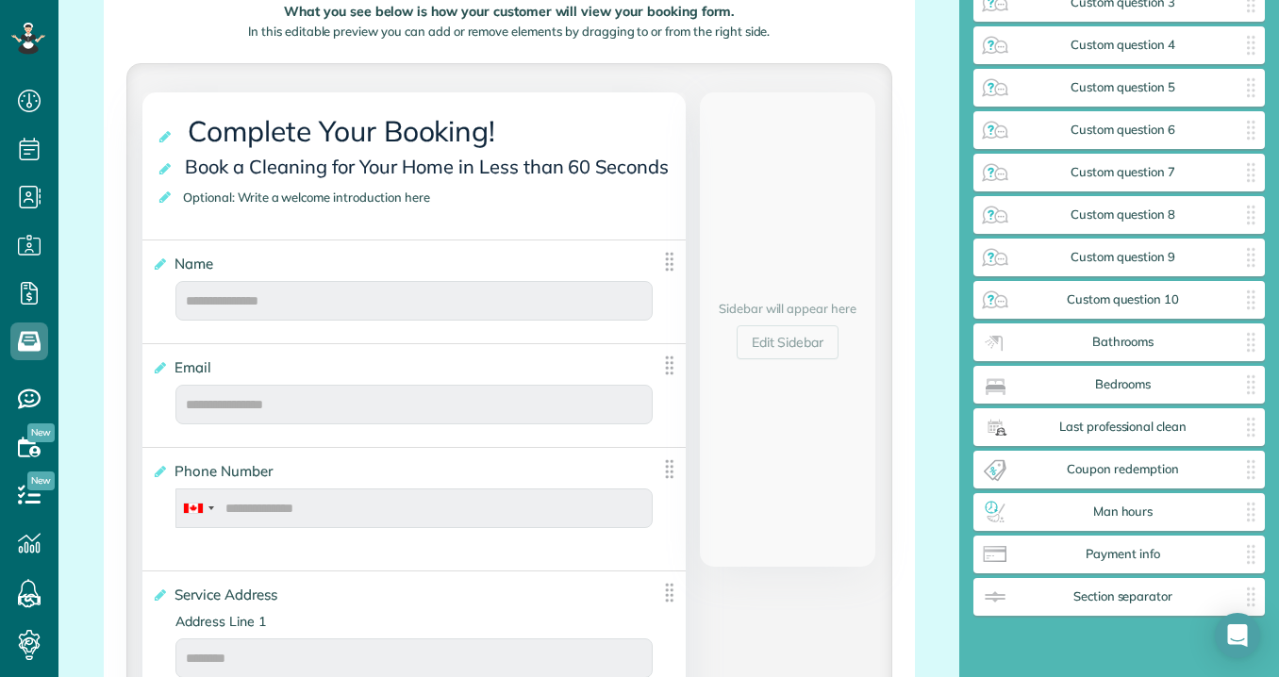
scroll to position [405, 0]
click at [368, 200] on span "Optional: Write a welcome introduction here" at bounding box center [309, 195] width 263 height 25
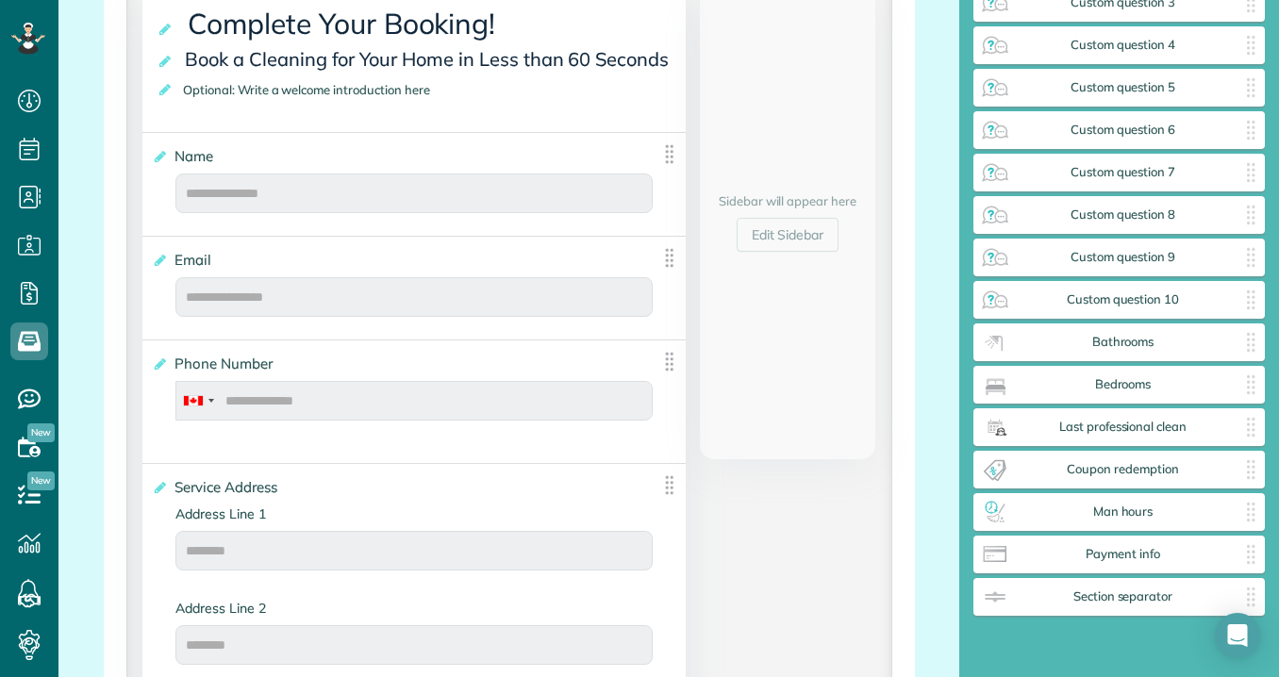
scroll to position [511, 0]
click at [349, 168] on div "Name **** Cancel Save" at bounding box center [413, 179] width 542 height 94
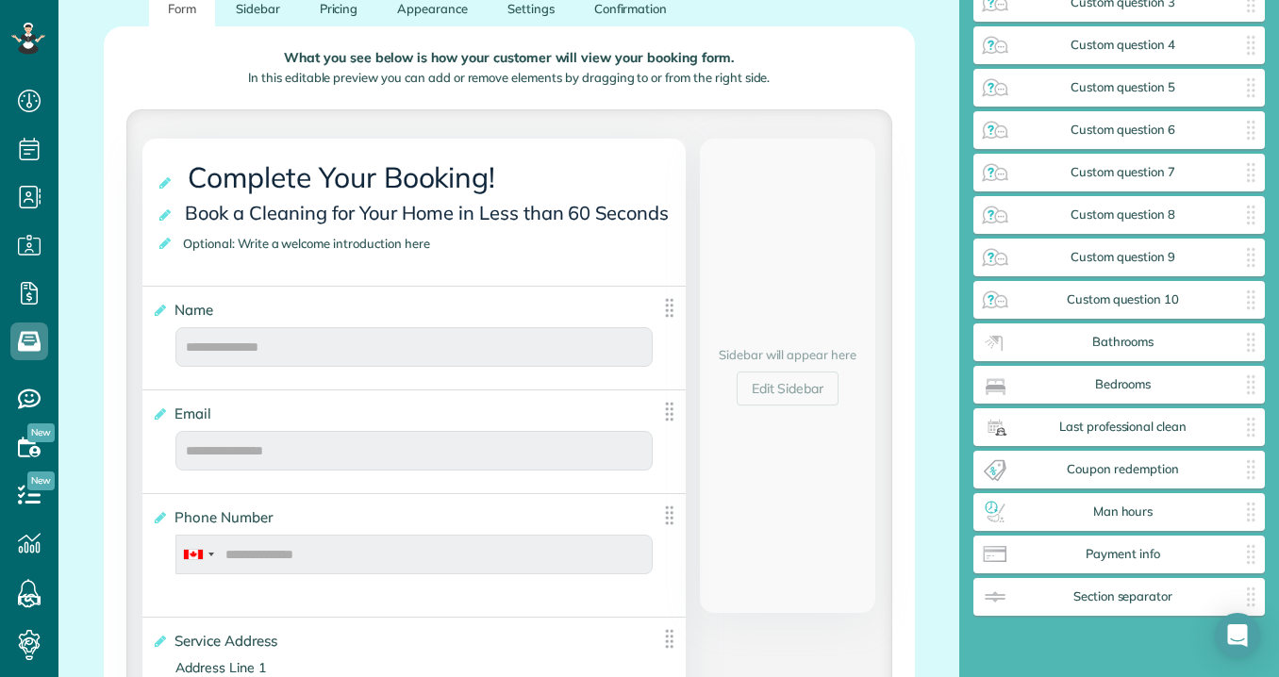
scroll to position [313, 0]
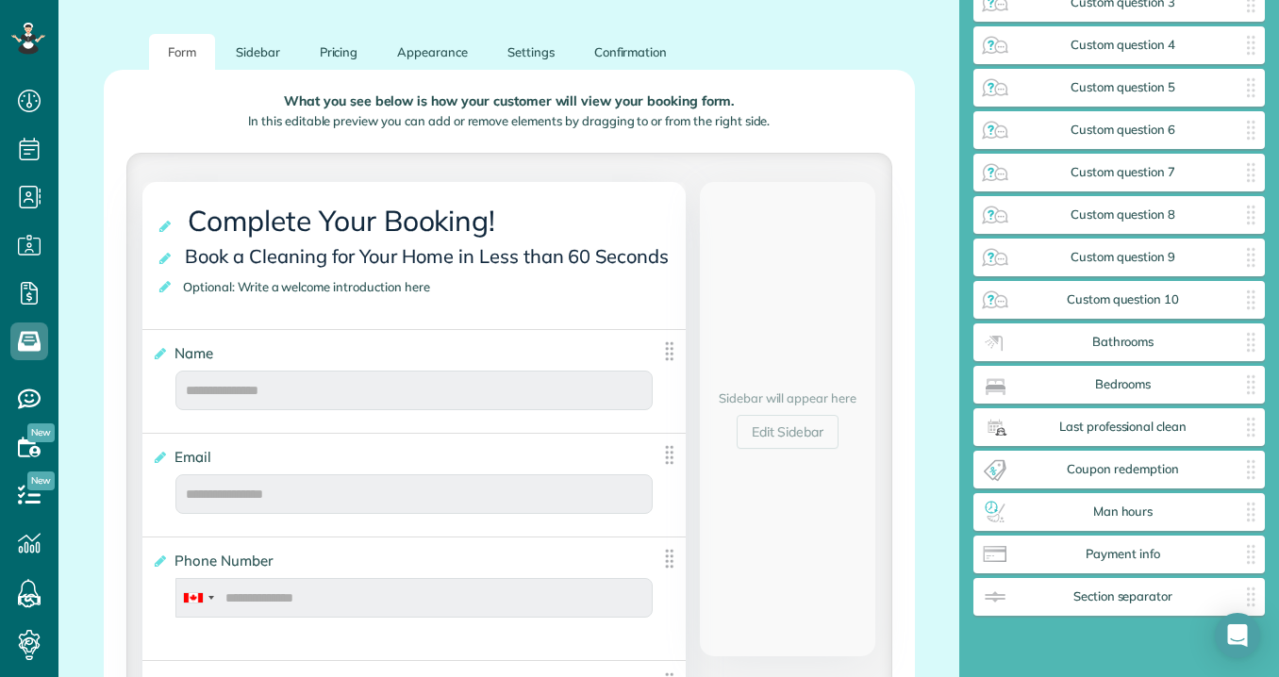
click at [609, 275] on div "**********" at bounding box center [413, 255] width 542 height 147
click at [764, 439] on link "Edit Sidebar" at bounding box center [788, 432] width 103 height 34
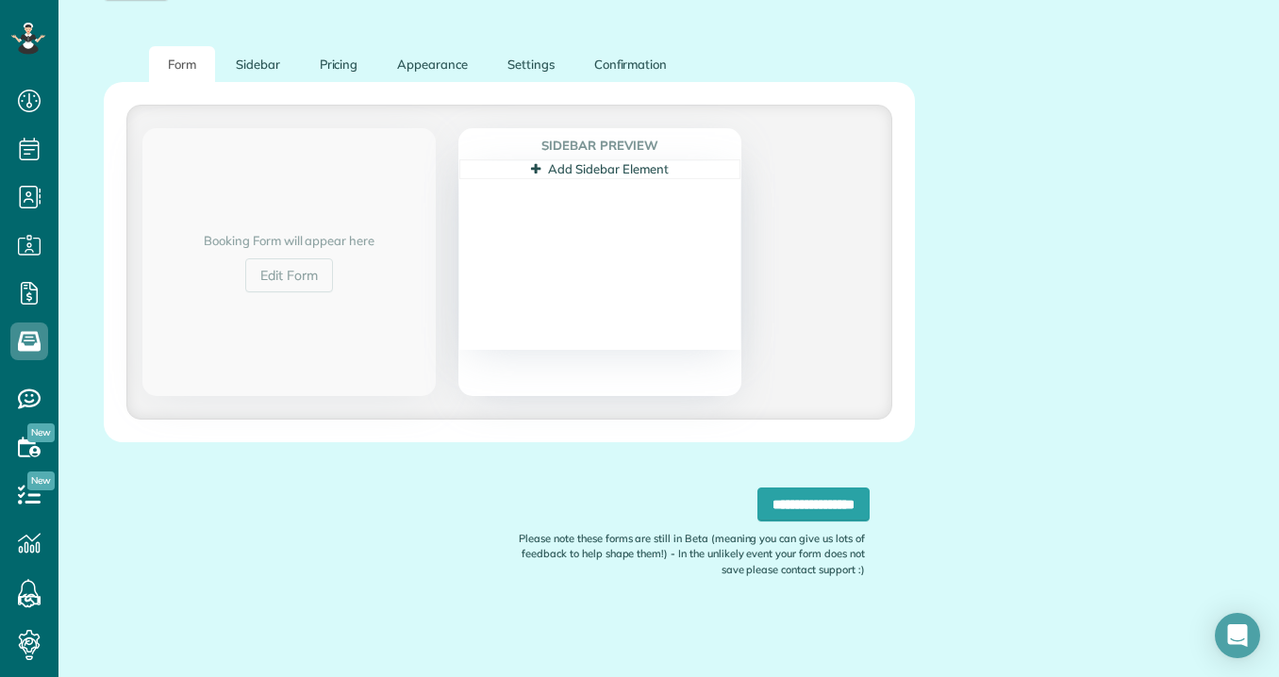
scroll to position [301, 0]
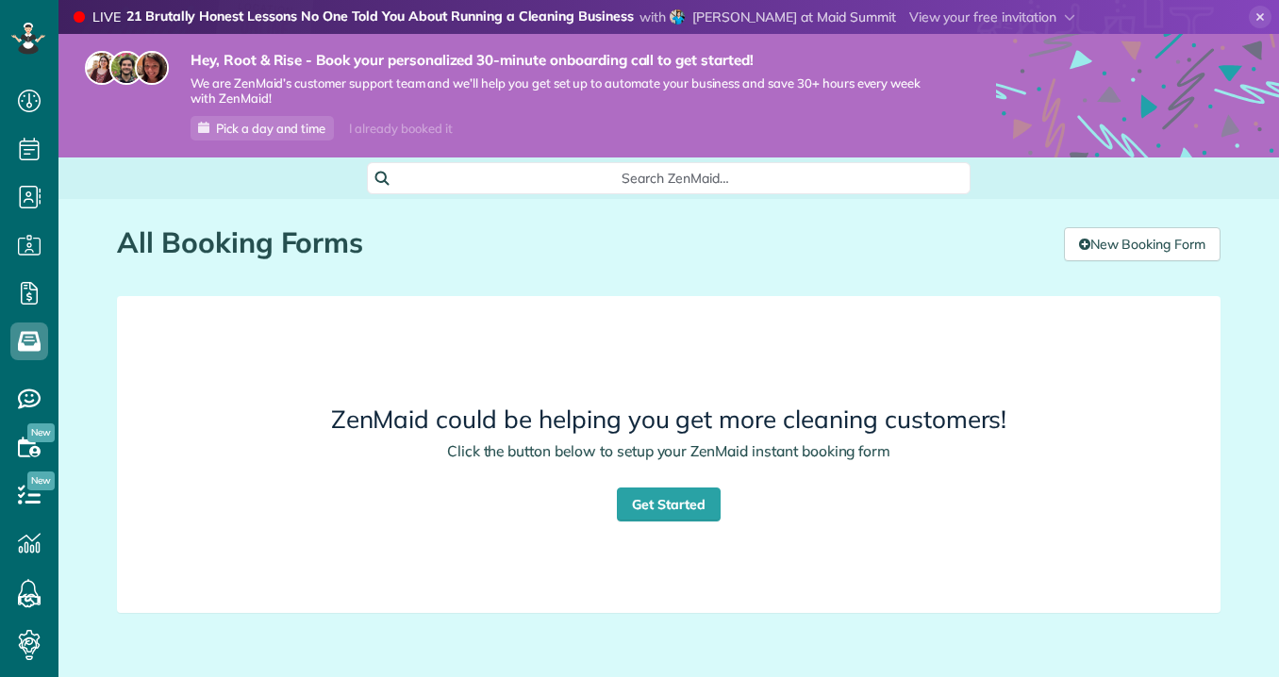
scroll to position [8, 8]
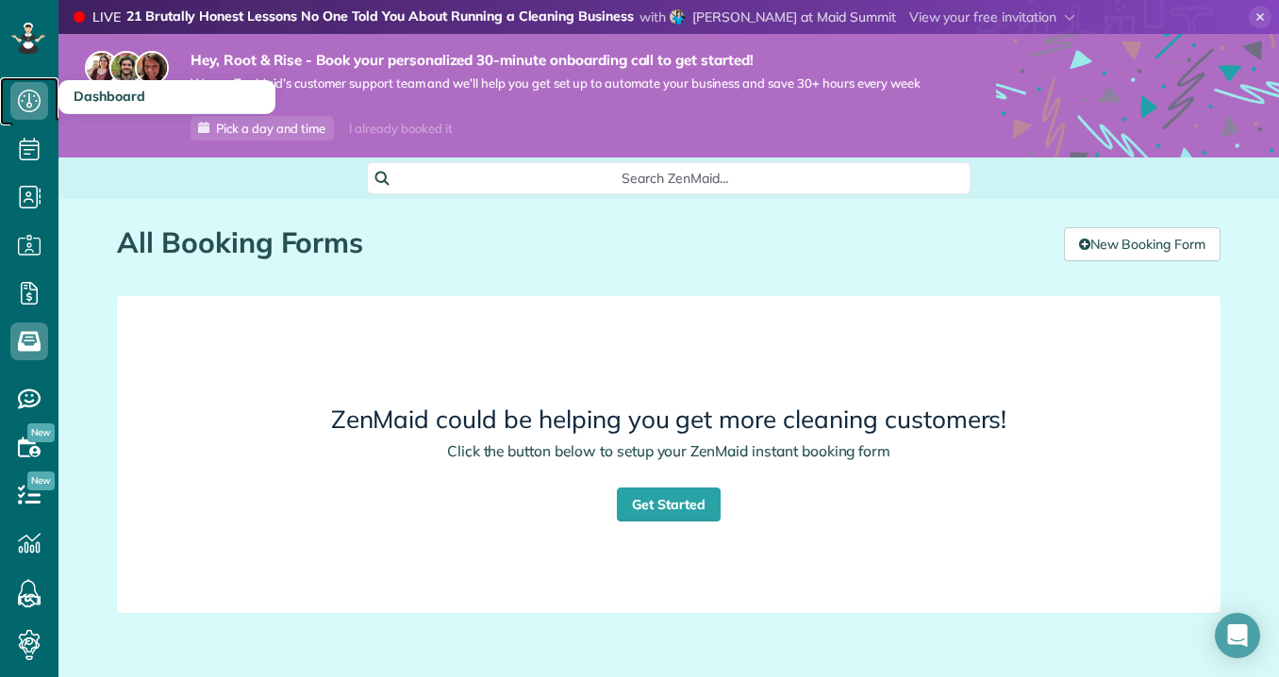
click at [27, 91] on icon at bounding box center [29, 101] width 38 height 38
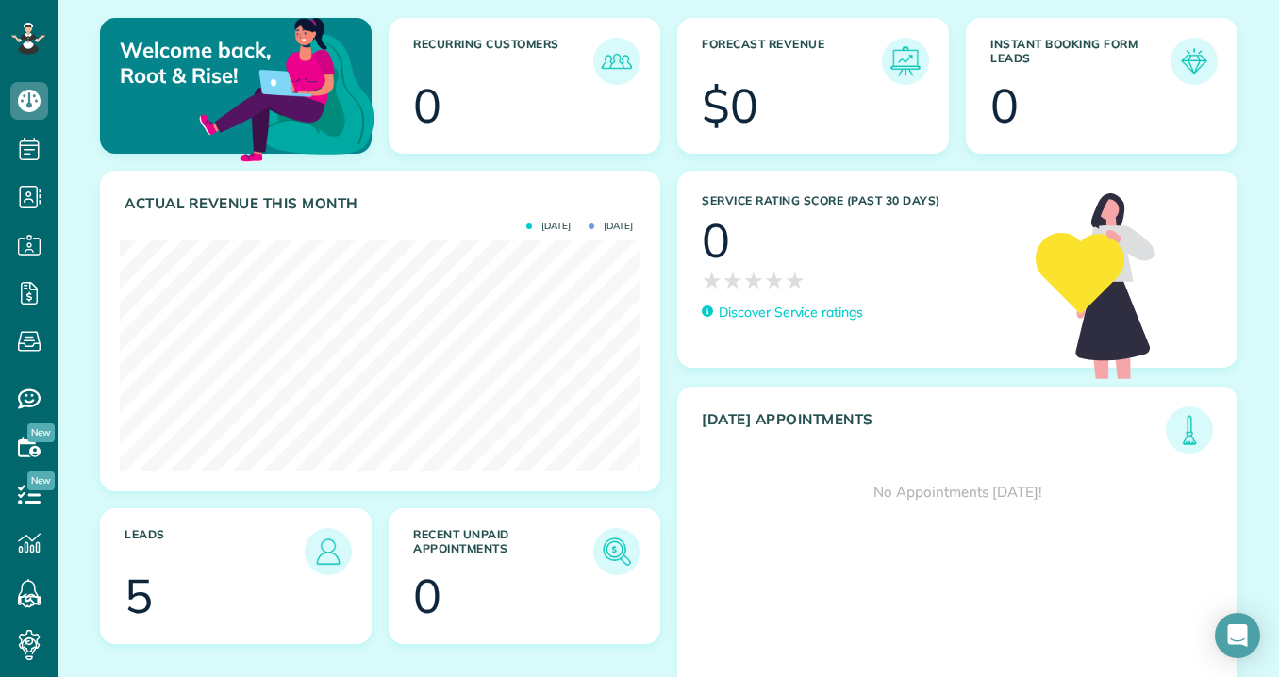
scroll to position [246, 0]
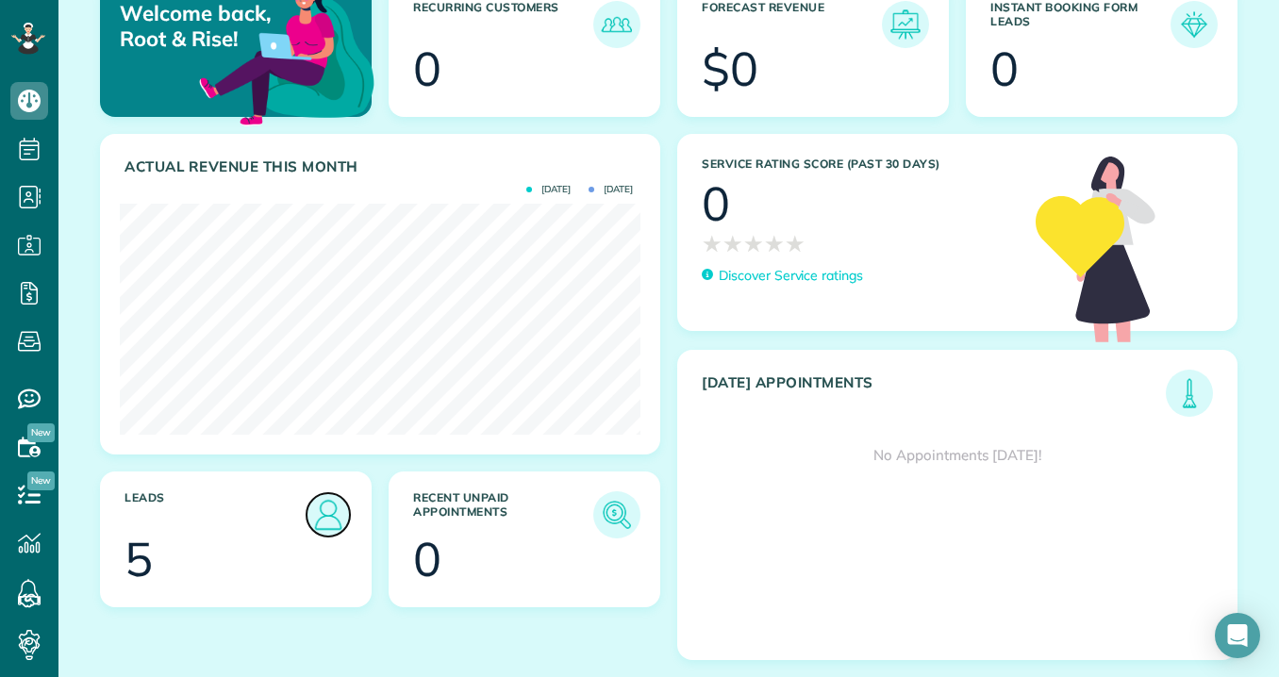
click at [336, 520] on img at bounding box center [327, 514] width 43 height 43
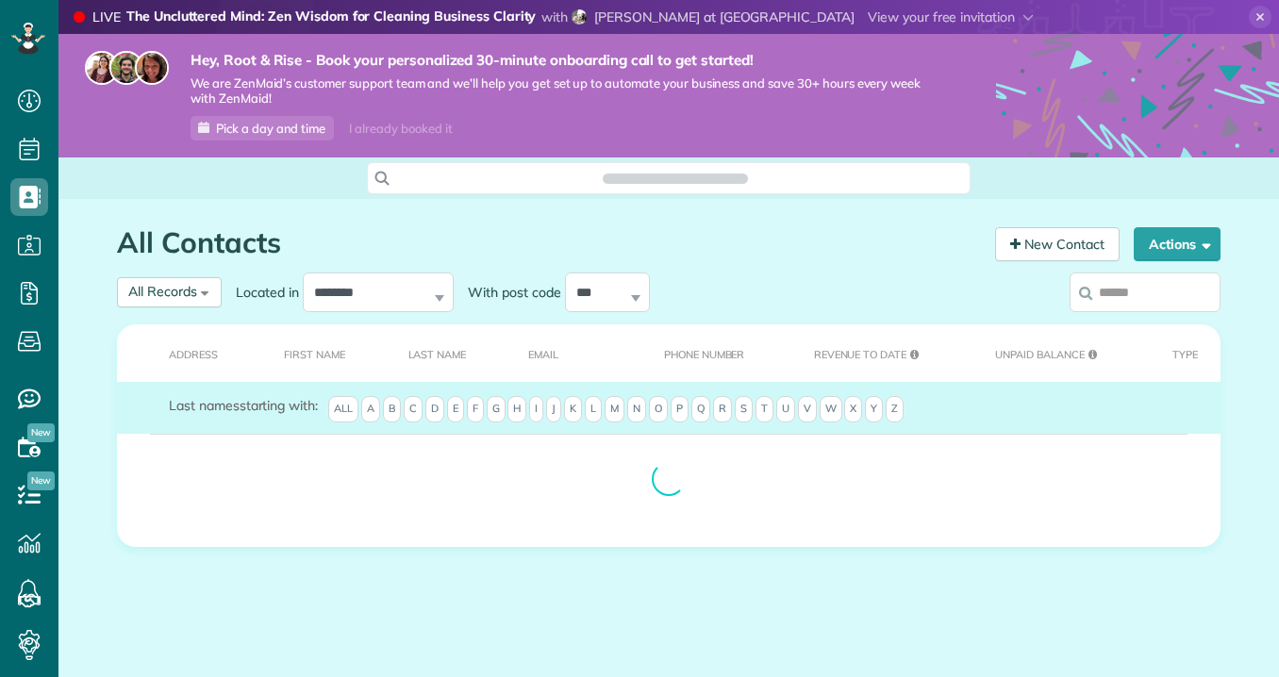
scroll to position [8, 8]
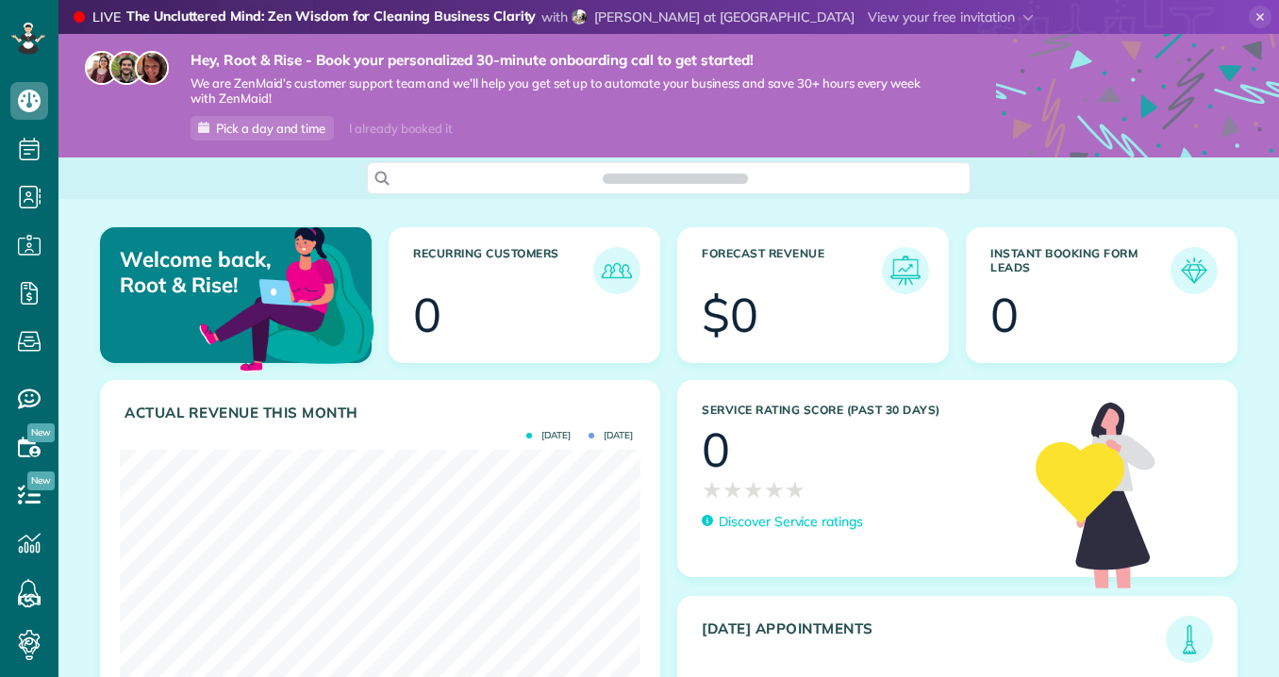
scroll to position [231, 521]
click at [314, 310] on img at bounding box center [286, 297] width 183 height 183
click at [630, 181] on span "Search ZenMaid…" at bounding box center [675, 178] width 573 height 19
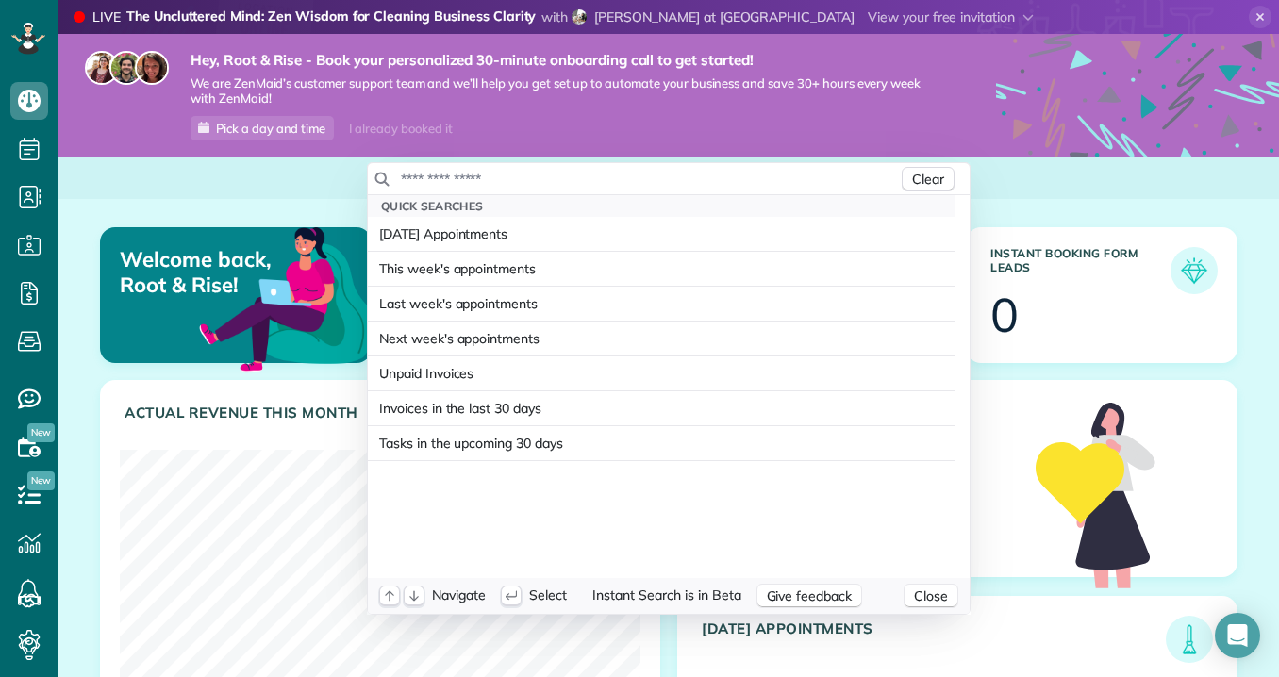
click at [630, 181] on input "text" at bounding box center [649, 179] width 498 height 19
type input "*"
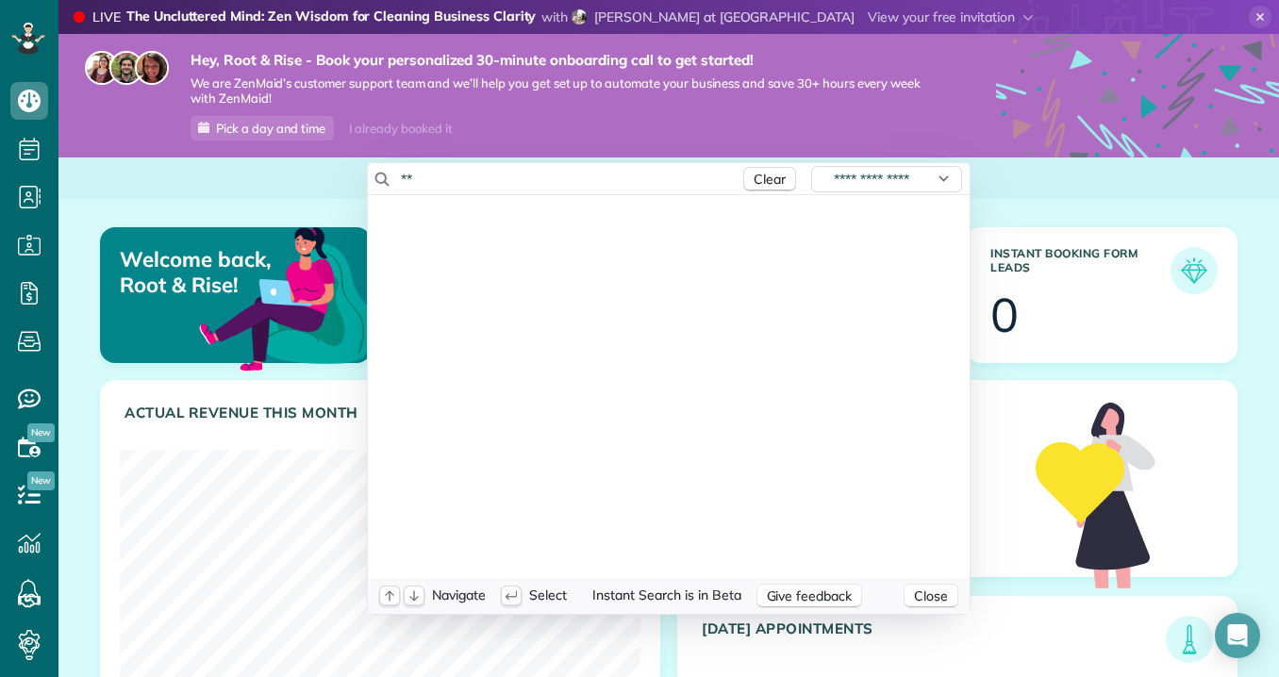
type input "*"
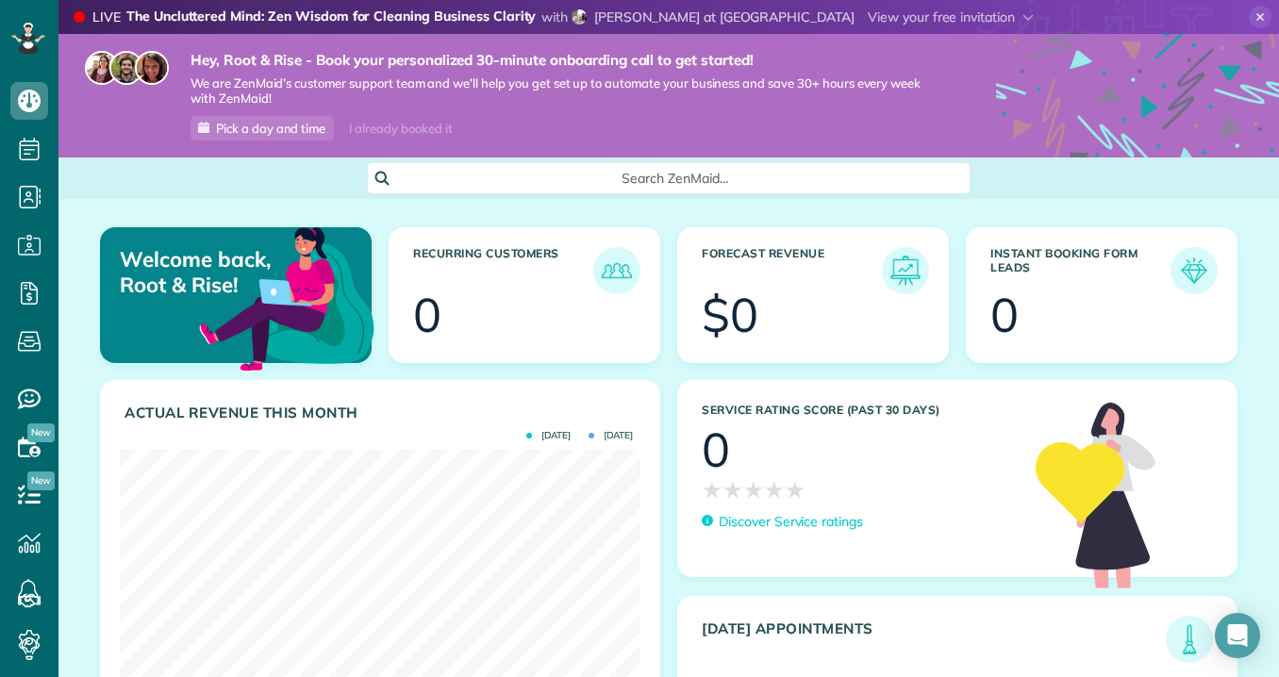
click at [324, 439] on html "Dashboard Scheduling Calendar View List View Dispatch View - Weekly scheduling …" at bounding box center [639, 338] width 1279 height 677
click at [515, 175] on span "Search ZenMaid…" at bounding box center [675, 178] width 573 height 19
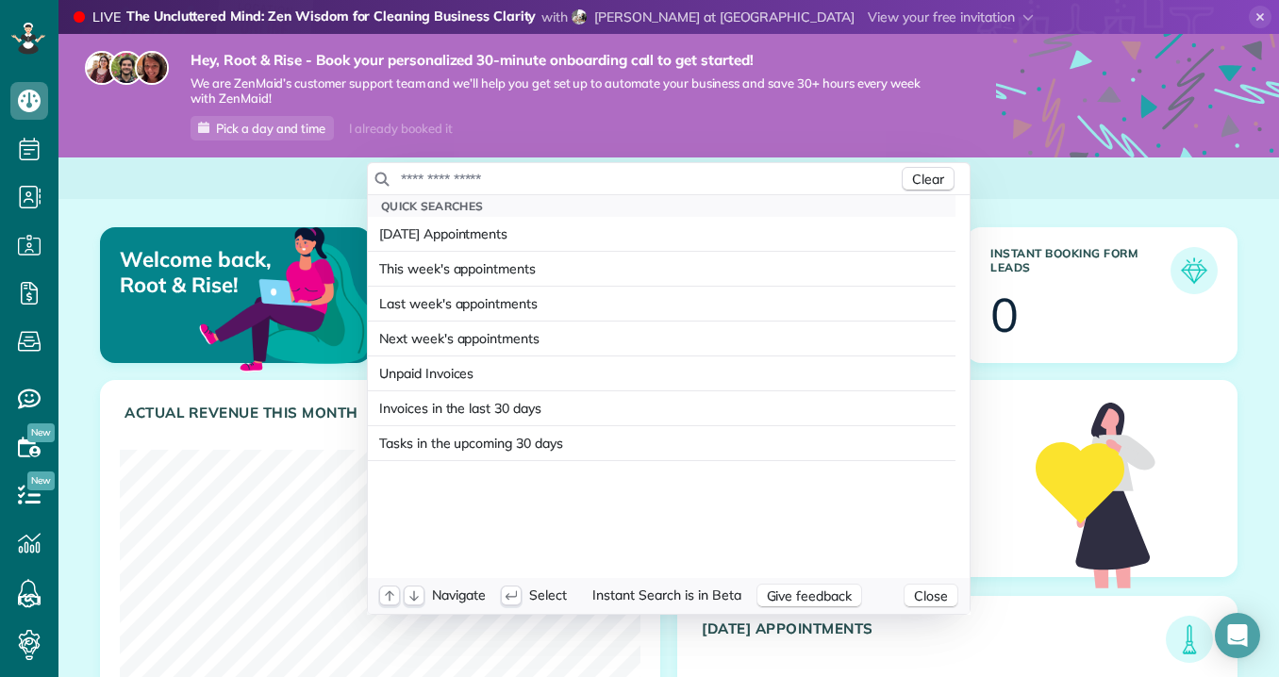
click at [502, 190] on div "Clear" at bounding box center [669, 179] width 602 height 32
click at [130, 614] on html "Dashboard Scheduling Calendar View List View Dispatch View - Weekly scheduling …" at bounding box center [639, 338] width 1279 height 677
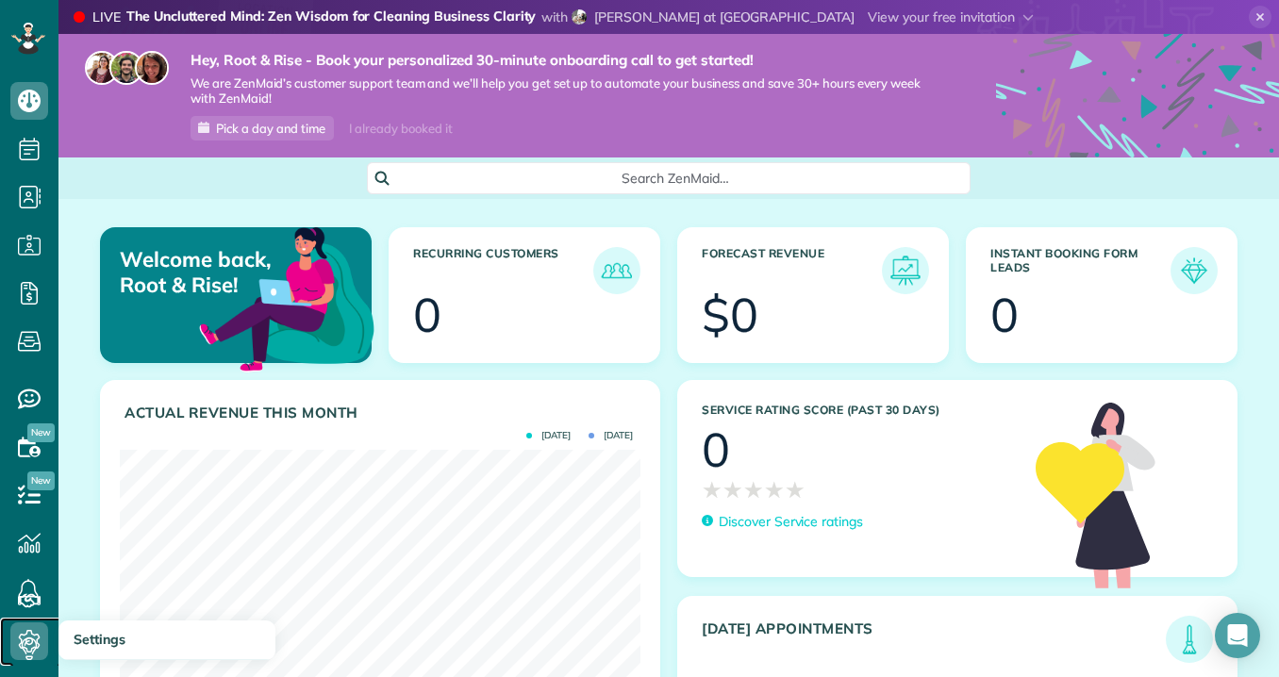
click at [20, 646] on use at bounding box center [30, 641] width 22 height 23
click at [297, 127] on span "Pick a day and time" at bounding box center [270, 128] width 109 height 15
click at [962, 21] on span at bounding box center [951, 16] width 166 height 17
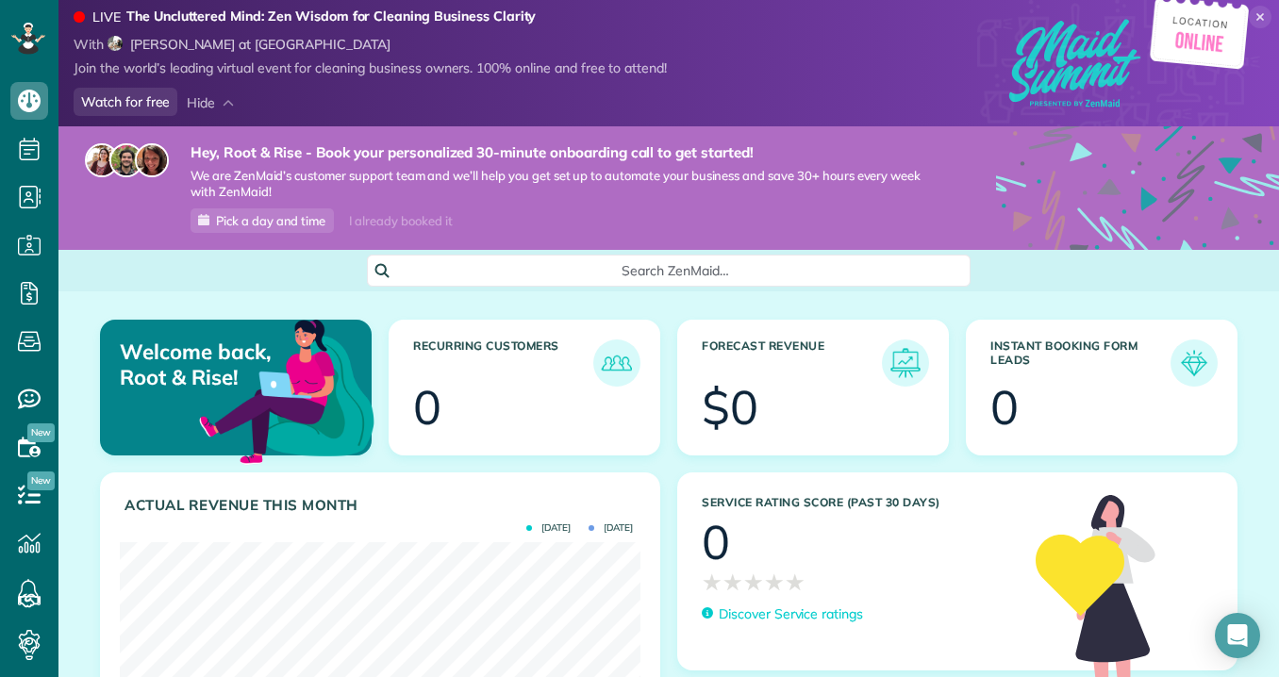
click at [1259, 16] on use at bounding box center [1260, 17] width 8 height 8
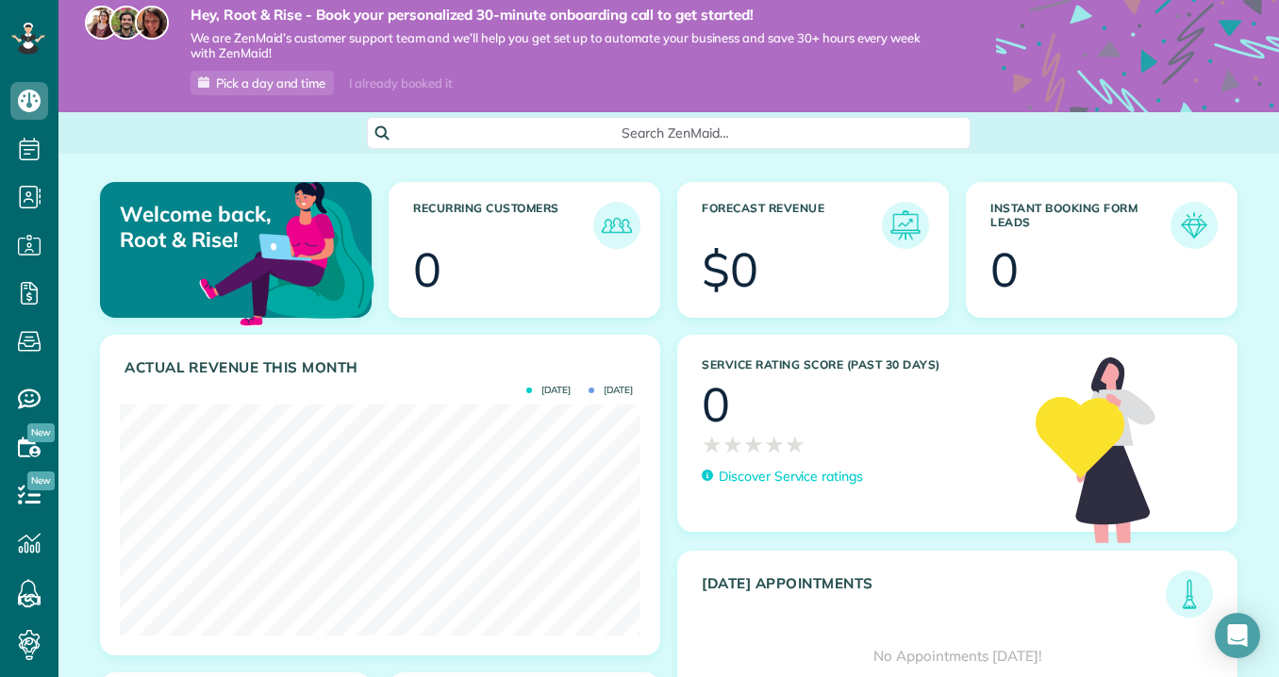
scroll to position [0, 0]
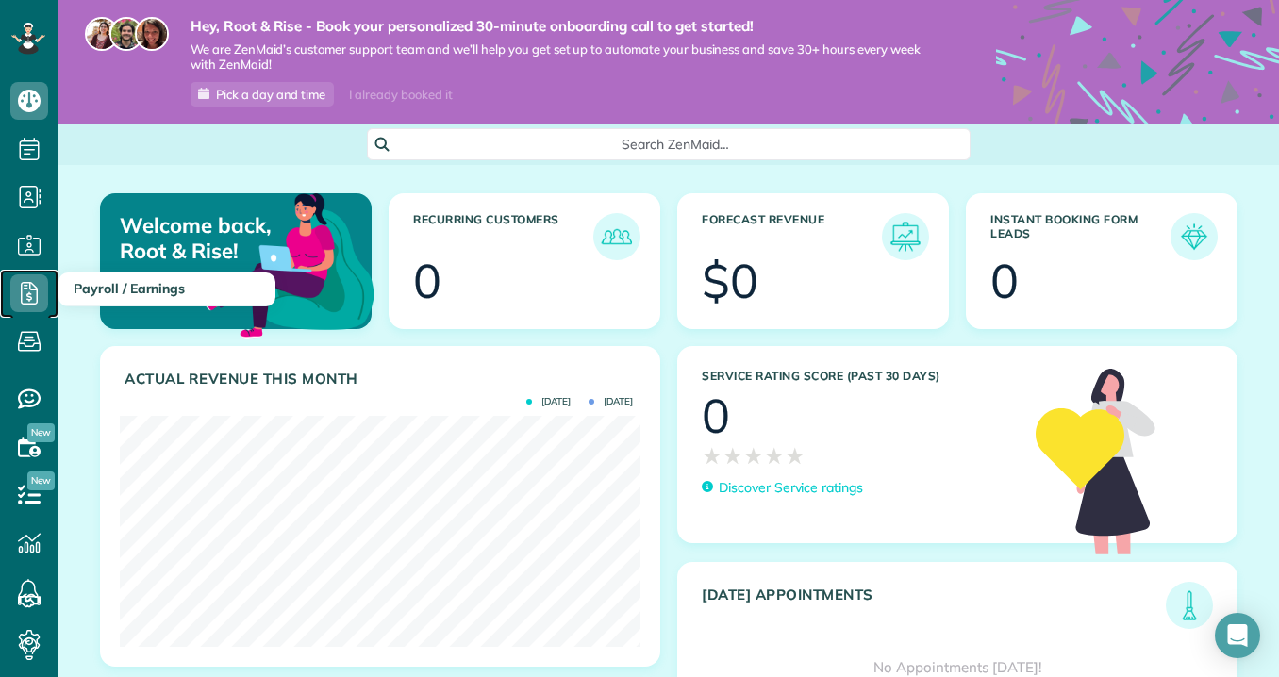
click at [35, 298] on icon at bounding box center [29, 293] width 38 height 38
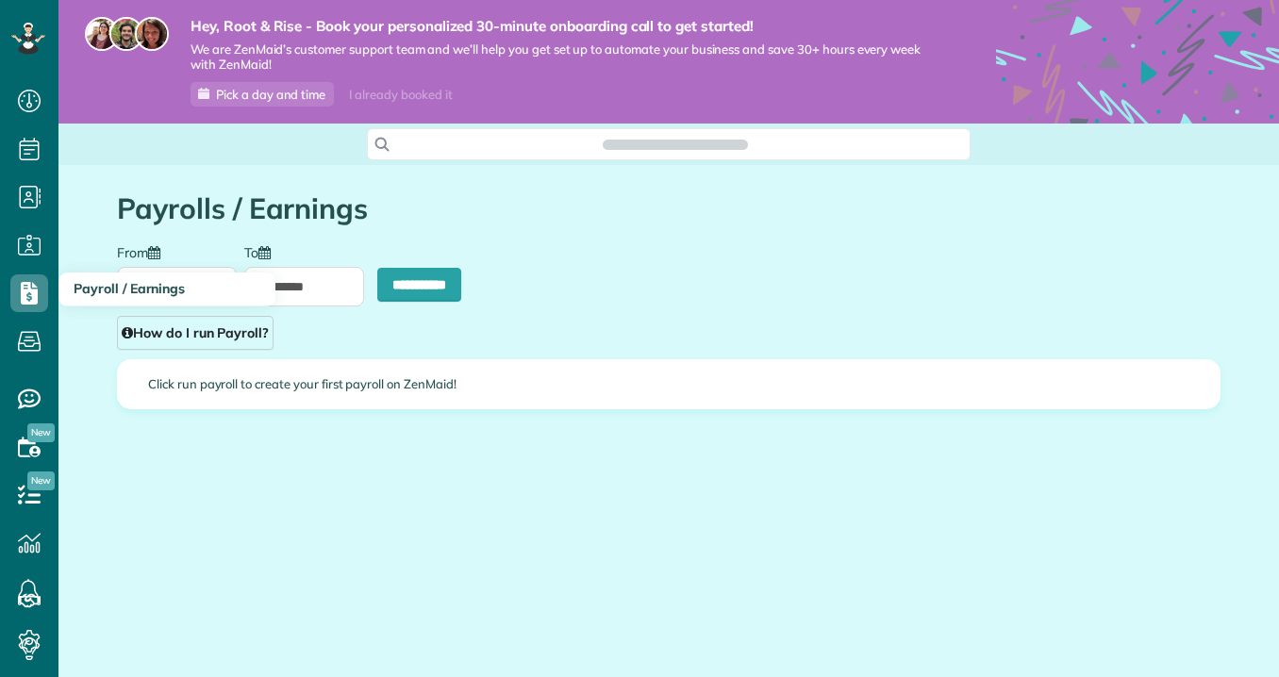
scroll to position [8, 8]
type input "**********"
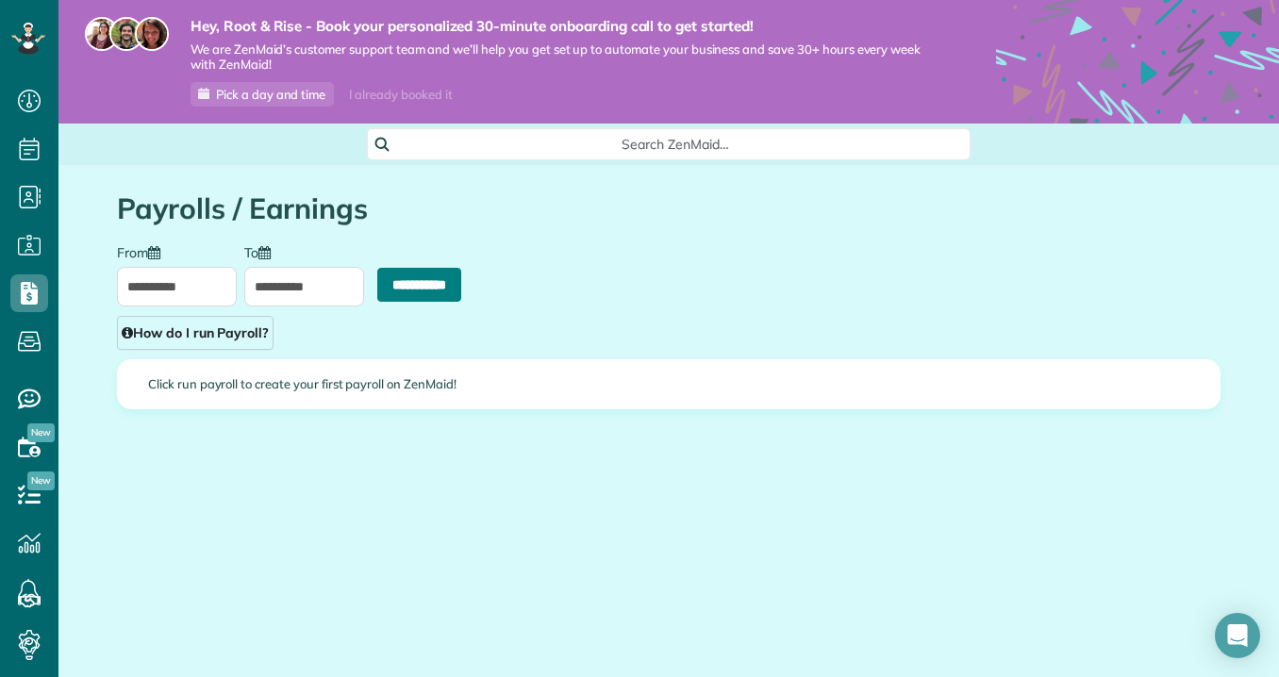
click at [406, 277] on input "**********" at bounding box center [419, 285] width 84 height 34
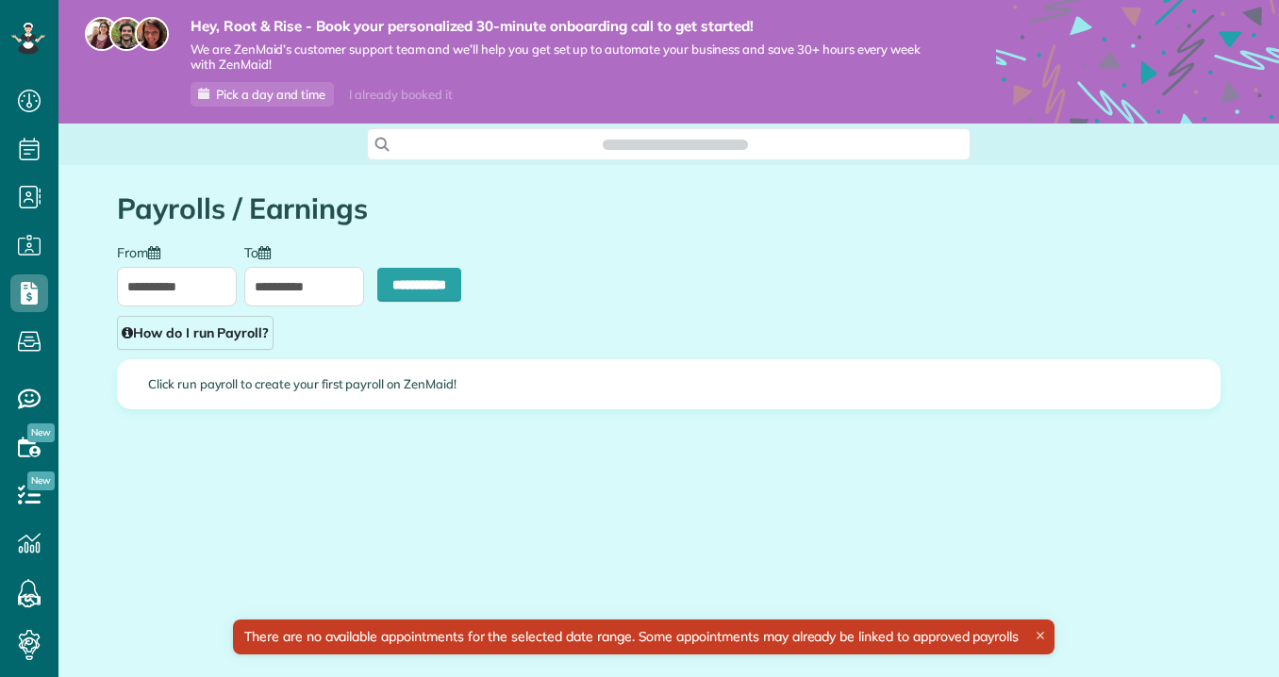
scroll to position [8, 8]
type input "**********"
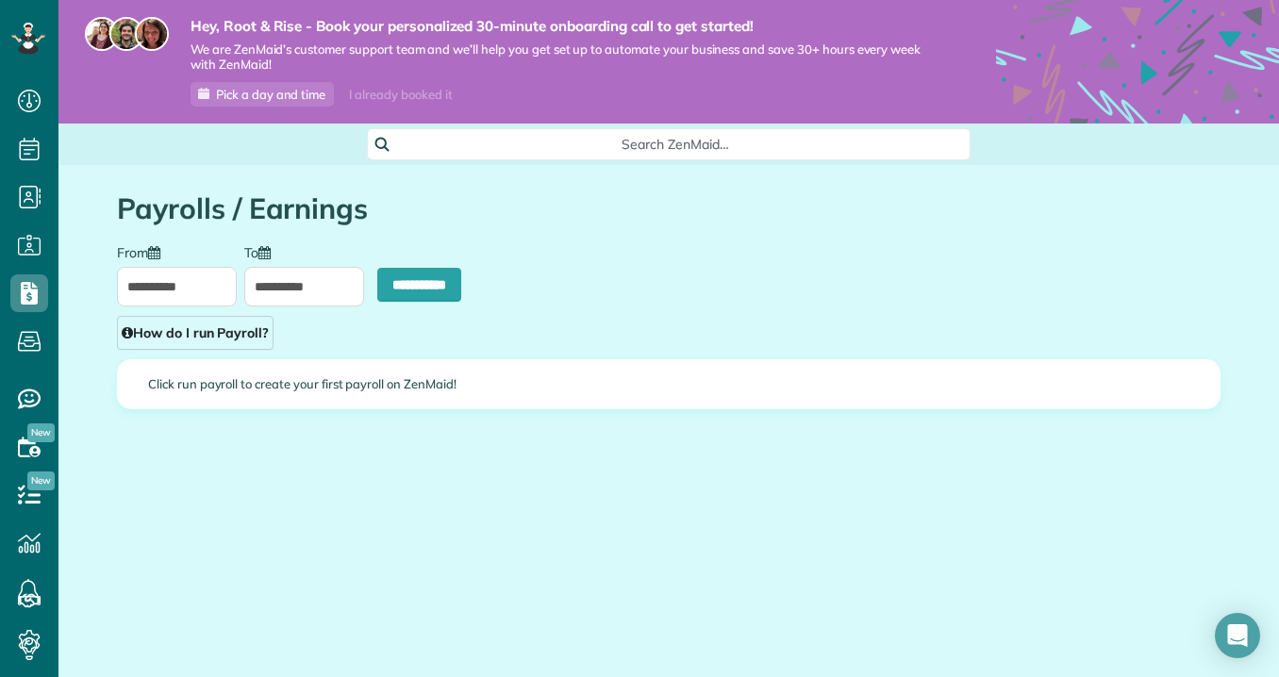
click at [238, 350] on div "**********" at bounding box center [669, 358] width 1132 height 386
click at [238, 344] on link "How do I run Payroll?" at bounding box center [195, 333] width 157 height 34
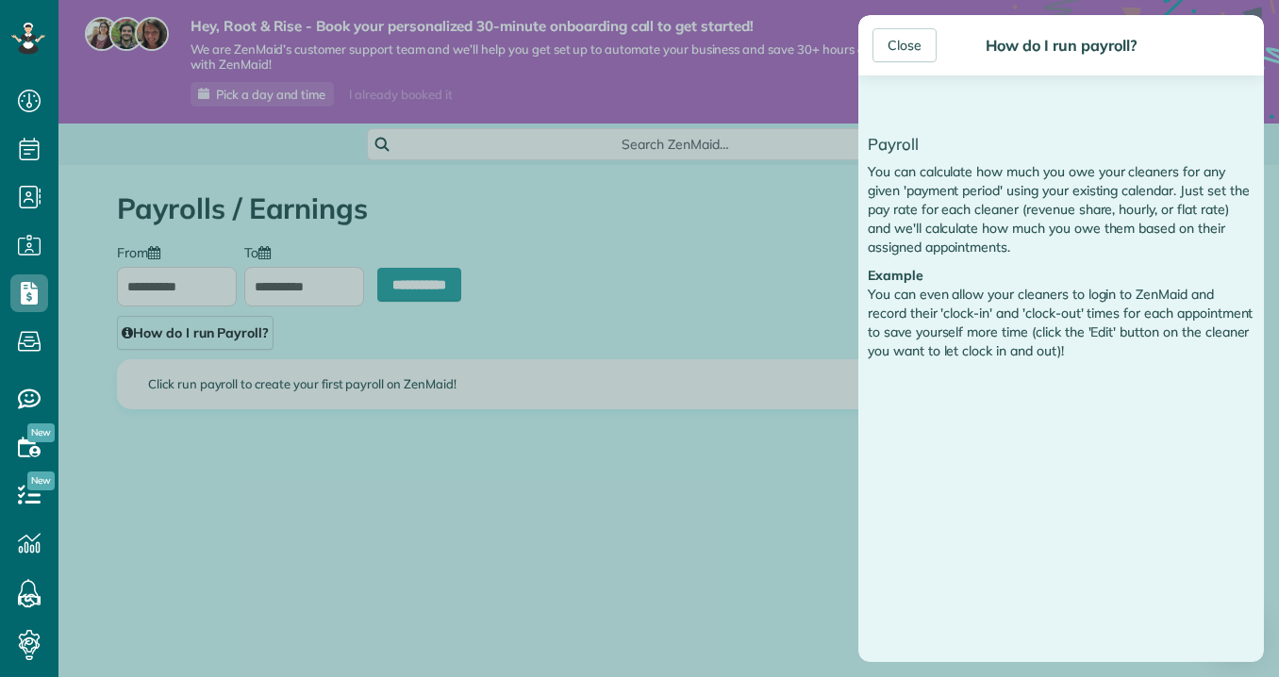
click at [524, 549] on div "Close How do I run payroll? Payroll You can calculate how much you owe your cle…" at bounding box center [639, 338] width 1279 height 677
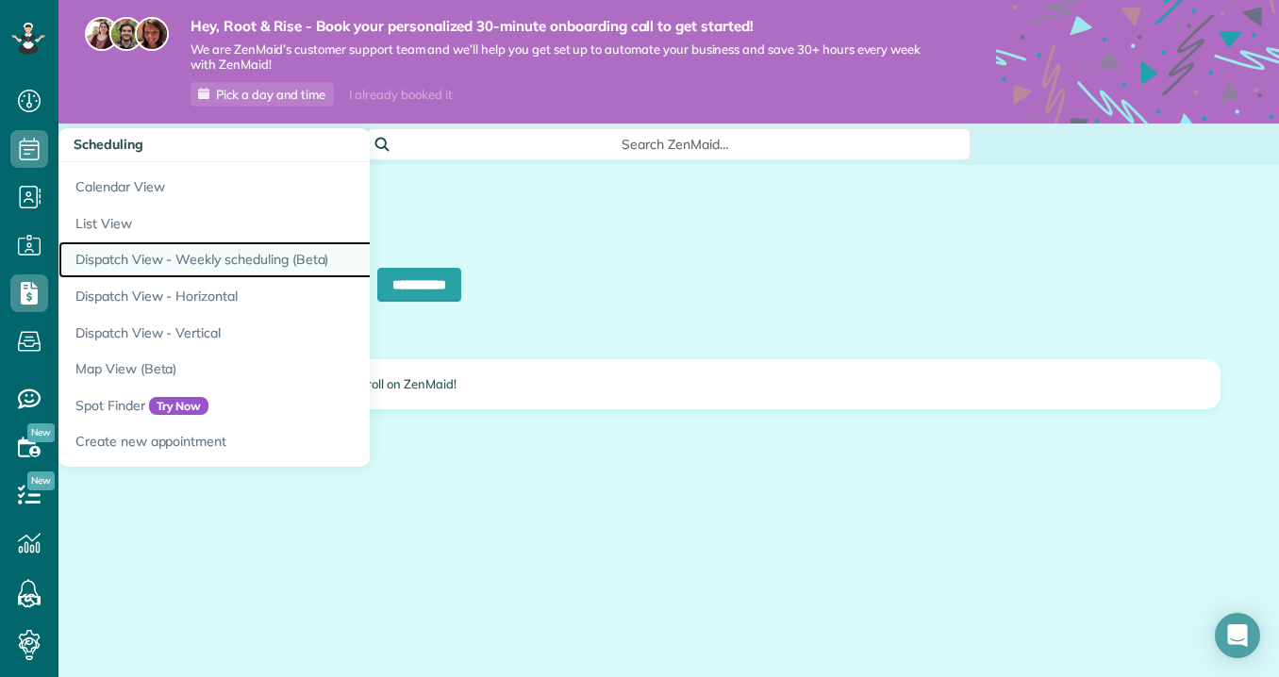
click at [127, 276] on link "Dispatch View - Weekly scheduling (Beta)" at bounding box center [294, 259] width 472 height 37
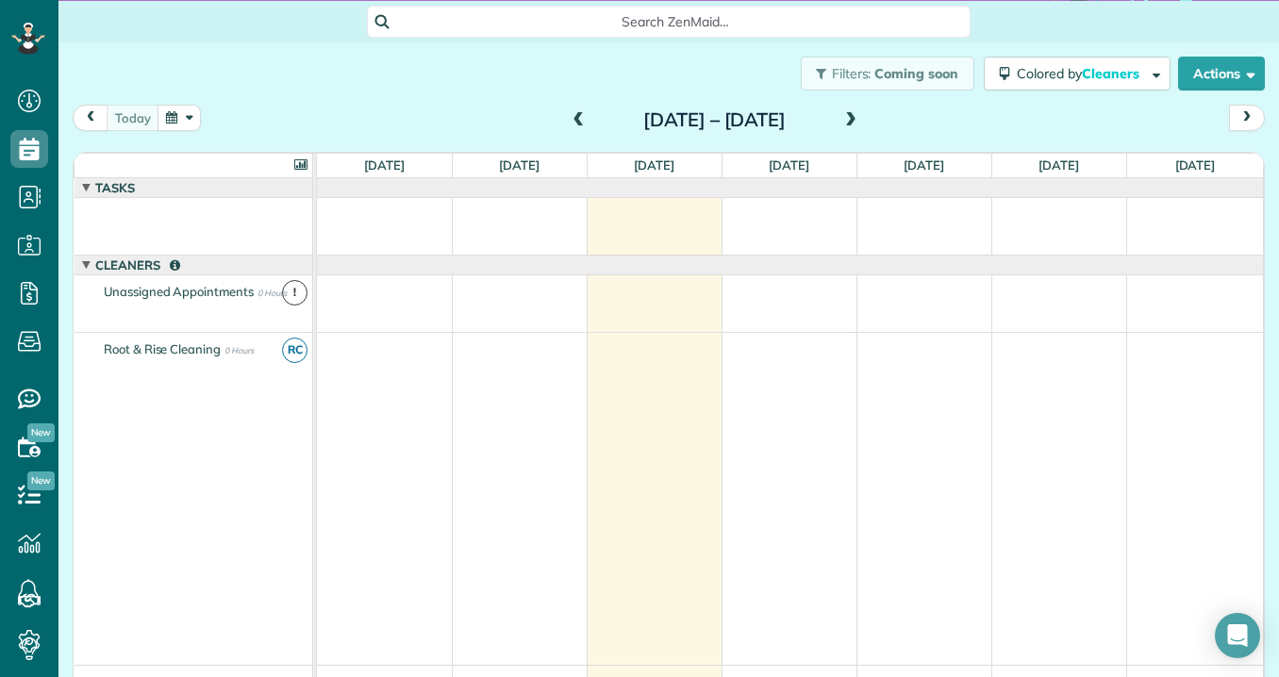
scroll to position [153, 0]
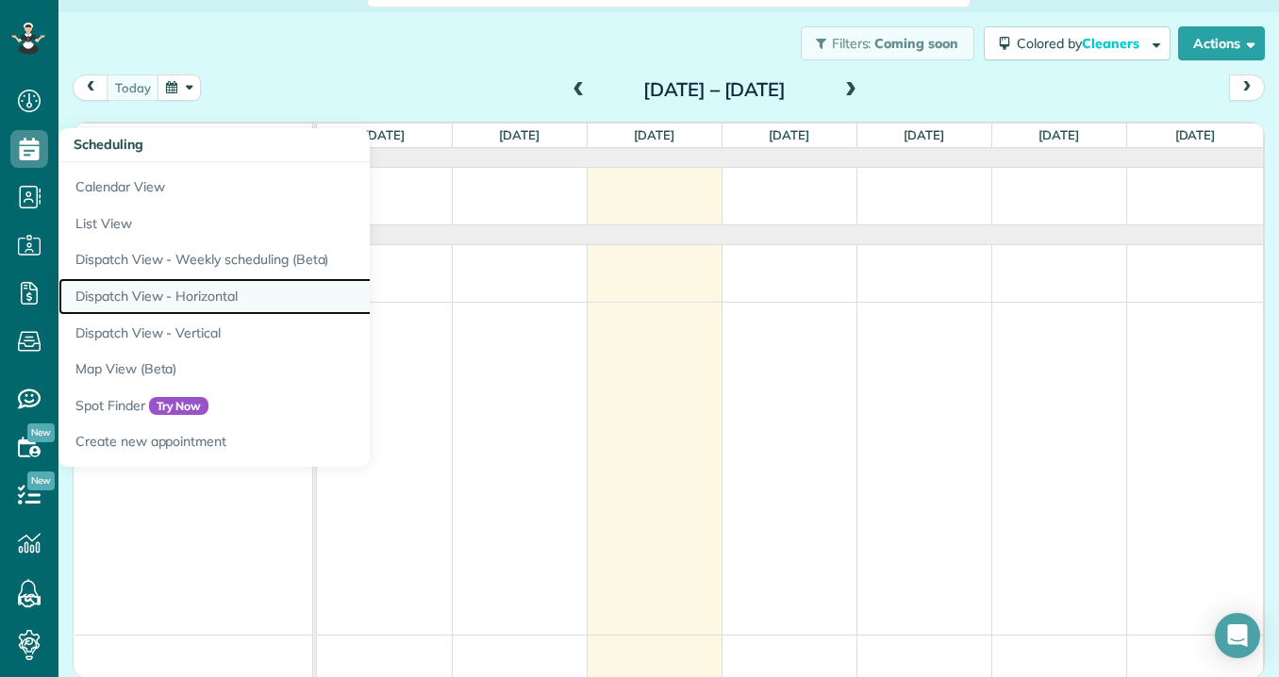
click at [144, 310] on link "Dispatch View - Horizontal" at bounding box center [294, 296] width 472 height 37
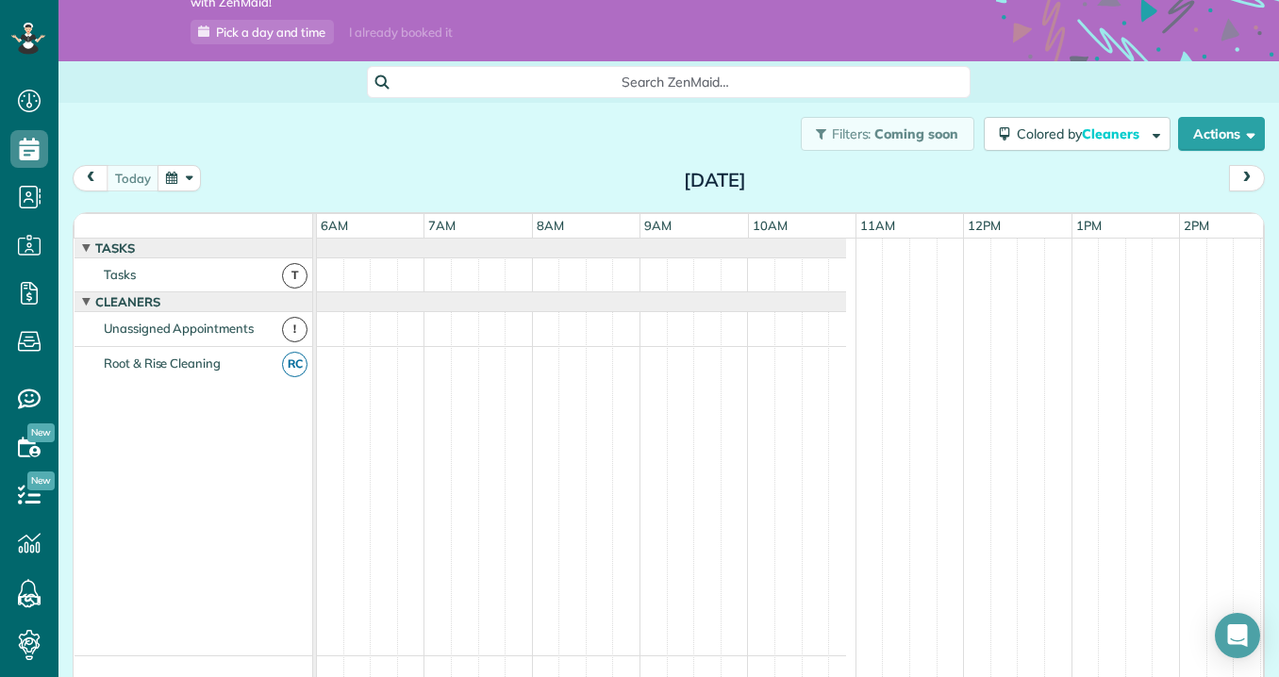
scroll to position [155, 0]
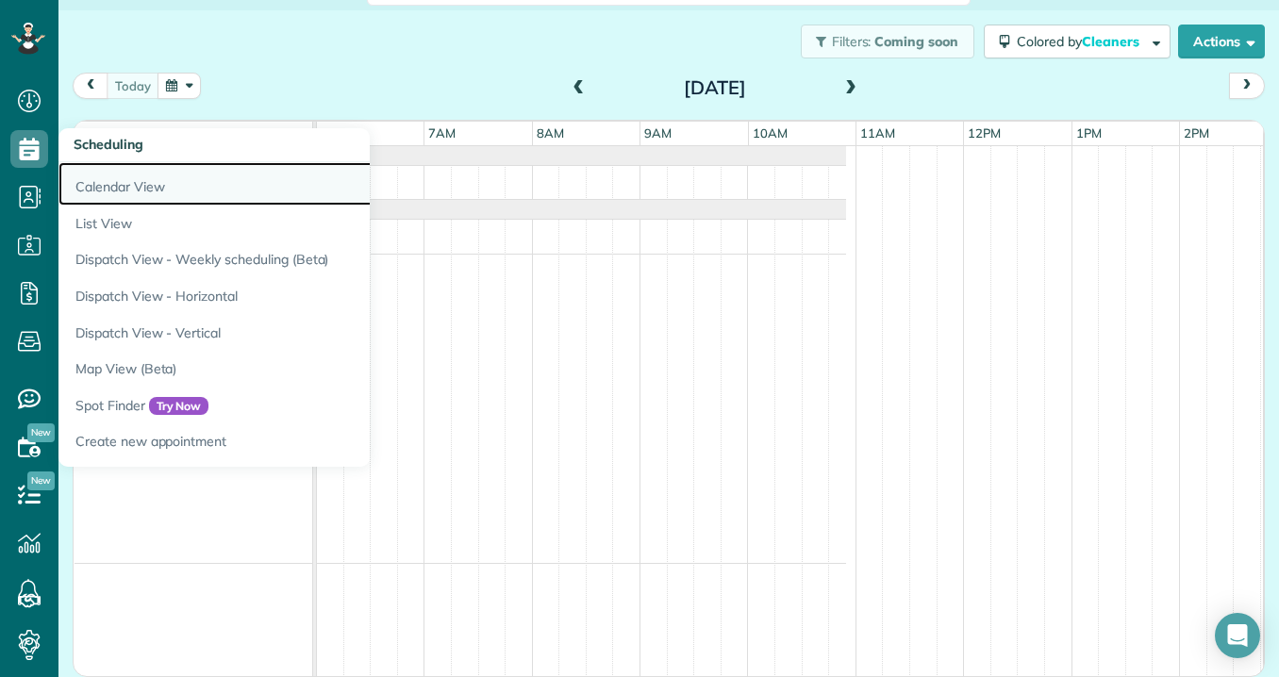
click at [98, 181] on link "Calendar View" at bounding box center [294, 183] width 472 height 43
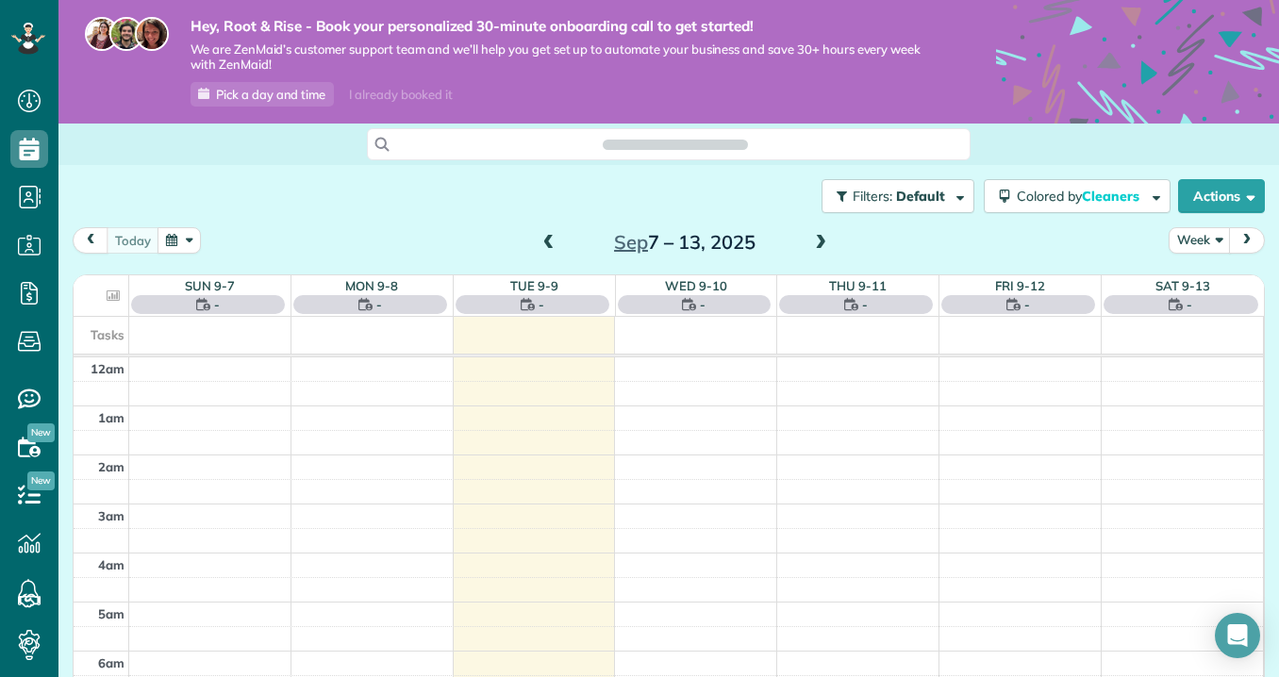
scroll to position [344, 0]
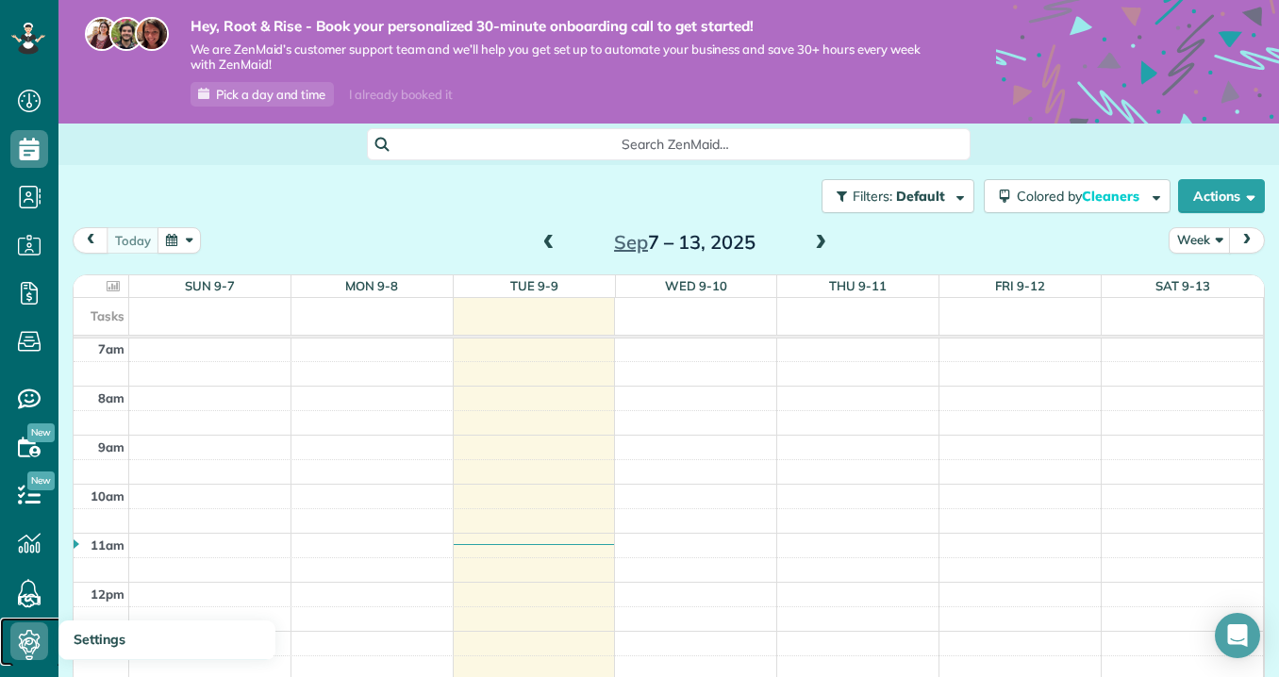
click at [33, 649] on icon at bounding box center [29, 641] width 38 height 38
